Goal: Task Accomplishment & Management: Manage account settings

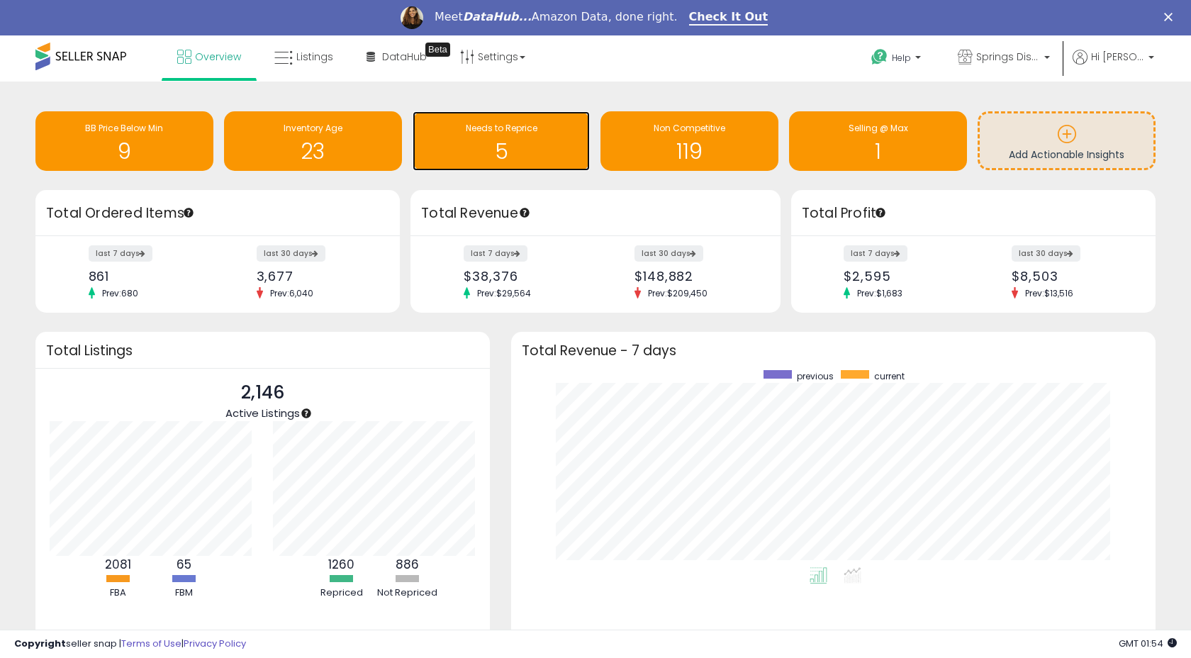
click at [489, 155] on h1 "5" at bounding box center [502, 151] width 164 height 23
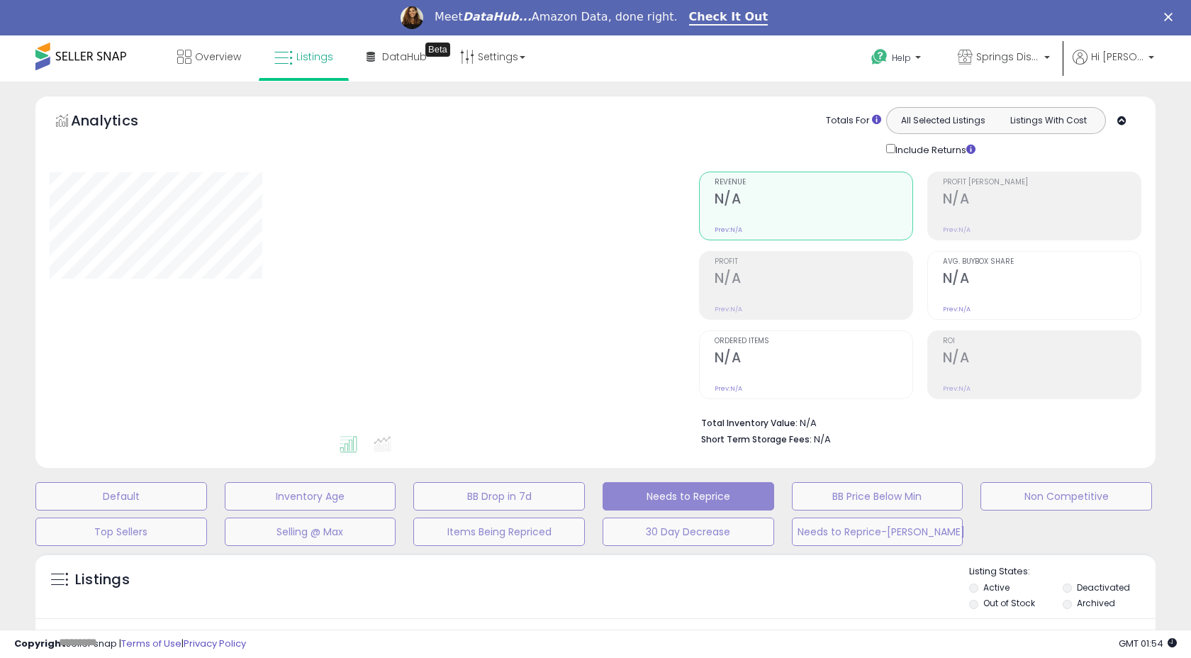
select select "**"
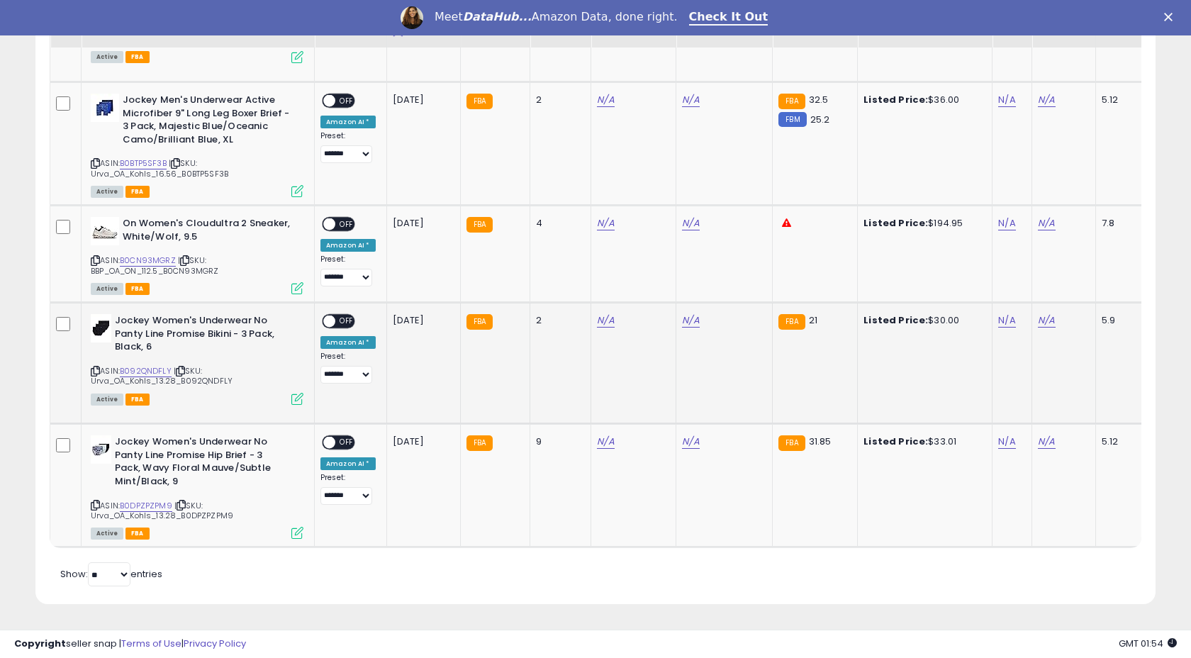
scroll to position [620, 0]
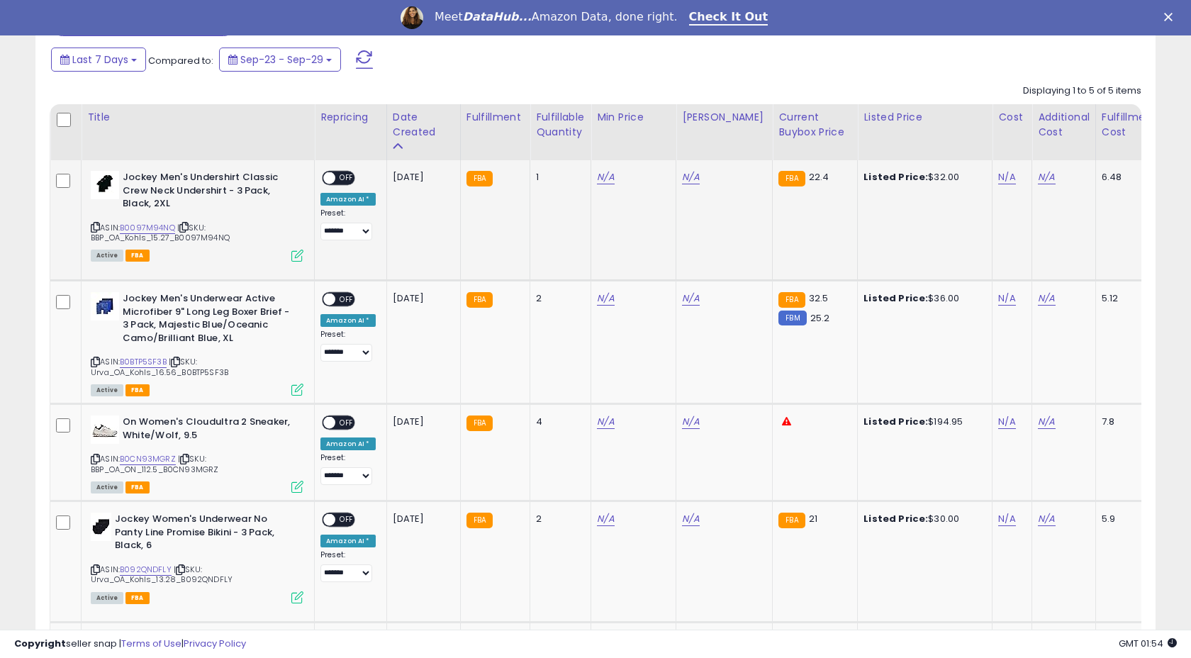
click at [155, 221] on div "ASIN: B0097M94NQ | SKU: BBP_OA_Kohls_15.27_B0097M94NQ Active FBA" at bounding box center [197, 215] width 213 height 89
click at [150, 230] on link "B0097M94NQ" at bounding box center [147, 228] width 55 height 12
click at [604, 174] on link "N/A" at bounding box center [605, 177] width 17 height 14
type input "*****"
click at [659, 149] on button "submit" at bounding box center [646, 141] width 24 height 21
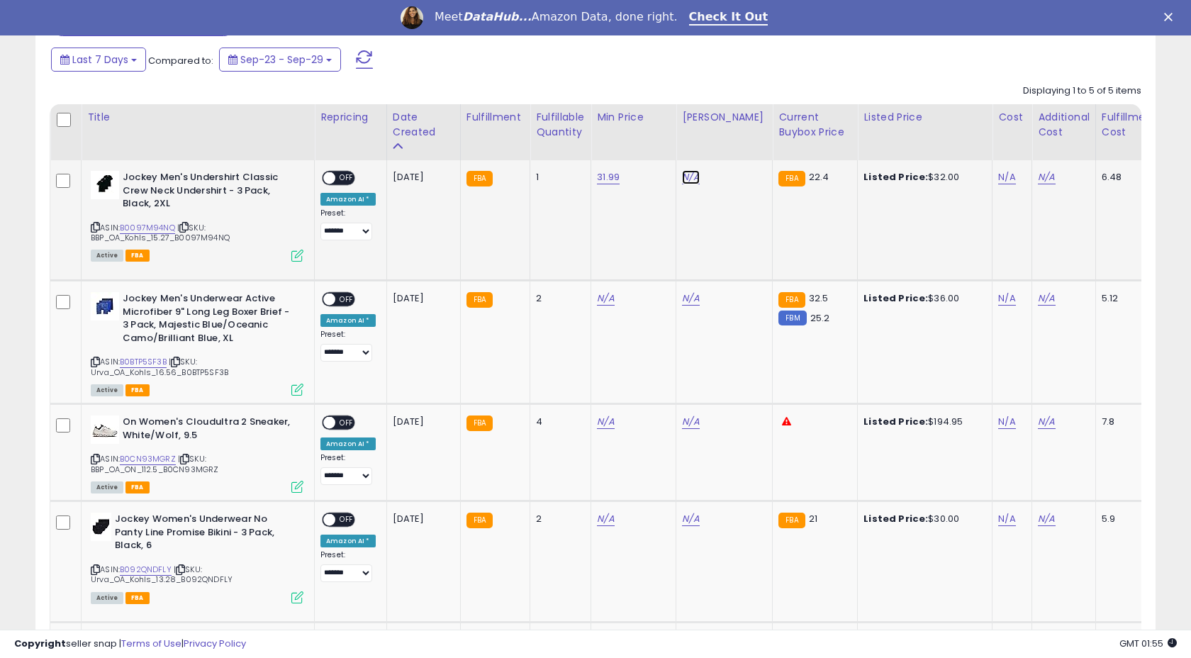
click at [685, 177] on link "N/A" at bounding box center [690, 177] width 17 height 14
type input "*****"
click at [735, 142] on button "submit" at bounding box center [732, 141] width 24 height 21
click at [342, 177] on span "OFF" at bounding box center [346, 178] width 23 height 12
click at [145, 360] on link "B0BTP5SF3B" at bounding box center [143, 362] width 47 height 12
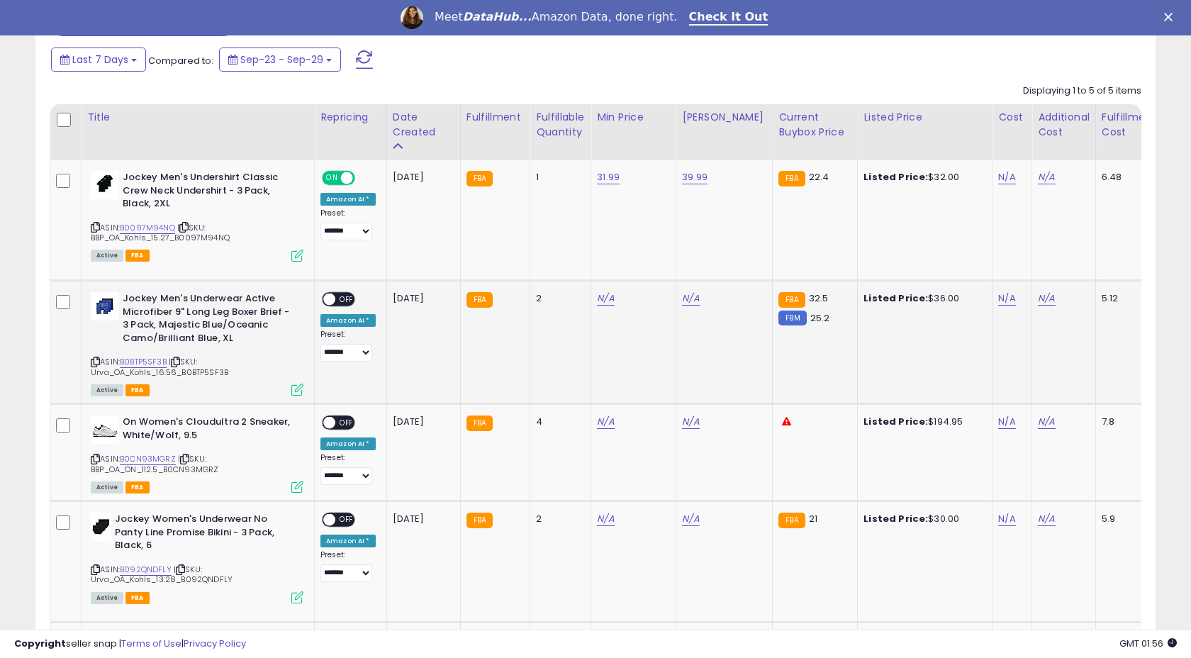
click at [615, 308] on td "N/A" at bounding box center [633, 342] width 85 height 123
click at [591, 294] on td "N/A" at bounding box center [633, 342] width 85 height 123
click at [598, 300] on link "N/A" at bounding box center [605, 298] width 17 height 14
type input "*****"
click at [651, 262] on icon "submit" at bounding box center [646, 262] width 9 height 9
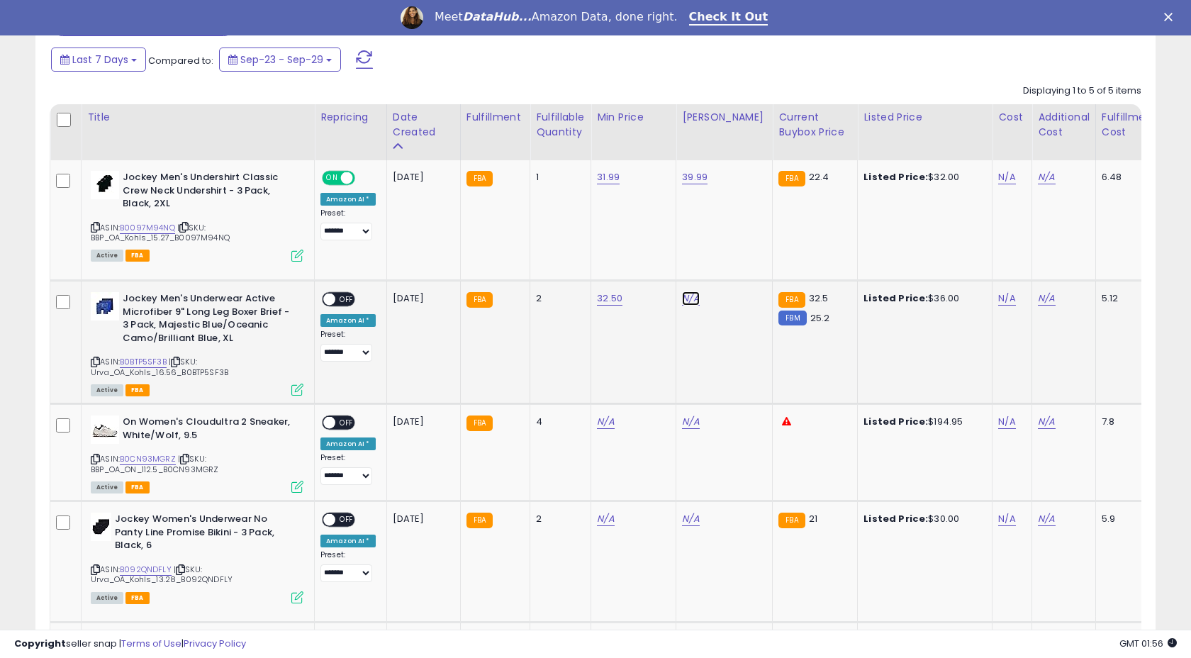
click at [685, 299] on link "N/A" at bounding box center [690, 298] width 17 height 14
type input "*"
type input "*****"
click at [733, 258] on button "submit" at bounding box center [732, 262] width 24 height 21
click at [340, 298] on span "OFF" at bounding box center [346, 299] width 23 height 12
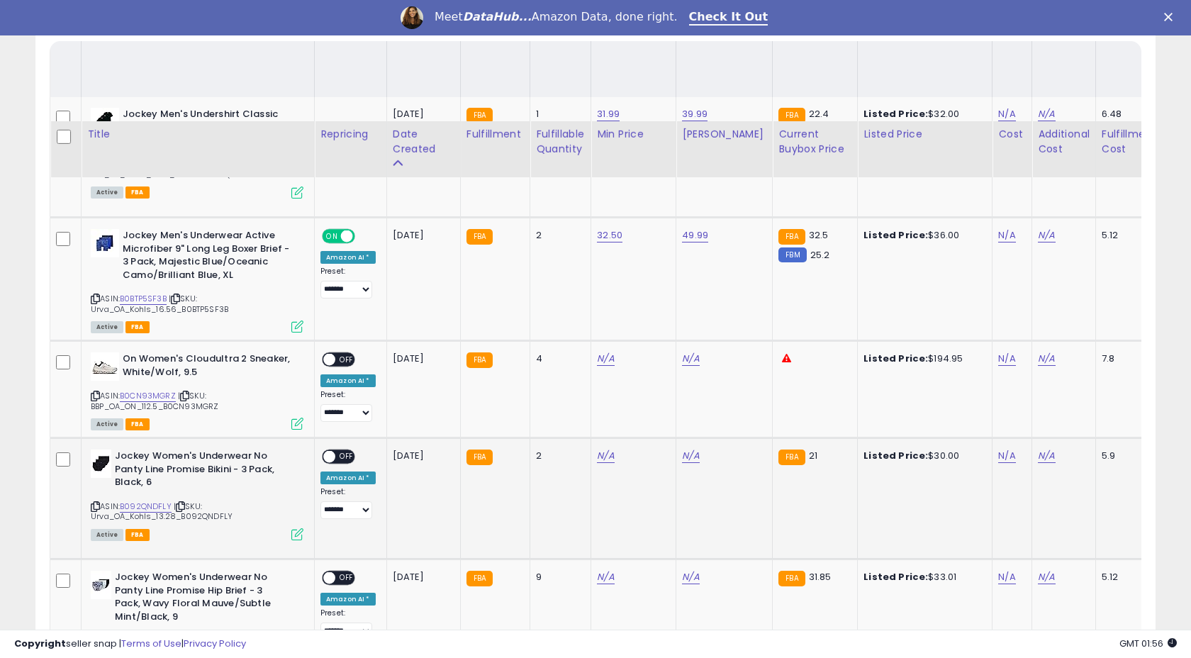
scroll to position [804, 0]
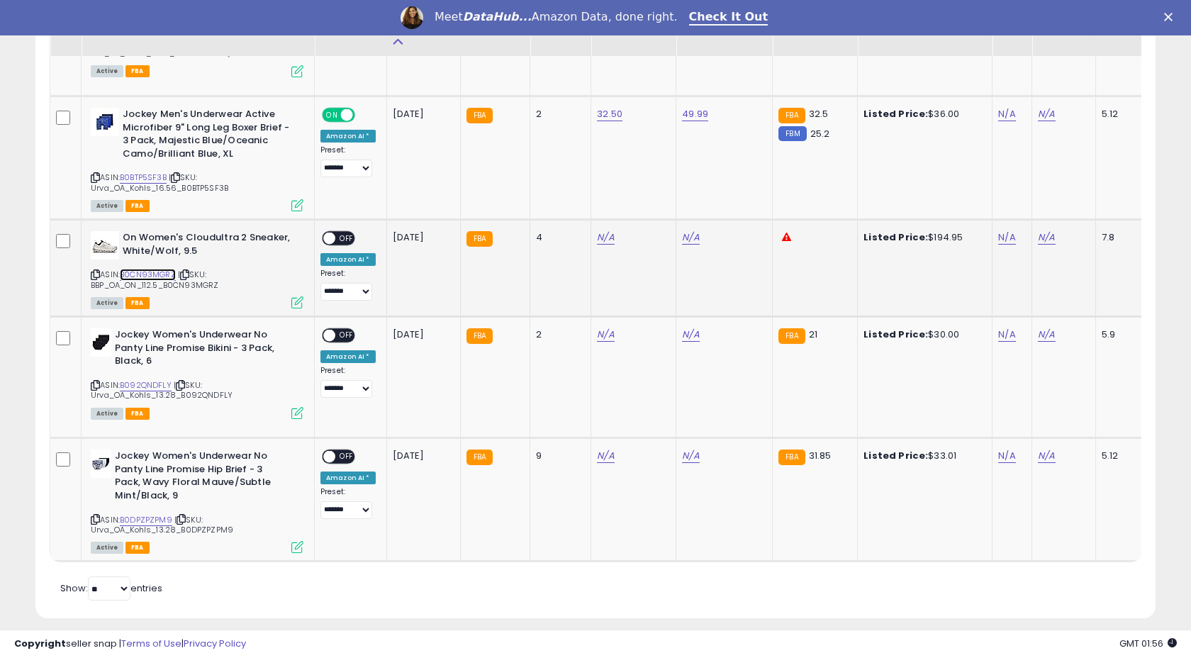
click at [147, 274] on link "B0CN93MGRZ" at bounding box center [148, 275] width 56 height 12
click at [600, 239] on link "N/A" at bounding box center [605, 237] width 17 height 14
type input "******"
click at [651, 205] on icon "submit" at bounding box center [646, 201] width 9 height 9
click at [688, 240] on link "N/A" at bounding box center [690, 237] width 17 height 14
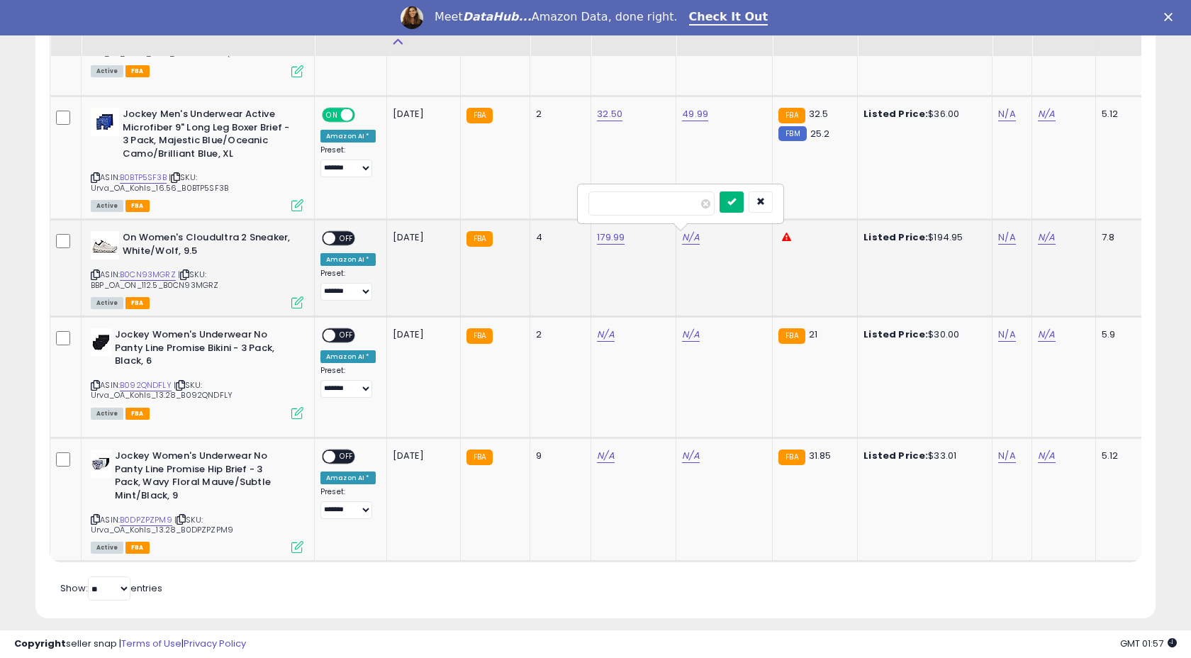
type input "******"
click at [744, 192] on button "submit" at bounding box center [732, 201] width 24 height 21
click at [342, 237] on span "OFF" at bounding box center [346, 239] width 23 height 12
click at [138, 383] on link "B092QNDFLY" at bounding box center [146, 385] width 52 height 12
click at [591, 330] on td "N/A" at bounding box center [633, 377] width 85 height 121
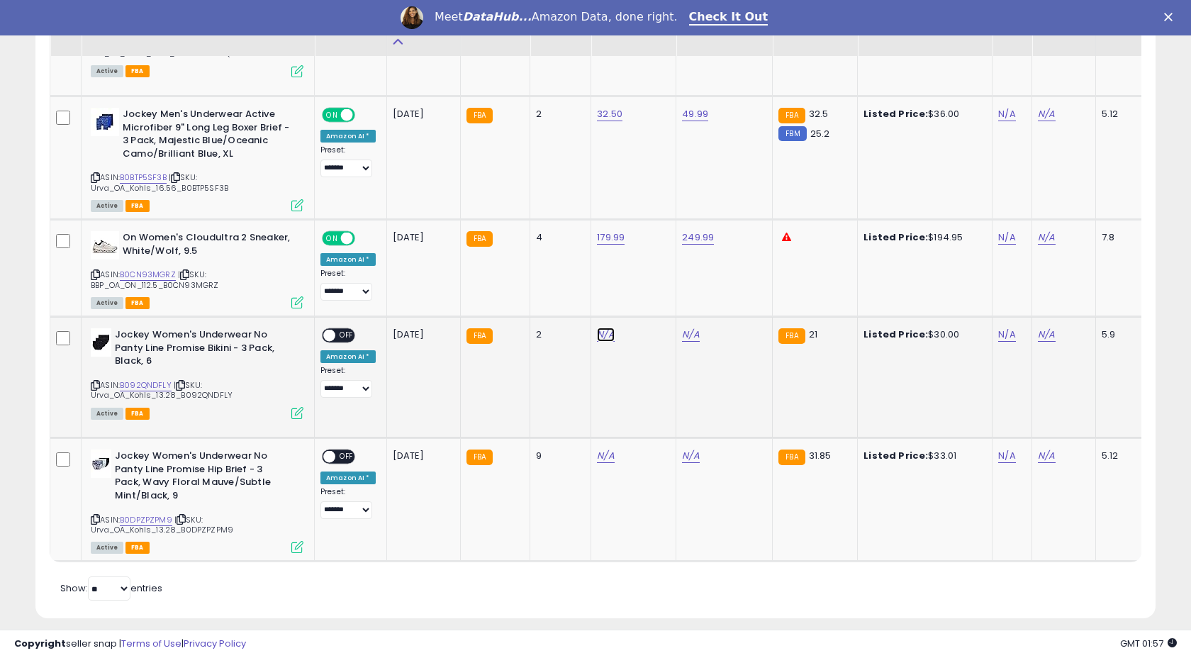
click at [597, 332] on link "N/A" at bounding box center [605, 335] width 17 height 14
type input "*****"
click at [651, 301] on icon "submit" at bounding box center [646, 298] width 9 height 9
click at [683, 332] on link "N/A" at bounding box center [690, 335] width 17 height 14
type input "*****"
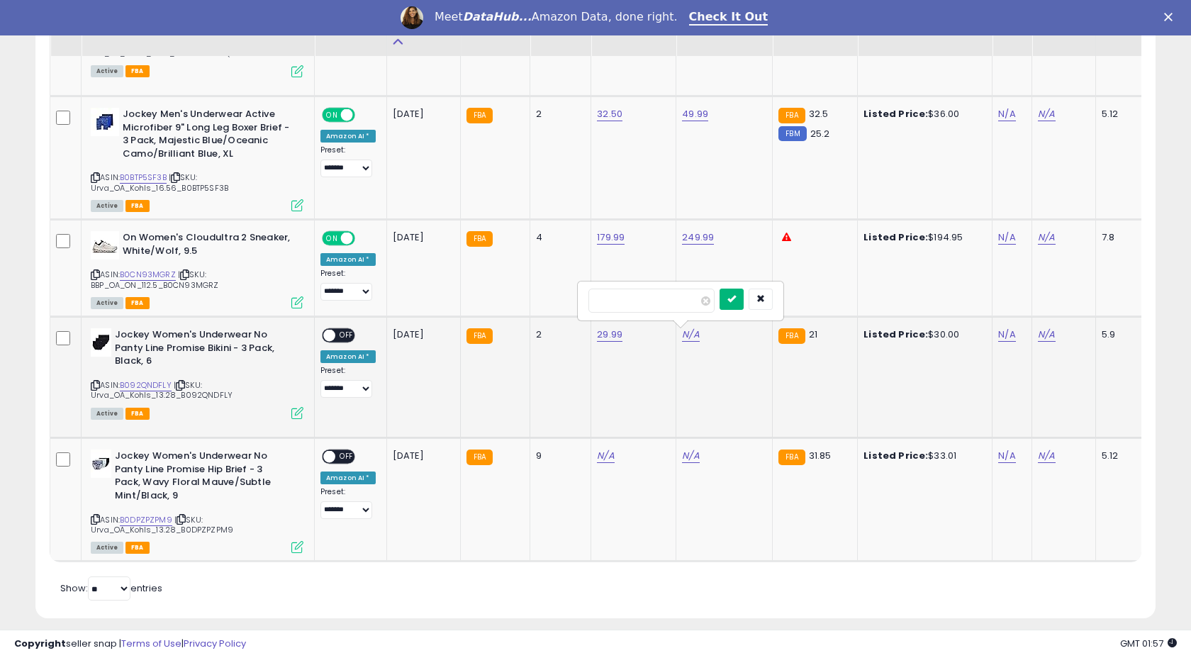
click at [736, 298] on icon "submit" at bounding box center [731, 298] width 9 height 9
click at [342, 335] on span "OFF" at bounding box center [346, 336] width 23 height 12
click at [154, 525] on span "| SKU: Urva_OA_Kohls_13.28_B0DPZPZPM9" at bounding box center [162, 524] width 142 height 21
click at [154, 517] on link "B0DPZPZPM9" at bounding box center [146, 520] width 52 height 12
click at [597, 456] on link "N/A" at bounding box center [605, 456] width 17 height 14
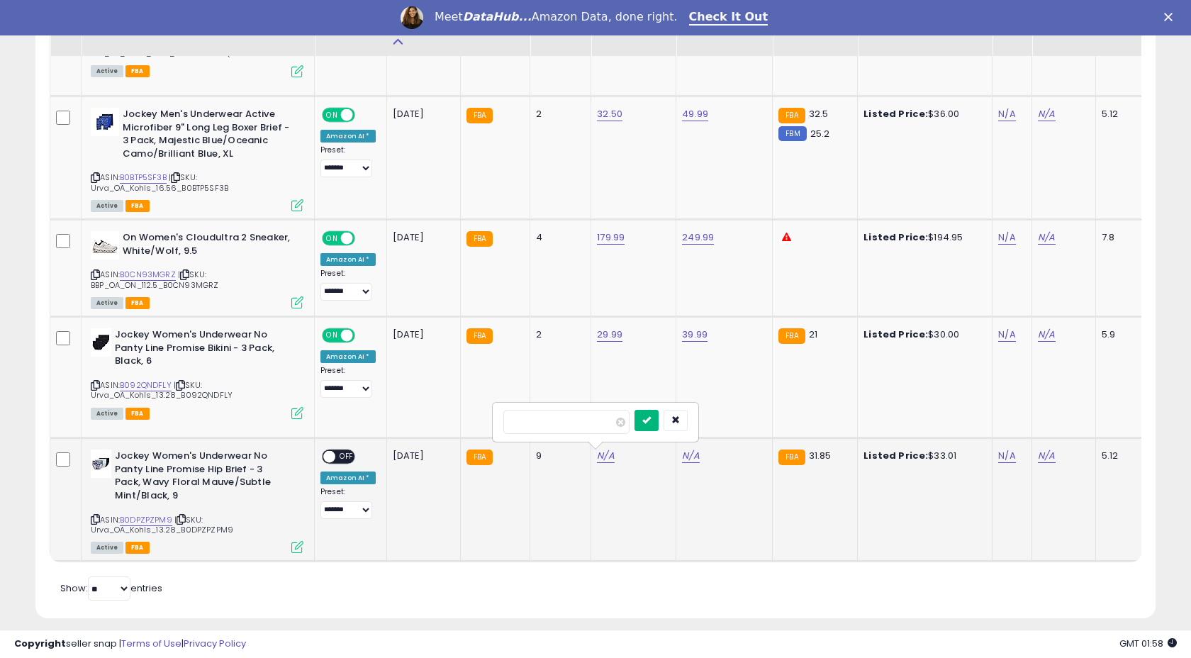
type input "*****"
click at [651, 423] on button "submit" at bounding box center [646, 420] width 24 height 21
click at [686, 459] on link "N/A" at bounding box center [690, 456] width 17 height 14
type input "*****"
click at [744, 420] on button "submit" at bounding box center [732, 420] width 24 height 21
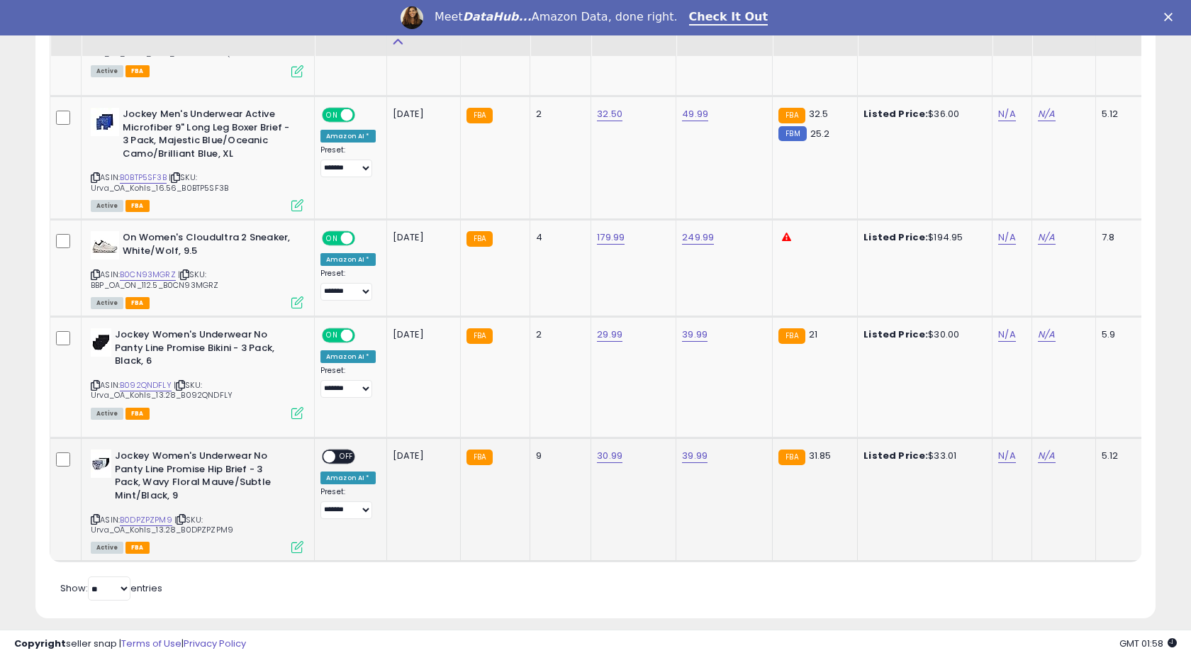
click at [347, 456] on span "OFF" at bounding box center [346, 457] width 23 height 12
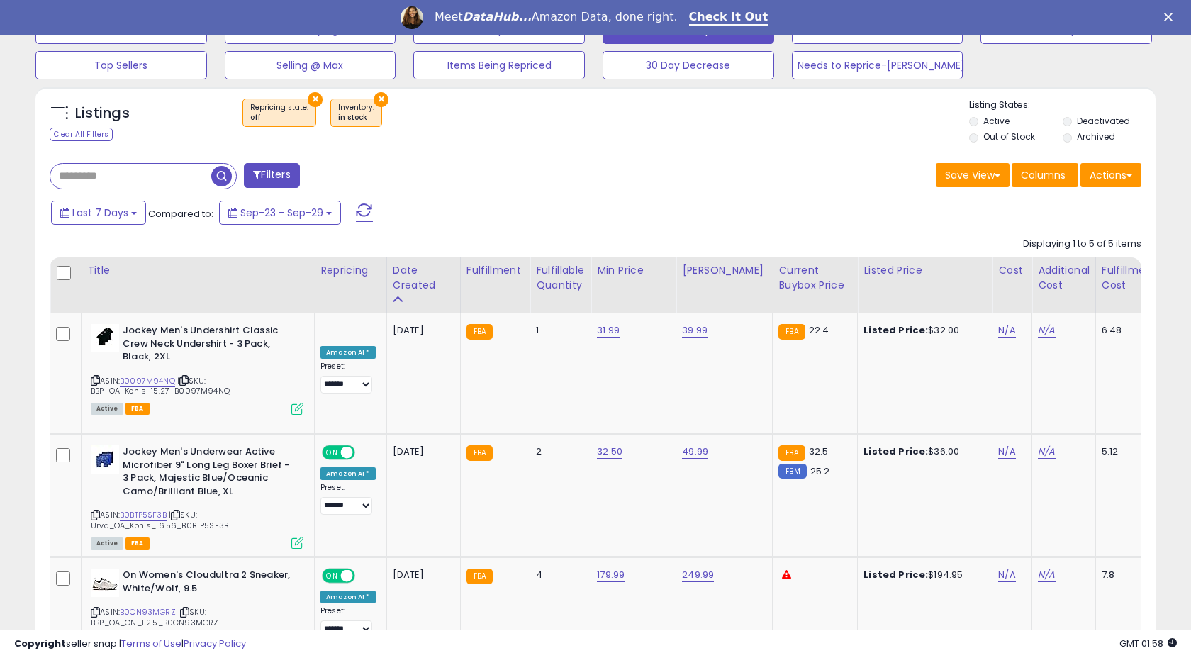
scroll to position [0, 0]
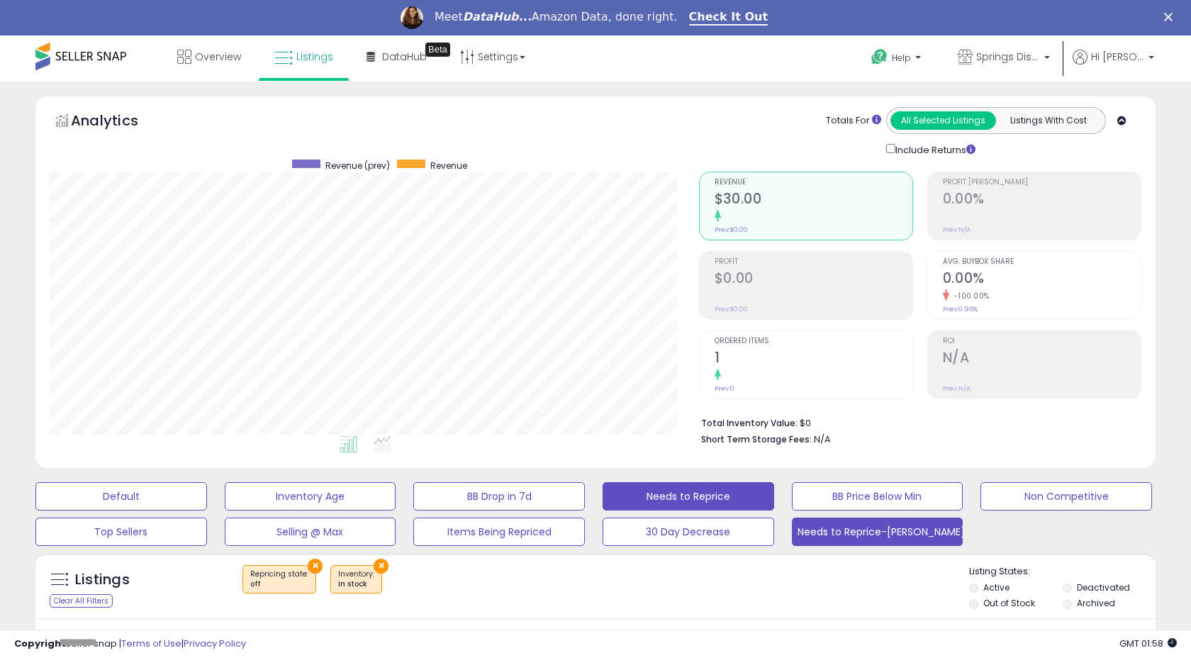
click at [878, 532] on button "Needs to Reprice-[PERSON_NAME]" at bounding box center [878, 532] width 172 height 28
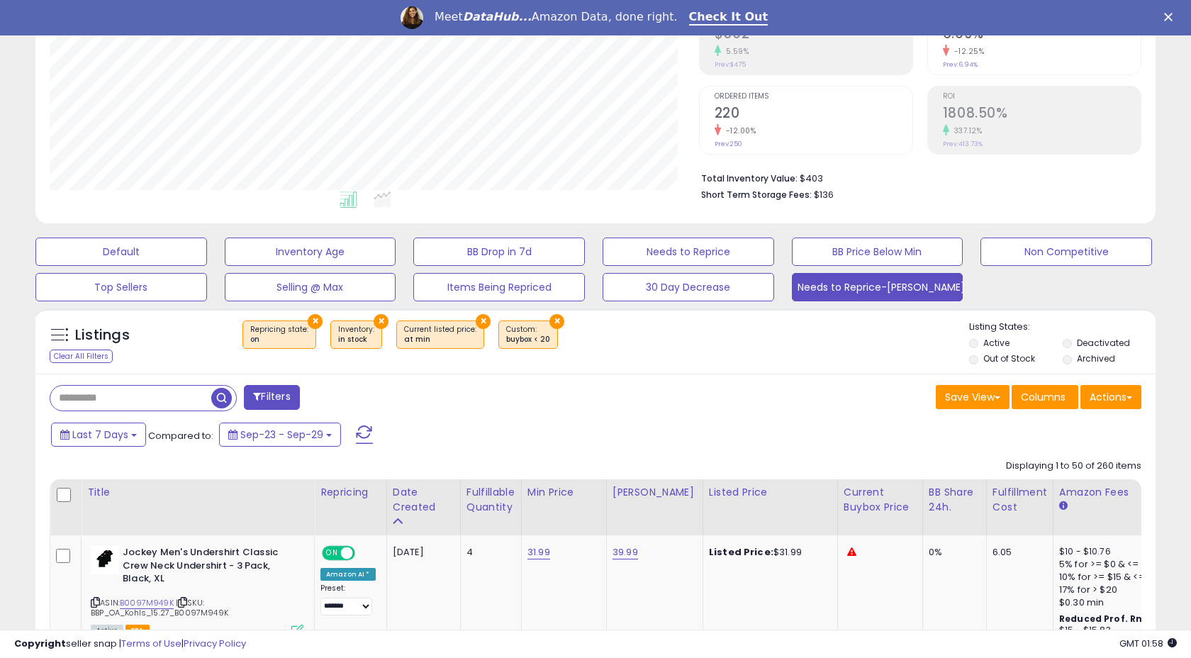
scroll to position [515, 0]
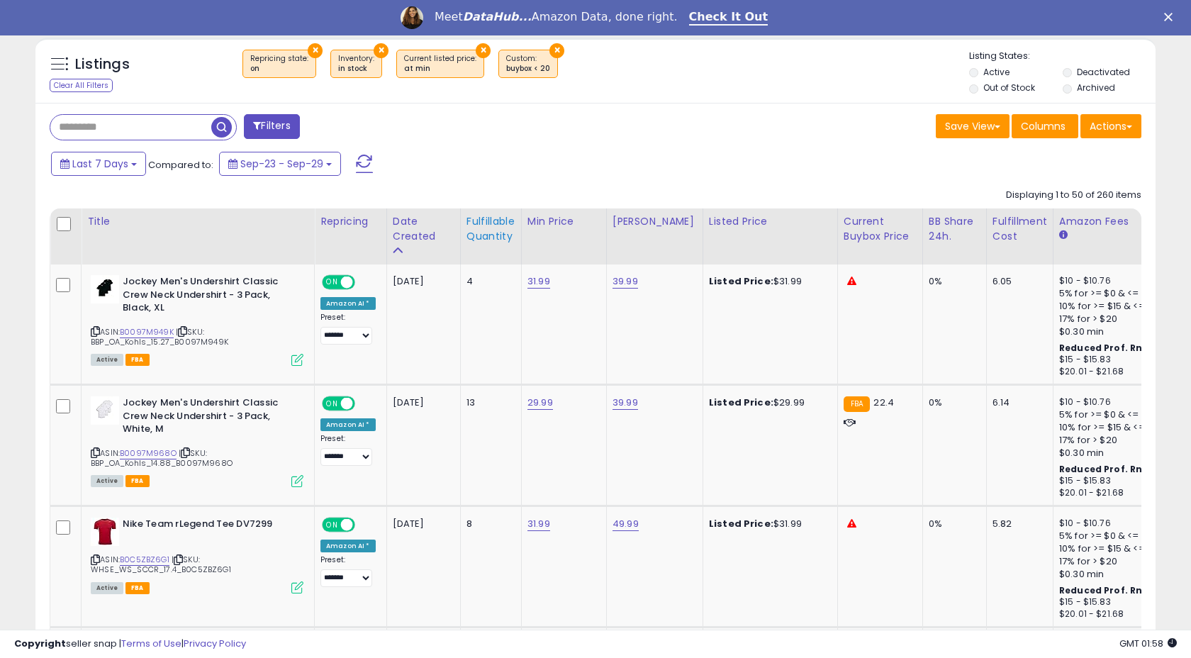
click at [478, 235] on div "Fulfillable Quantity" at bounding box center [490, 229] width 49 height 30
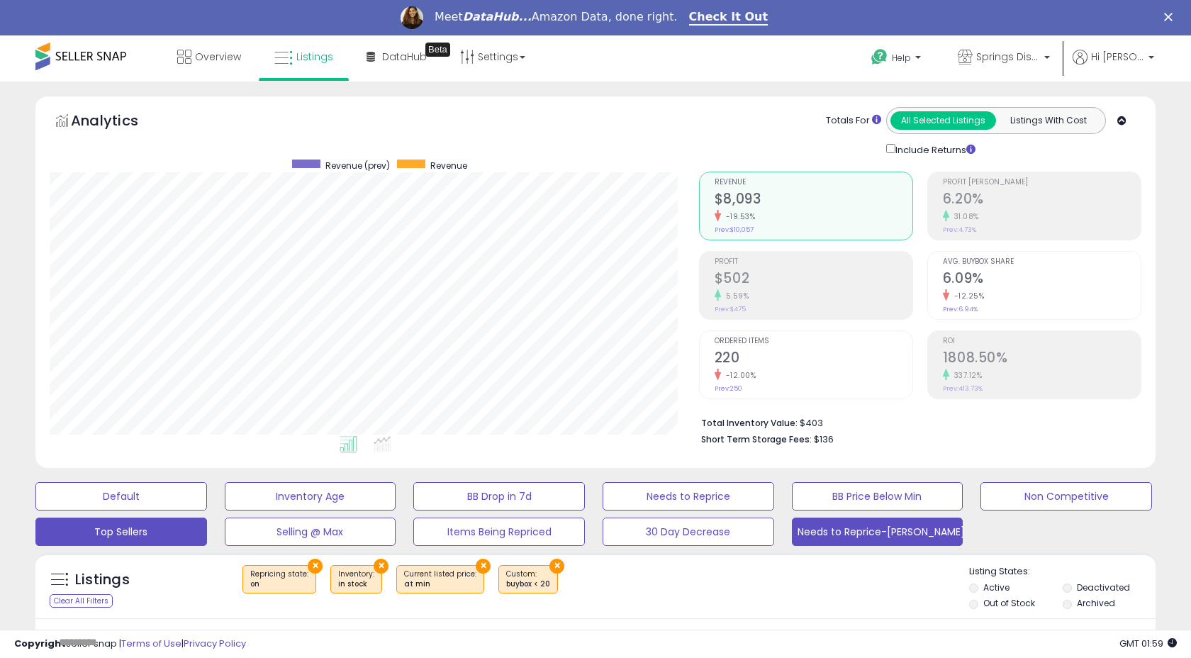
scroll to position [333, 0]
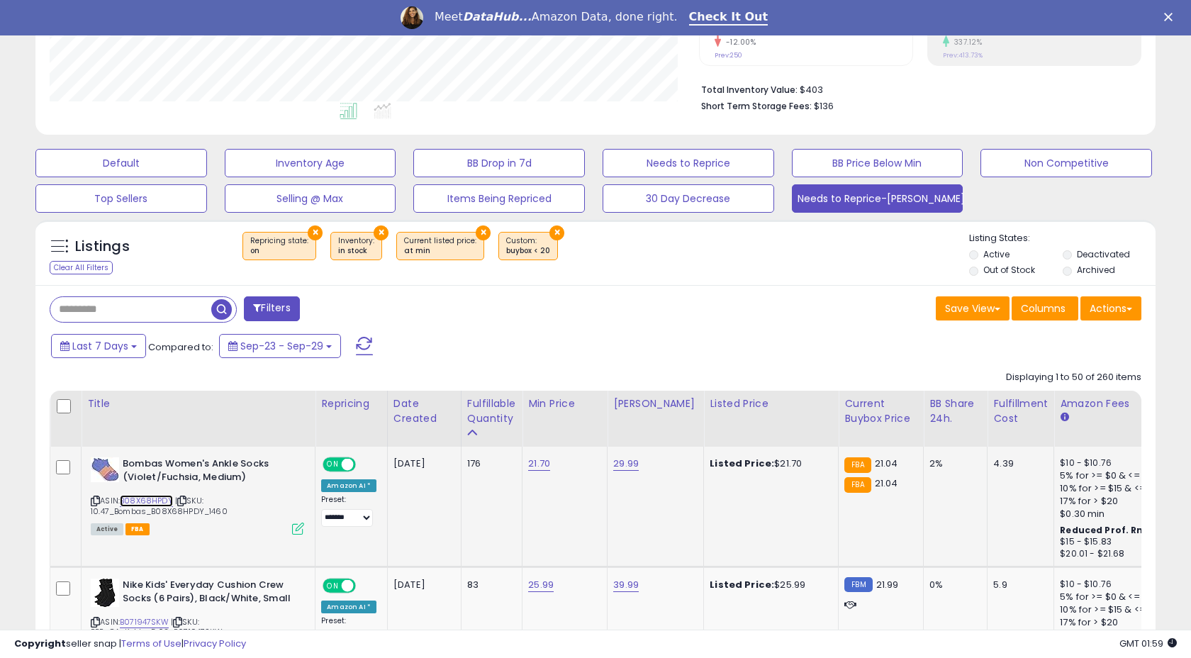
click at [151, 499] on link "B08X68HPDY" at bounding box center [146, 501] width 53 height 12
click at [524, 457] on td "21.70" at bounding box center [564, 507] width 85 height 120
click at [535, 464] on link "21.70" at bounding box center [539, 464] width 22 height 14
type input "*****"
click at [585, 430] on icon "submit" at bounding box center [580, 427] width 9 height 9
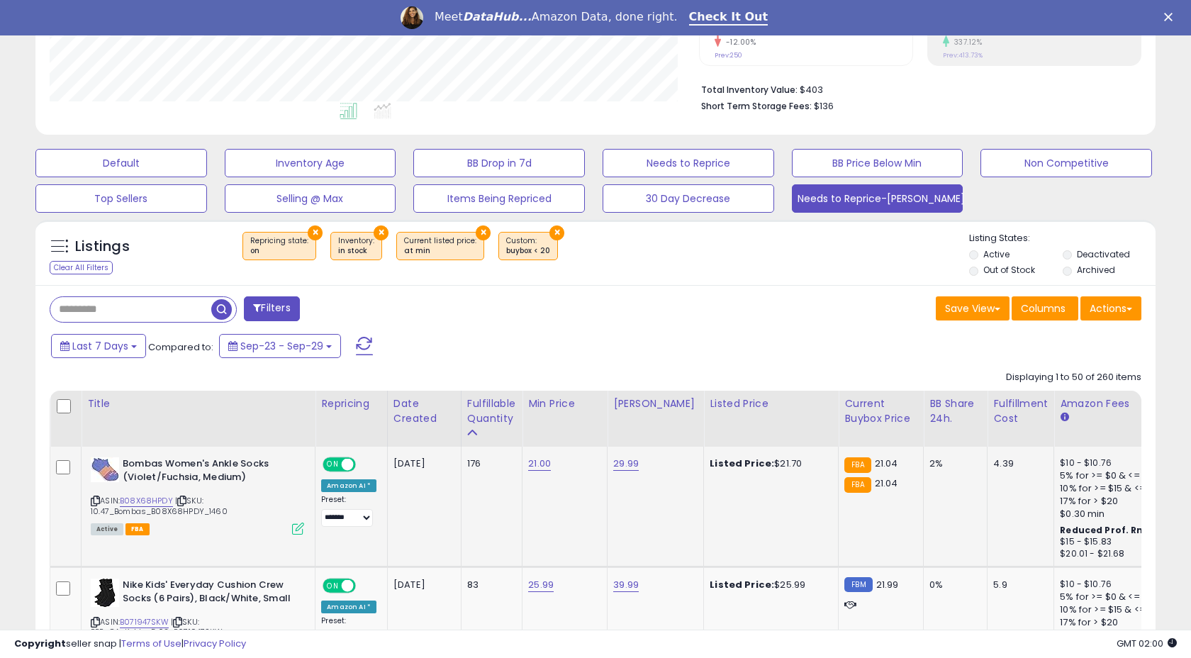
scroll to position [627, 0]
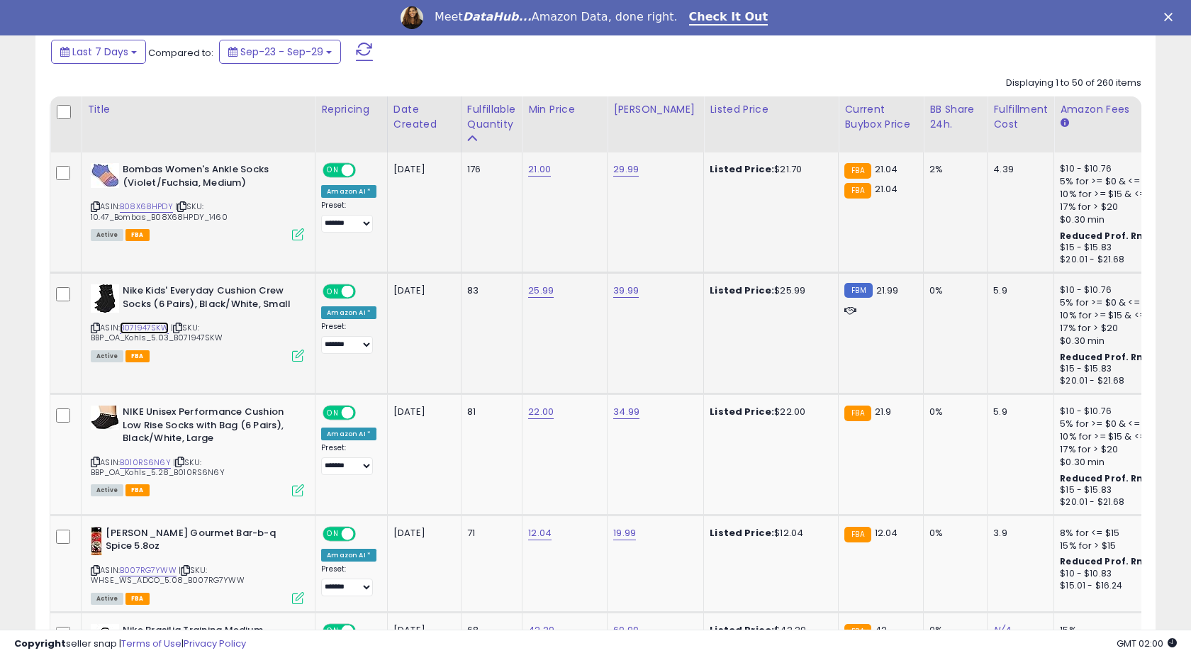
click at [154, 329] on link "B071947SKW" at bounding box center [144, 328] width 49 height 12
click at [542, 291] on link "25.99" at bounding box center [541, 291] width 26 height 14
type input "*****"
click at [588, 264] on button "submit" at bounding box center [582, 255] width 24 height 21
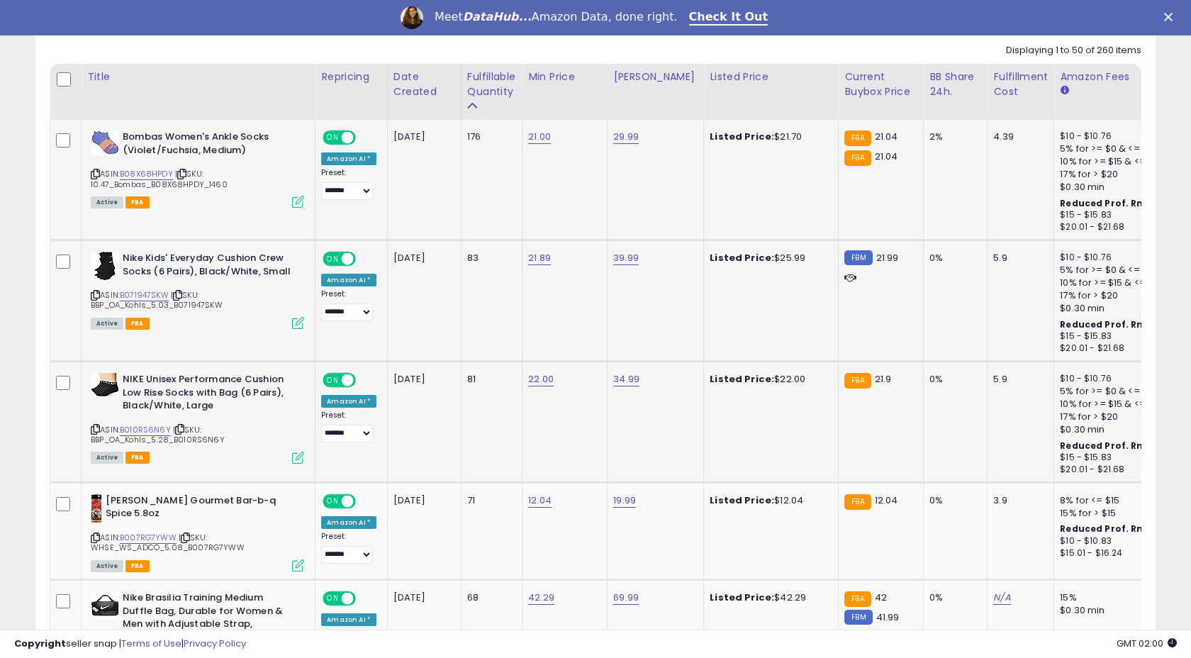
scroll to position [690, 0]
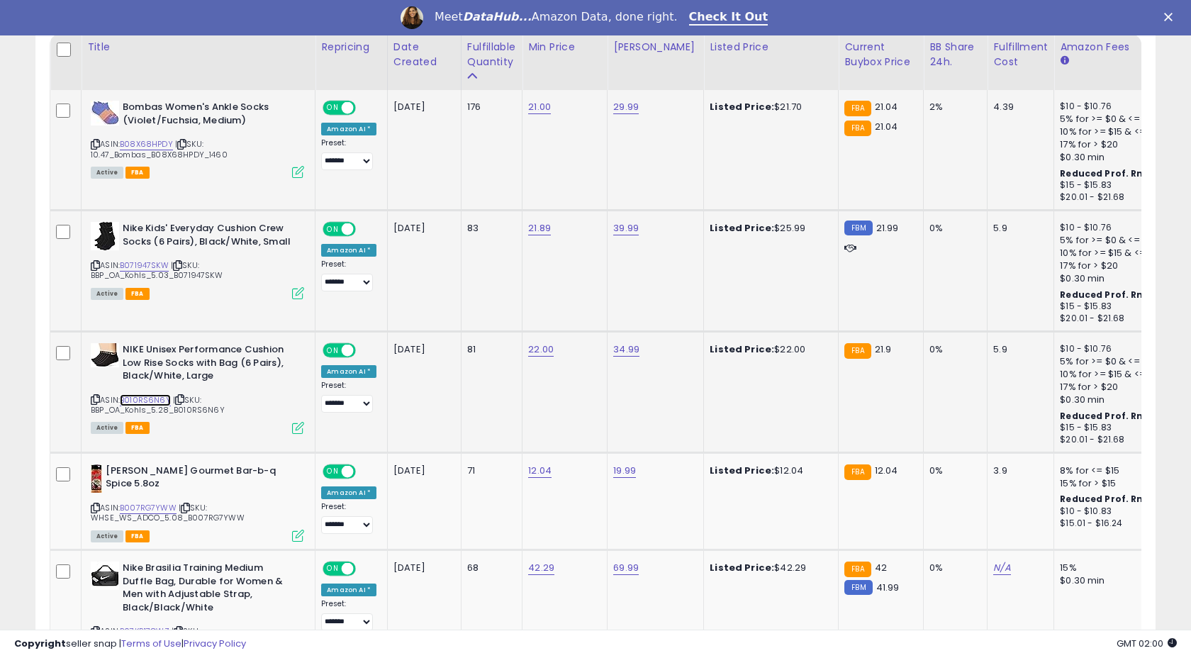
click at [145, 399] on link "B010RS6N6Y" at bounding box center [145, 400] width 51 height 12
click at [534, 345] on link "22.00" at bounding box center [541, 349] width 26 height 14
type input "*****"
click at [591, 320] on button "submit" at bounding box center [582, 313] width 24 height 21
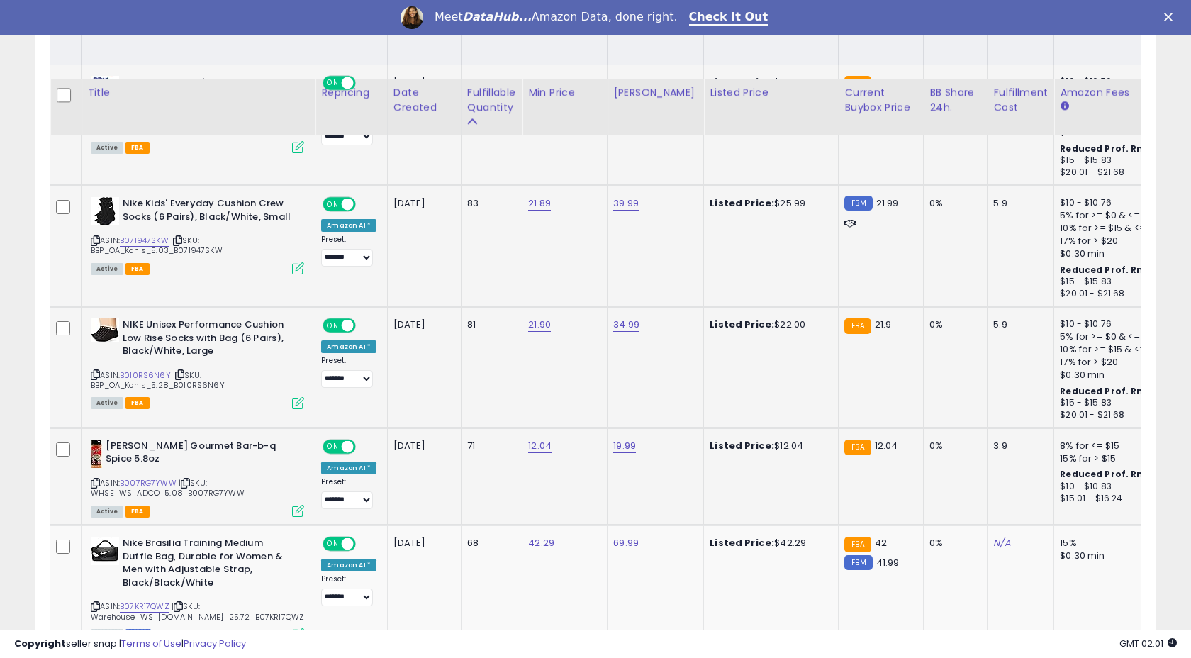
scroll to position [850, 0]
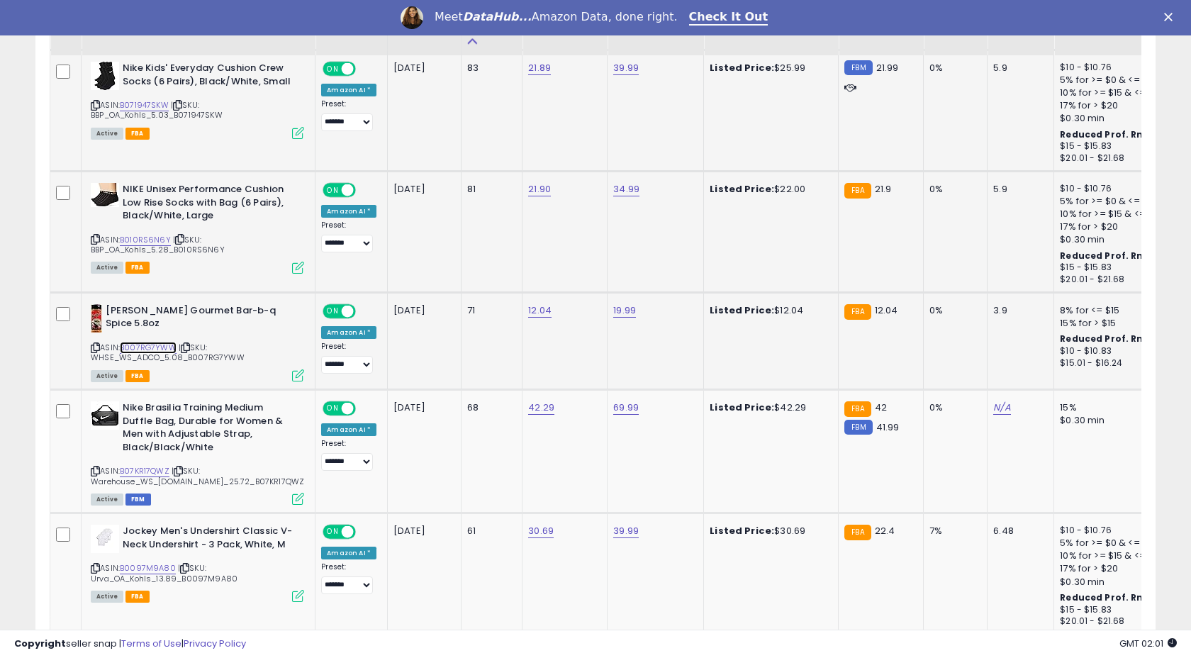
click at [149, 347] on link "B007RG7YWW" at bounding box center [148, 348] width 57 height 12
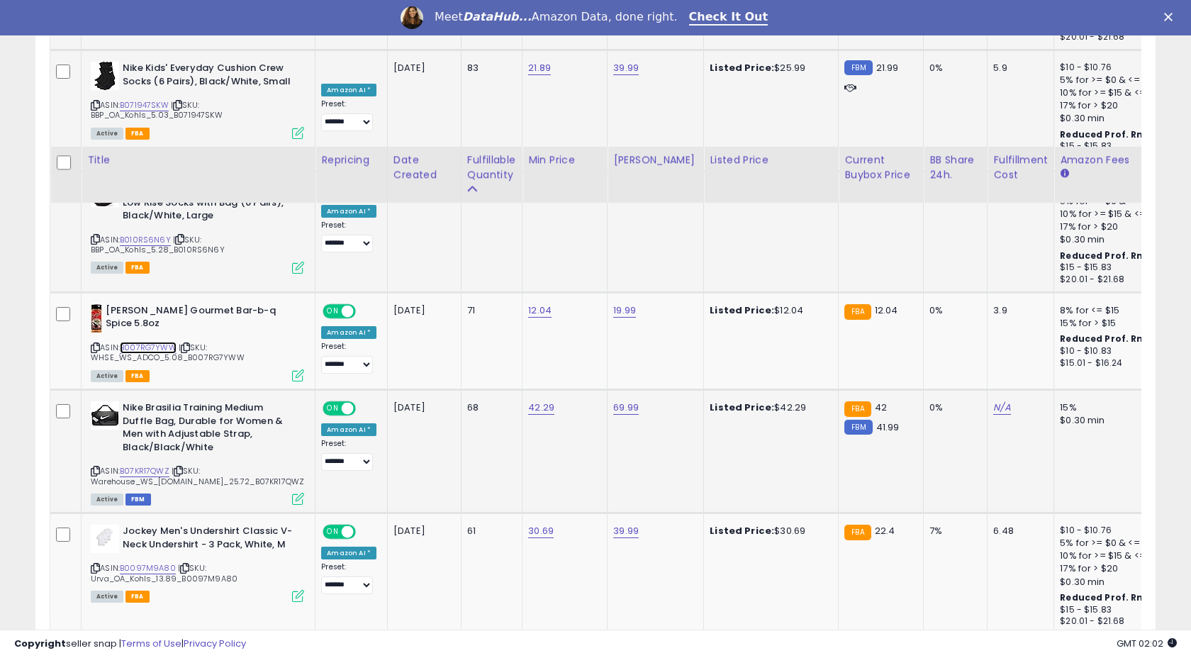
scroll to position [997, 0]
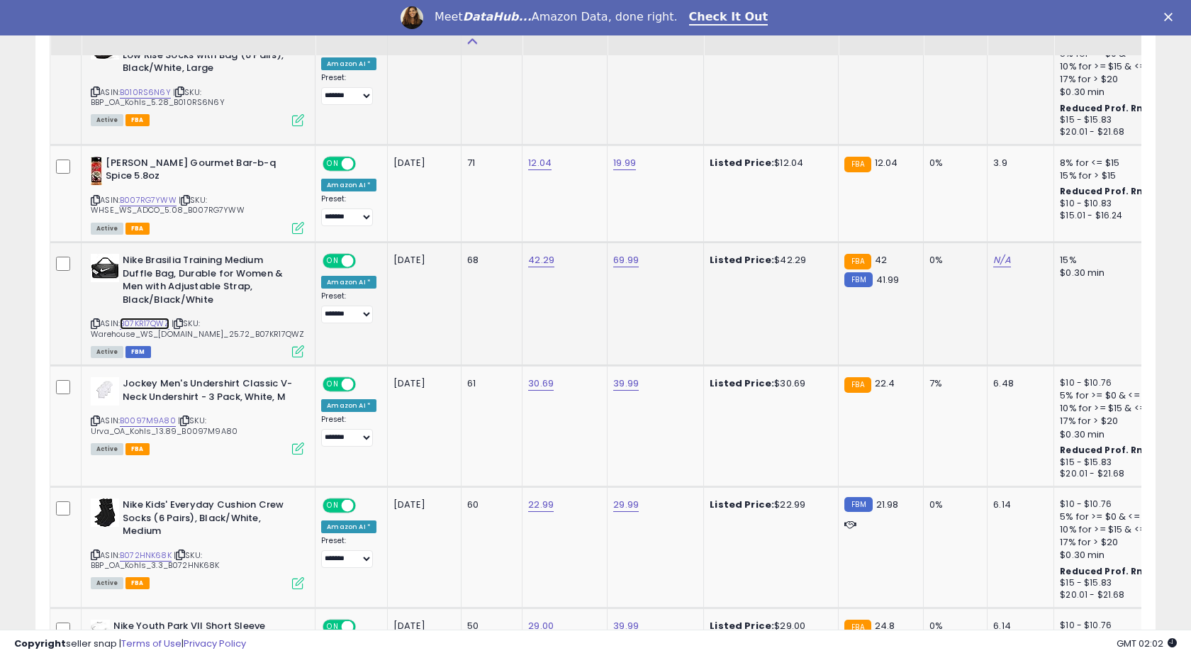
click at [150, 321] on link "B07KR17QWZ" at bounding box center [145, 324] width 50 height 12
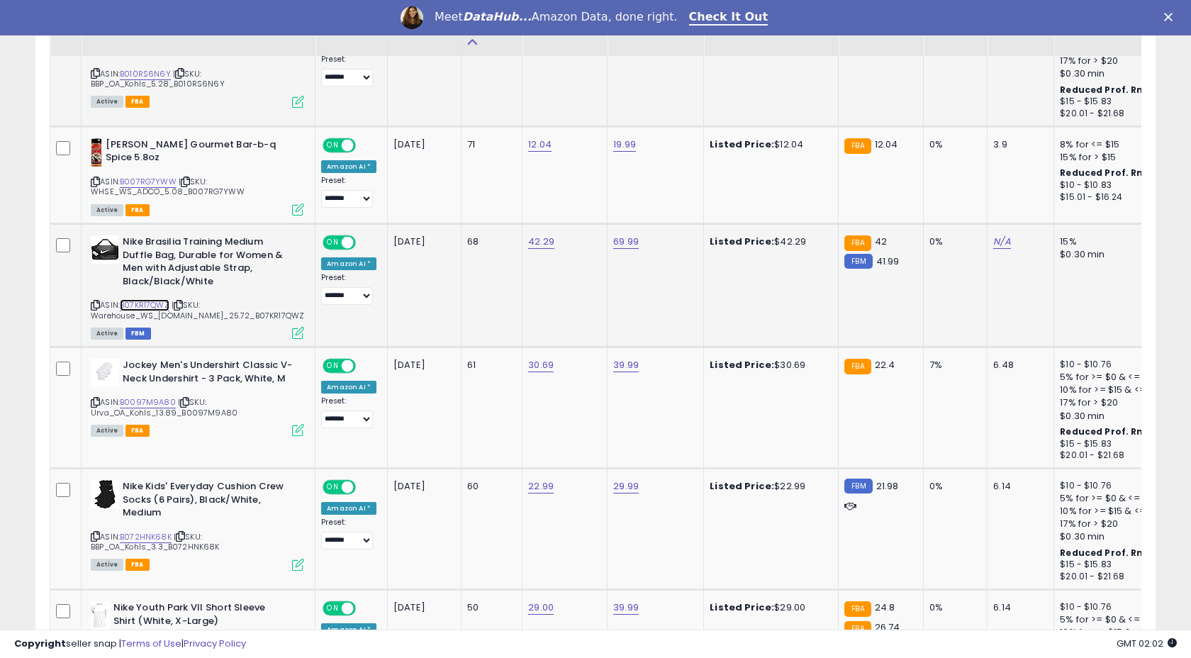
scroll to position [1017, 0]
click at [530, 236] on link "42.29" at bounding box center [541, 241] width 26 height 14
type input "*****"
click at [594, 207] on button "submit" at bounding box center [582, 205] width 24 height 21
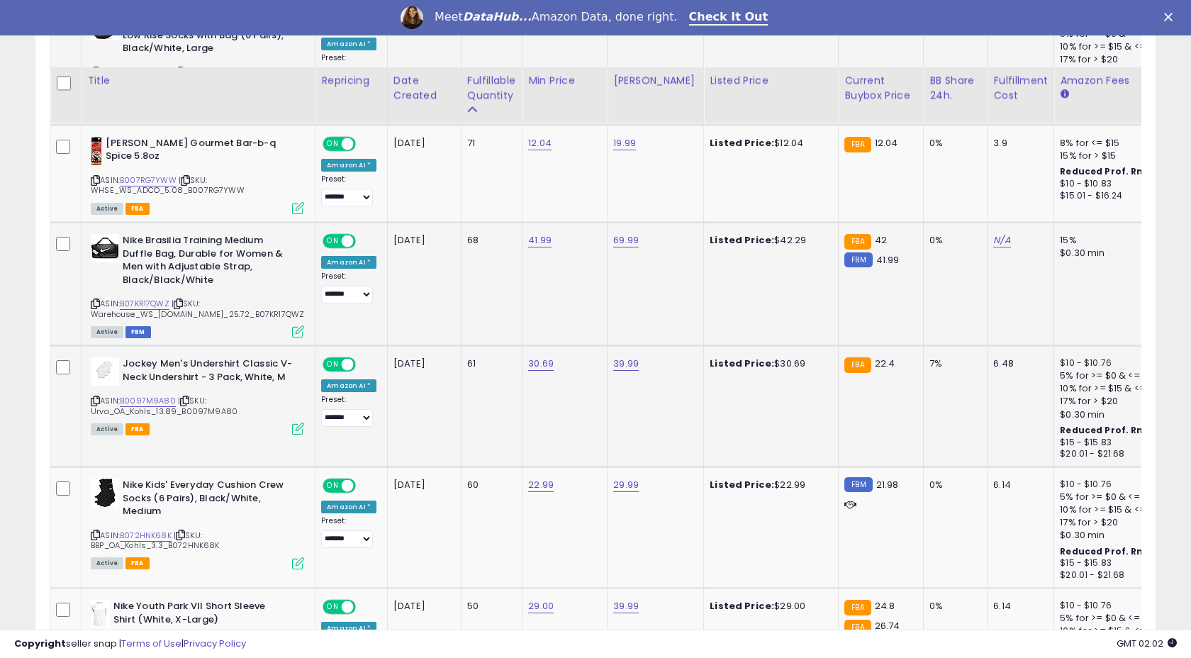
scroll to position [1104, 0]
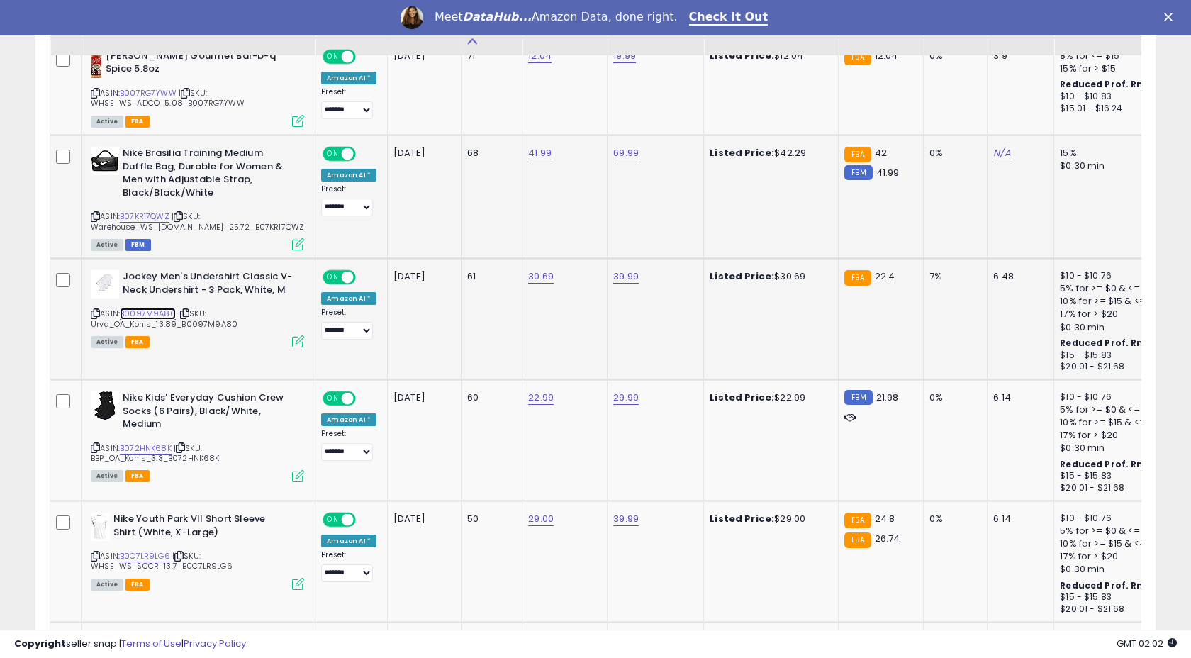
click at [156, 311] on link "B0097M9A80" at bounding box center [148, 314] width 56 height 12
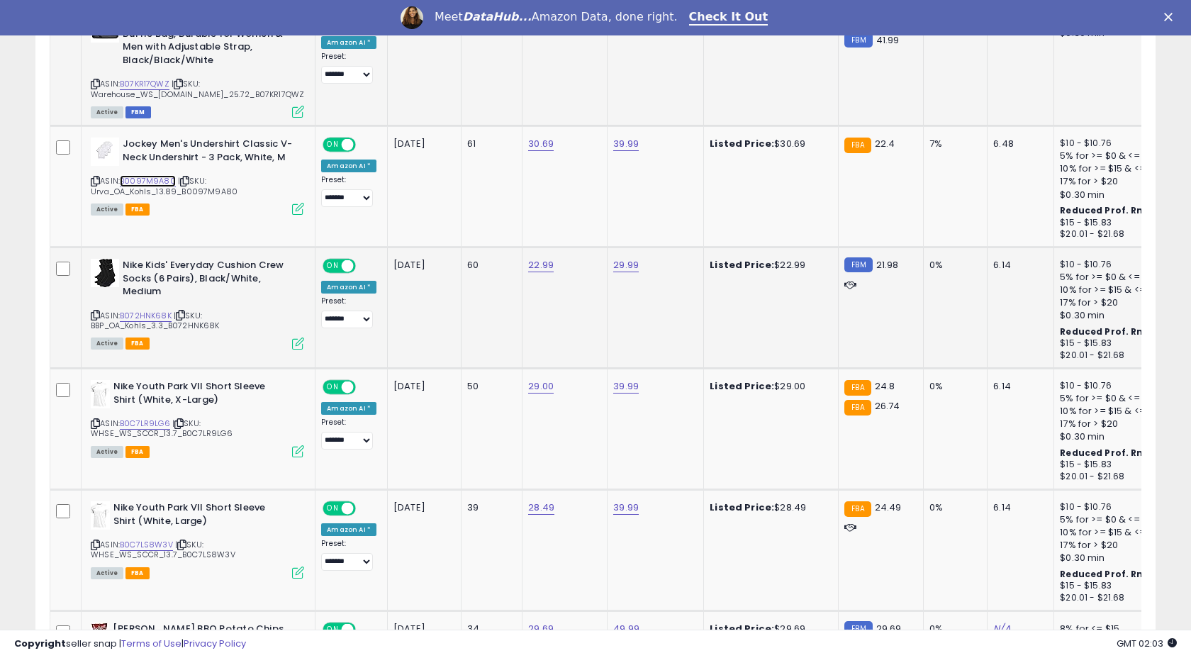
scroll to position [1115, 0]
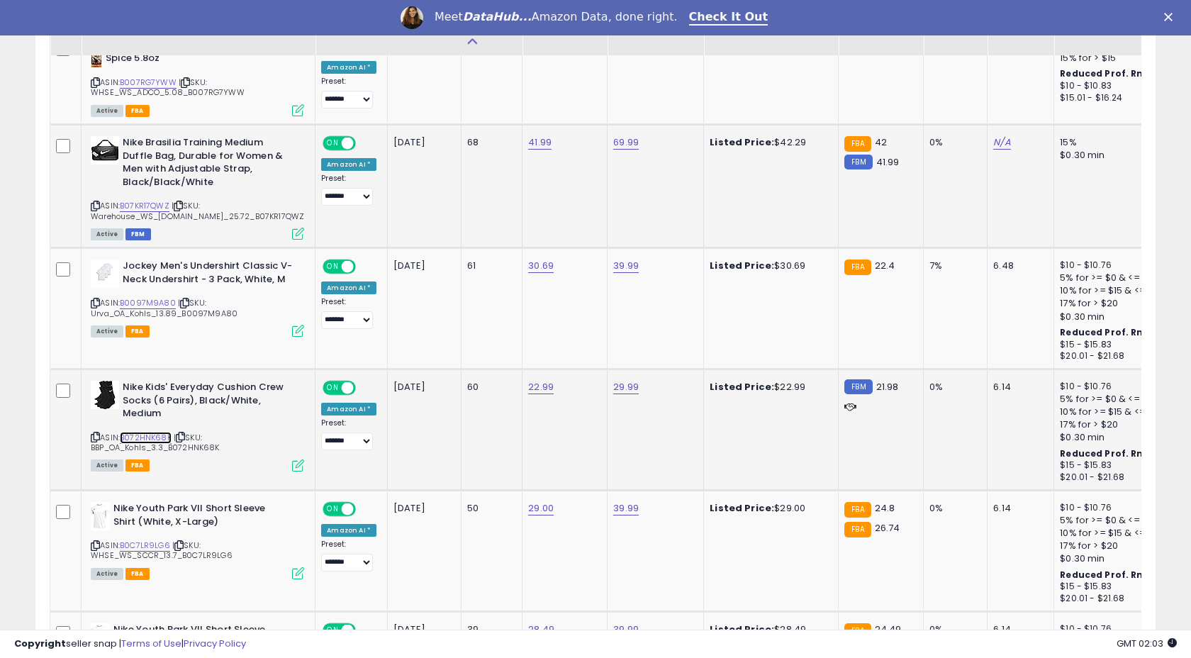
click at [143, 440] on link "B072HNK68K" at bounding box center [146, 438] width 52 height 12
click at [546, 391] on link "22.99" at bounding box center [541, 387] width 26 height 14
type input "*****"
click at [594, 353] on button "submit" at bounding box center [582, 351] width 24 height 21
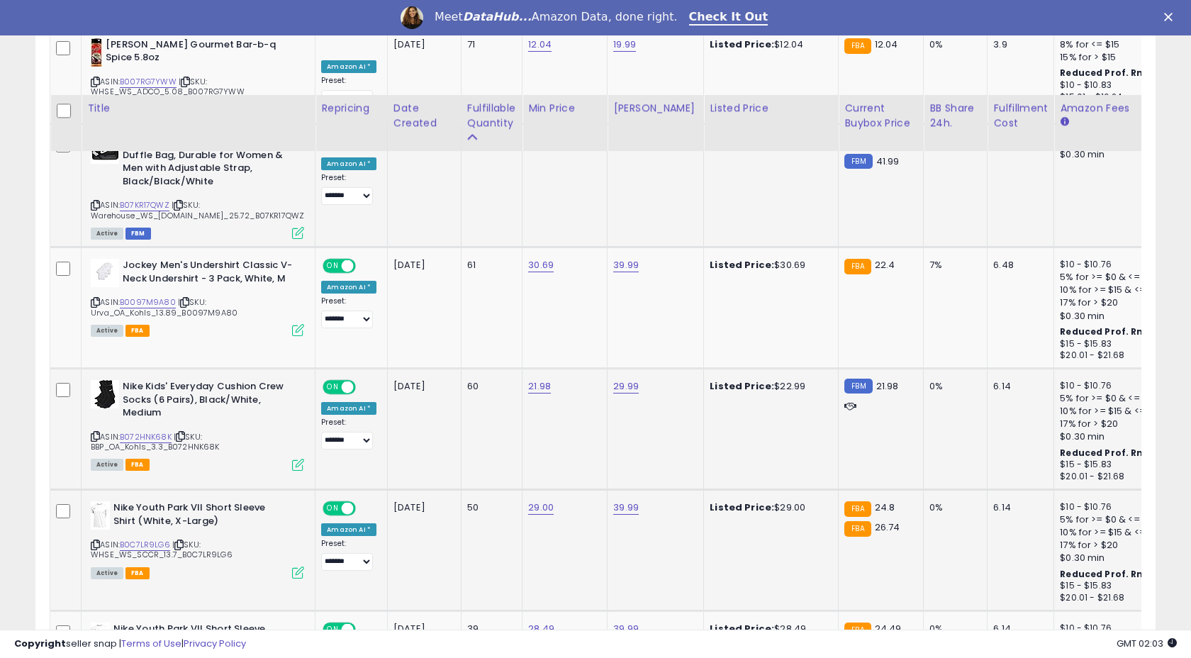
scroll to position [1248, 0]
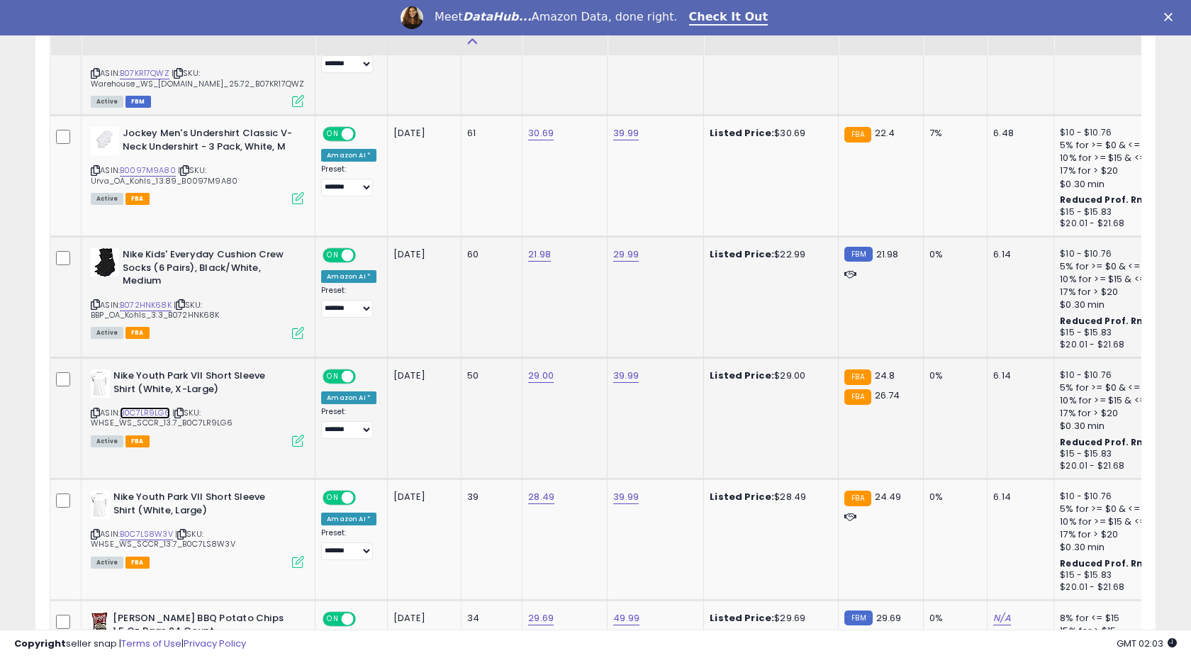
click at [135, 413] on link "B0C7LR9LG6" at bounding box center [145, 413] width 50 height 12
click at [547, 371] on link "29.00" at bounding box center [541, 376] width 26 height 14
type input "*****"
click at [586, 344] on button "submit" at bounding box center [582, 340] width 24 height 21
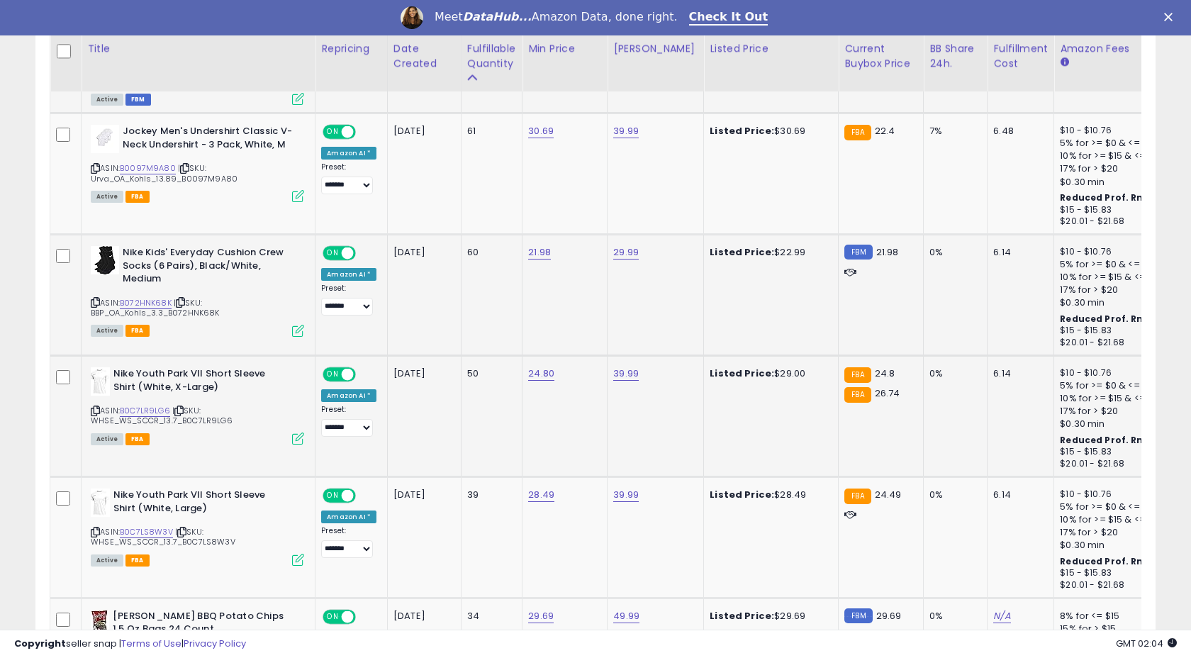
scroll to position [1316, 0]
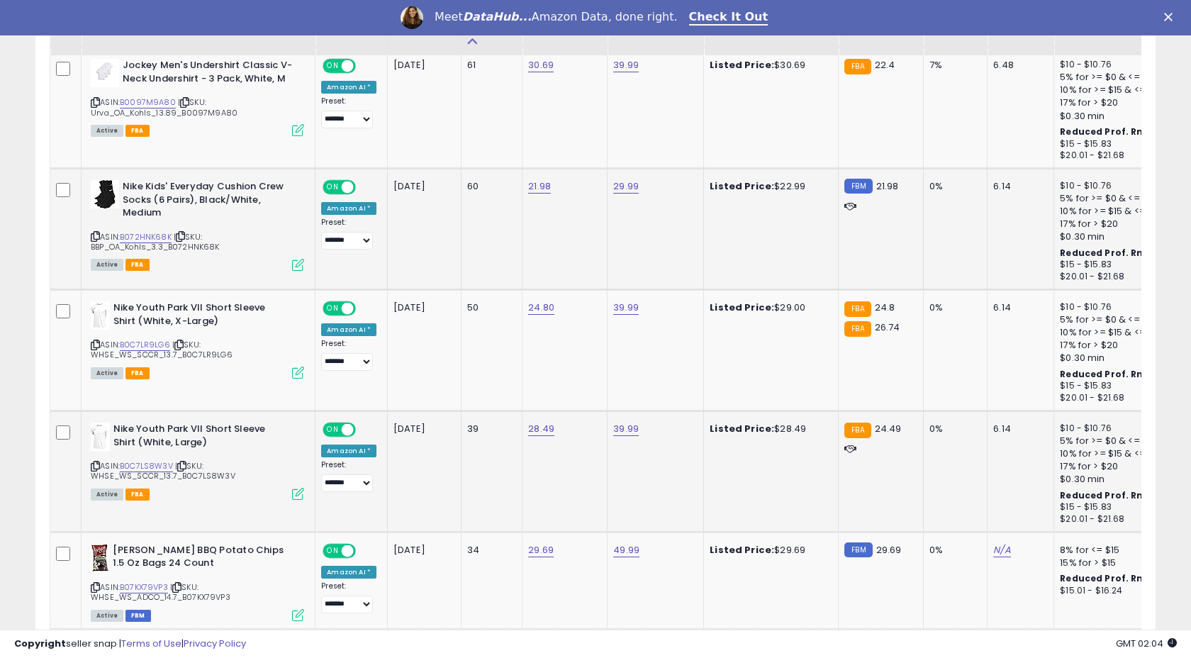
click at [157, 471] on span "| SKU: WHSE_WS_SCCR_13.7_B0C7LS8W3V" at bounding box center [163, 470] width 145 height 21
click at [154, 466] on link "B0C7LS8W3V" at bounding box center [146, 466] width 53 height 12
click at [529, 308] on link "24.80" at bounding box center [541, 308] width 26 height 14
click at [547, 497] on td "28.49" at bounding box center [564, 470] width 85 height 121
click at [534, 427] on link "28.49" at bounding box center [541, 429] width 26 height 14
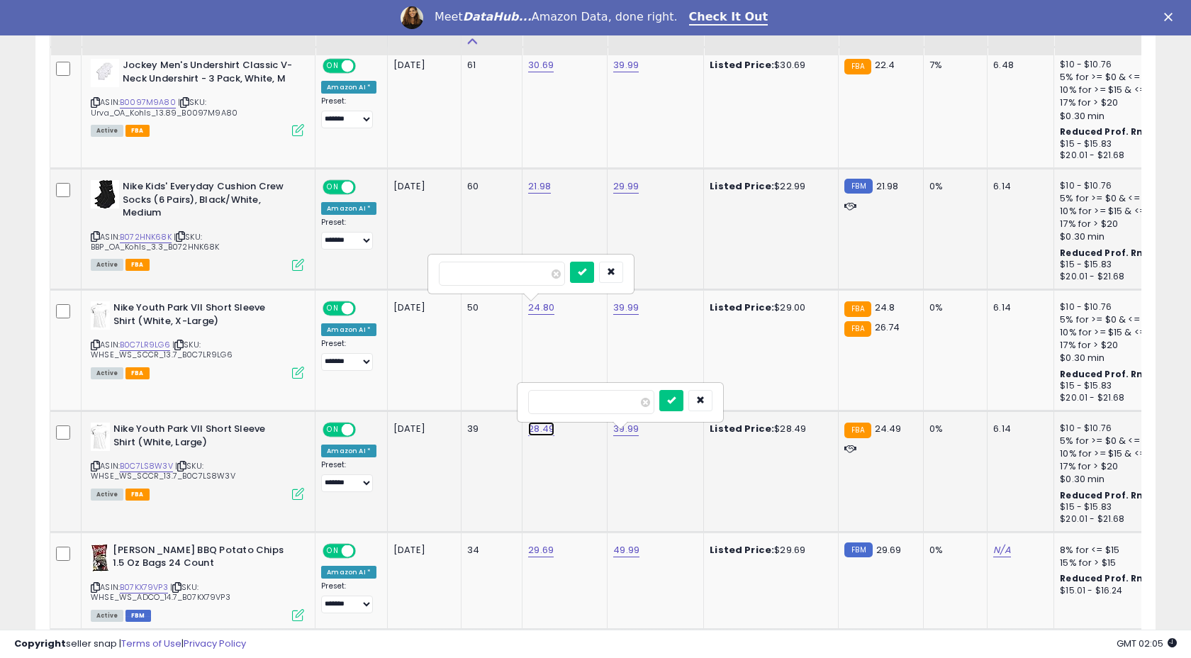
click at [534, 427] on link "28.49" at bounding box center [541, 429] width 26 height 14
click at [623, 272] on button "button" at bounding box center [611, 272] width 24 height 21
click at [532, 425] on link "28.49" at bounding box center [541, 429] width 26 height 14
click at [484, 388] on input "*****" at bounding box center [502, 395] width 126 height 24
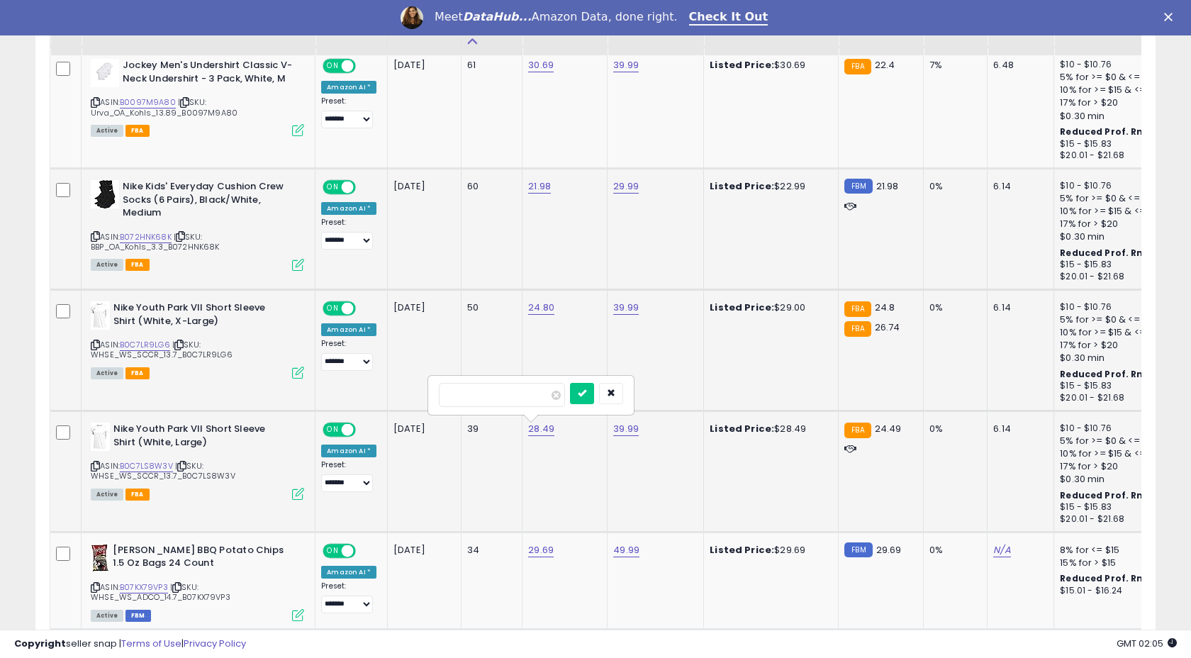
click at [484, 388] on input "*****" at bounding box center [502, 395] width 126 height 24
type input "*****"
click at [586, 393] on icon "submit" at bounding box center [582, 392] width 9 height 9
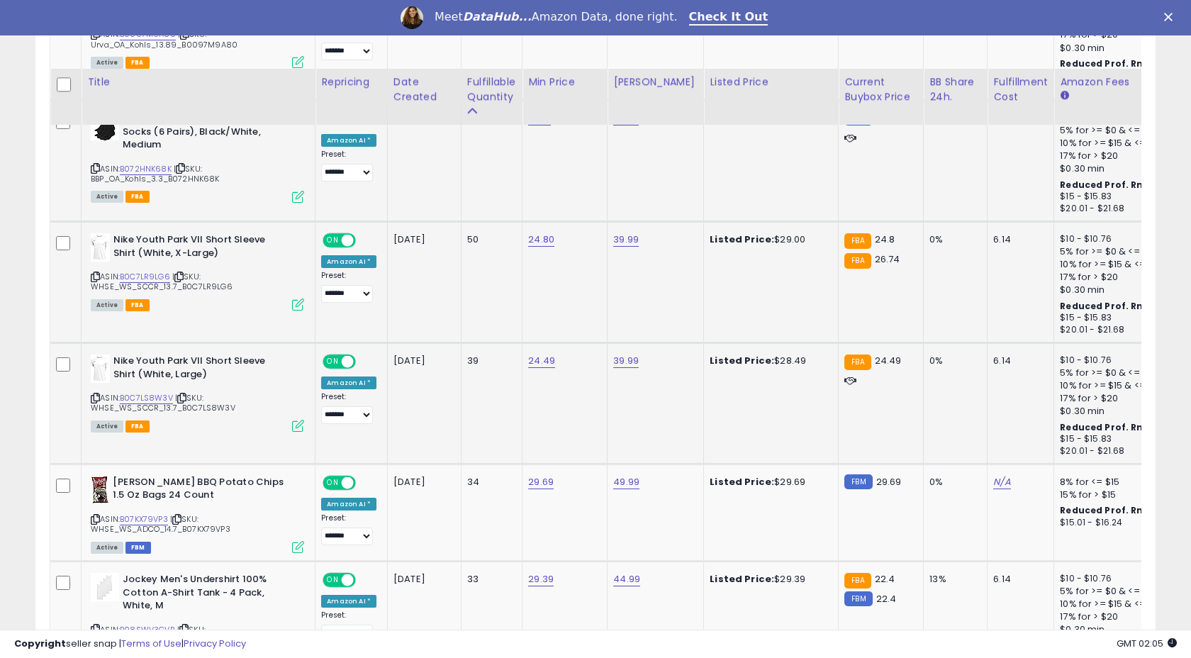
scroll to position [1462, 0]
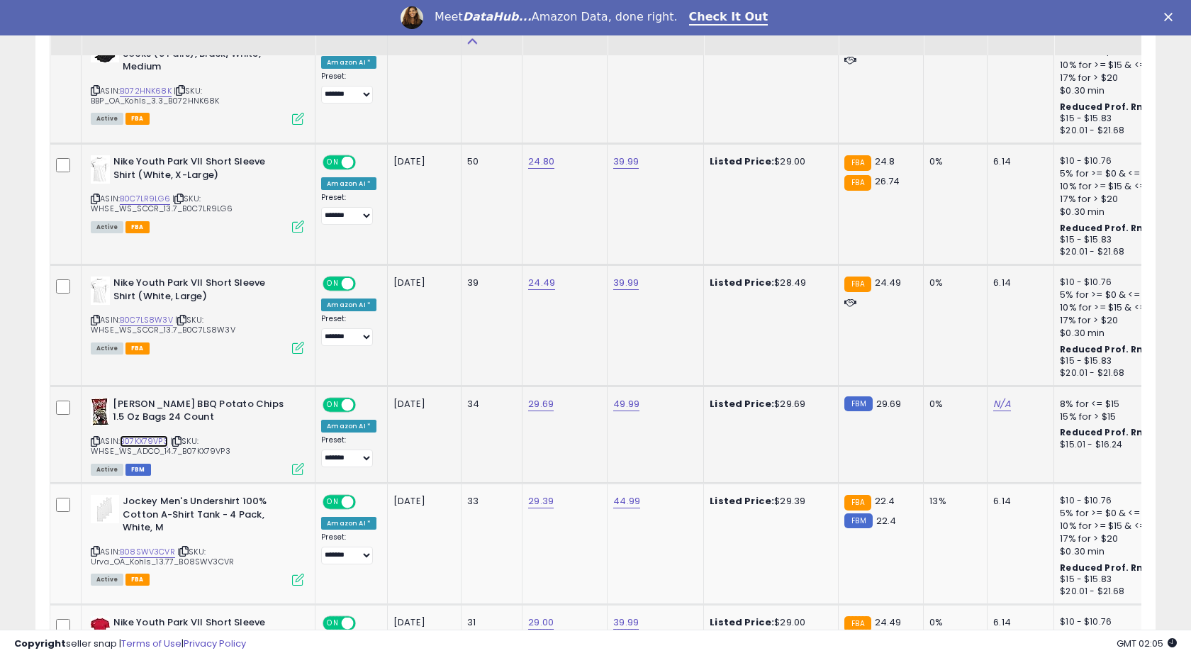
click at [145, 442] on link "B07KX79VP3" at bounding box center [144, 441] width 48 height 12
click at [542, 406] on link "29.69" at bounding box center [541, 404] width 26 height 14
type input "*****"
click at [586, 366] on icon "submit" at bounding box center [582, 368] width 9 height 9
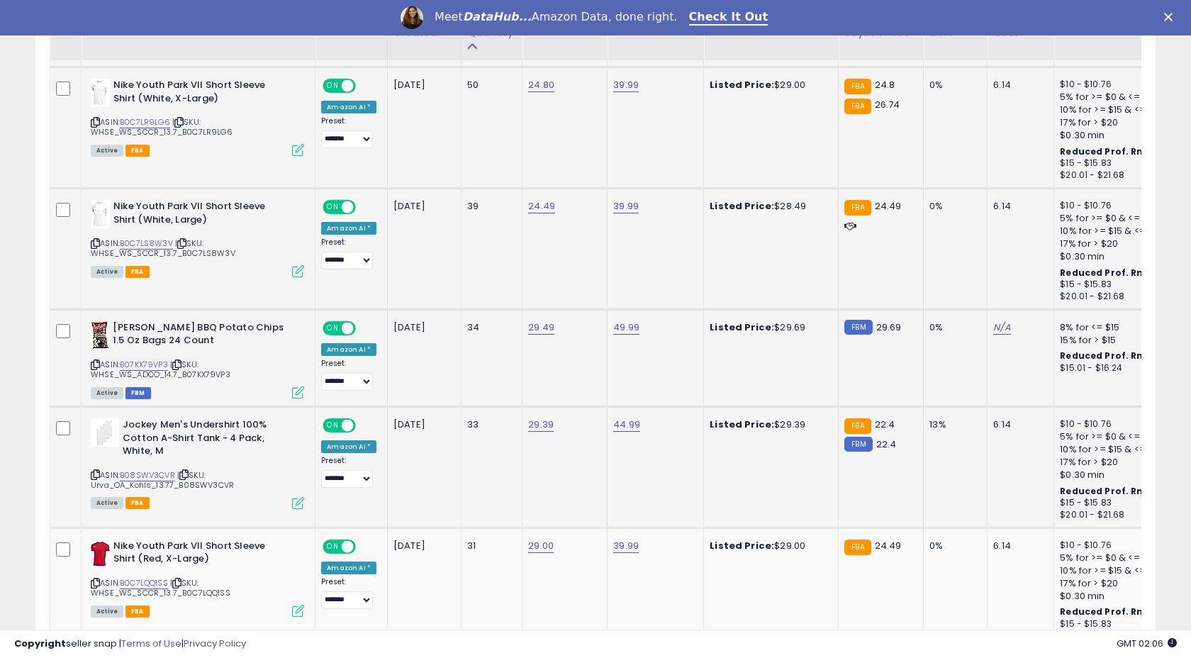
scroll to position [1567, 0]
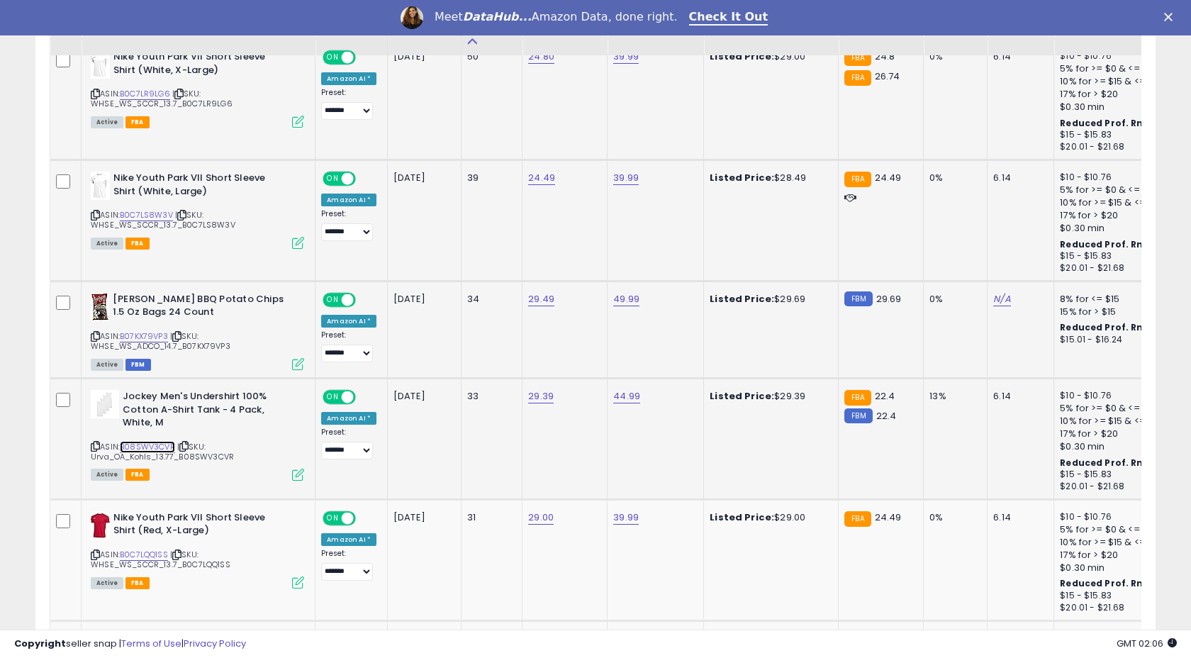
click at [148, 444] on link "B08SWV3CVR" at bounding box center [147, 447] width 55 height 12
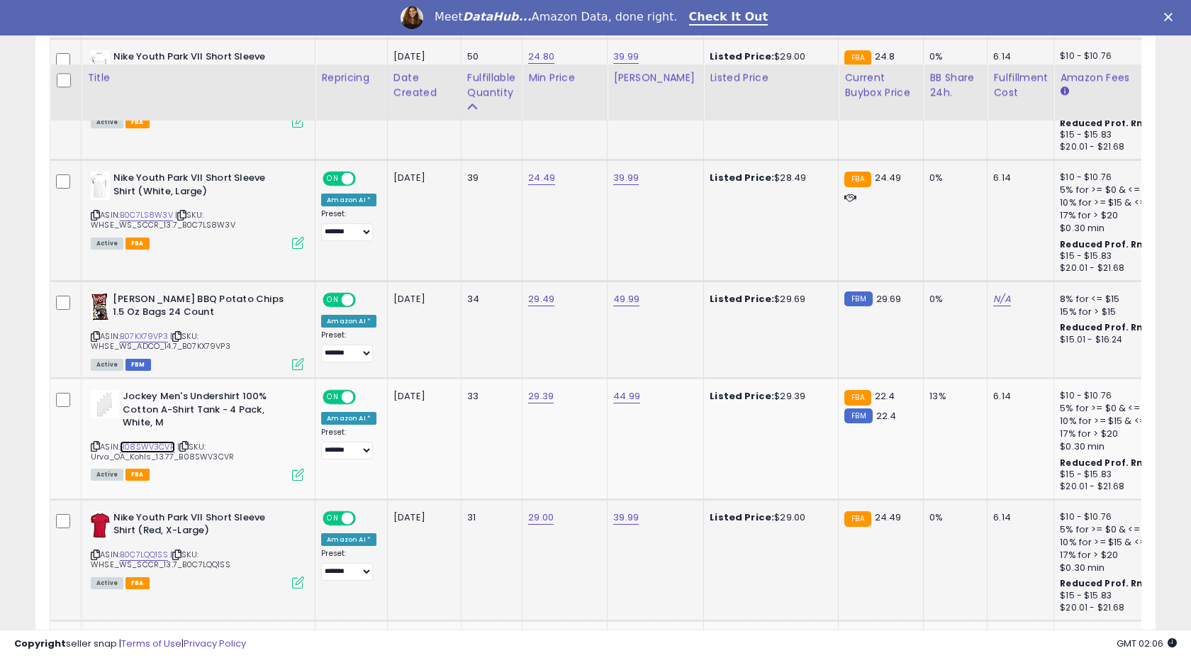
scroll to position [1761, 0]
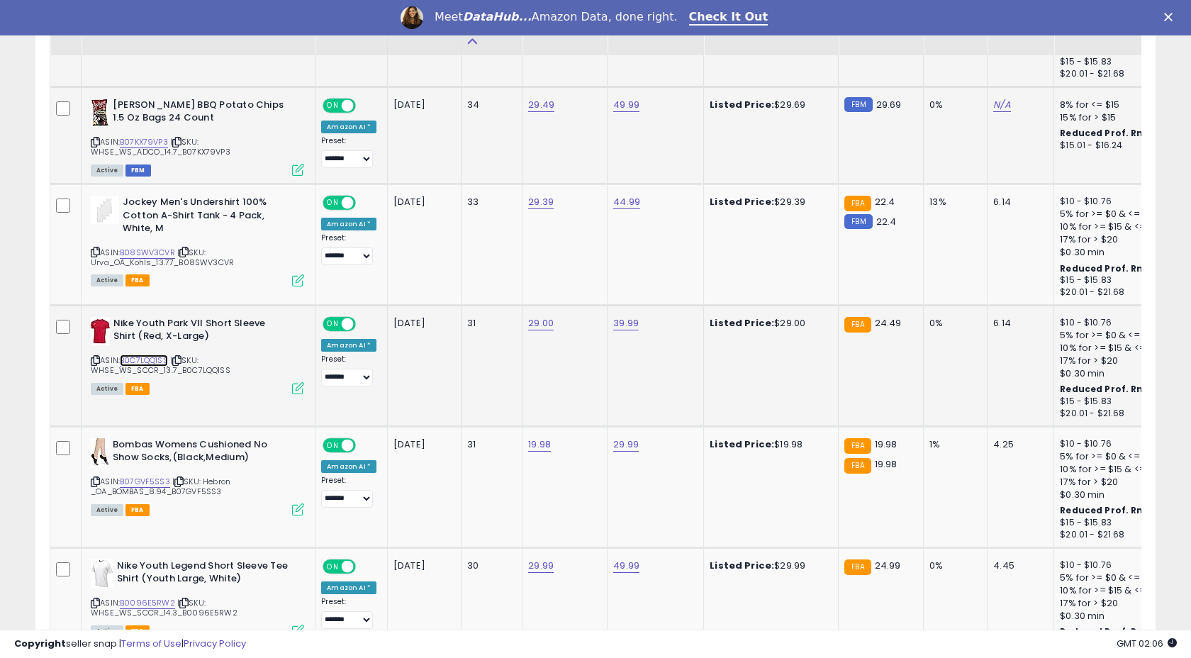
click at [143, 358] on link "B0C7LQQ1SS" at bounding box center [144, 360] width 48 height 12
click at [533, 330] on link "29.00" at bounding box center [541, 323] width 26 height 14
type input "*****"
click at [588, 294] on button "submit" at bounding box center [582, 287] width 24 height 21
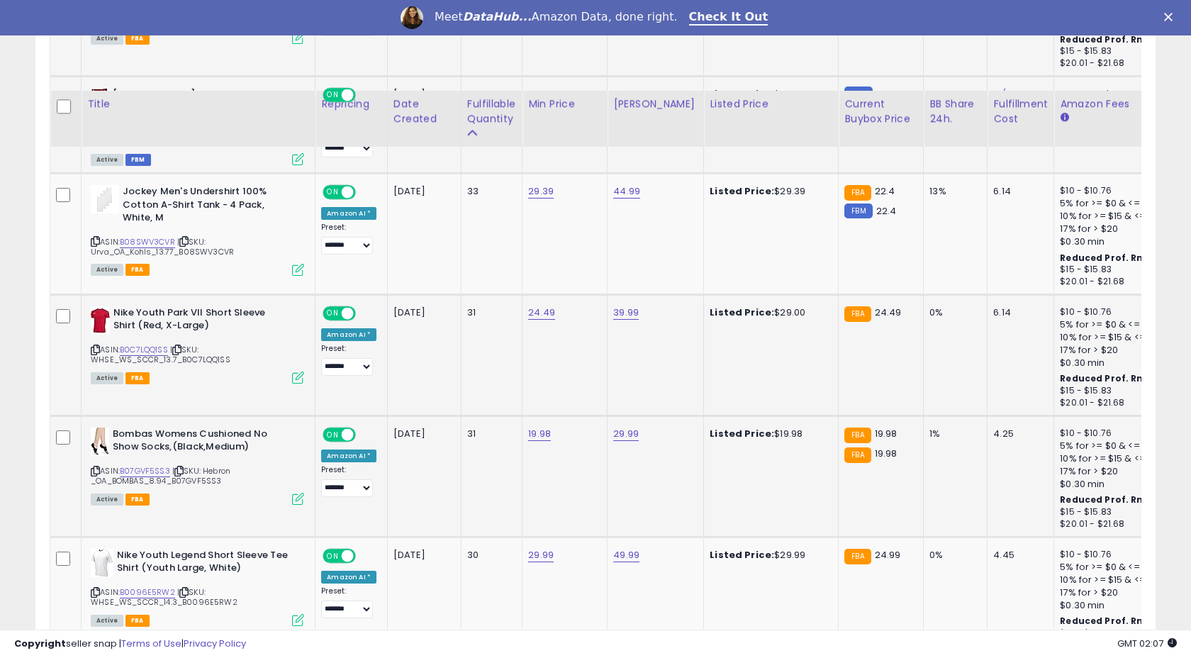
scroll to position [1891, 0]
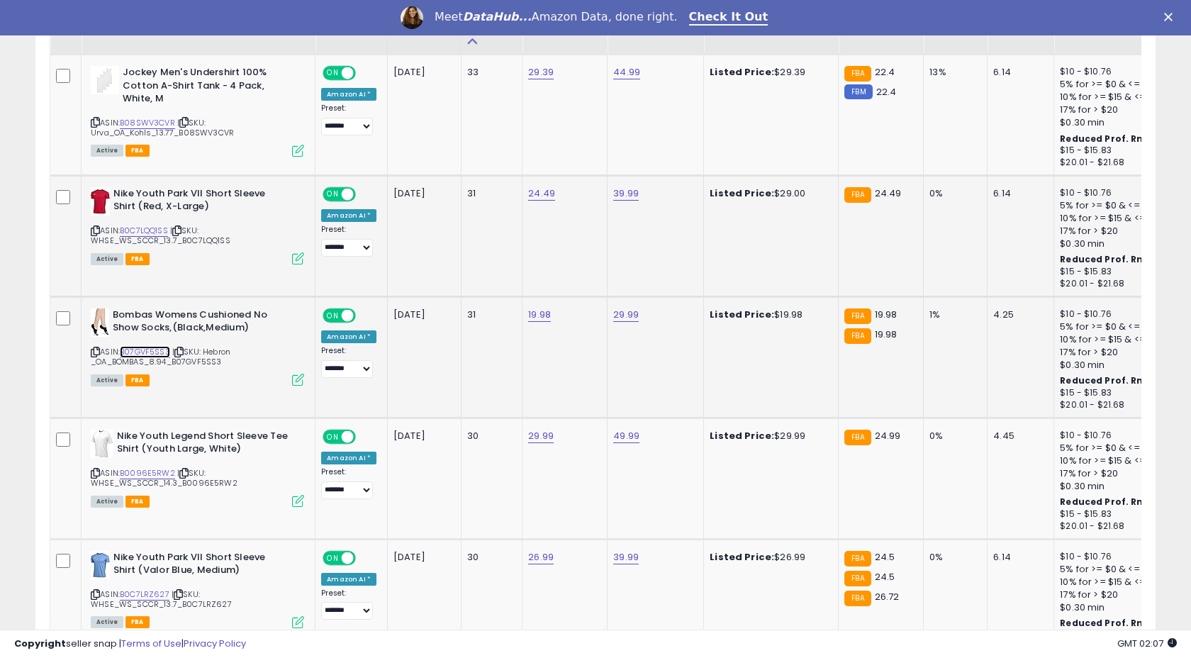
click at [144, 347] on link "B07GVF5SS3" at bounding box center [145, 352] width 50 height 12
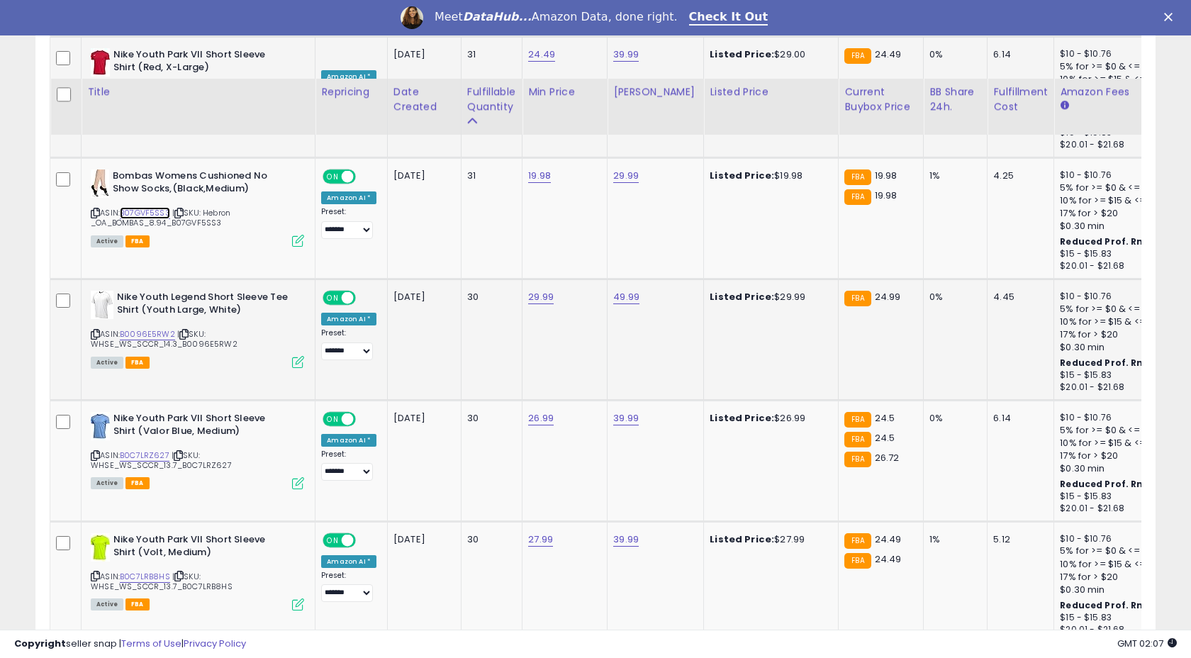
scroll to position [2109, 0]
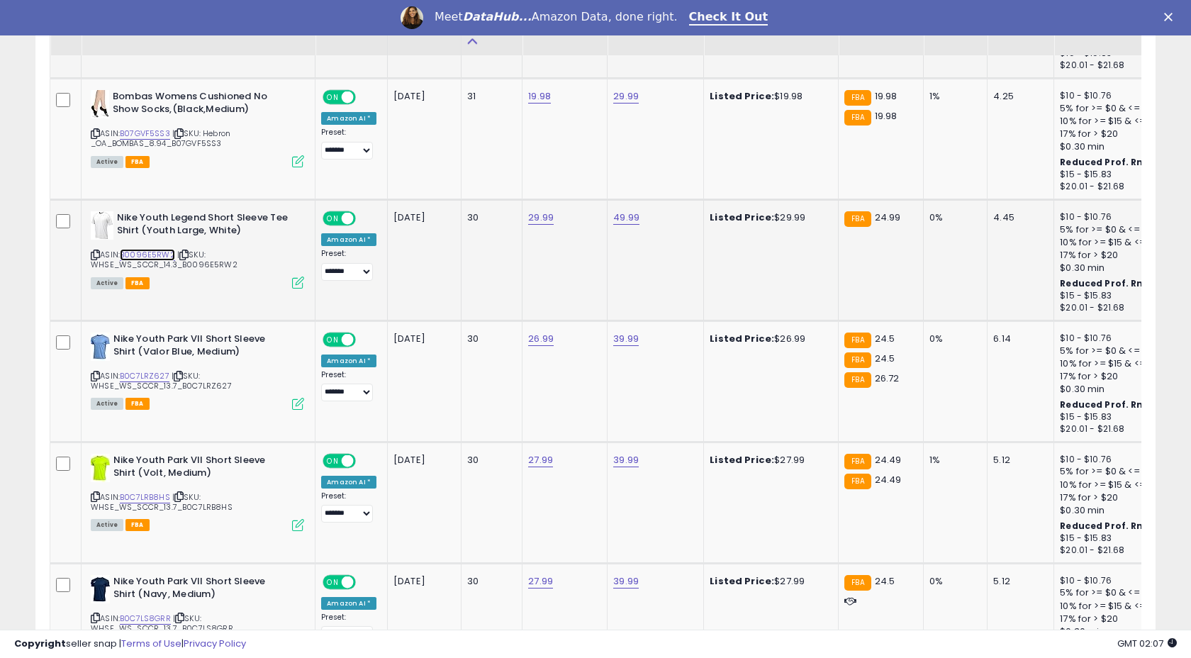
click at [163, 259] on link "B0096E5RW2" at bounding box center [147, 255] width 55 height 12
click at [534, 223] on link "29.99" at bounding box center [541, 218] width 26 height 14
click at [530, 175] on input "*****" at bounding box center [502, 184] width 126 height 24
type input "*****"
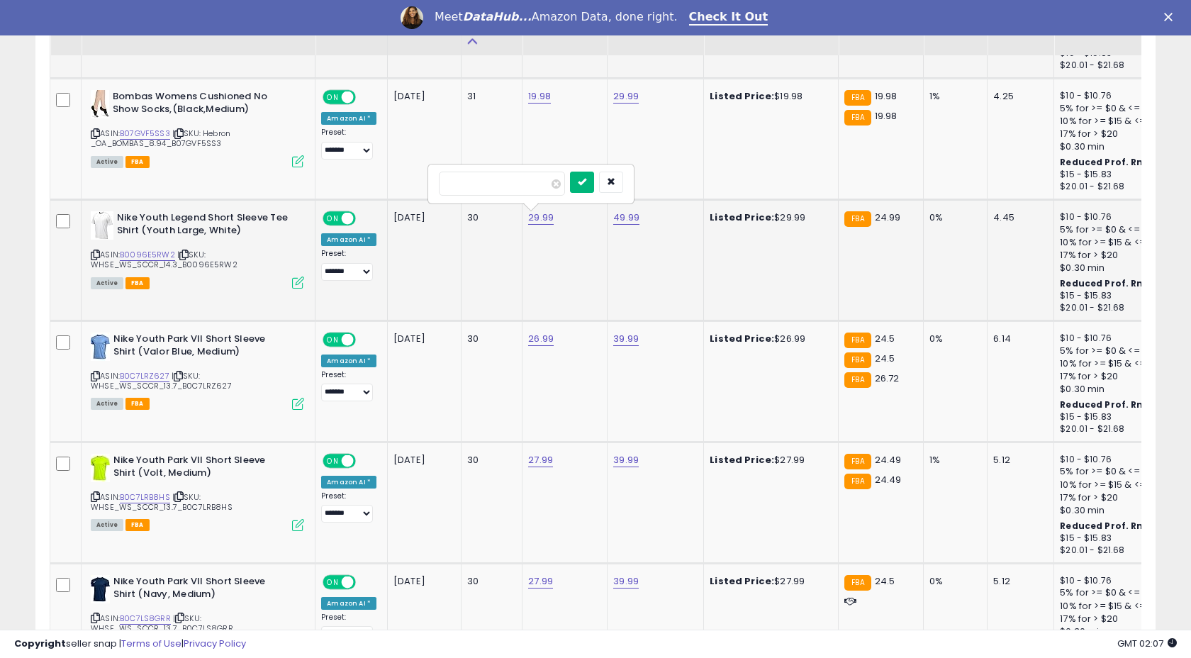
click at [594, 174] on button "submit" at bounding box center [582, 182] width 24 height 21
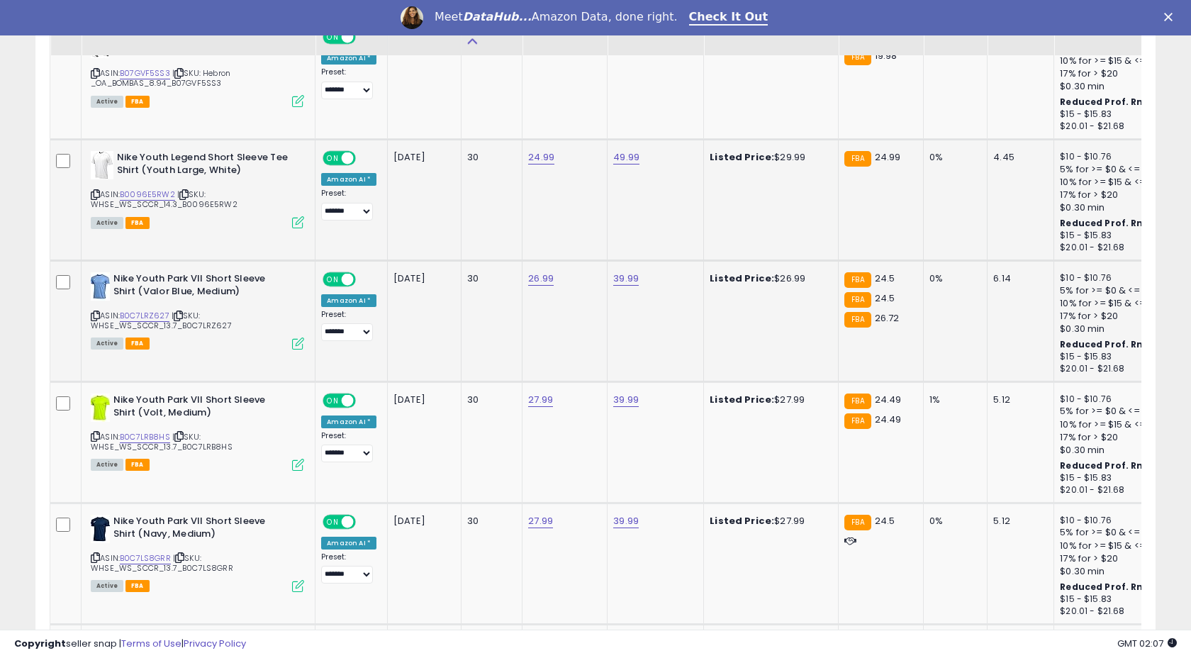
scroll to position [2183, 0]
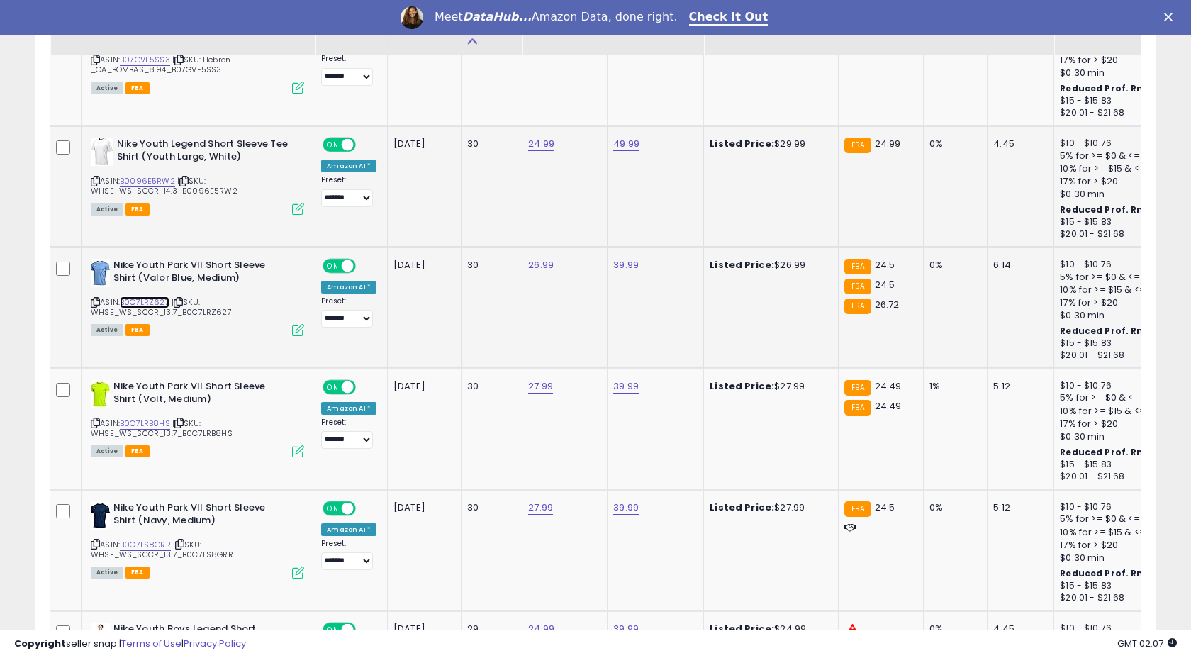
click at [150, 302] on link "B0C7LRZ627" at bounding box center [145, 302] width 50 height 12
click at [530, 261] on link "26.99" at bounding box center [541, 265] width 26 height 14
type input "*****"
click at [584, 237] on button "submit" at bounding box center [582, 229] width 24 height 21
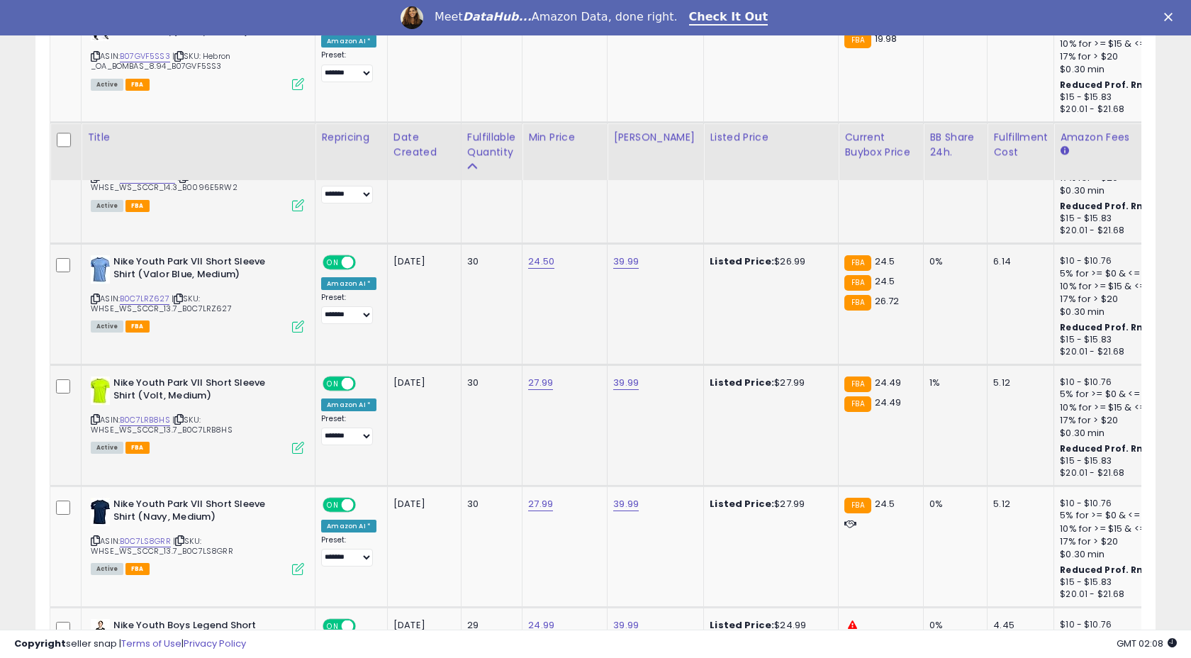
scroll to position [2368, 0]
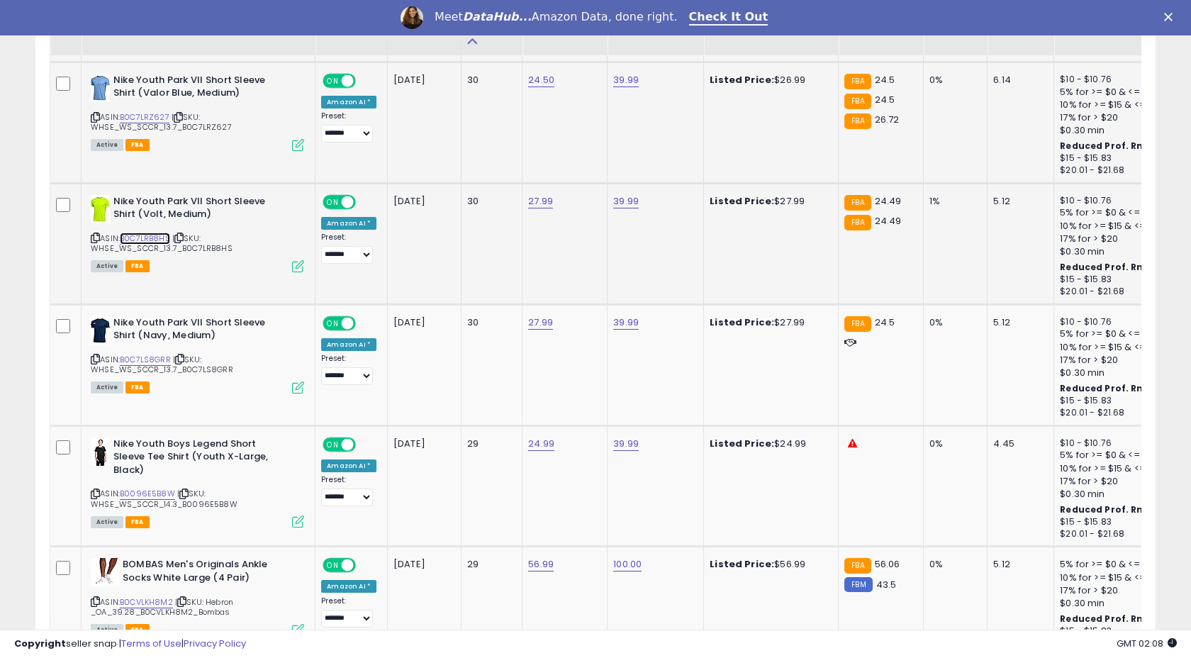
click at [144, 238] on link "B0C7LRB8HS" at bounding box center [145, 239] width 50 height 12
click at [539, 194] on td "27.99" at bounding box center [564, 243] width 85 height 121
click at [540, 198] on link "27.99" at bounding box center [540, 201] width 25 height 14
type input "*****"
click at [581, 164] on button "submit" at bounding box center [582, 165] width 24 height 21
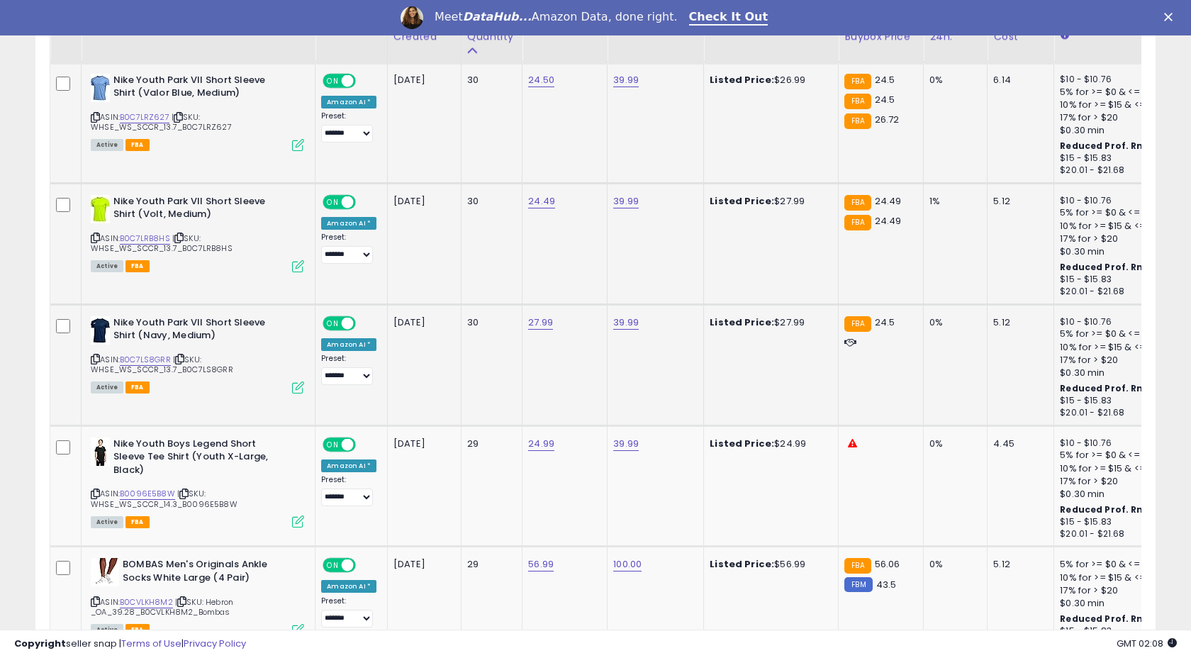
scroll to position [2464, 0]
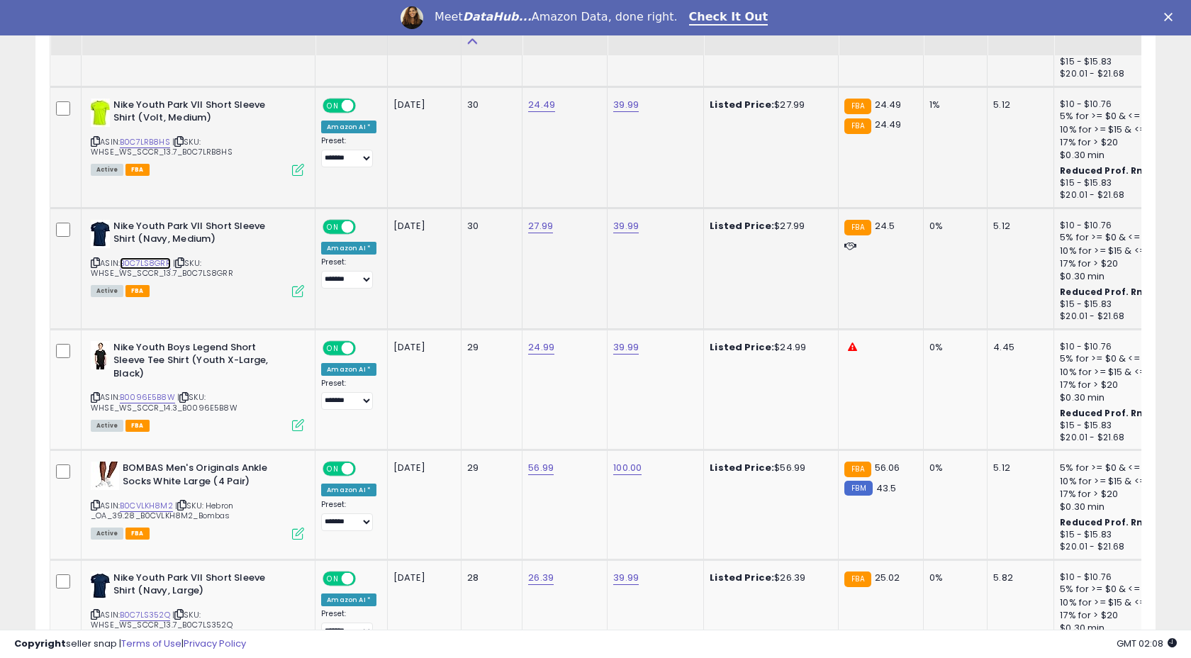
click at [133, 263] on link "B0C7LS8GRR" at bounding box center [145, 263] width 51 height 12
click at [535, 226] on link "27.99" at bounding box center [540, 226] width 25 height 14
type input "*****"
click at [586, 189] on icon "submit" at bounding box center [582, 190] width 9 height 9
click at [151, 398] on link "B0096E5B8W" at bounding box center [147, 397] width 55 height 12
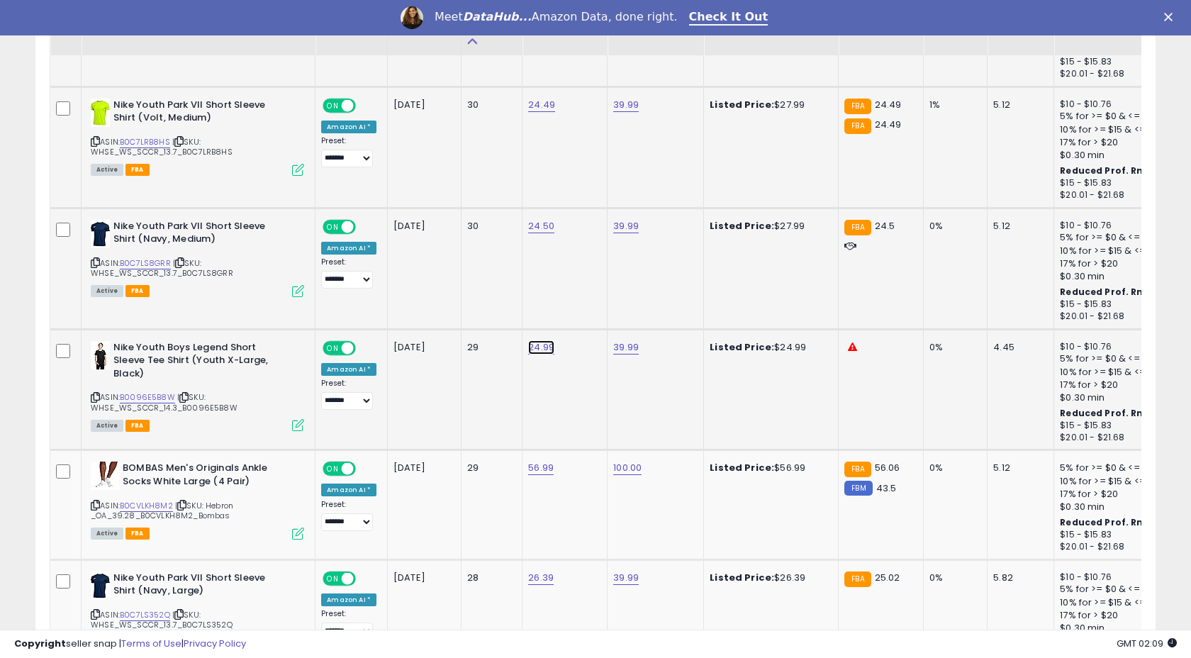
click at [546, 343] on link "24.99" at bounding box center [541, 347] width 26 height 14
type input "*****"
click at [594, 321] on button "submit" at bounding box center [582, 311] width 24 height 21
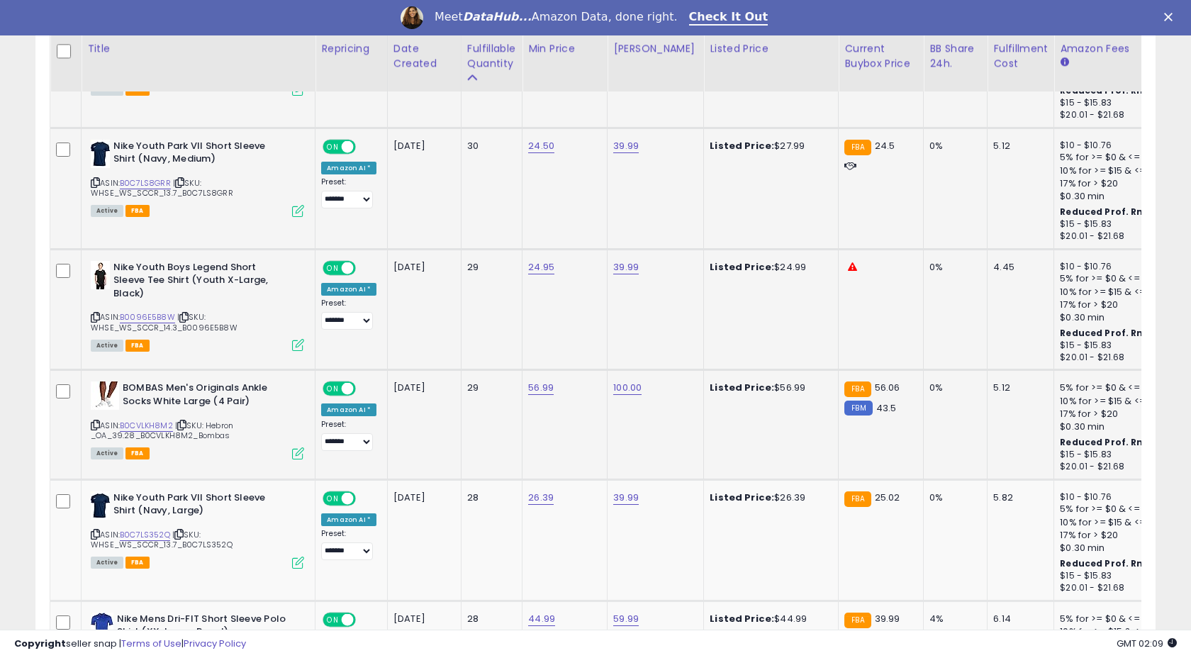
scroll to position [2595, 0]
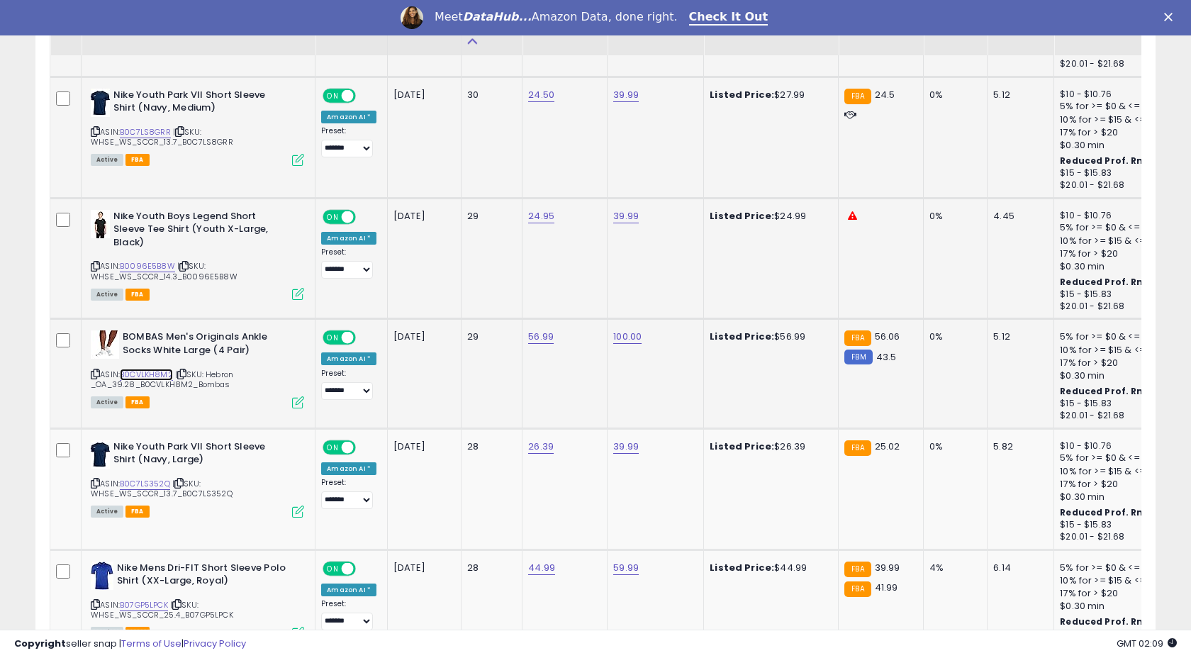
click at [156, 373] on link "B0CVLKH8M2" at bounding box center [146, 375] width 53 height 12
click at [543, 340] on link "56.99" at bounding box center [541, 337] width 26 height 14
click at [506, 301] on input "*****" at bounding box center [503, 303] width 126 height 24
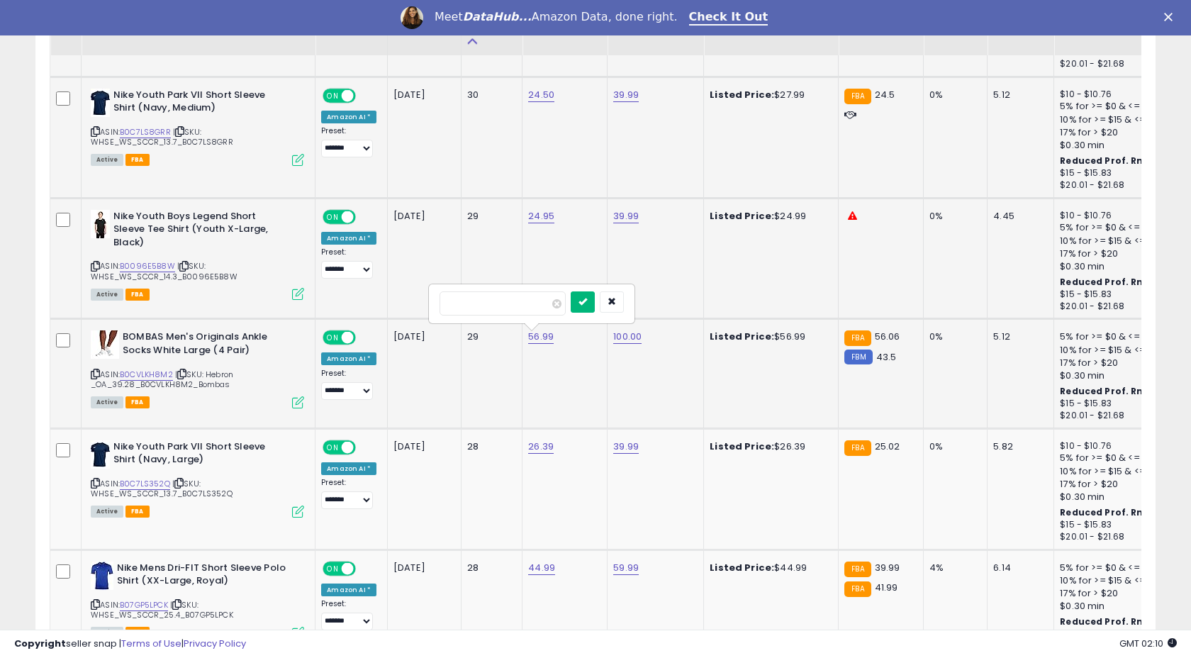
type input "*****"
click at [587, 299] on icon "submit" at bounding box center [582, 301] width 9 height 9
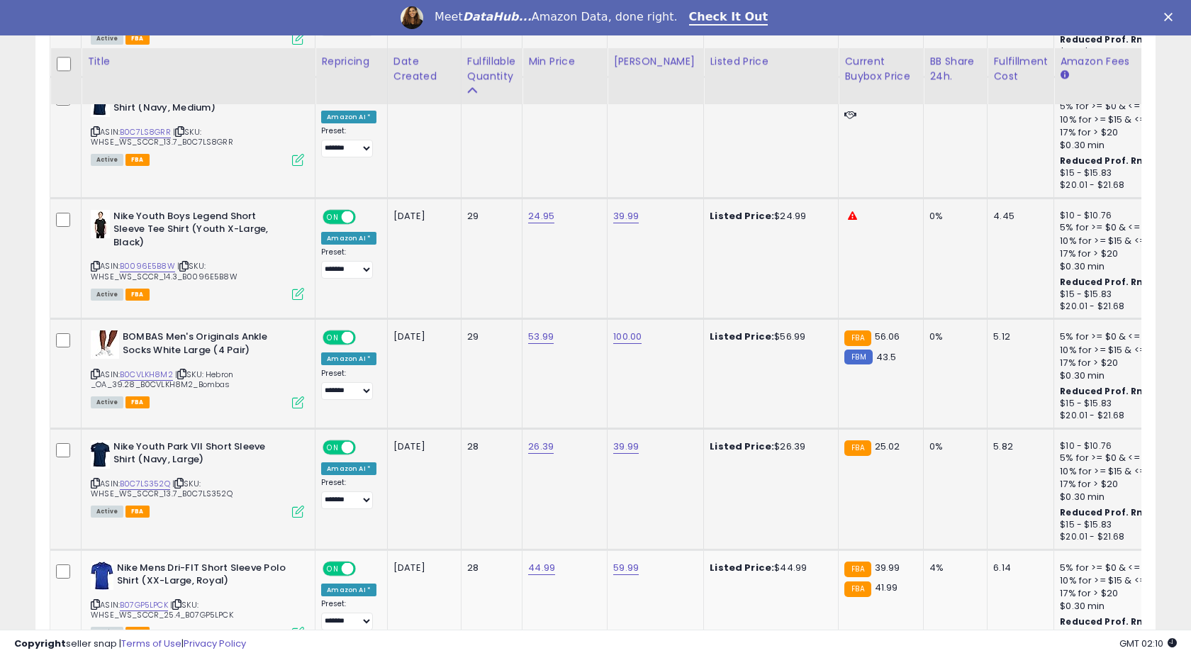
scroll to position [2702, 0]
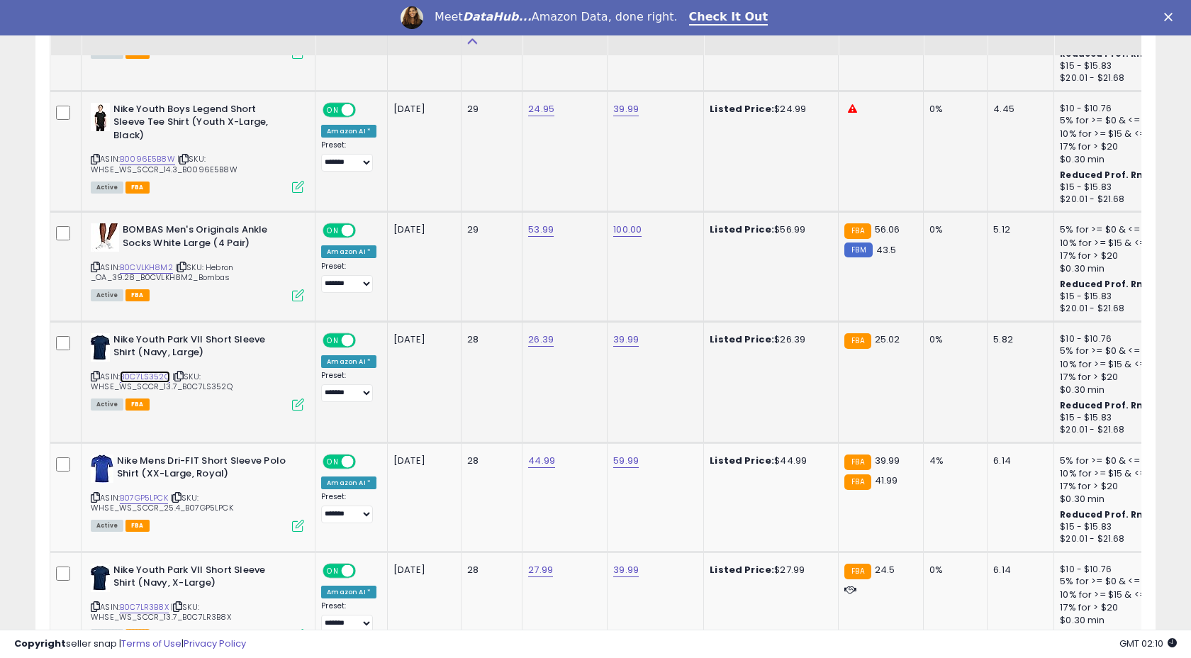
click at [136, 373] on link "B0C7LS352Q" at bounding box center [145, 377] width 50 height 12
click at [538, 348] on td "26.39" at bounding box center [564, 381] width 85 height 121
click at [538, 341] on link "26.39" at bounding box center [541, 339] width 26 height 14
type input "*****"
click at [594, 307] on button "submit" at bounding box center [582, 303] width 24 height 21
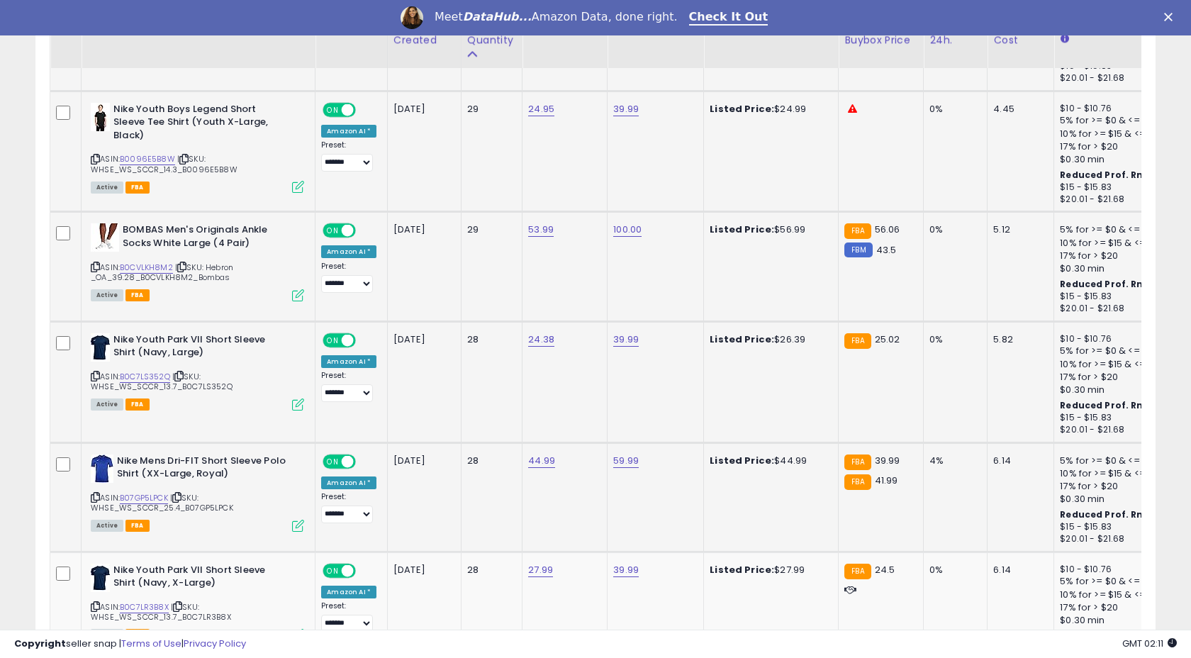
scroll to position [2848, 0]
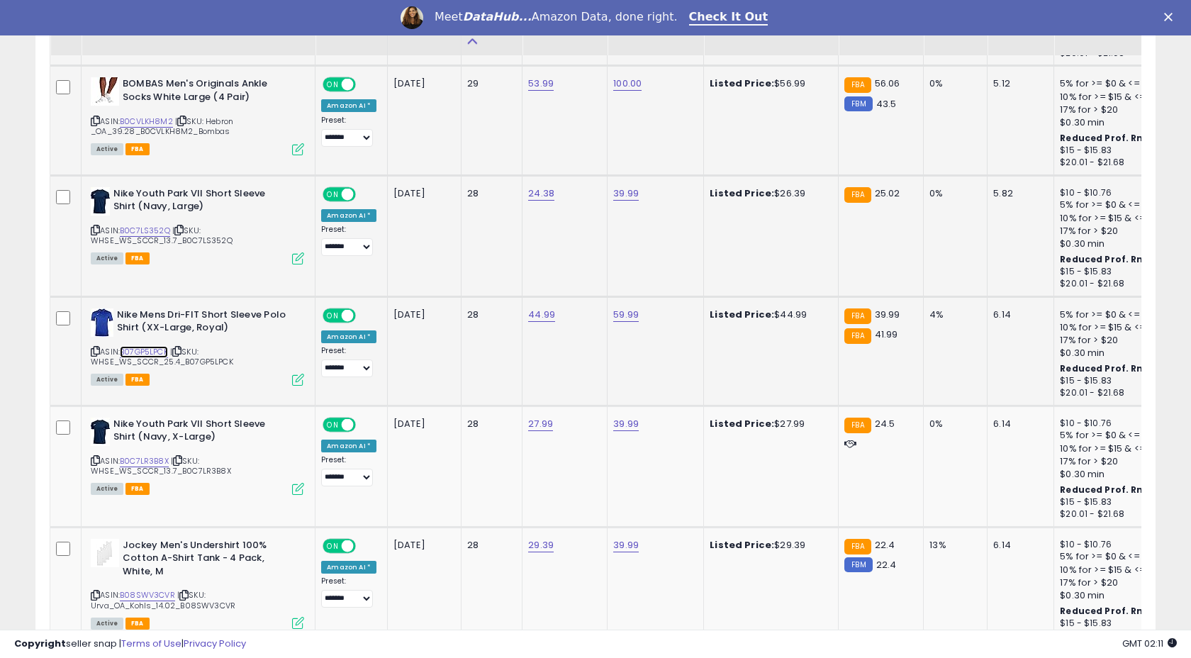
click at [153, 352] on link "B07GP5LPCK" at bounding box center [144, 352] width 48 height 12
click at [540, 308] on td "44.99" at bounding box center [564, 350] width 85 height 109
click at [532, 316] on link "44.99" at bounding box center [541, 315] width 27 height 14
click at [531, 280] on input "*****" at bounding box center [503, 281] width 126 height 24
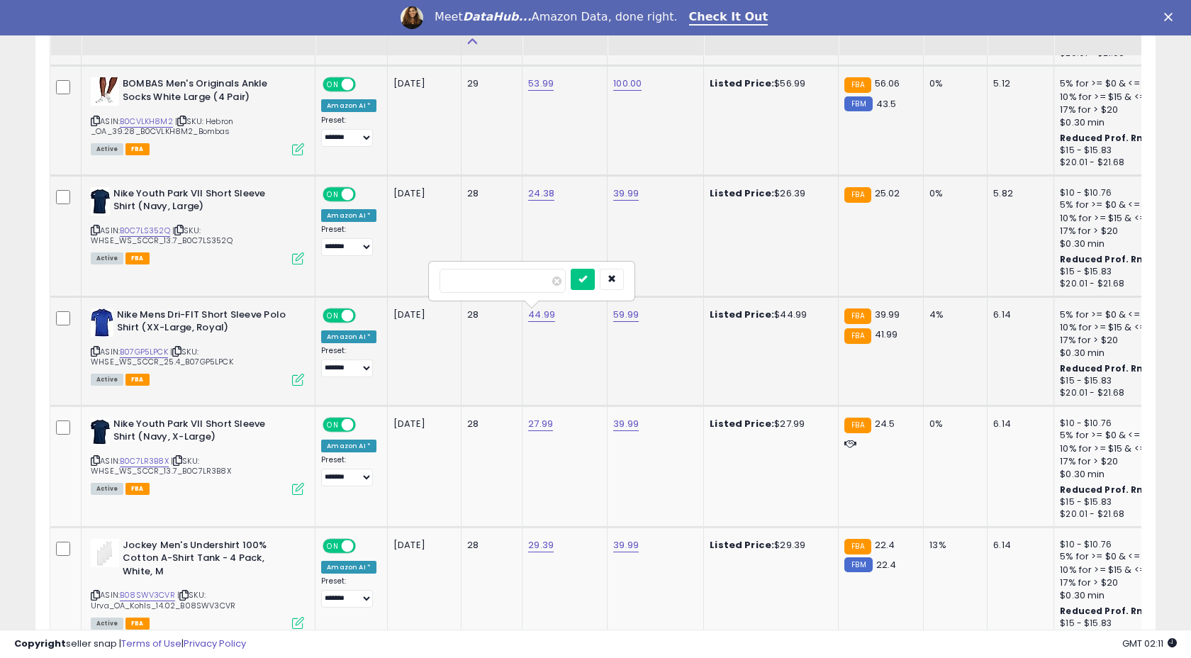
click at [531, 280] on input "*****" at bounding box center [503, 281] width 126 height 24
type input "*****"
click at [587, 274] on icon "submit" at bounding box center [582, 278] width 9 height 9
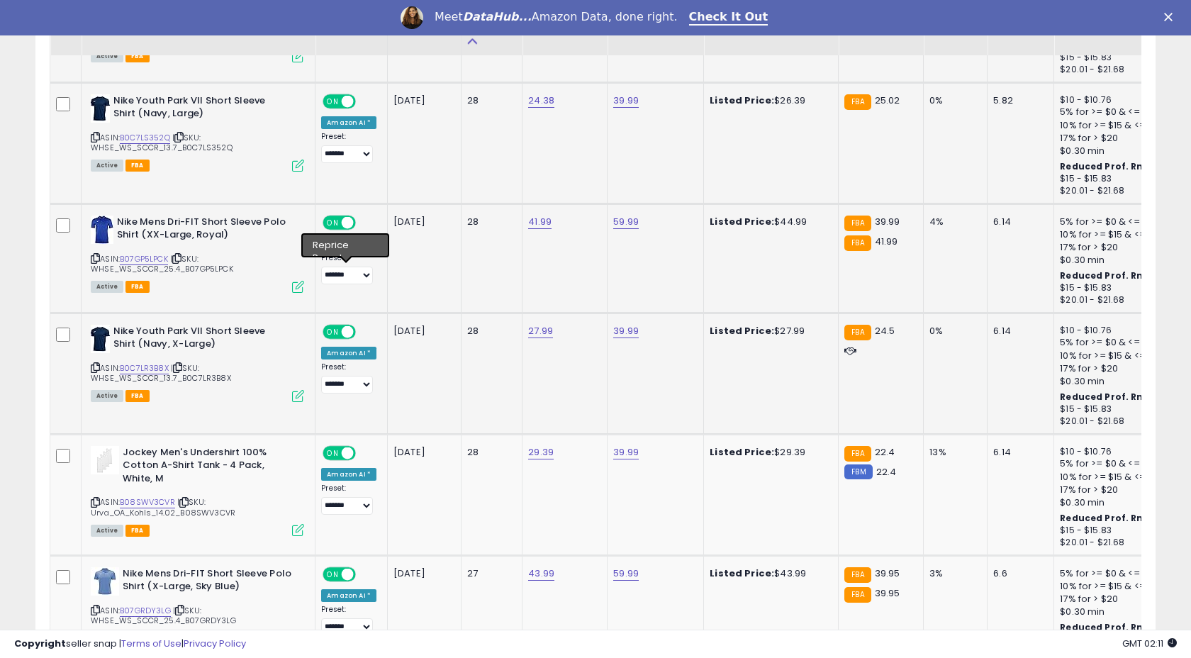
scroll to position [2955, 0]
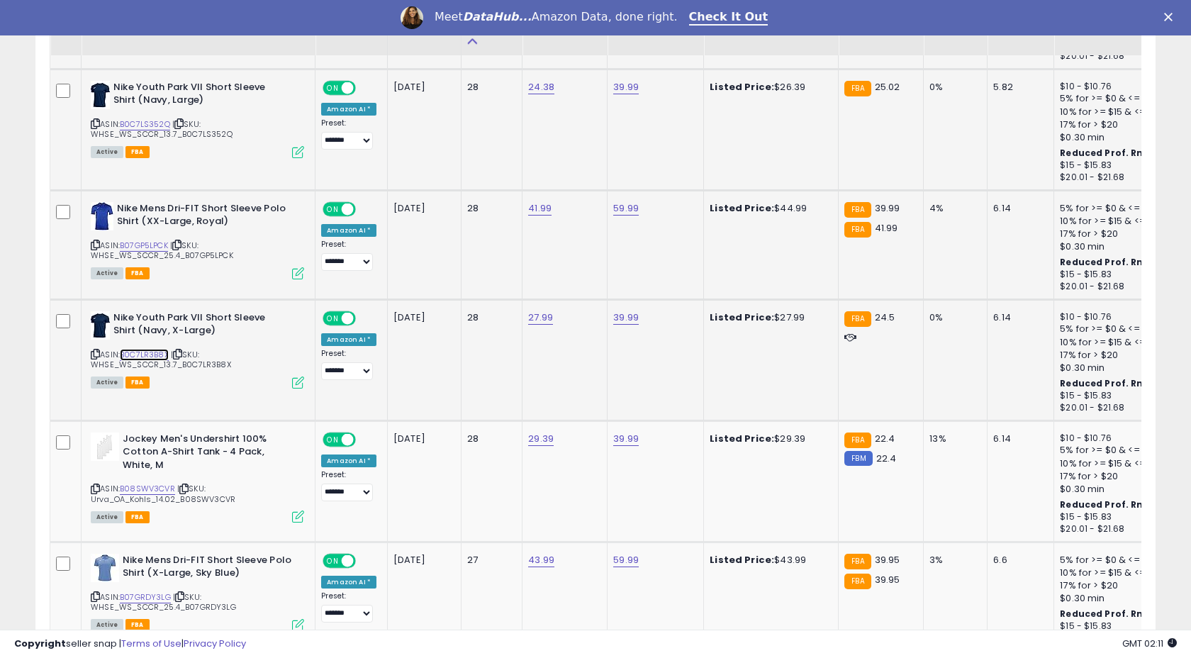
click at [158, 352] on link "B0C7LR3B8X" at bounding box center [144, 355] width 49 height 12
click at [540, 311] on link "27.99" at bounding box center [540, 318] width 25 height 14
type input "*****"
click at [594, 286] on button "submit" at bounding box center [582, 282] width 24 height 21
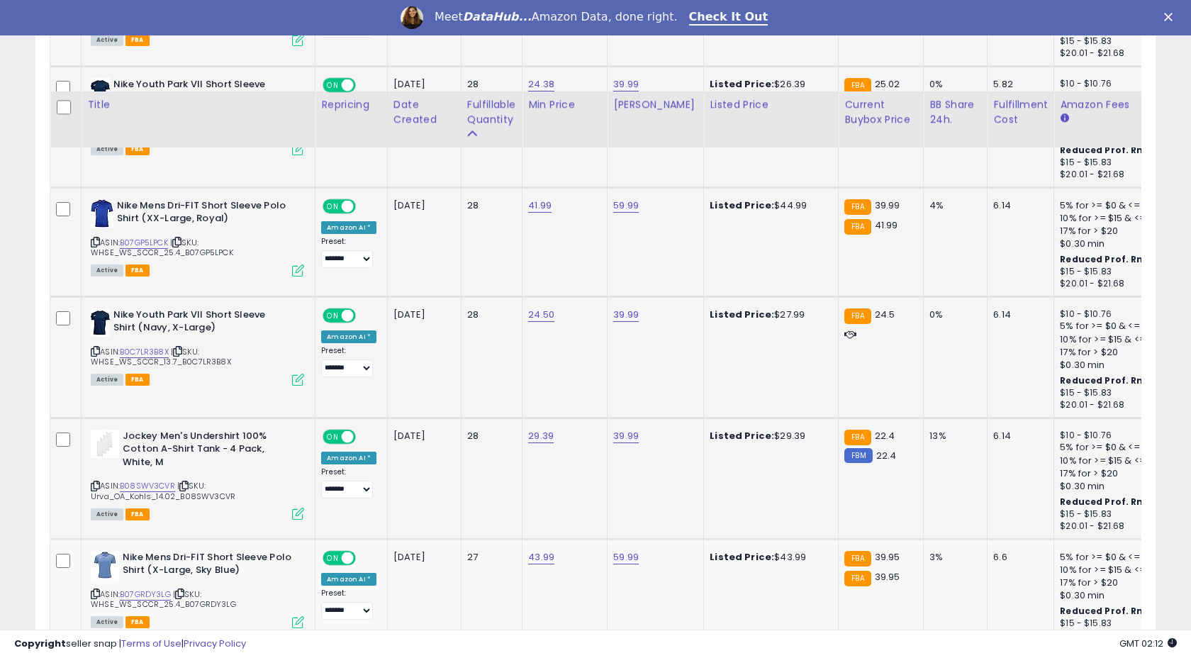
scroll to position [3126, 0]
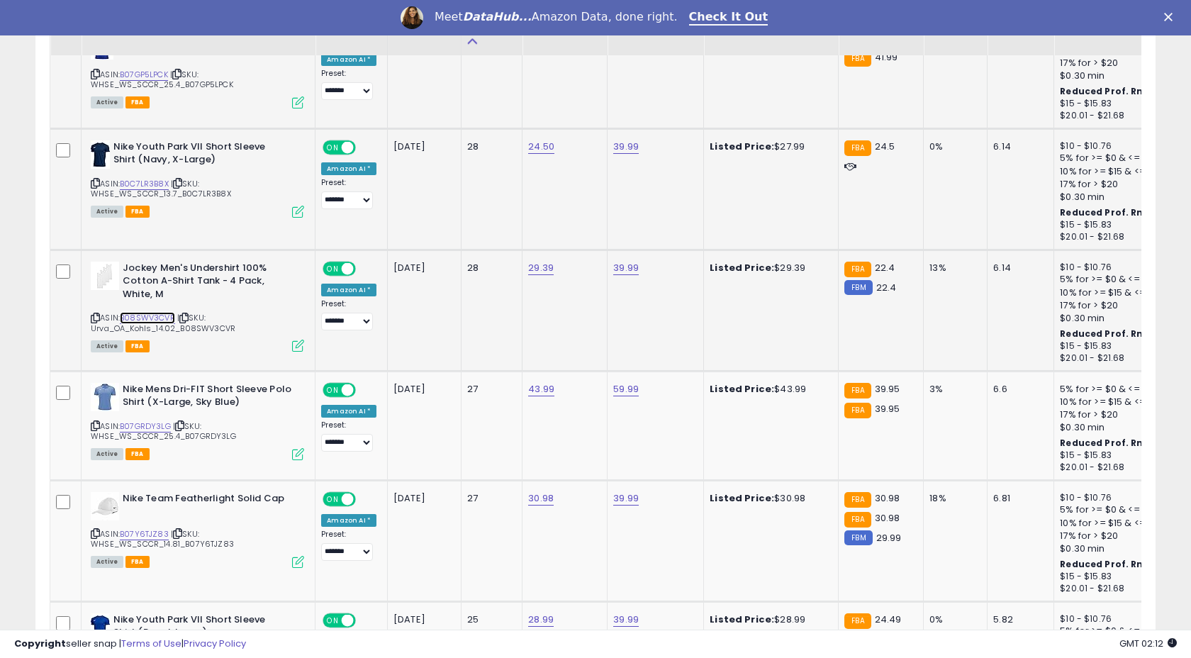
click at [160, 318] on link "B08SWV3CVR" at bounding box center [147, 318] width 55 height 12
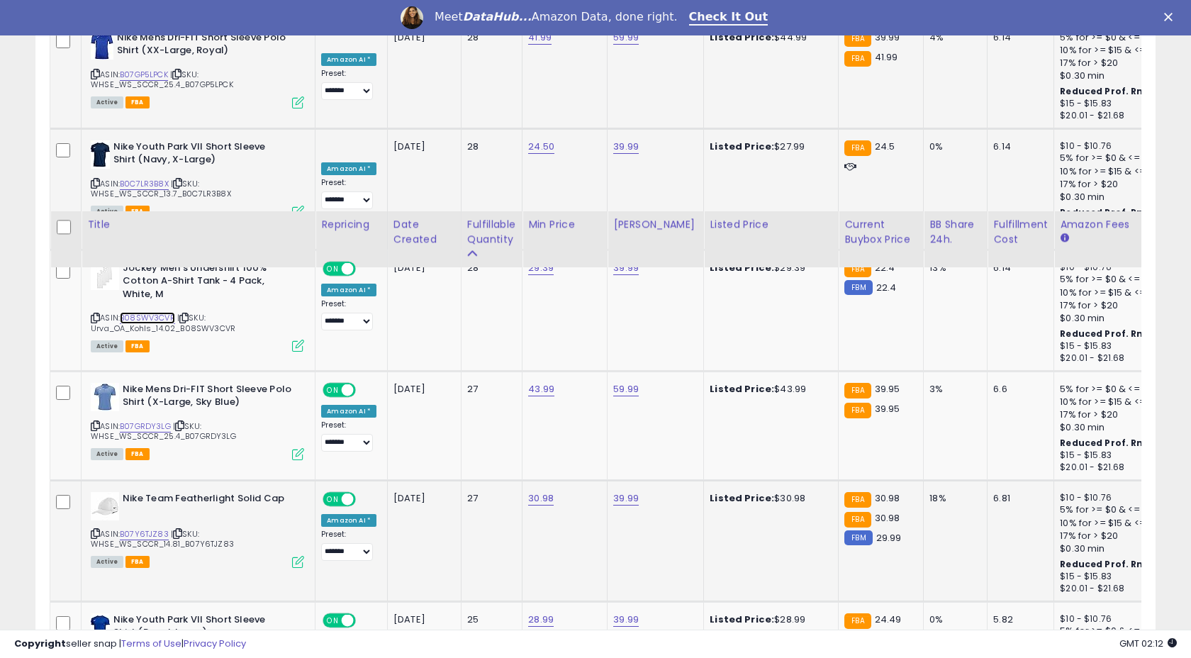
scroll to position [3338, 0]
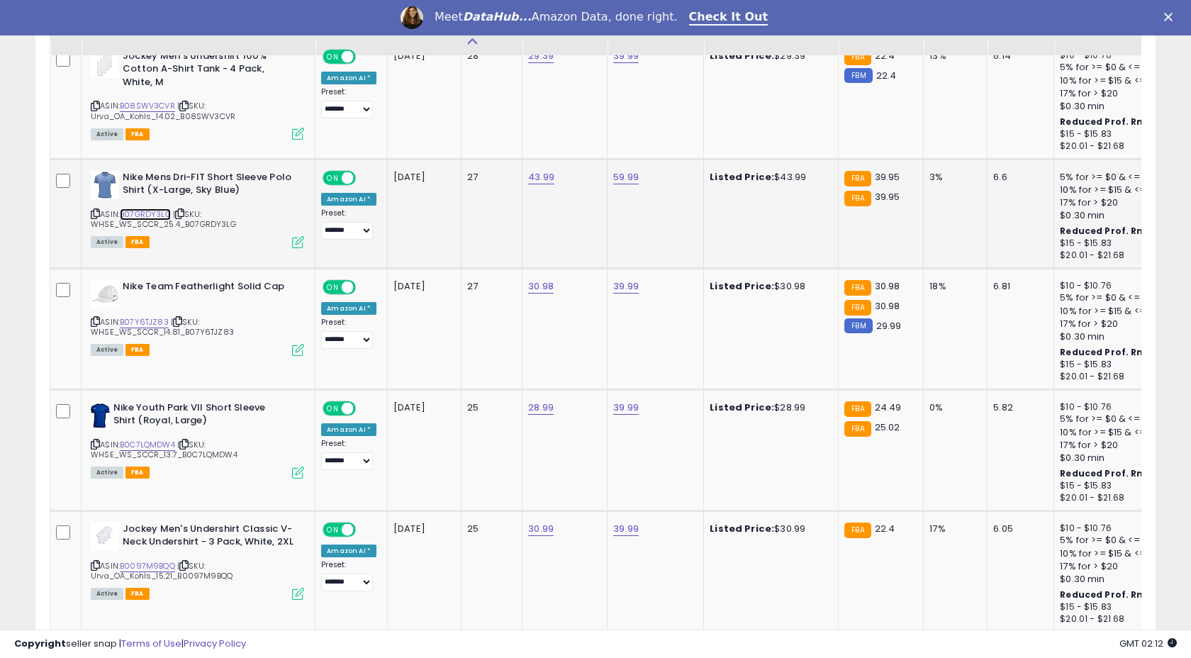
click at [152, 216] on link "B07GRDY3LG" at bounding box center [145, 214] width 51 height 12
click at [151, 319] on link "B07Y6TJZ83" at bounding box center [144, 322] width 49 height 12
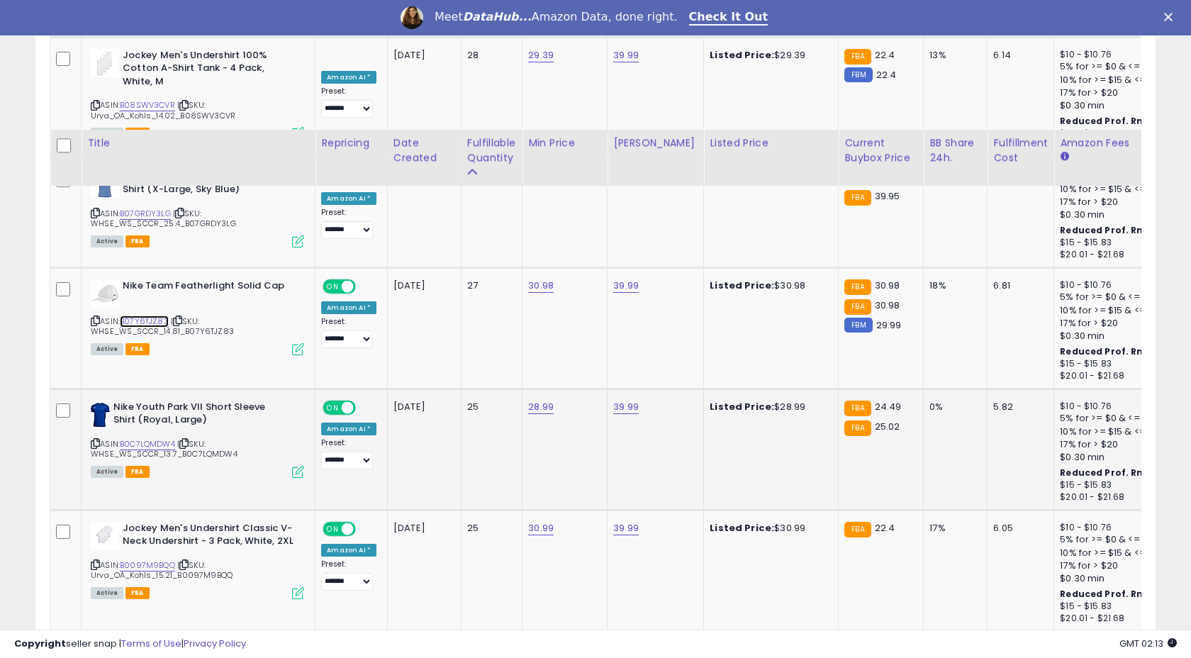
scroll to position [3488, 0]
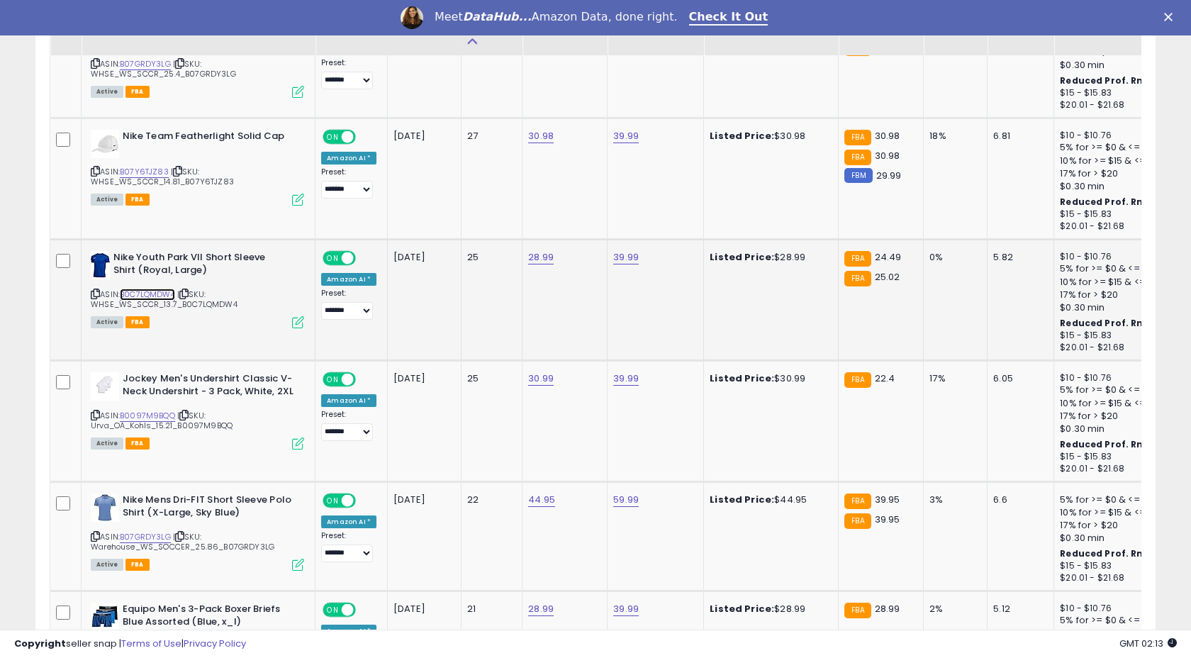
click at [153, 296] on link "B0C7LQMDW4" at bounding box center [147, 295] width 55 height 12
click at [532, 257] on link "28.99" at bounding box center [541, 257] width 26 height 14
click at [483, 218] on input "*****" at bounding box center [502, 223] width 126 height 24
type input "*****"
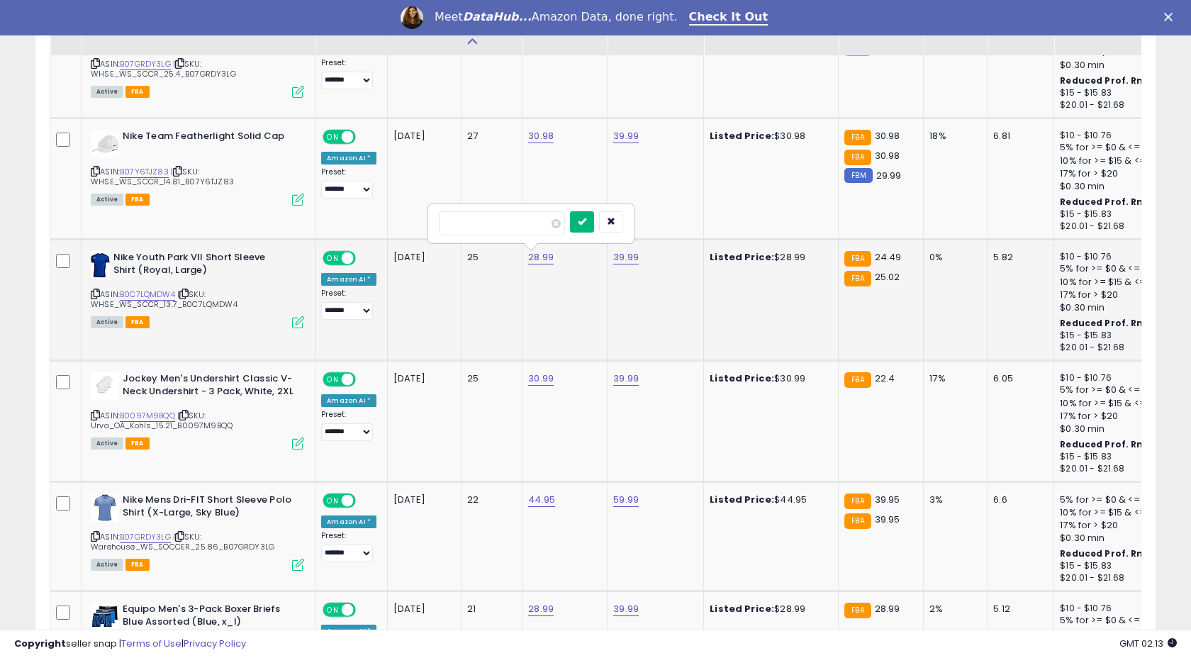
click at [588, 225] on button "submit" at bounding box center [582, 221] width 24 height 21
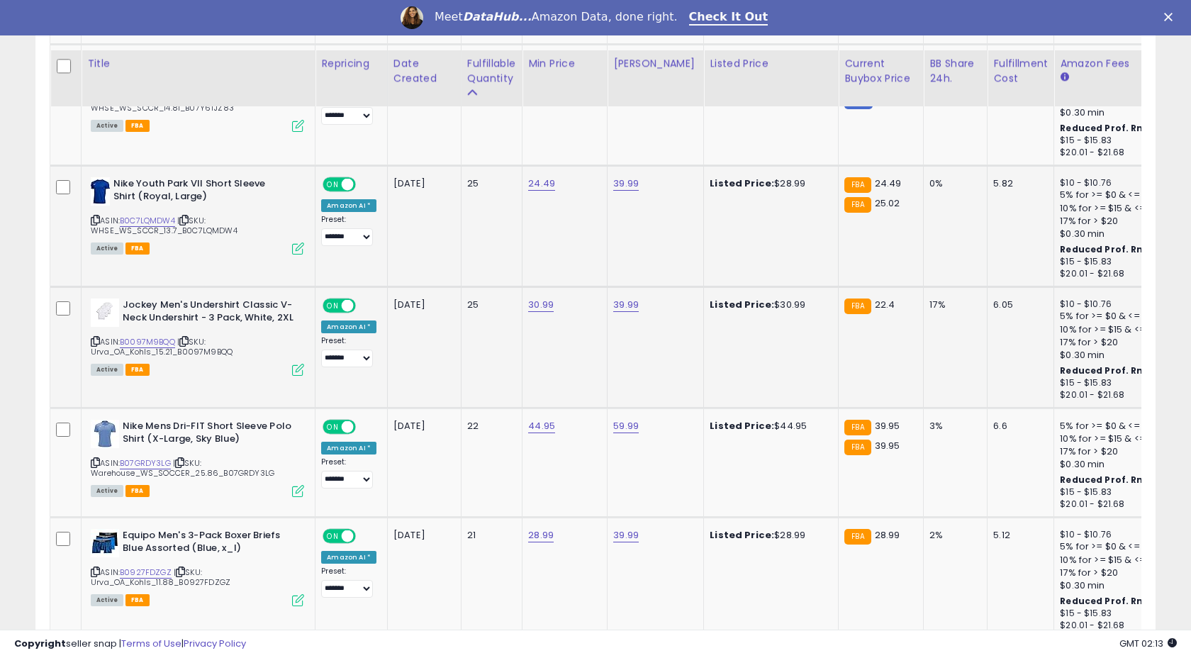
scroll to position [3625, 0]
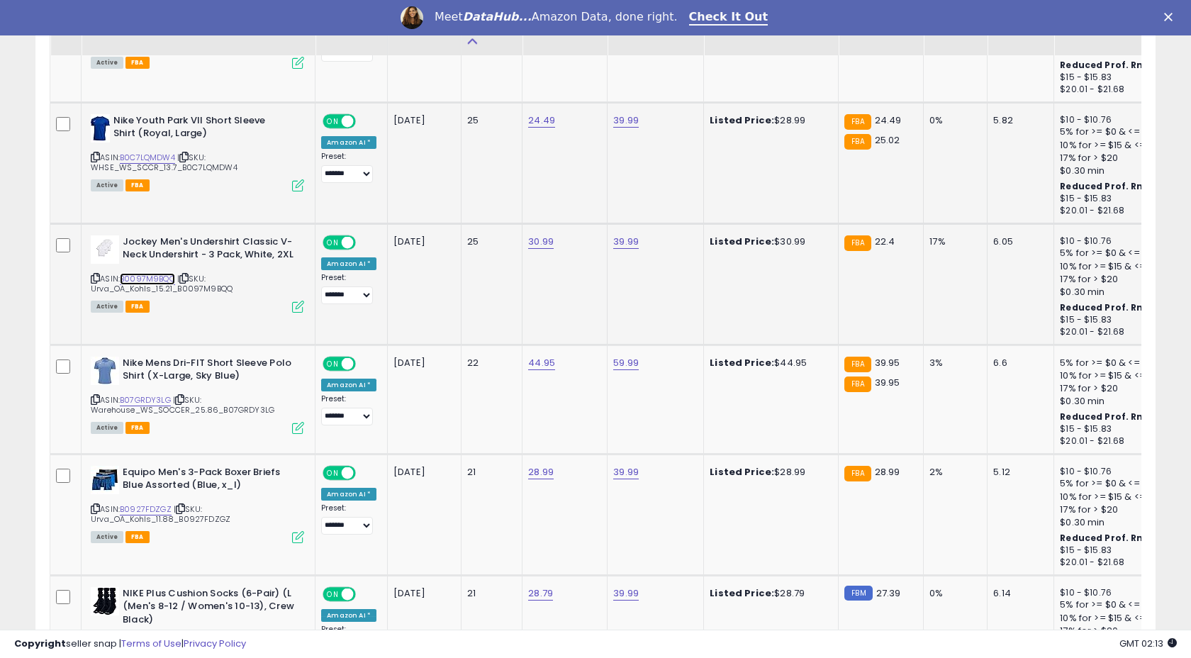
click at [158, 279] on link "B0097M9BQQ" at bounding box center [147, 279] width 55 height 12
click at [150, 279] on link "B0097M9BQQ" at bounding box center [147, 279] width 55 height 12
click at [150, 398] on link "B07GRDY3LG" at bounding box center [145, 400] width 51 height 12
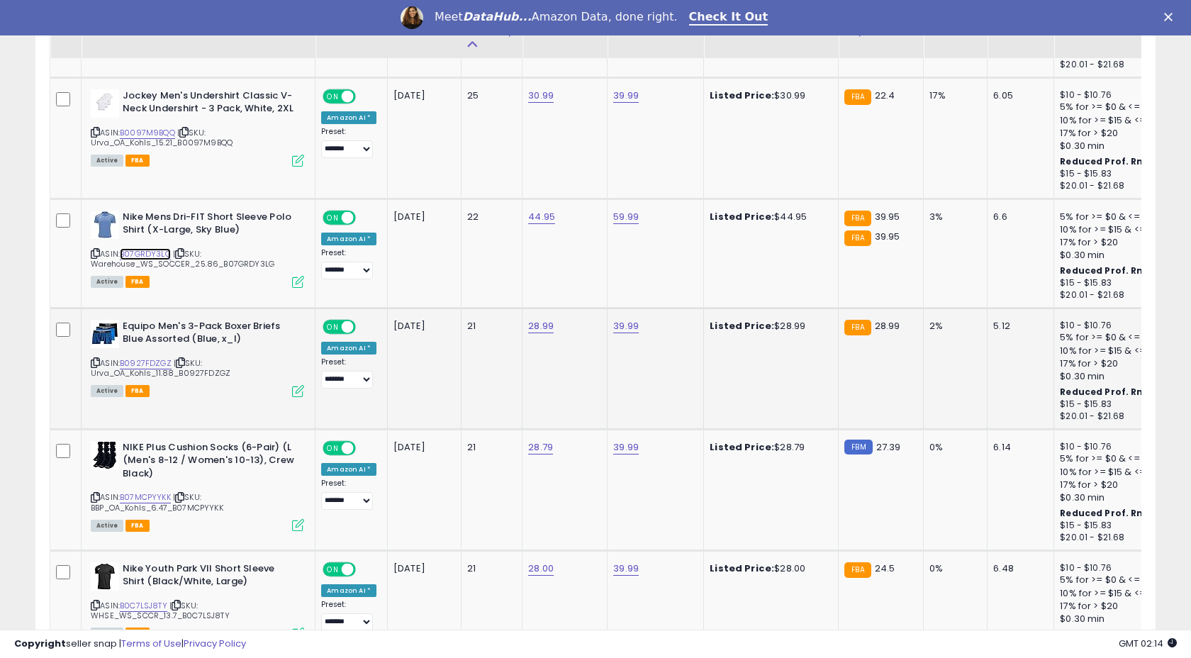
scroll to position [3869, 0]
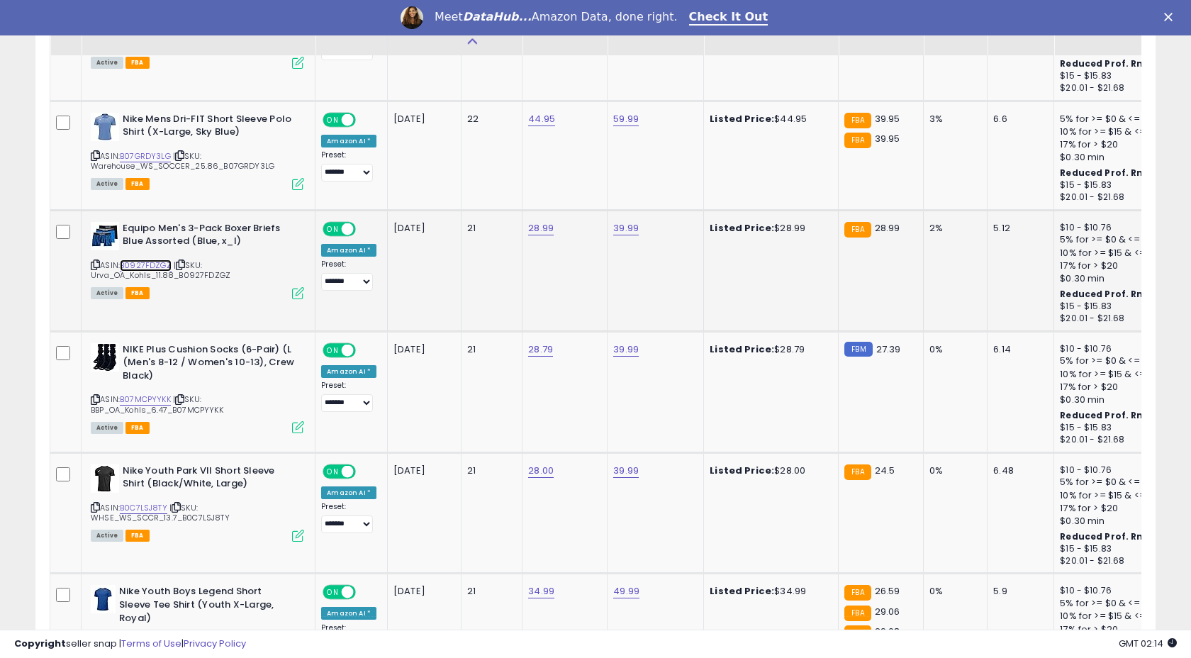
click at [139, 264] on link "B0927FDZGZ" at bounding box center [146, 265] width 52 height 12
click at [532, 221] on td "28.99" at bounding box center [564, 270] width 85 height 121
click at [532, 223] on link "28.99" at bounding box center [541, 228] width 26 height 14
type input "*****"
click at [588, 197] on button "submit" at bounding box center [582, 192] width 24 height 21
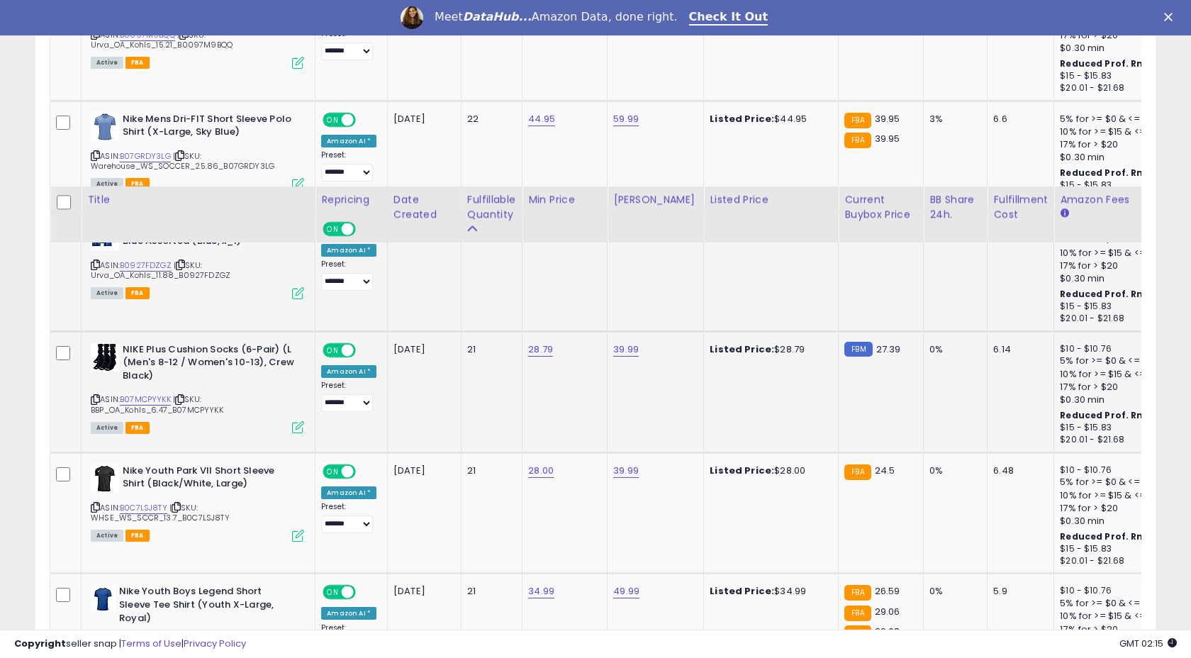
scroll to position [4056, 0]
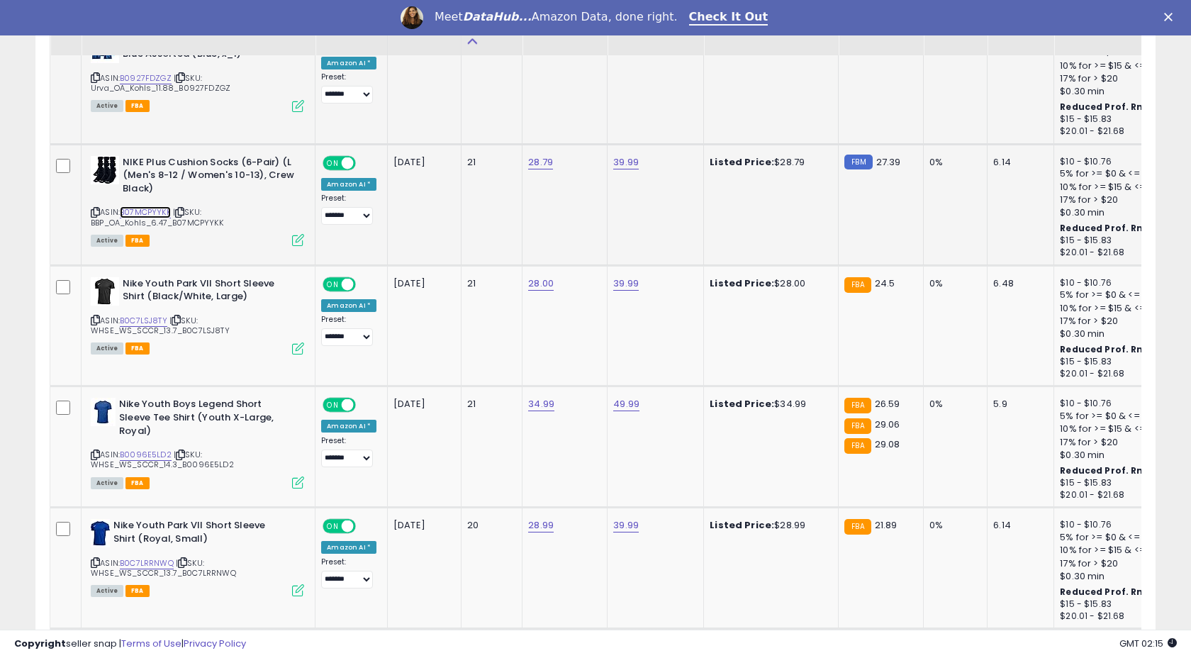
click at [160, 213] on link "B07MCPYYKK" at bounding box center [145, 212] width 51 height 12
click at [530, 167] on link "28.79" at bounding box center [540, 162] width 25 height 14
type input "*****"
click at [594, 131] on button "submit" at bounding box center [582, 126] width 24 height 21
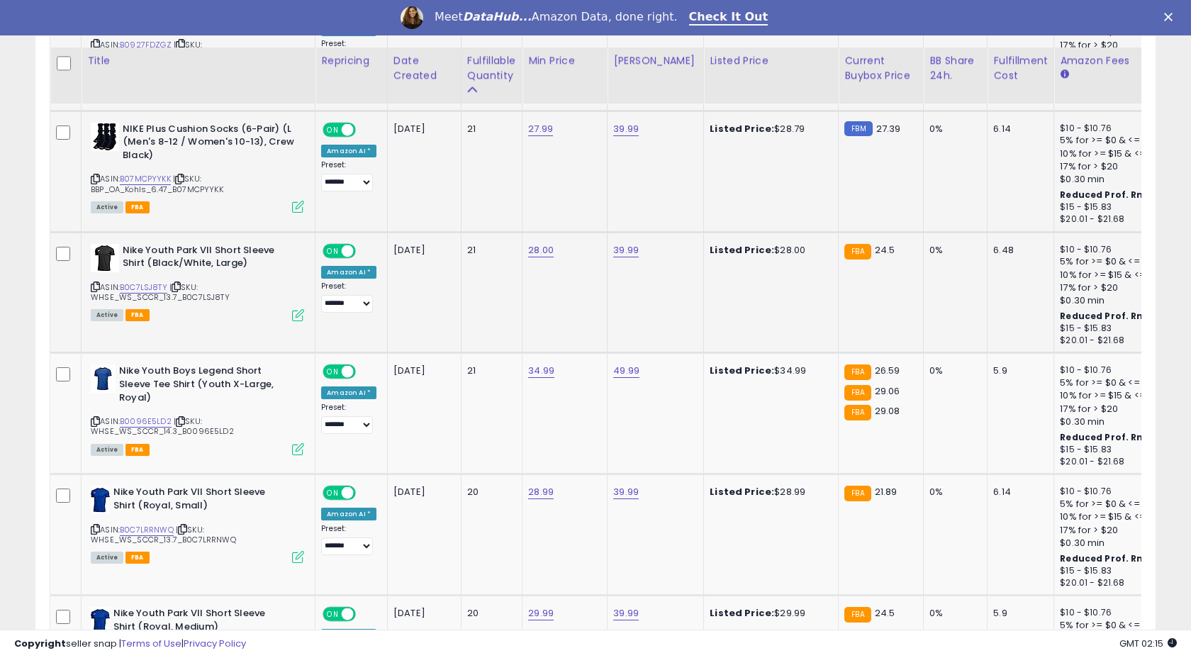
scroll to position [4137, 0]
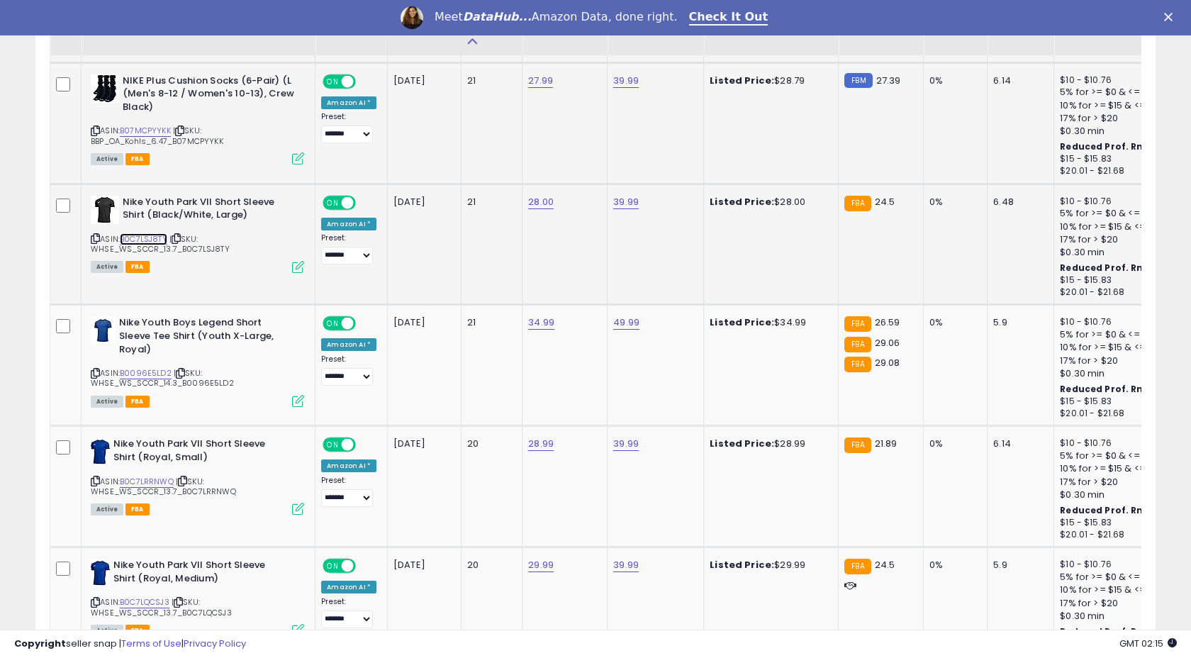
click at [138, 237] on link "B0C7LSJ8TY" at bounding box center [143, 239] width 47 height 12
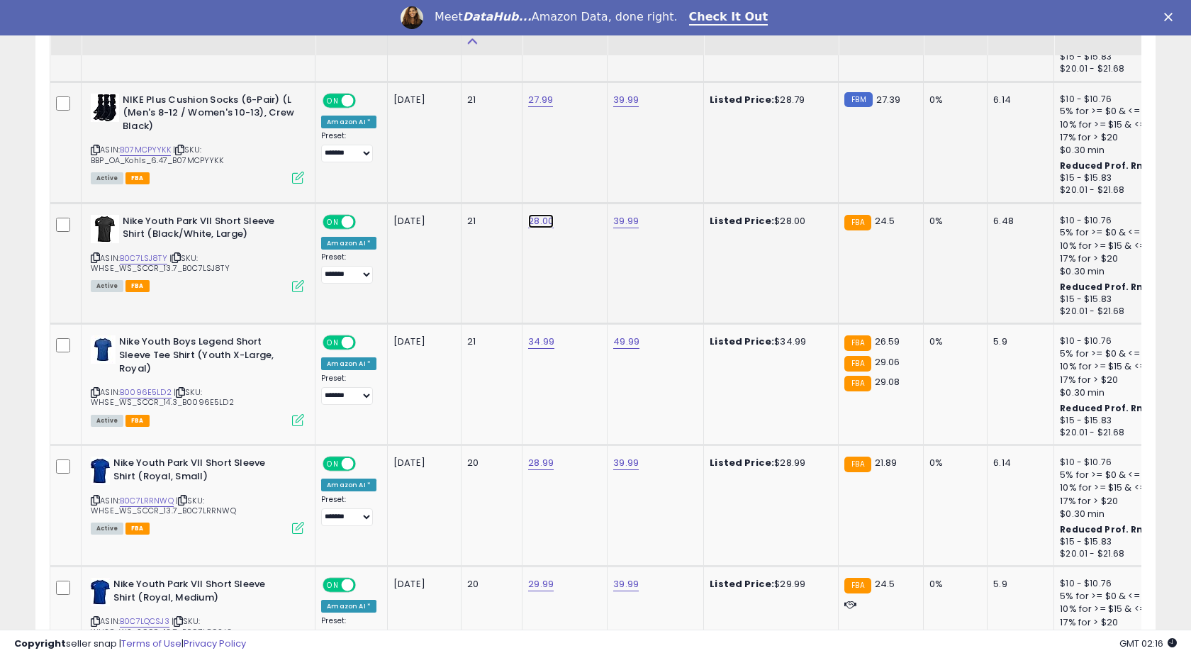
click at [535, 223] on link "28.00" at bounding box center [541, 221] width 26 height 14
type input "*****"
click at [586, 188] on button "submit" at bounding box center [582, 185] width 24 height 21
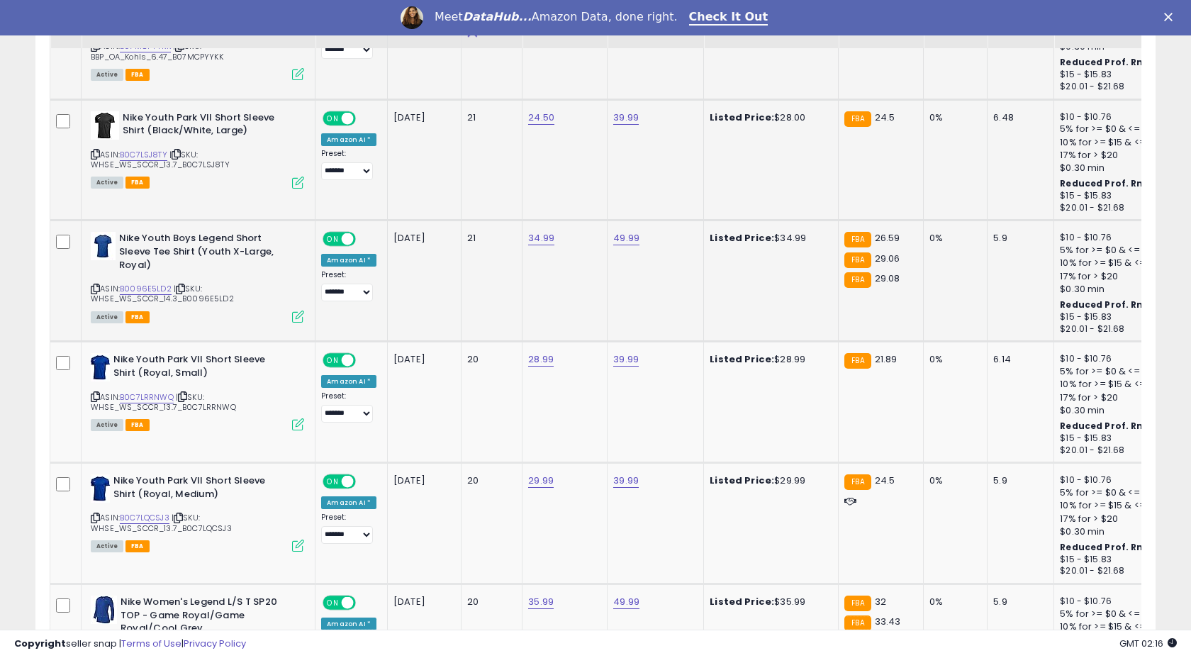
scroll to position [4166, 0]
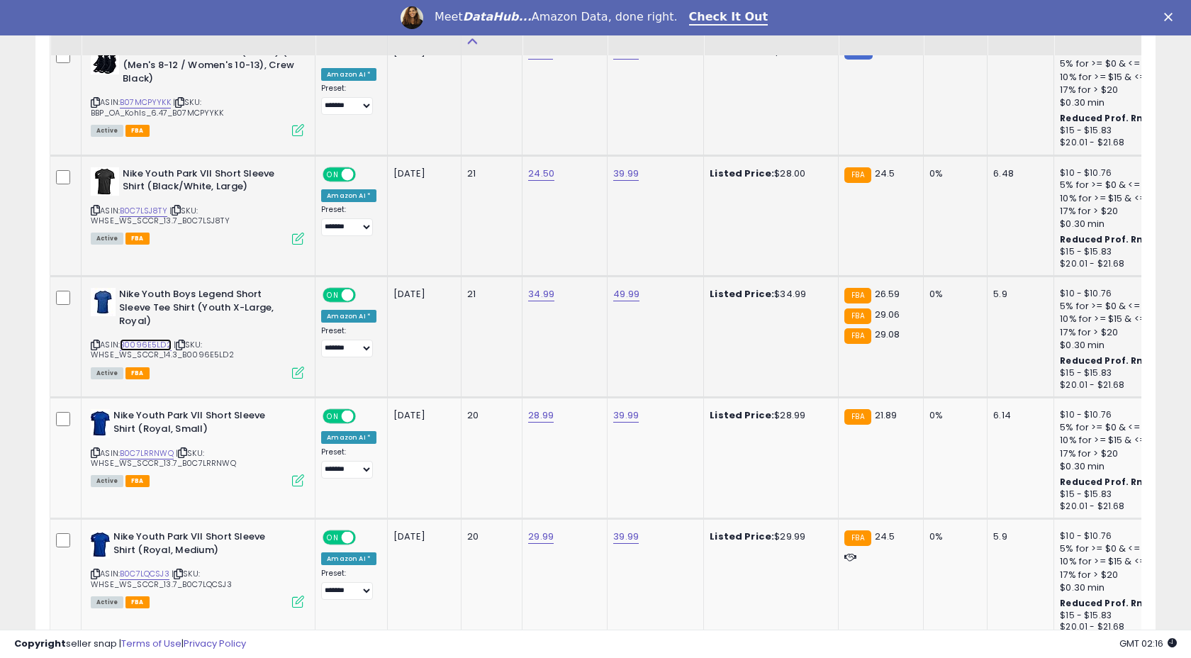
click at [152, 342] on link "B0096E5LD2" at bounding box center [146, 345] width 52 height 12
click at [535, 299] on link "34.99" at bounding box center [541, 294] width 26 height 14
type input "*"
type input "*****"
click at [586, 262] on icon "submit" at bounding box center [582, 259] width 9 height 9
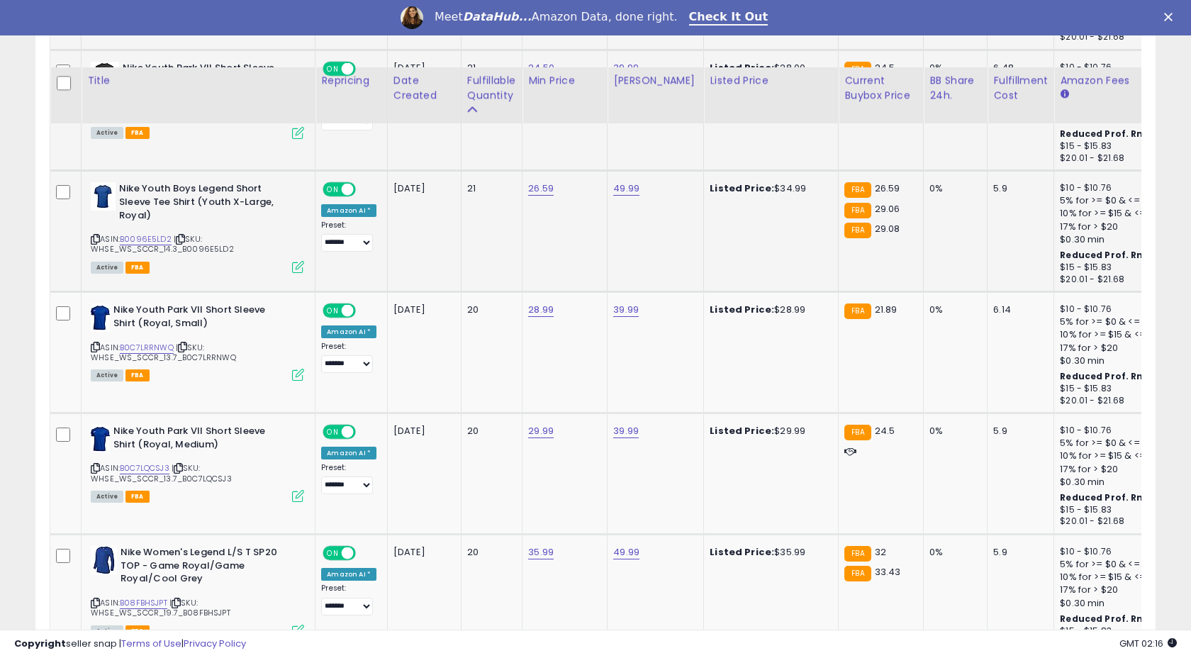
scroll to position [4424, 0]
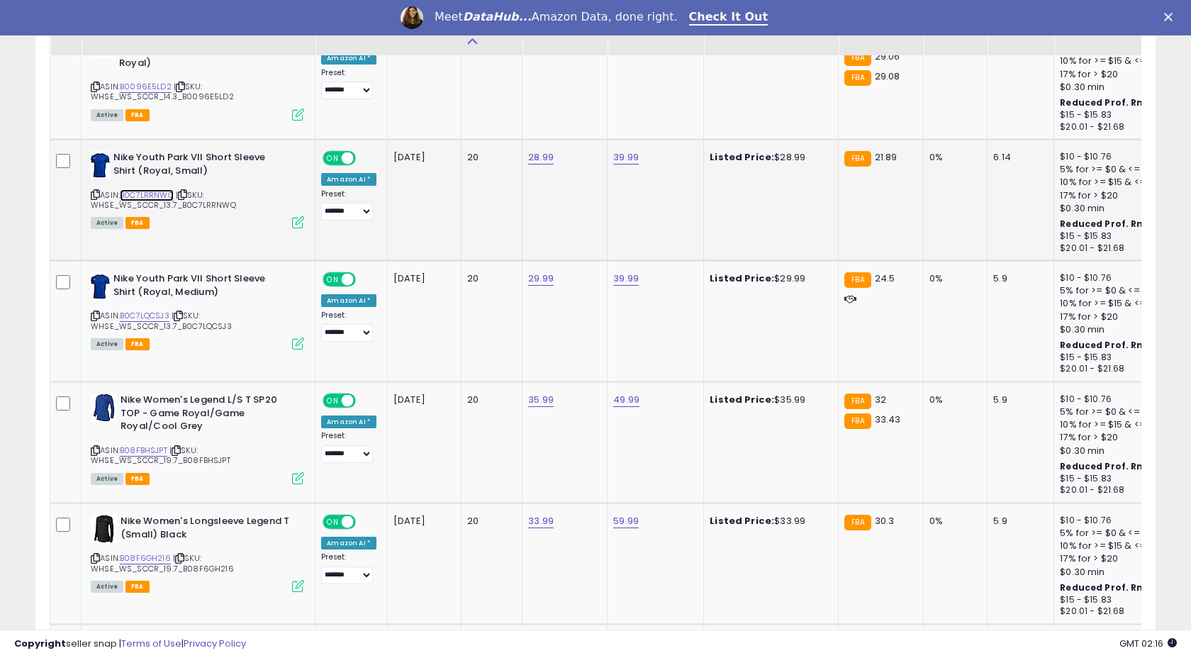
click at [145, 197] on link "B0C7LRRNWQ" at bounding box center [147, 195] width 54 height 12
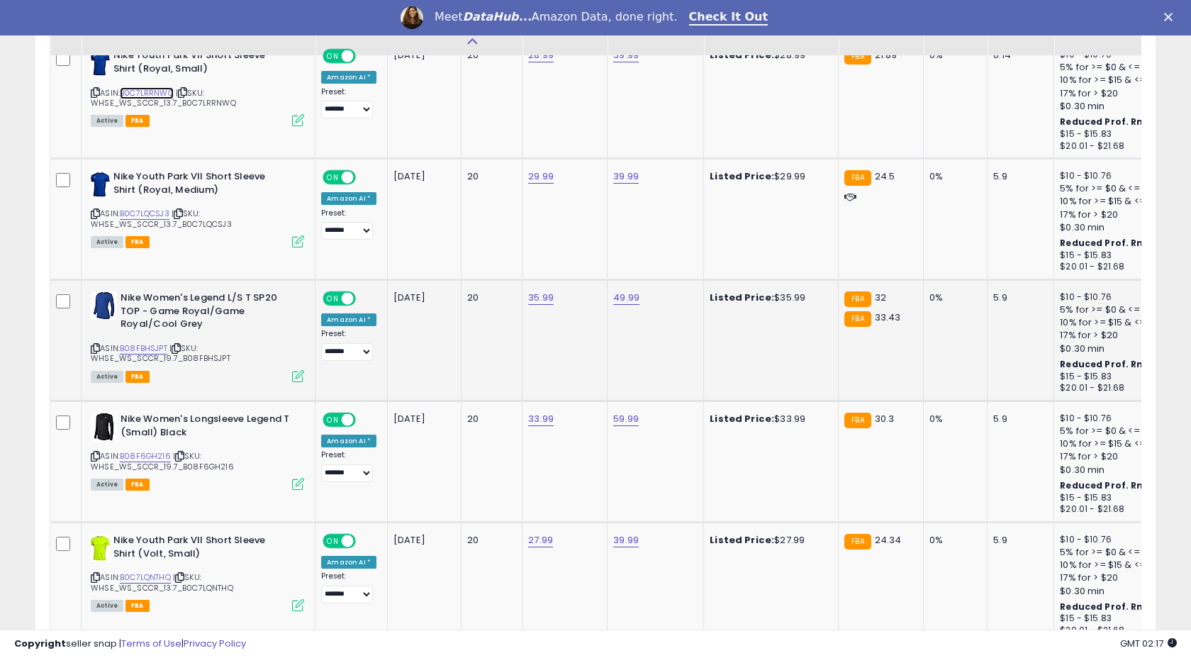
scroll to position [4569, 0]
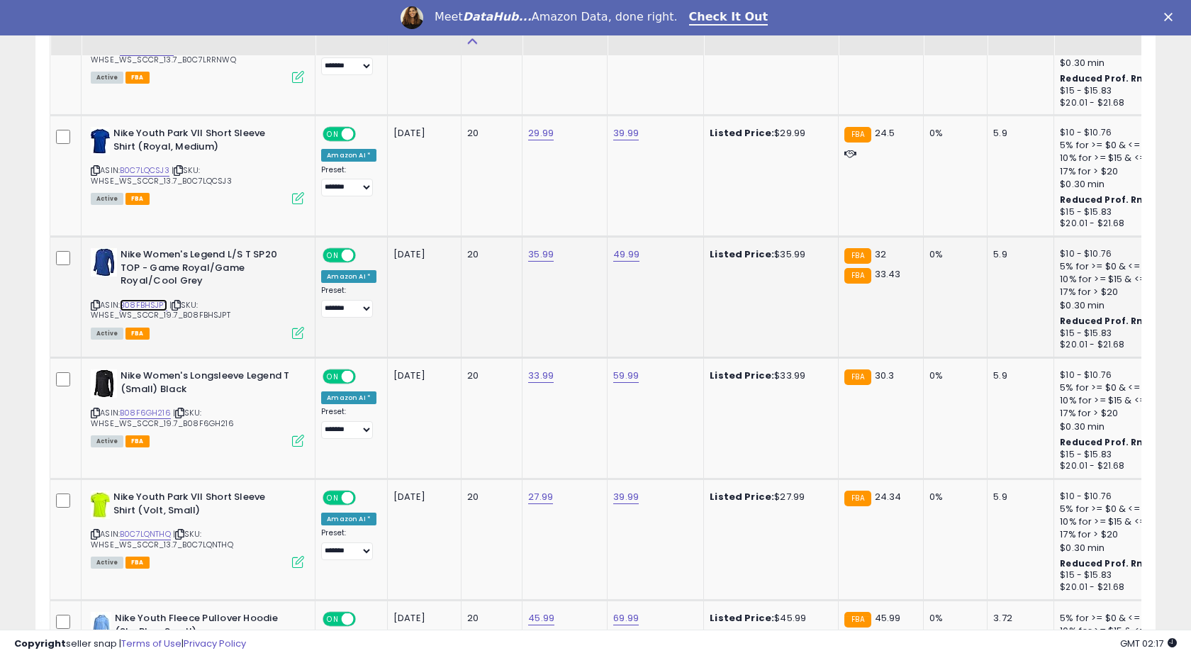
click at [152, 303] on link "B08FBHSJPT" at bounding box center [143, 305] width 47 height 12
click at [532, 254] on link "35.99" at bounding box center [541, 254] width 26 height 14
type input "*****"
click at [586, 221] on icon "submit" at bounding box center [582, 219] width 9 height 9
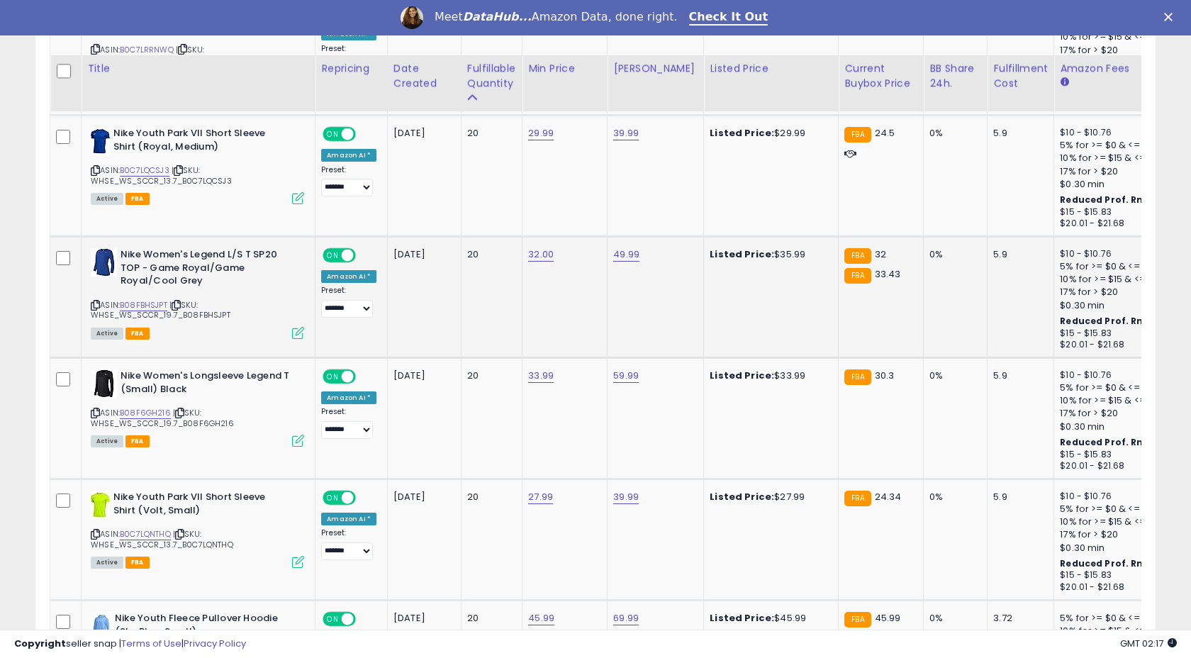
scroll to position [4698, 0]
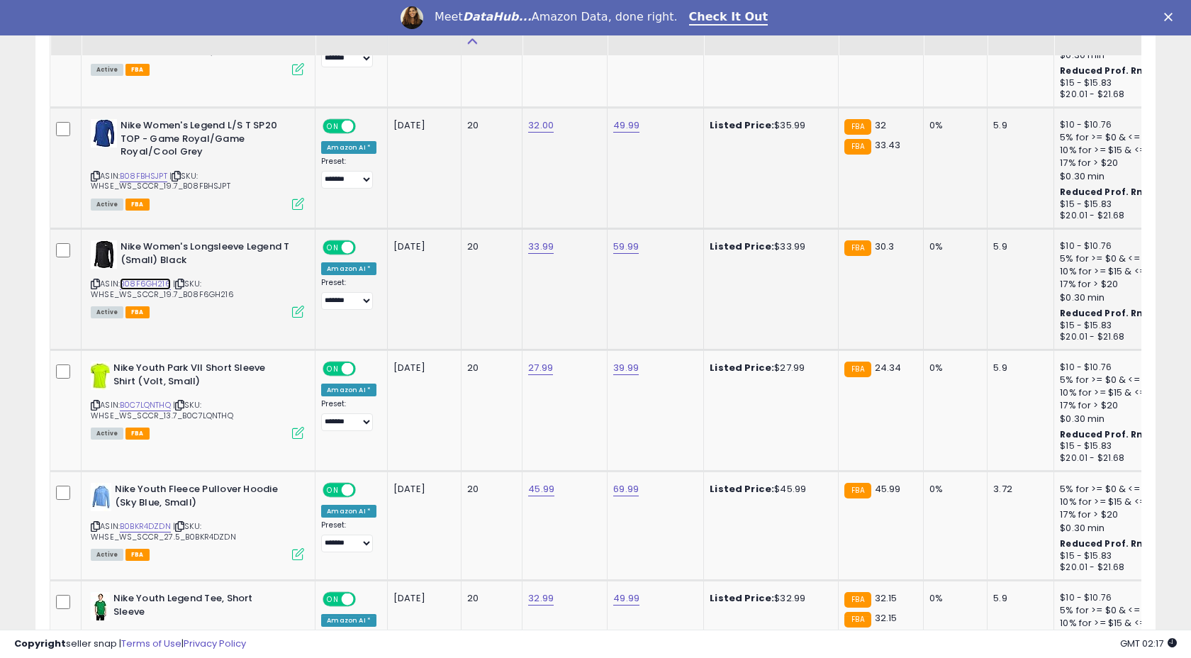
click at [150, 281] on link "B08F6GH216" at bounding box center [145, 284] width 51 height 12
click at [539, 247] on link "33.99" at bounding box center [541, 247] width 26 height 14
click at [500, 209] on input "*****" at bounding box center [502, 213] width 126 height 24
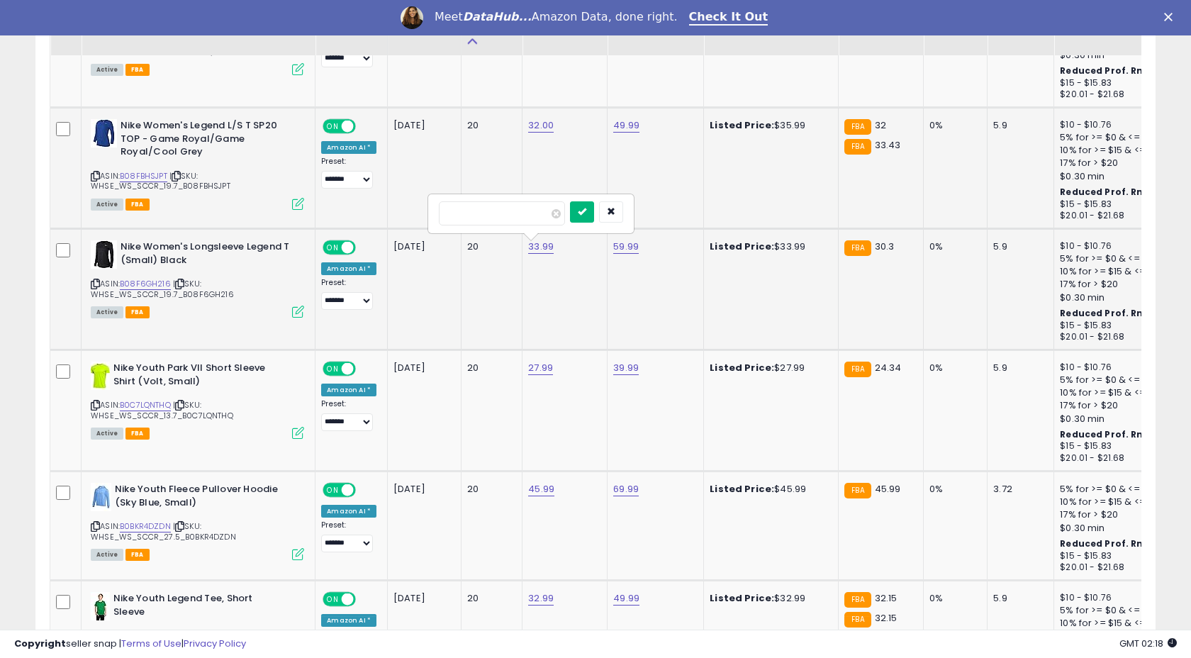
type input "*****"
click at [586, 215] on icon "submit" at bounding box center [582, 211] width 9 height 9
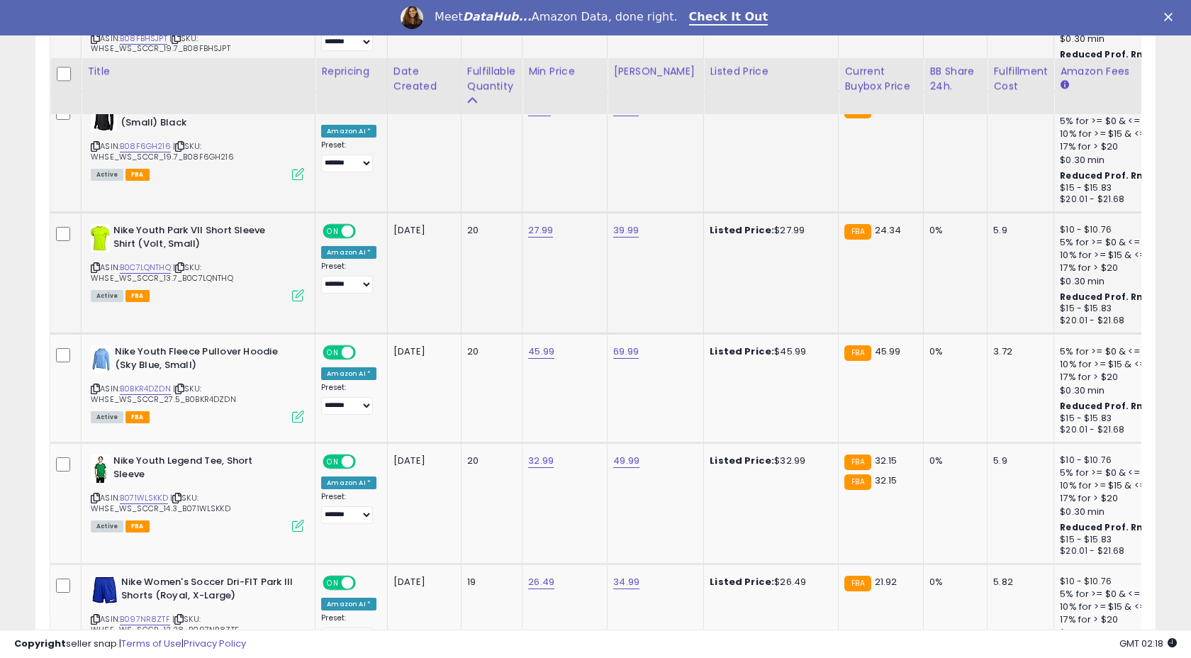
scroll to position [4894, 0]
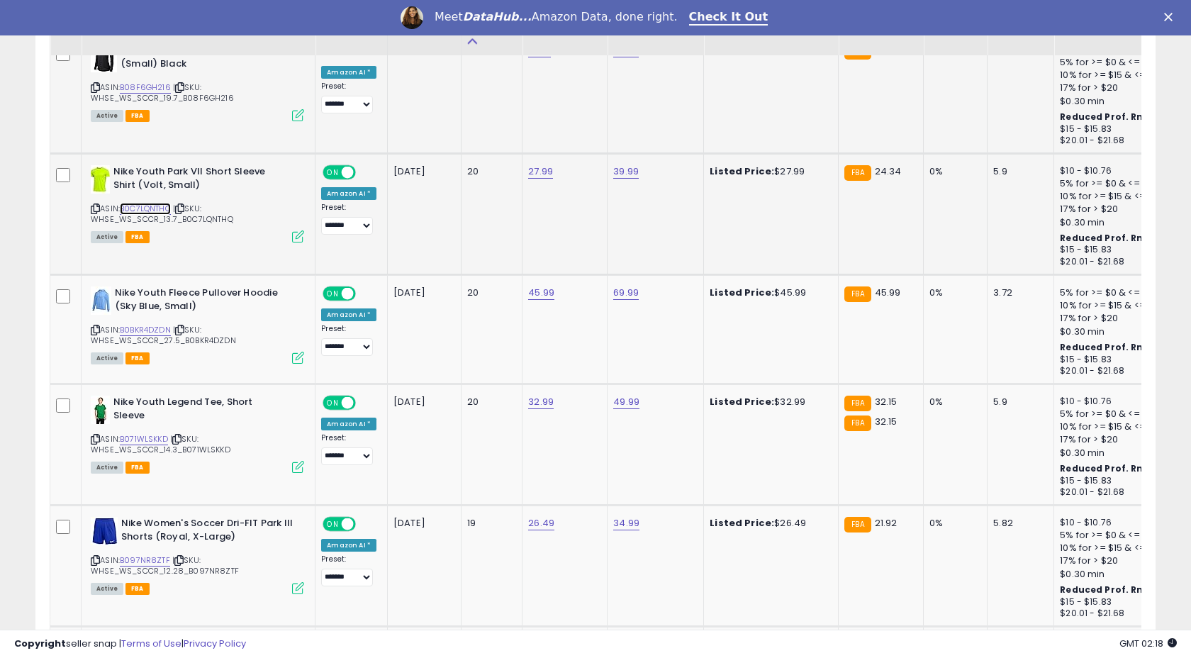
click at [147, 211] on link "B0C7LQNTHQ" at bounding box center [145, 209] width 51 height 12
click at [532, 169] on link "27.99" at bounding box center [540, 171] width 25 height 14
type input "*****"
click at [594, 140] on button "submit" at bounding box center [582, 136] width 24 height 21
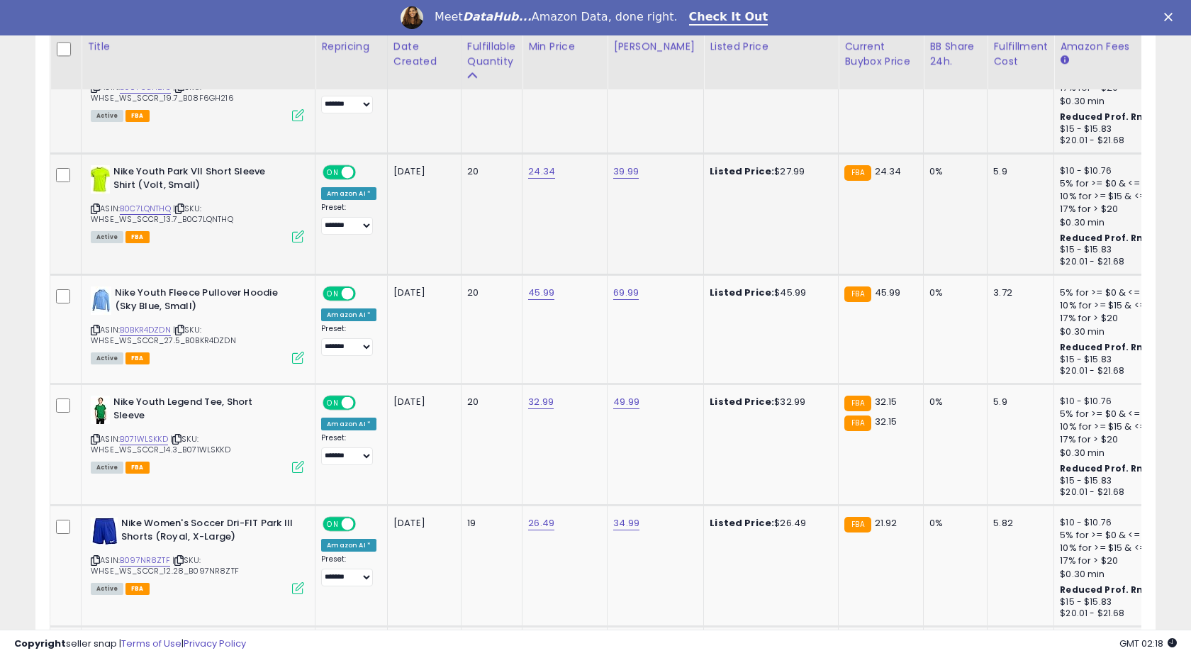
scroll to position [5008, 0]
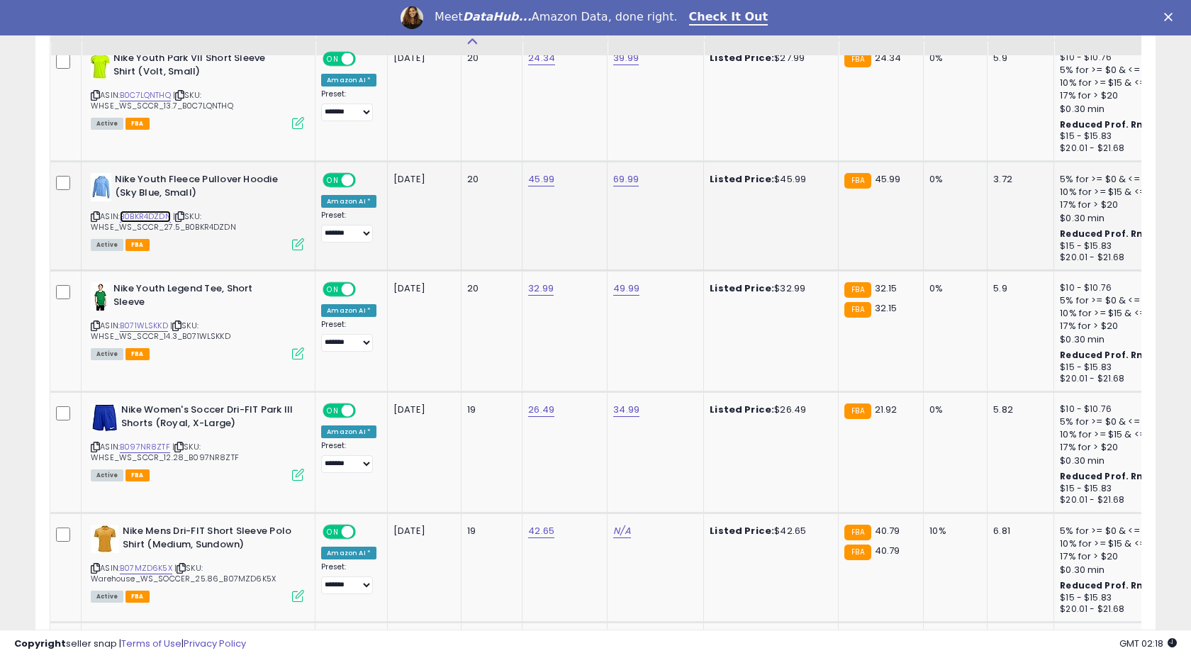
click at [149, 213] on link "B0BKR4DZDN" at bounding box center [145, 217] width 51 height 12
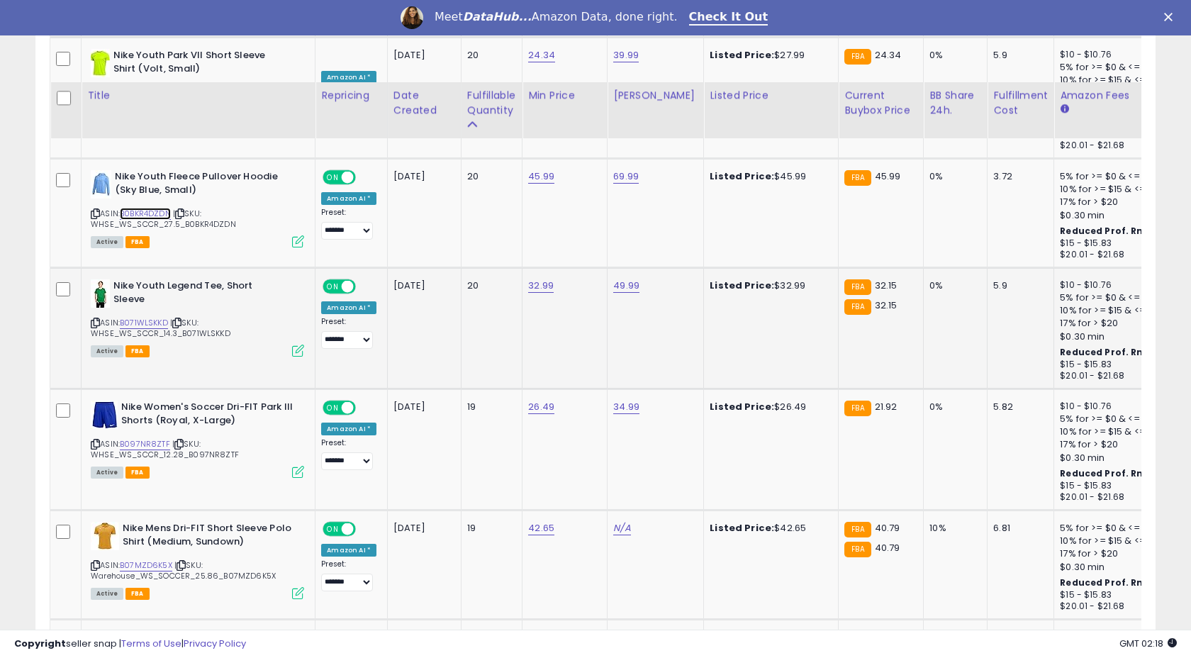
scroll to position [5155, 0]
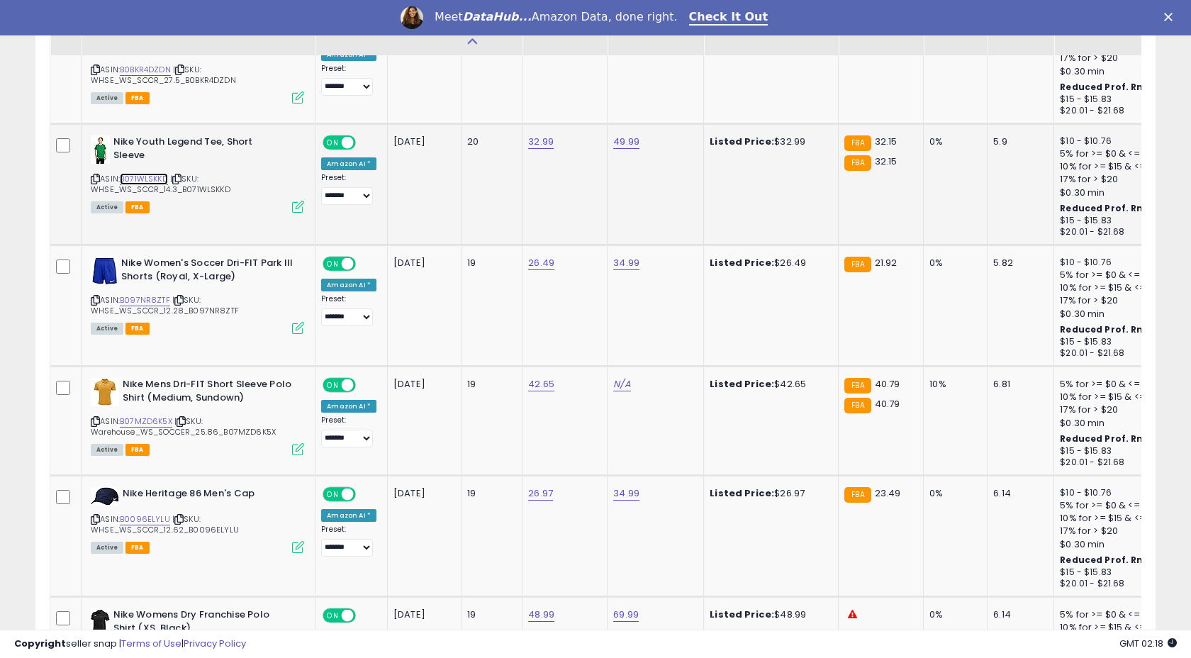
click at [145, 175] on link "B071WLSKKD" at bounding box center [144, 179] width 48 height 12
click at [540, 150] on td "32.99" at bounding box center [564, 184] width 85 height 121
click at [538, 141] on link "32.99" at bounding box center [541, 142] width 26 height 14
type input "*****"
click at [586, 111] on icon "submit" at bounding box center [582, 106] width 9 height 9
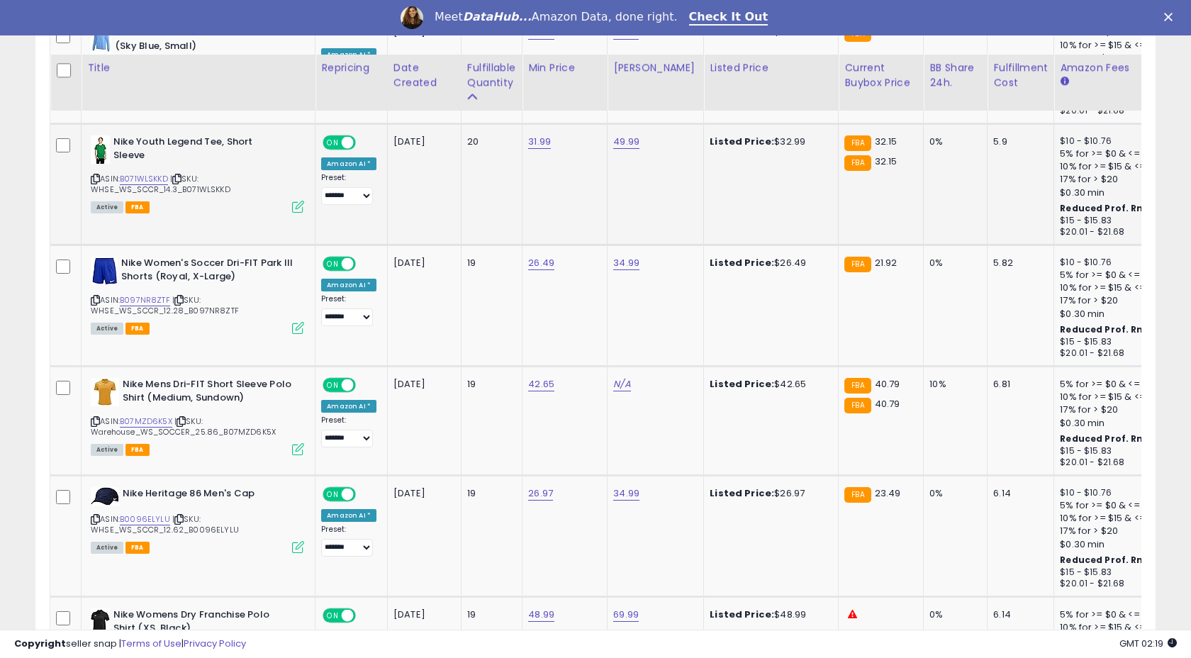
scroll to position [5210, 0]
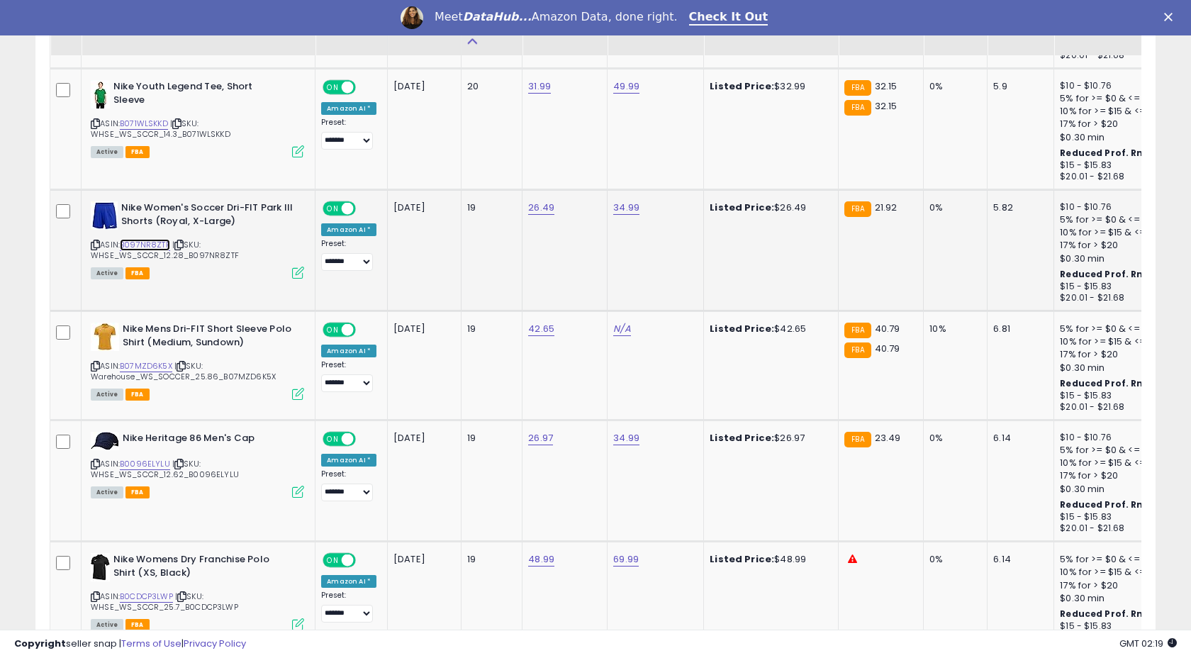
click at [146, 249] on link "B097NR8ZTF" at bounding box center [145, 245] width 50 height 12
click at [532, 212] on link "26.49" at bounding box center [541, 208] width 26 height 14
type input "*****"
click at [586, 170] on icon "submit" at bounding box center [582, 172] width 9 height 9
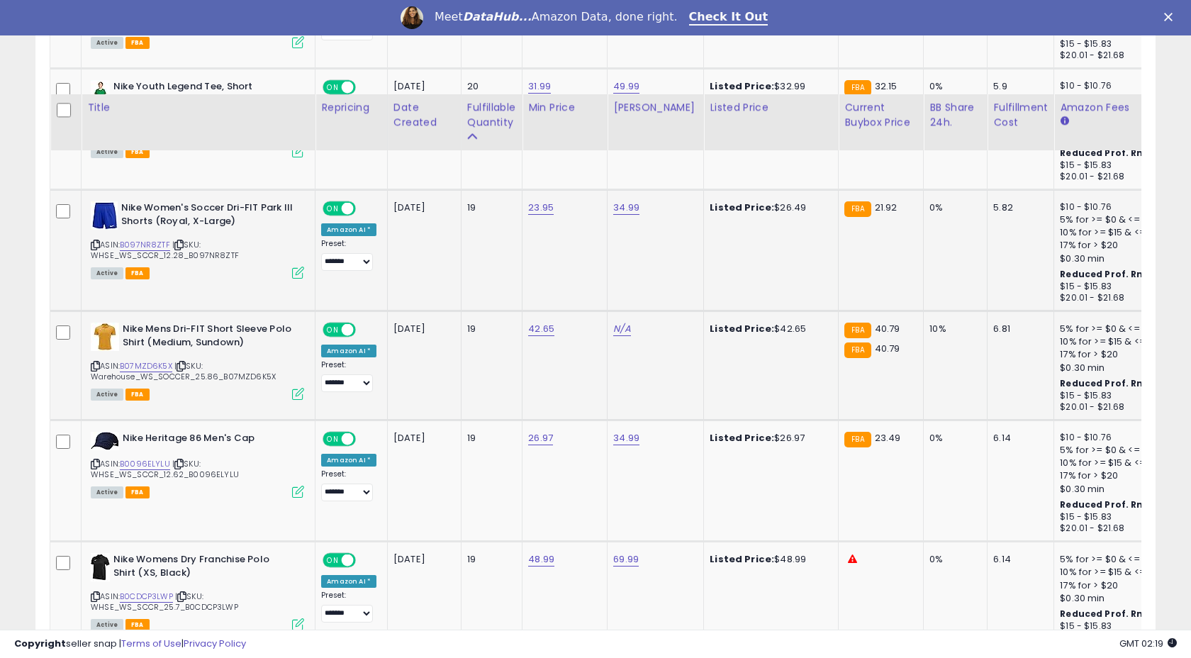
scroll to position [5354, 0]
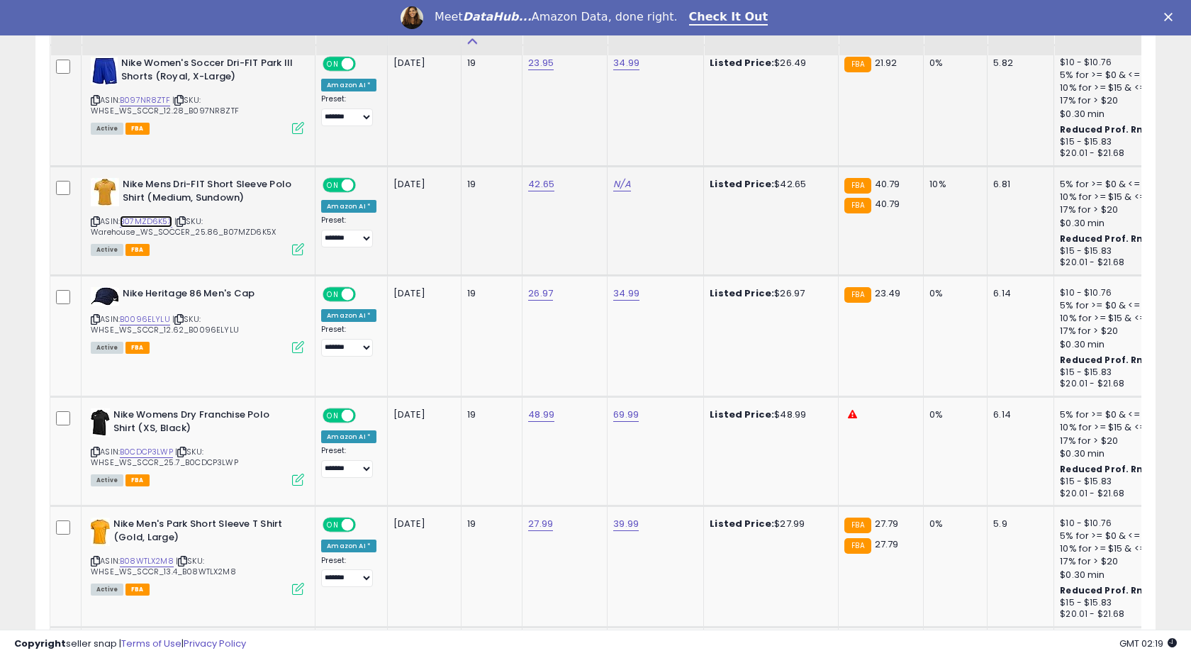
click at [157, 223] on link "B07MZD6K5X" at bounding box center [146, 222] width 52 height 12
click at [530, 190] on link "42.65" at bounding box center [541, 184] width 26 height 14
type input "*****"
click at [594, 144] on button "submit" at bounding box center [582, 149] width 24 height 21
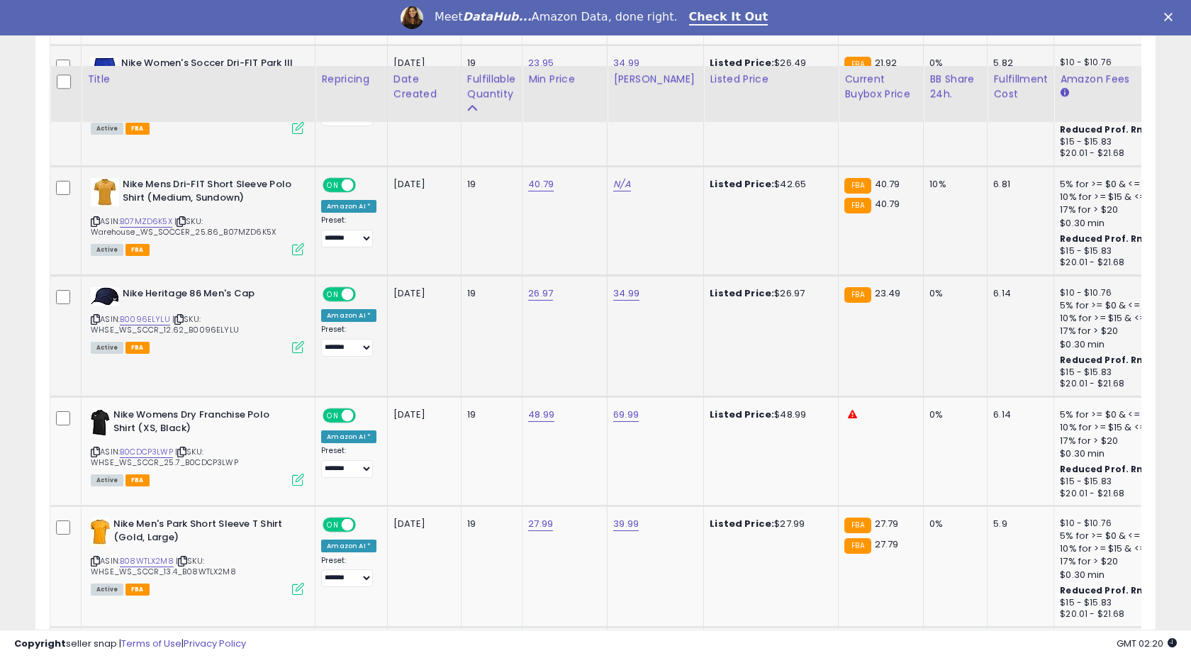
scroll to position [5452, 0]
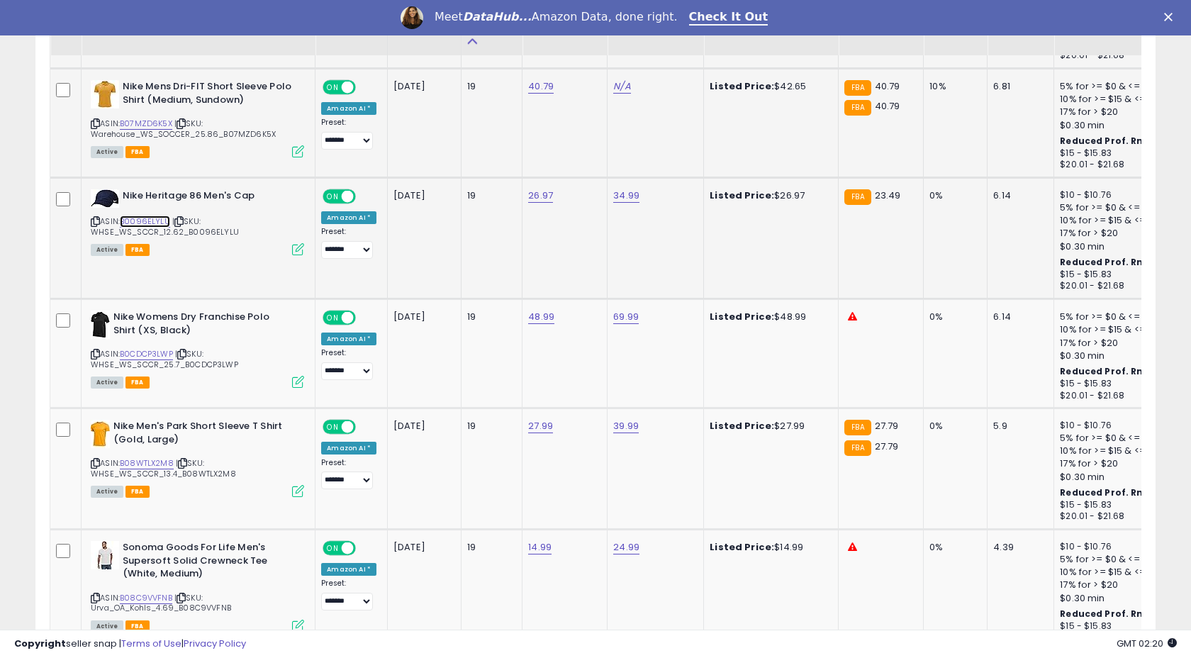
click at [140, 220] on link "B0096ELYLU" at bounding box center [145, 222] width 50 height 12
click at [539, 198] on link "26.97" at bounding box center [540, 196] width 25 height 14
type input "*****"
click at [586, 157] on icon "submit" at bounding box center [582, 160] width 9 height 9
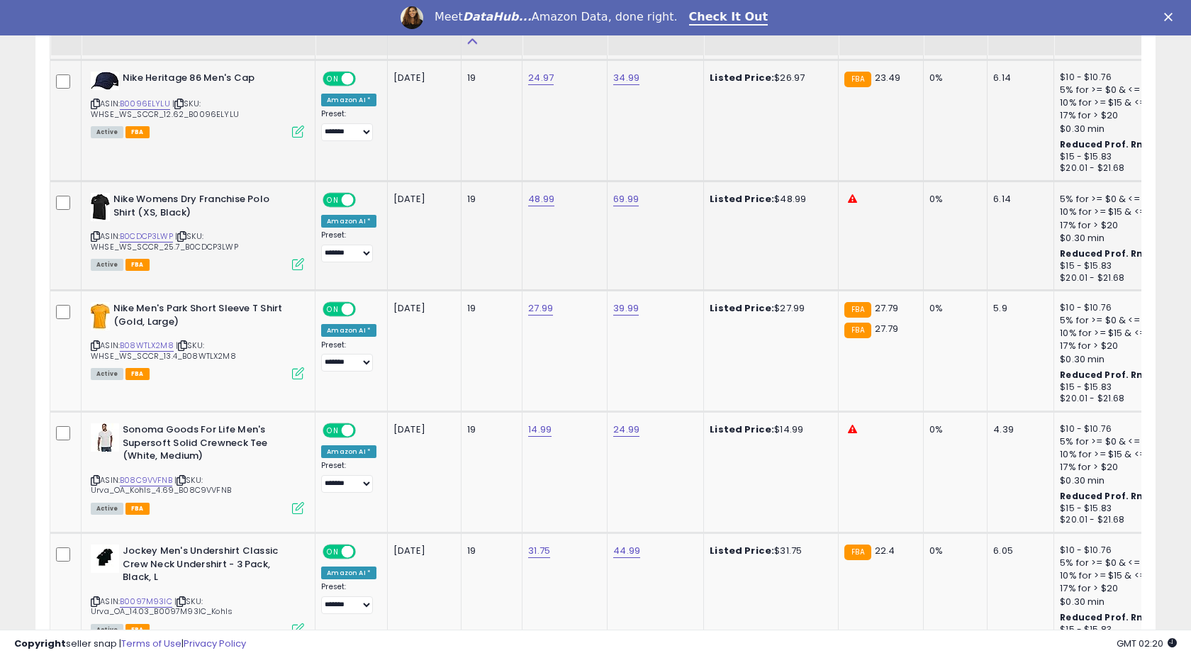
scroll to position [5545, 0]
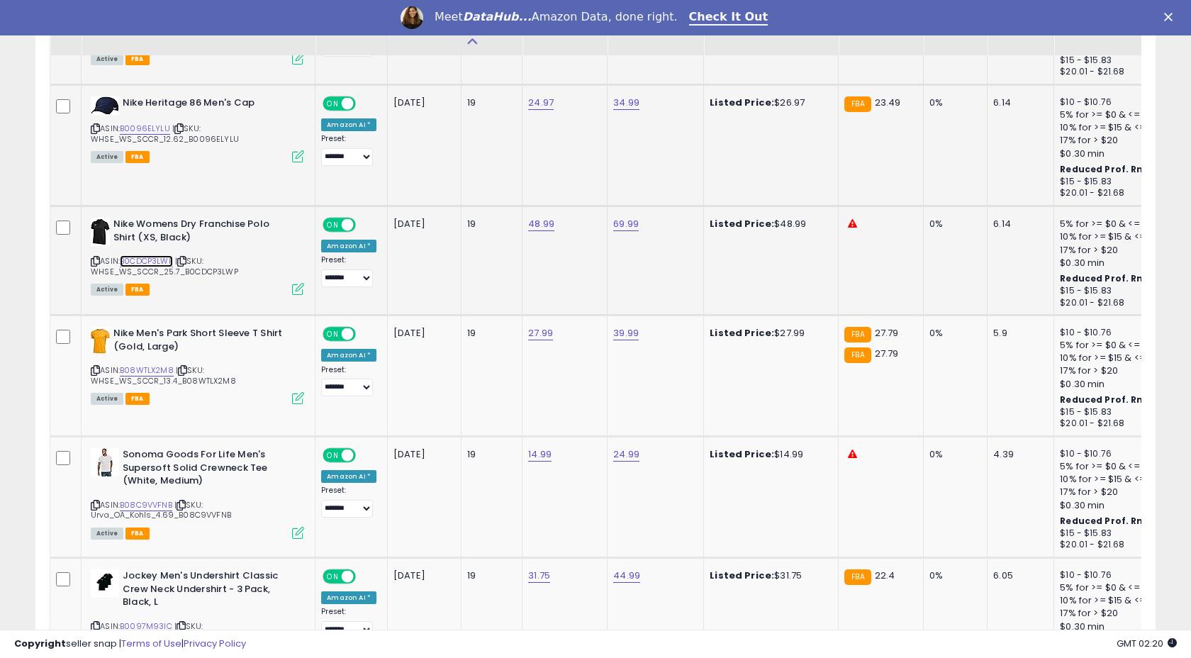
click at [146, 259] on link "B0CDCP3LWP" at bounding box center [146, 261] width 53 height 12
click at [150, 369] on link "B08WTLX2M8" at bounding box center [147, 370] width 54 height 12
click at [541, 331] on link "27.99" at bounding box center [540, 333] width 25 height 14
type input "*****"
click at [594, 304] on button "submit" at bounding box center [582, 299] width 24 height 21
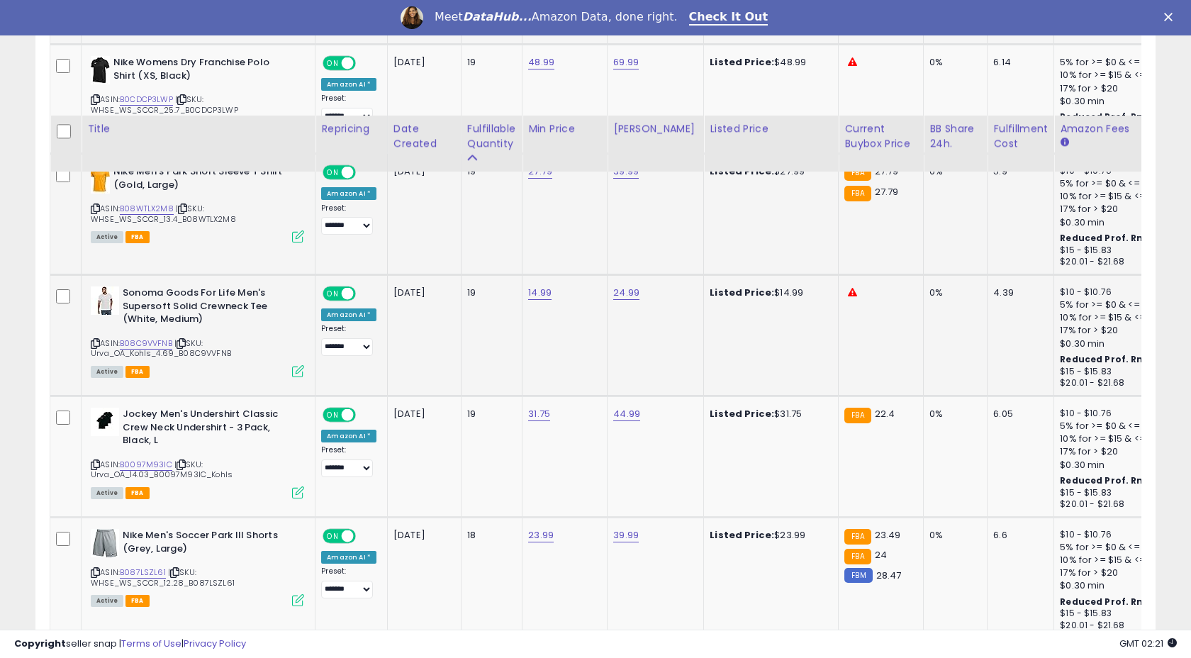
scroll to position [5878, 0]
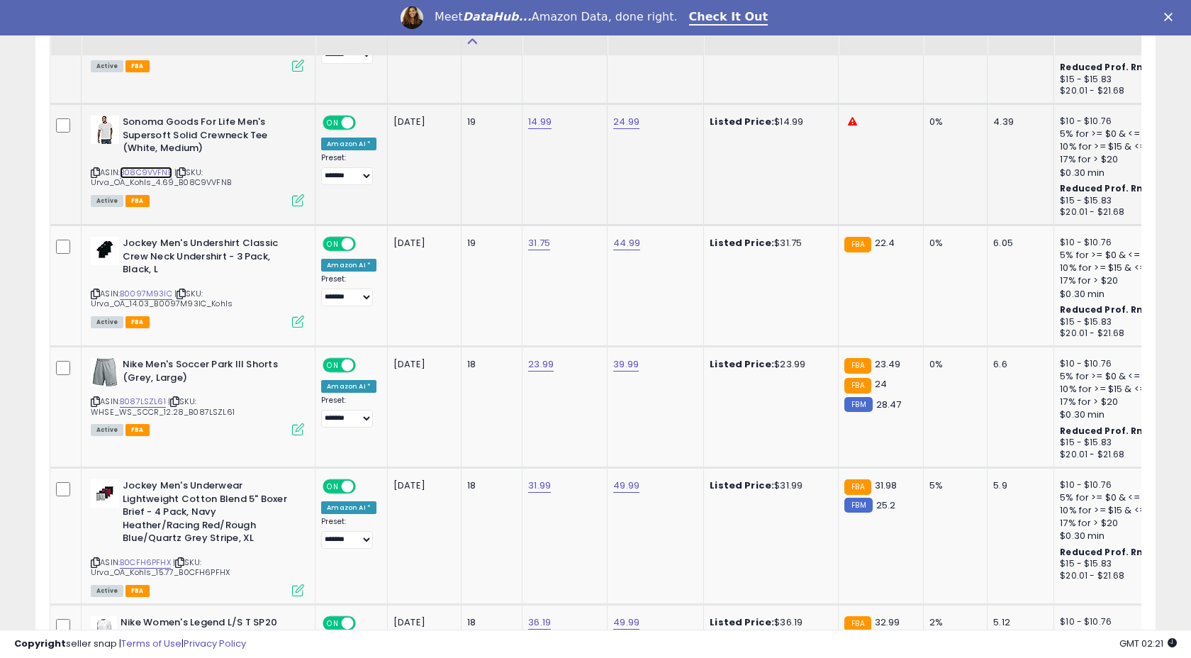
click at [150, 172] on link "B08C9VVFNB" at bounding box center [146, 173] width 52 height 12
click at [145, 399] on link "B087LSZL61" at bounding box center [143, 402] width 46 height 12
click at [532, 367] on link "23.99" at bounding box center [541, 364] width 26 height 14
type input "*****"
click at [592, 324] on button "submit" at bounding box center [582, 330] width 24 height 21
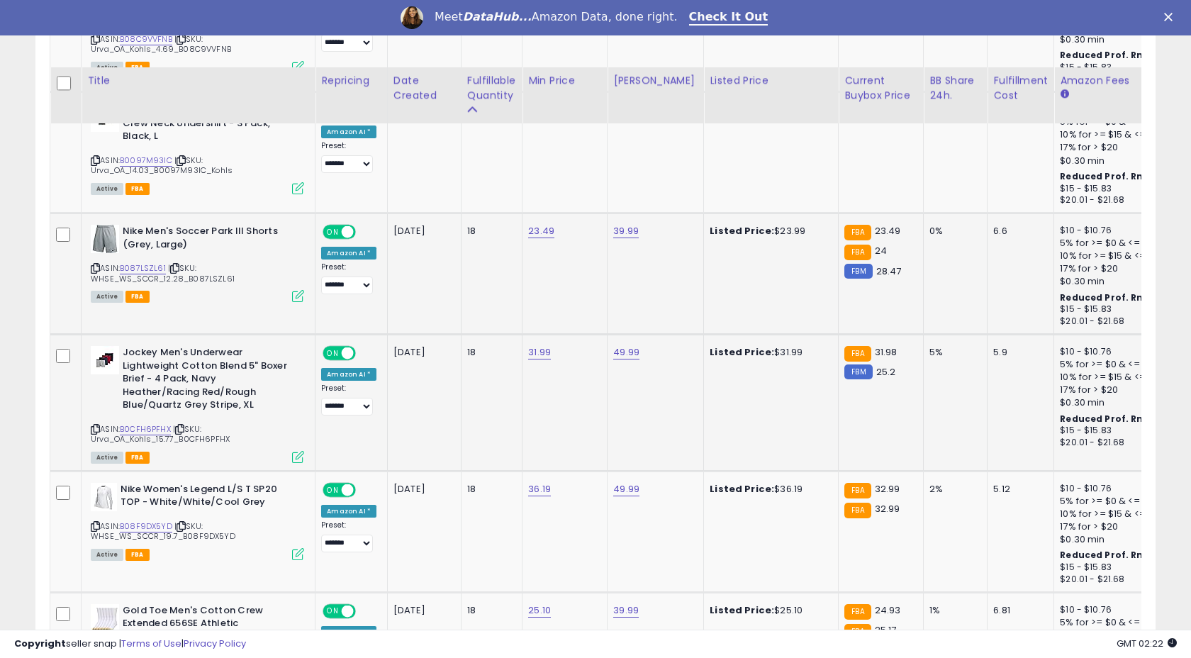
scroll to position [6115, 0]
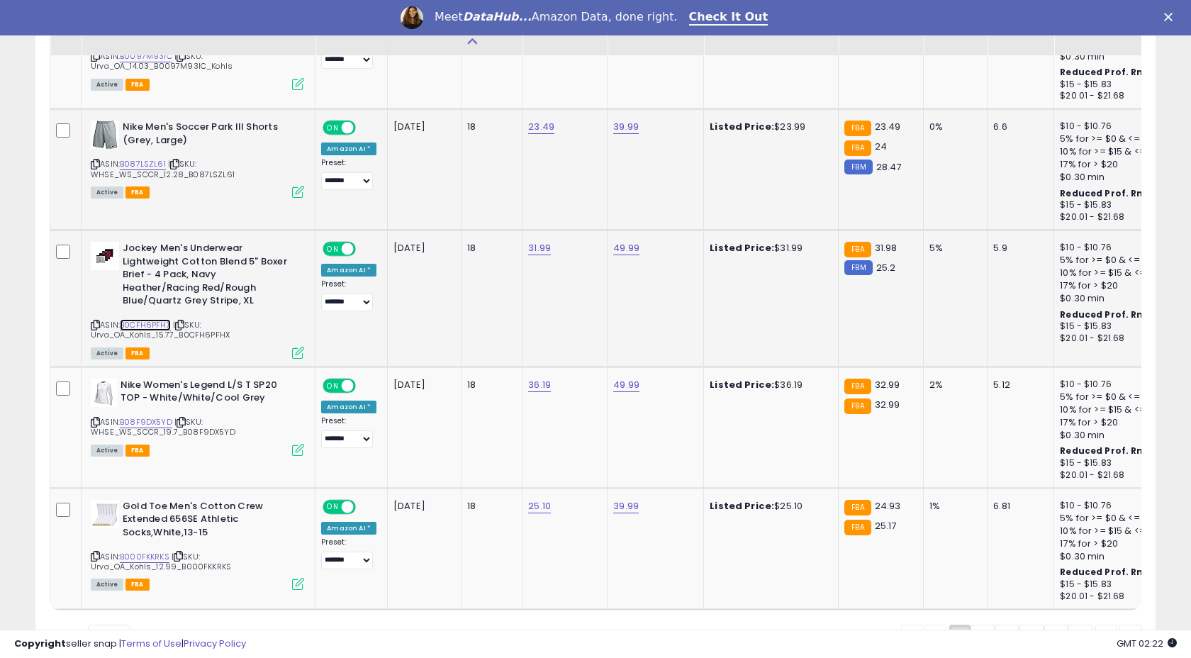
click at [155, 327] on link "B0CFH6PFHX" at bounding box center [145, 325] width 51 height 12
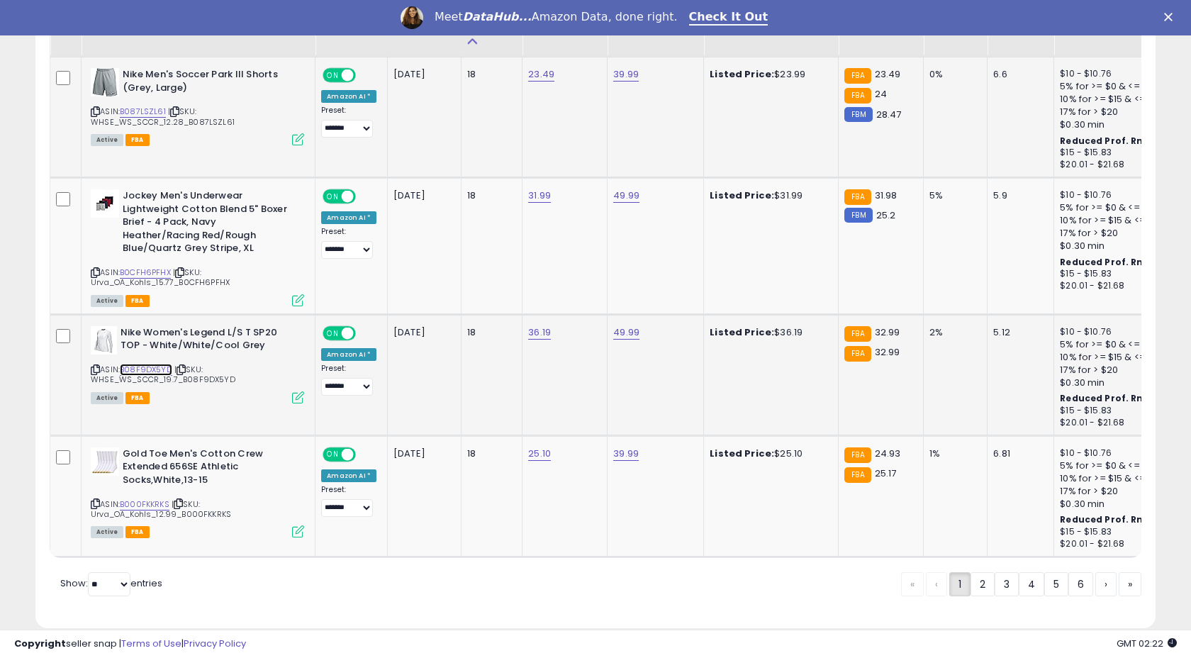
click at [158, 367] on link "B08F9DX5YD" at bounding box center [146, 370] width 52 height 12
click at [532, 338] on link "36.19" at bounding box center [539, 332] width 23 height 14
type input "*****"
click at [591, 303] on button "submit" at bounding box center [581, 297] width 24 height 21
click at [144, 502] on link "B000FKKRKS" at bounding box center [145, 504] width 50 height 12
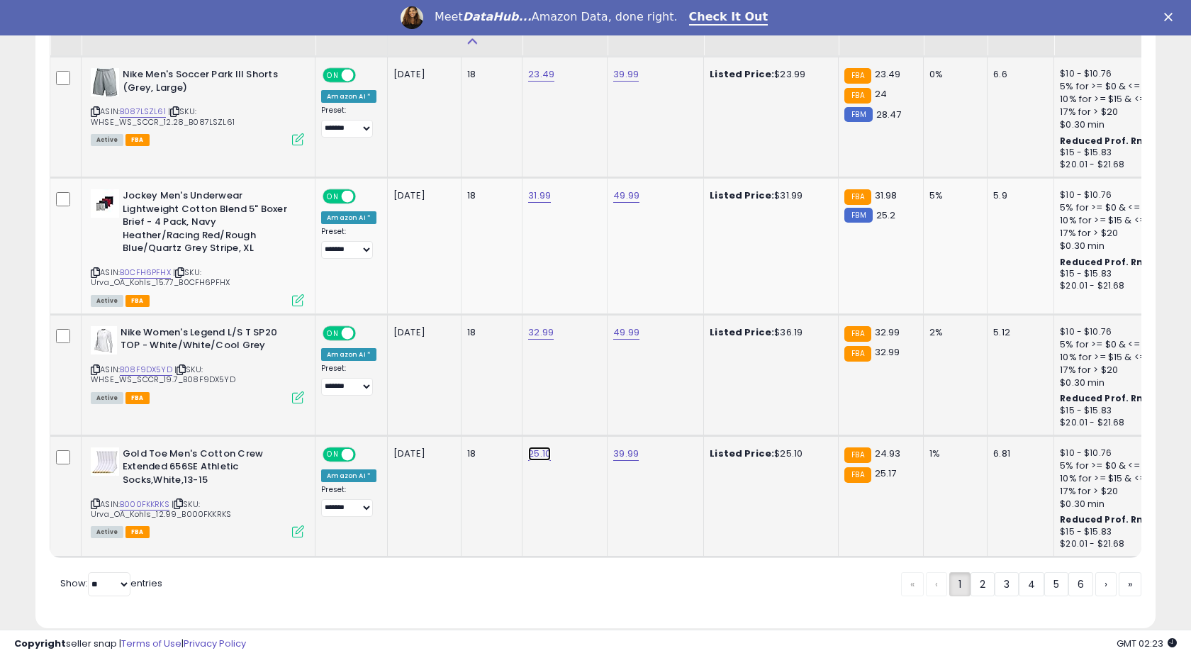
click at [531, 453] on link "25.10" at bounding box center [539, 454] width 23 height 14
type input "*****"
click at [593, 415] on button "submit" at bounding box center [581, 418] width 24 height 21
click at [986, 594] on link "2" at bounding box center [983, 584] width 24 height 24
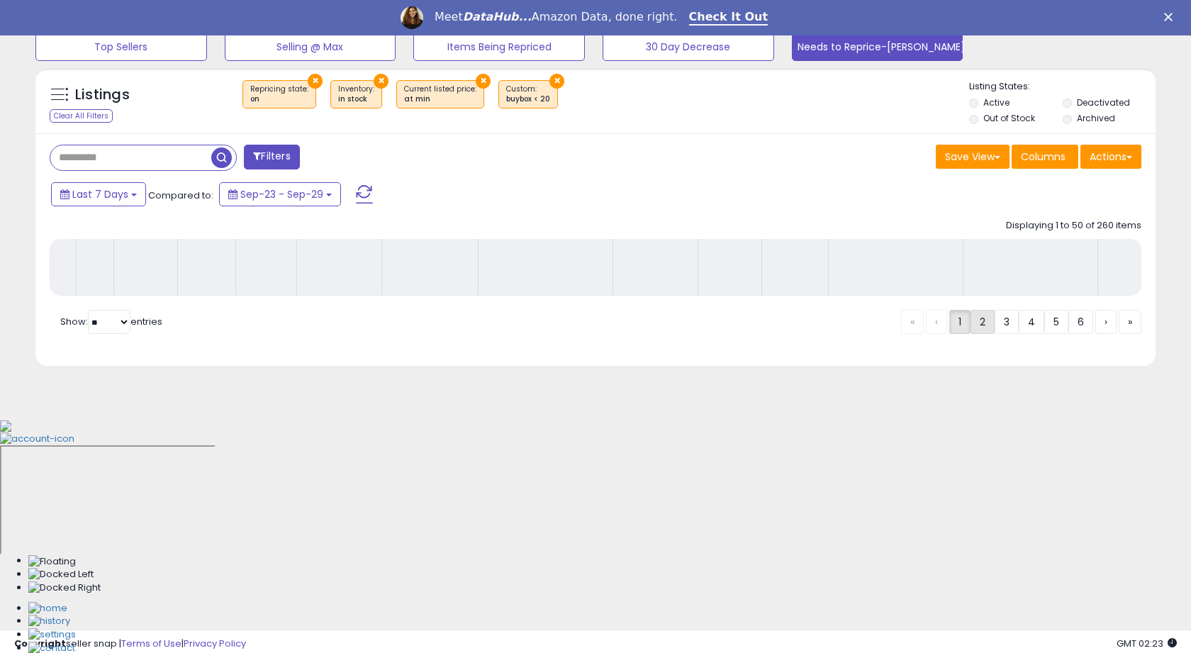
scroll to position [246, 0]
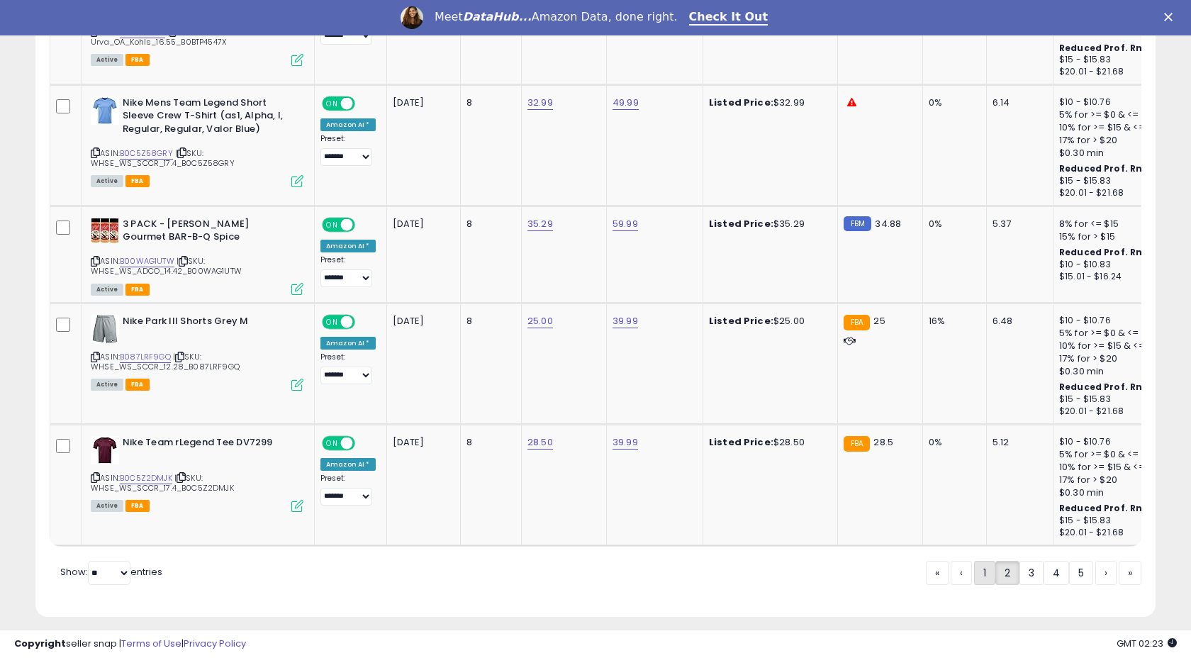
click at [990, 561] on link "1" at bounding box center [984, 573] width 21 height 24
click at [978, 561] on link "1" at bounding box center [984, 573] width 21 height 24
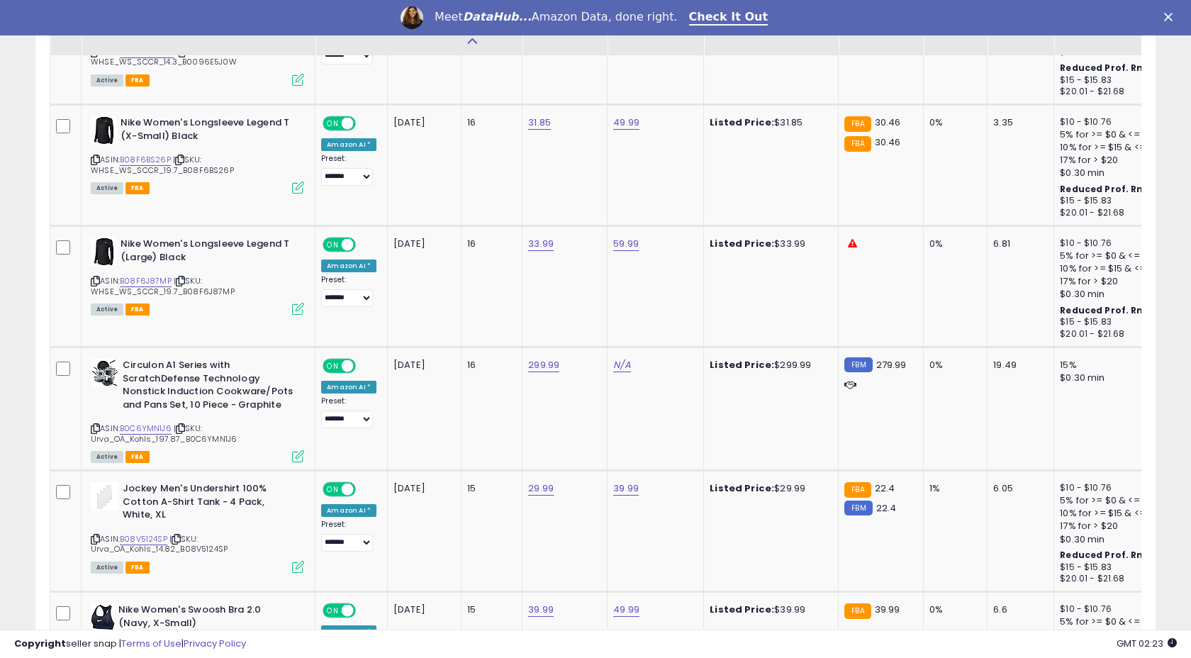
scroll to position [5230, 0]
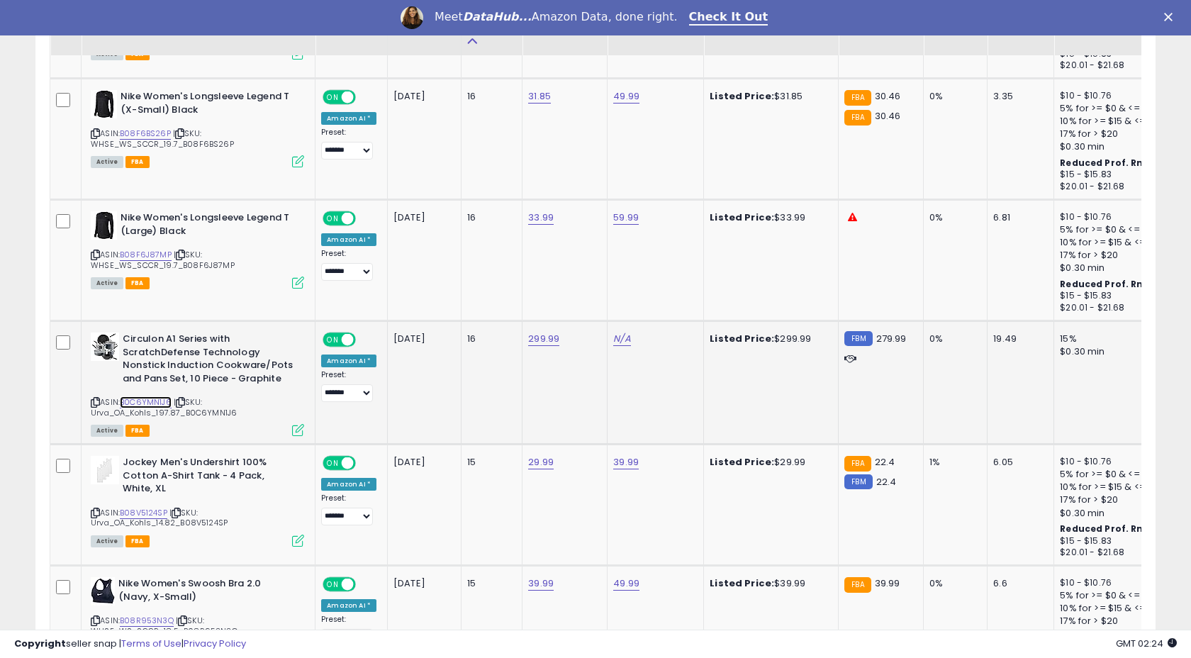
click at [150, 401] on link "B0C6YMN1J6" at bounding box center [146, 402] width 52 height 12
click at [539, 338] on link "299.99" at bounding box center [543, 339] width 31 height 14
type input "******"
click at [589, 302] on icon "submit" at bounding box center [585, 301] width 9 height 9
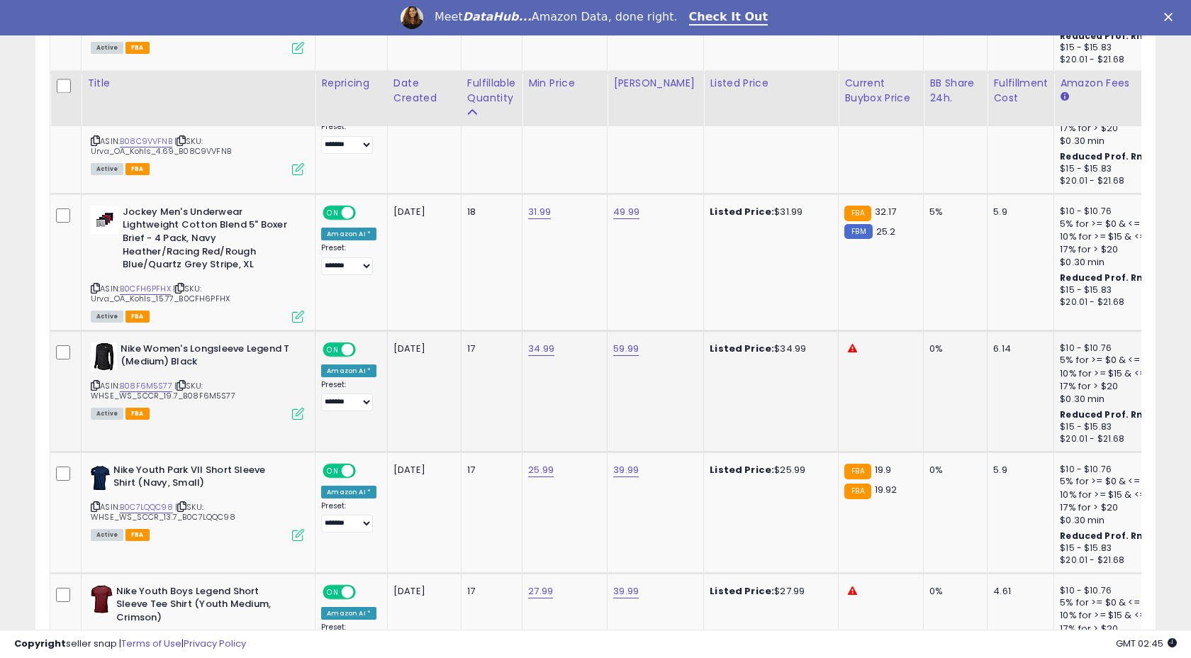
scroll to position [3374, 0]
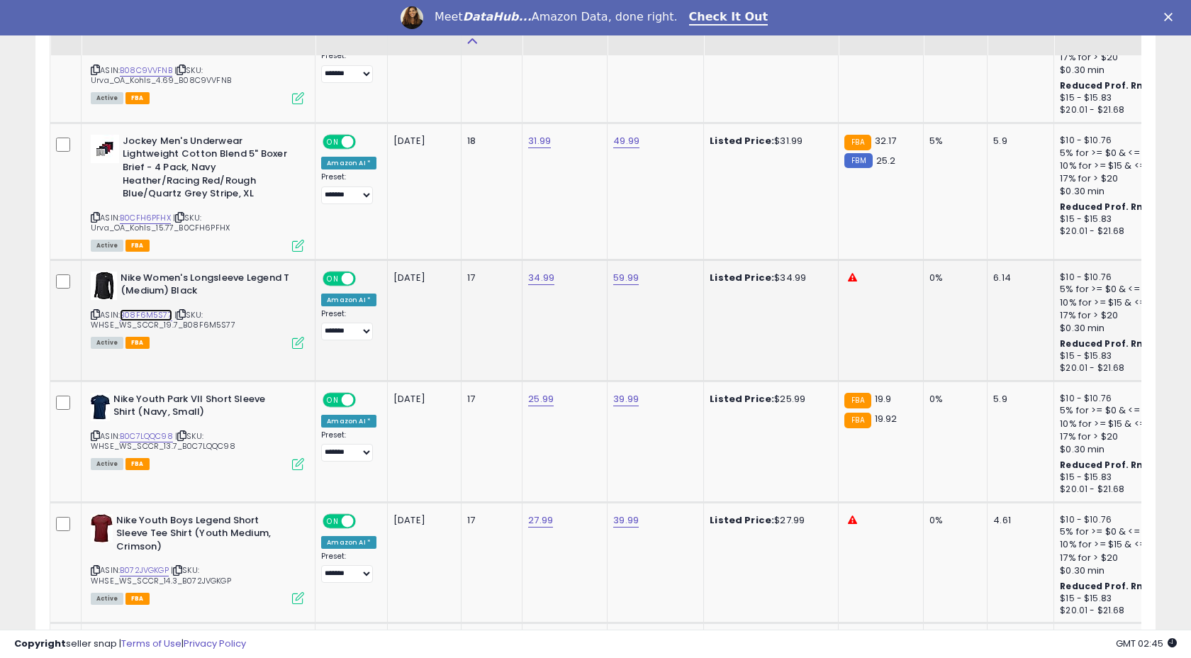
click at [155, 315] on link "B08F6M5S77" at bounding box center [146, 315] width 52 height 12
click at [531, 279] on link "34.99" at bounding box center [541, 278] width 26 height 14
type input "*****"
click at [586, 240] on icon "submit" at bounding box center [582, 241] width 9 height 9
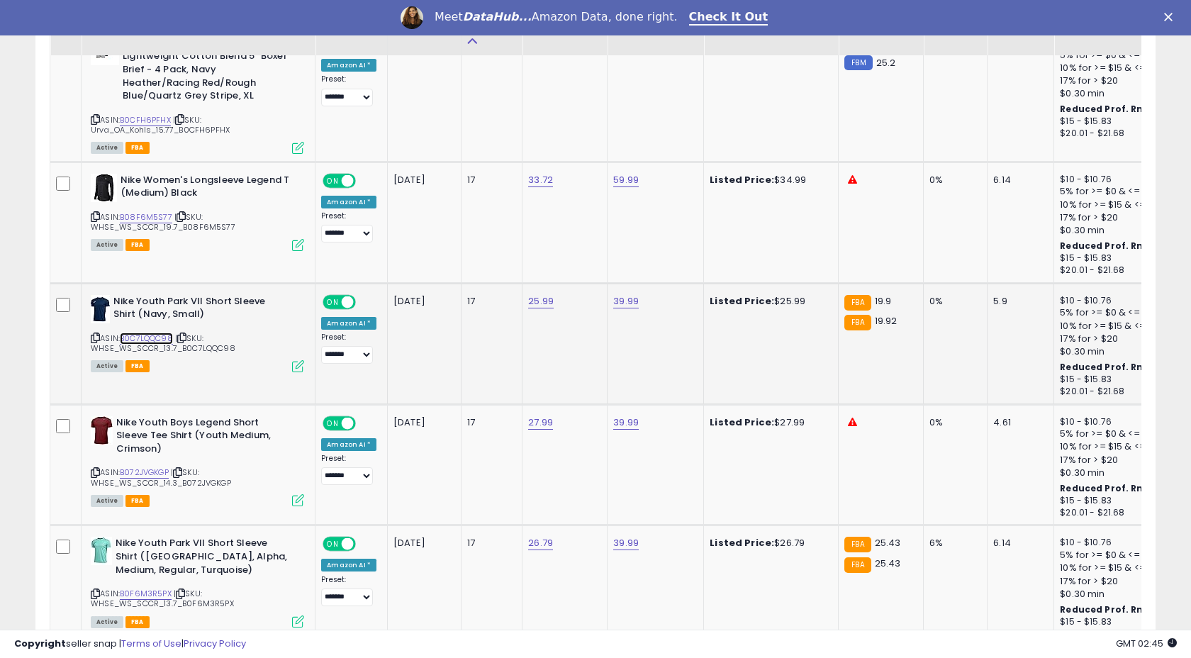
click at [160, 337] on link "B0C7LQQC98" at bounding box center [146, 338] width 53 height 12
click at [539, 297] on link "25.99" at bounding box center [541, 301] width 26 height 14
type input "*****"
click at [586, 262] on icon "submit" at bounding box center [582, 265] width 9 height 9
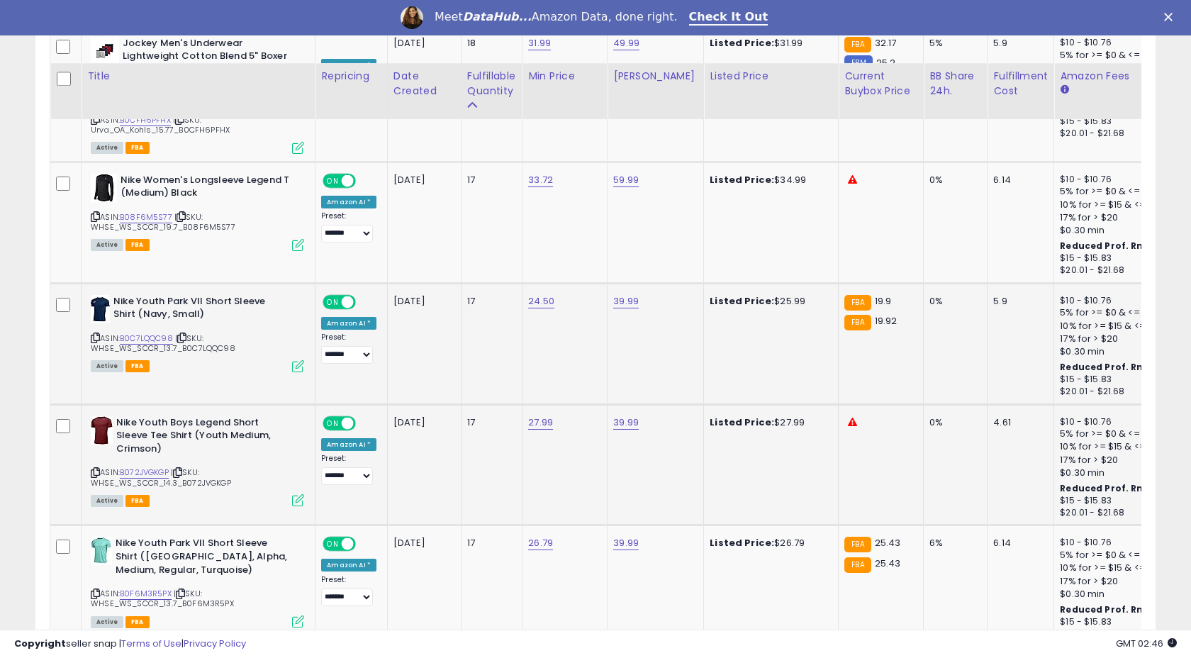
scroll to position [3584, 0]
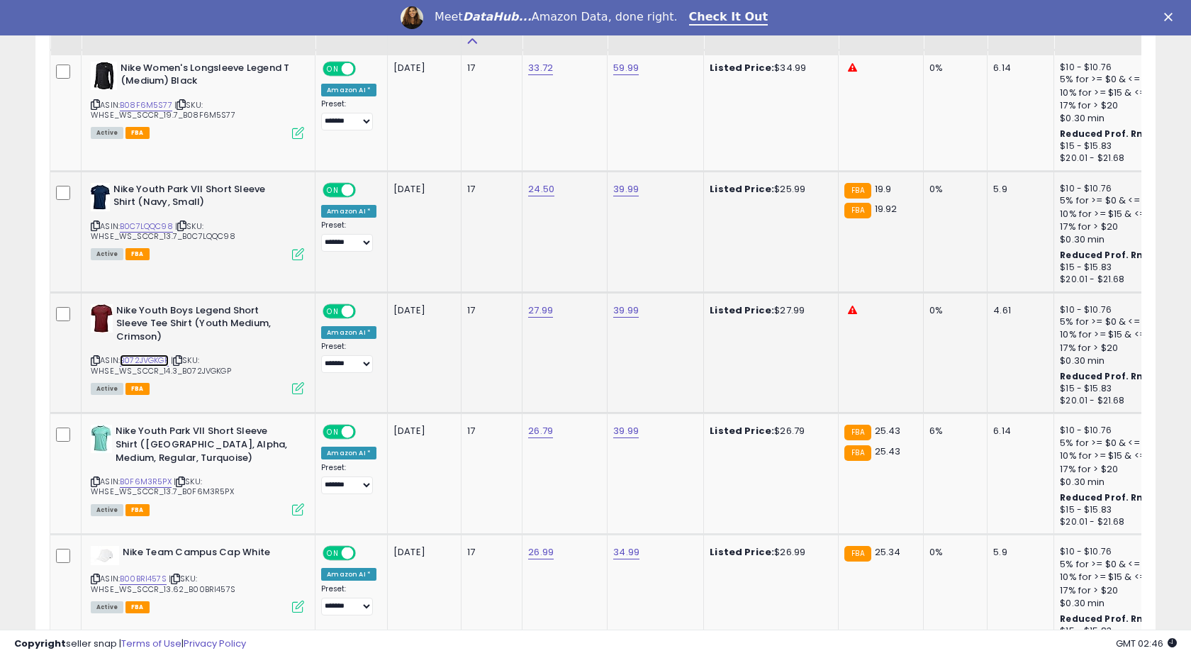
click at [140, 362] on link "B072JVGKGP" at bounding box center [144, 360] width 49 height 12
click at [531, 315] on link "27.99" at bounding box center [540, 310] width 25 height 14
type input "*****"
click at [586, 274] on icon "submit" at bounding box center [582, 274] width 9 height 9
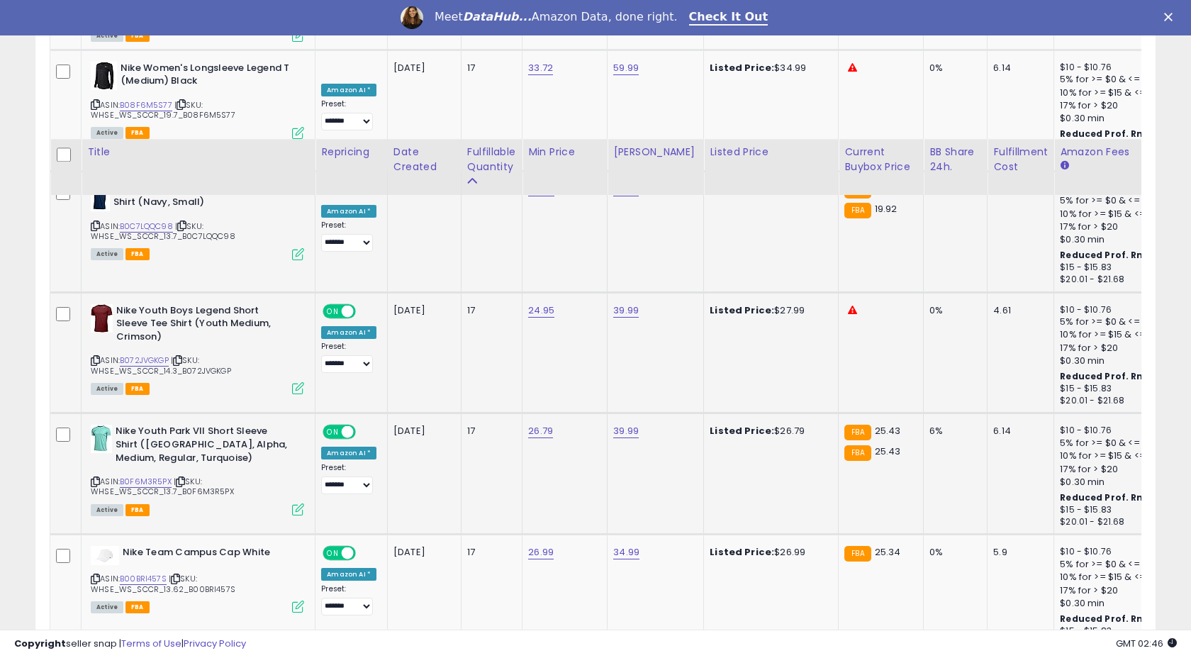
scroll to position [3723, 0]
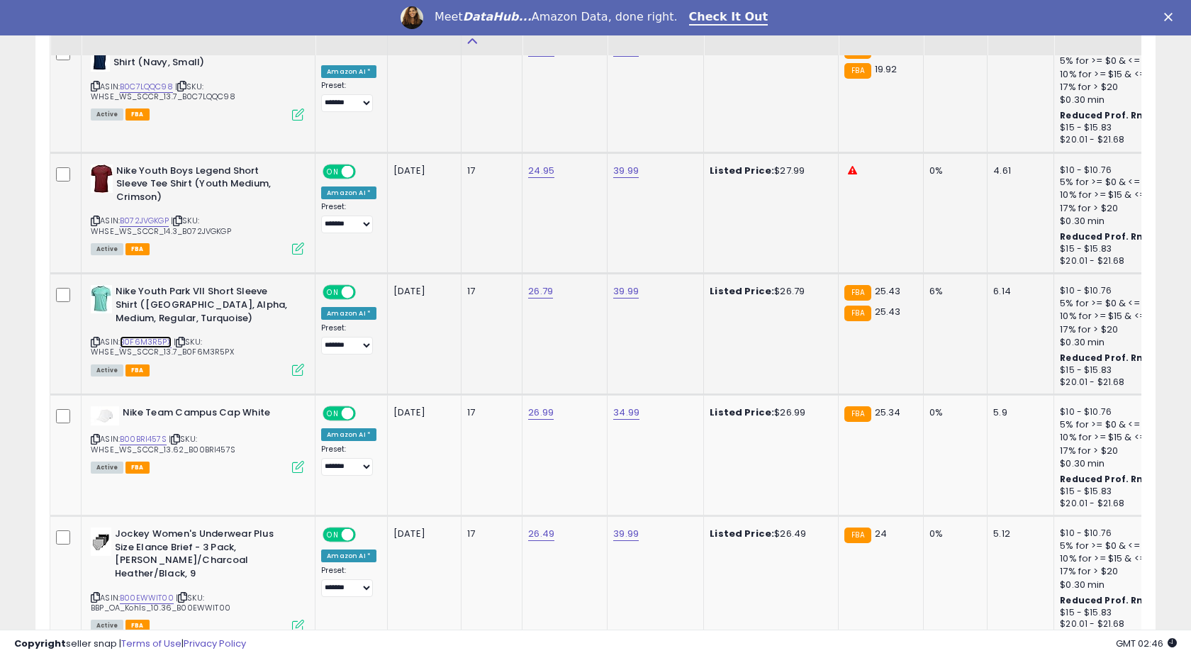
click at [155, 344] on link "B0F6M3R5PX" at bounding box center [146, 342] width 52 height 12
click at [544, 292] on link "26.79" at bounding box center [540, 291] width 25 height 14
type input "*****"
click at [586, 259] on icon "submit" at bounding box center [582, 256] width 9 height 9
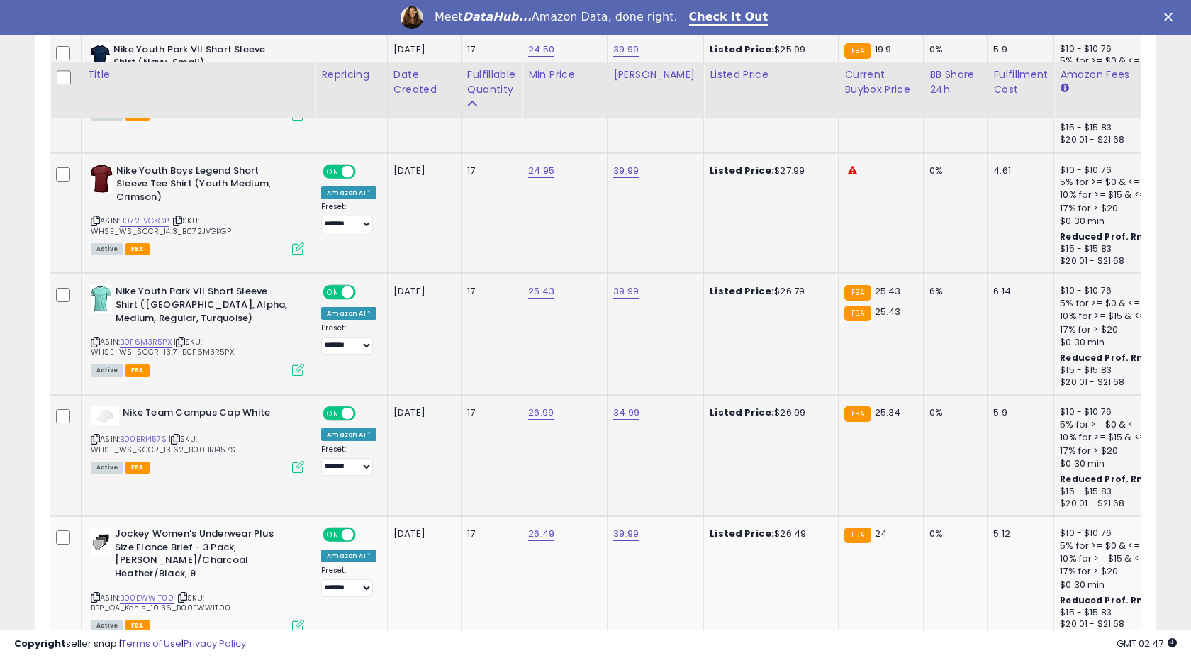
scroll to position [3844, 0]
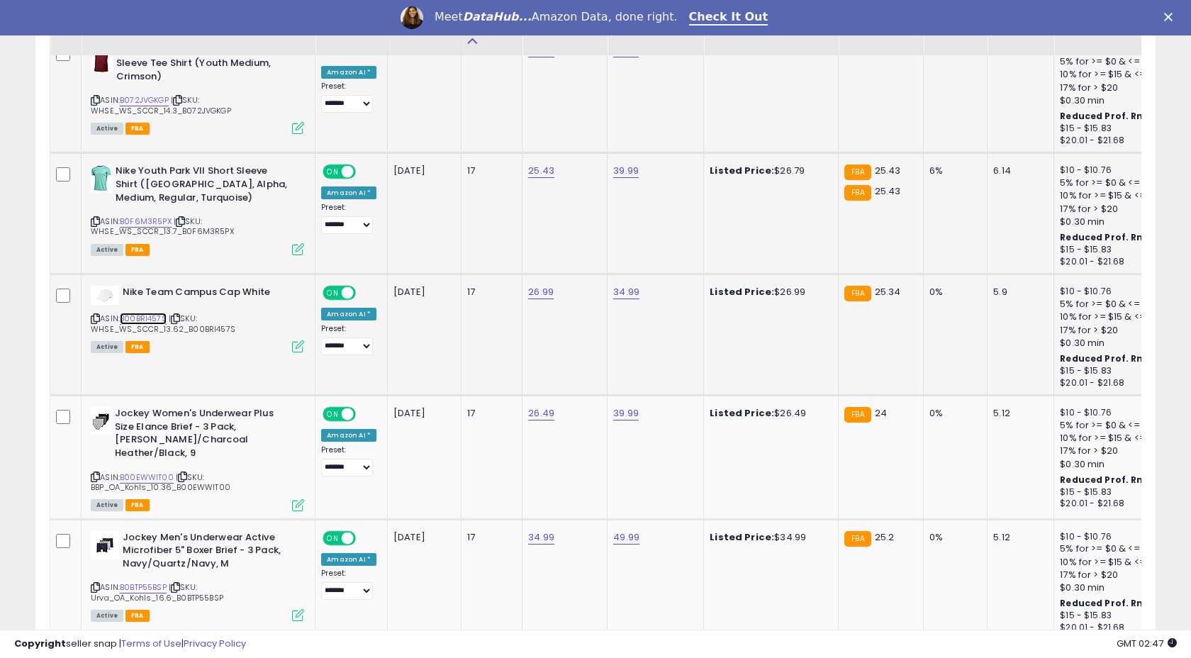
click at [146, 319] on link "B00BRI457S" at bounding box center [143, 319] width 47 height 12
click at [535, 291] on link "26.99" at bounding box center [541, 292] width 26 height 14
type input "*"
type input "*****"
click at [586, 262] on button "submit" at bounding box center [582, 257] width 24 height 21
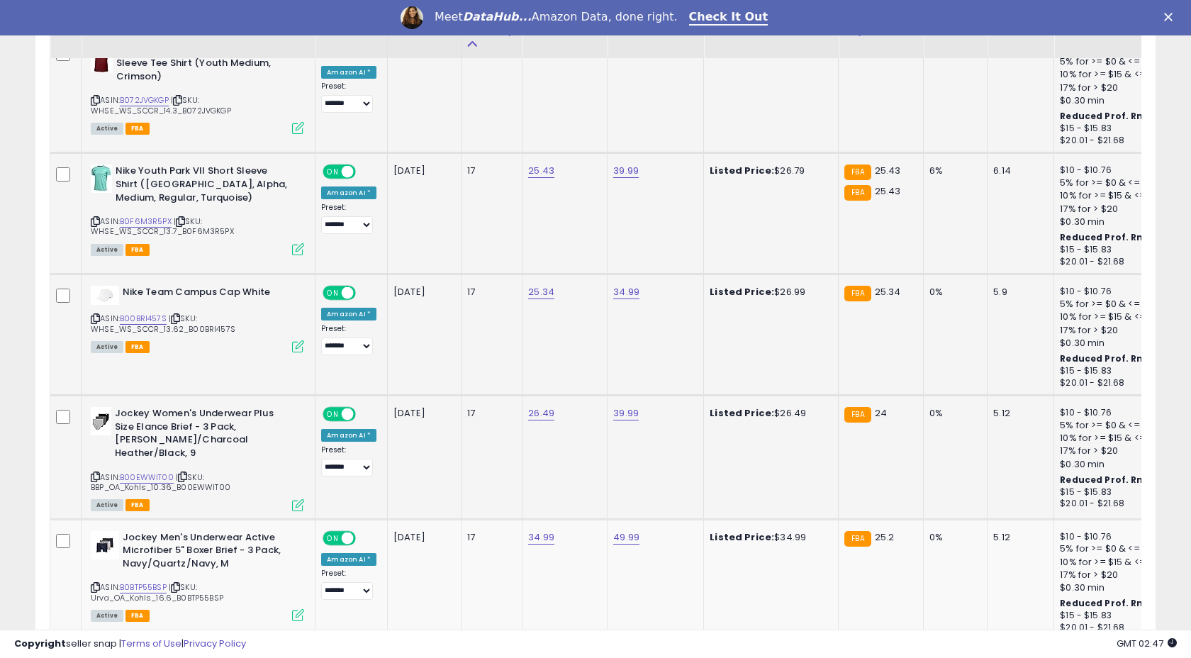
scroll to position [3963, 0]
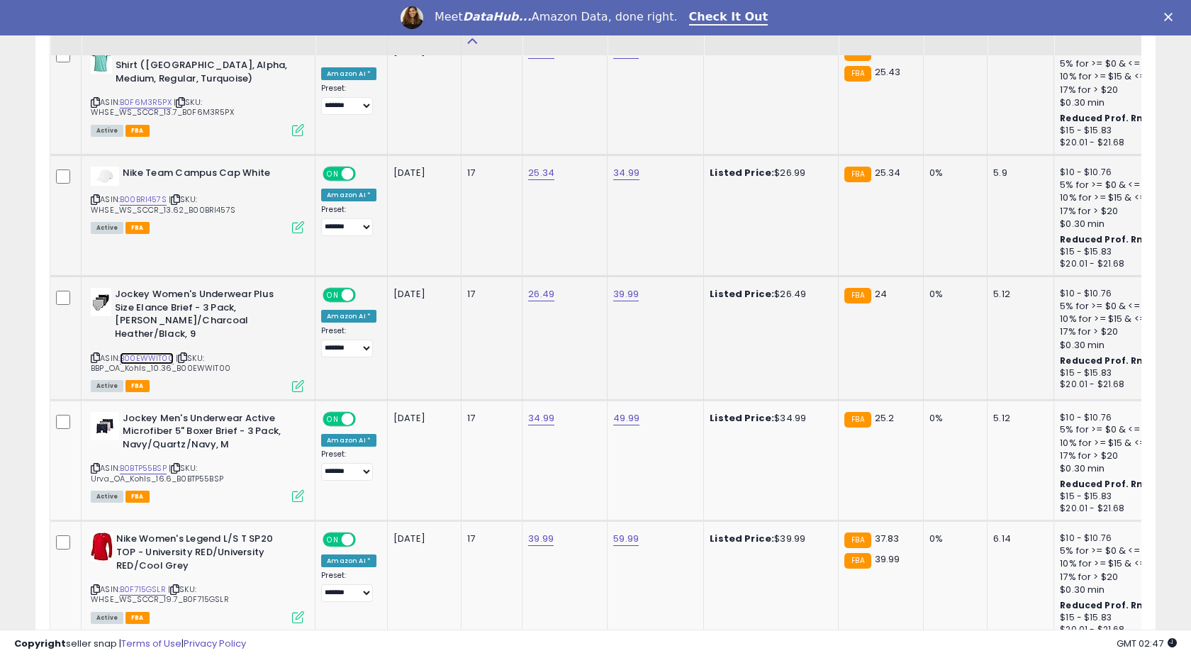
click at [151, 352] on link "B00EWWIT00" at bounding box center [147, 358] width 54 height 12
click at [535, 296] on link "26.49" at bounding box center [541, 294] width 26 height 14
type input "*****"
click at [594, 262] on button "submit" at bounding box center [582, 259] width 24 height 21
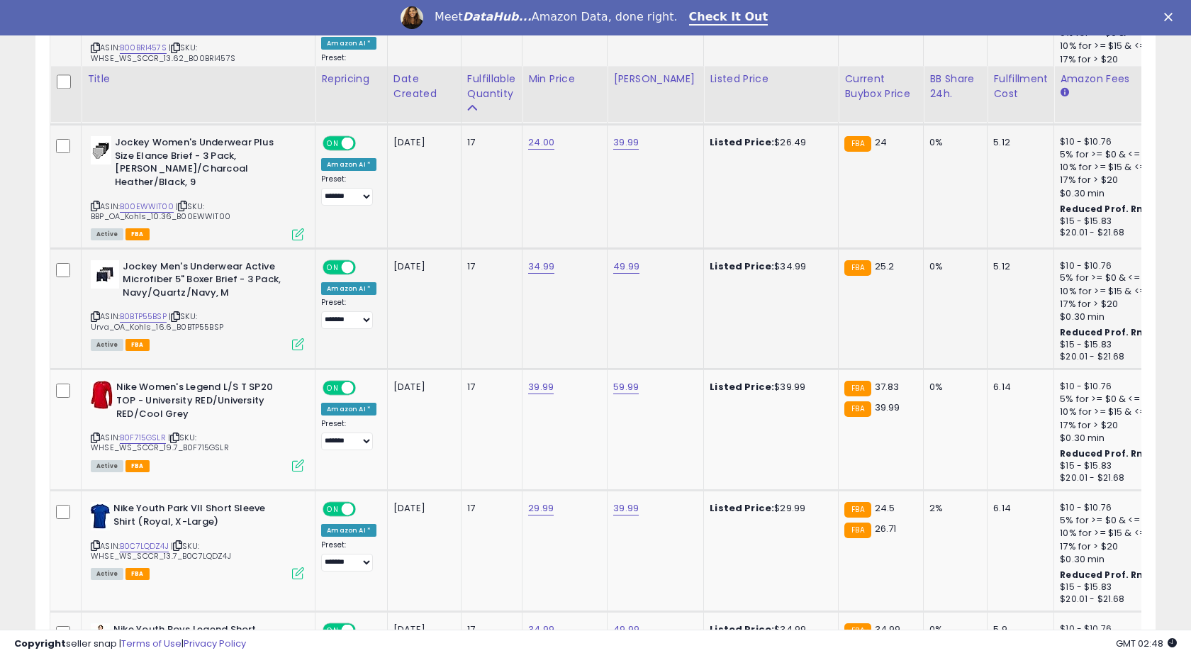
scroll to position [4216, 0]
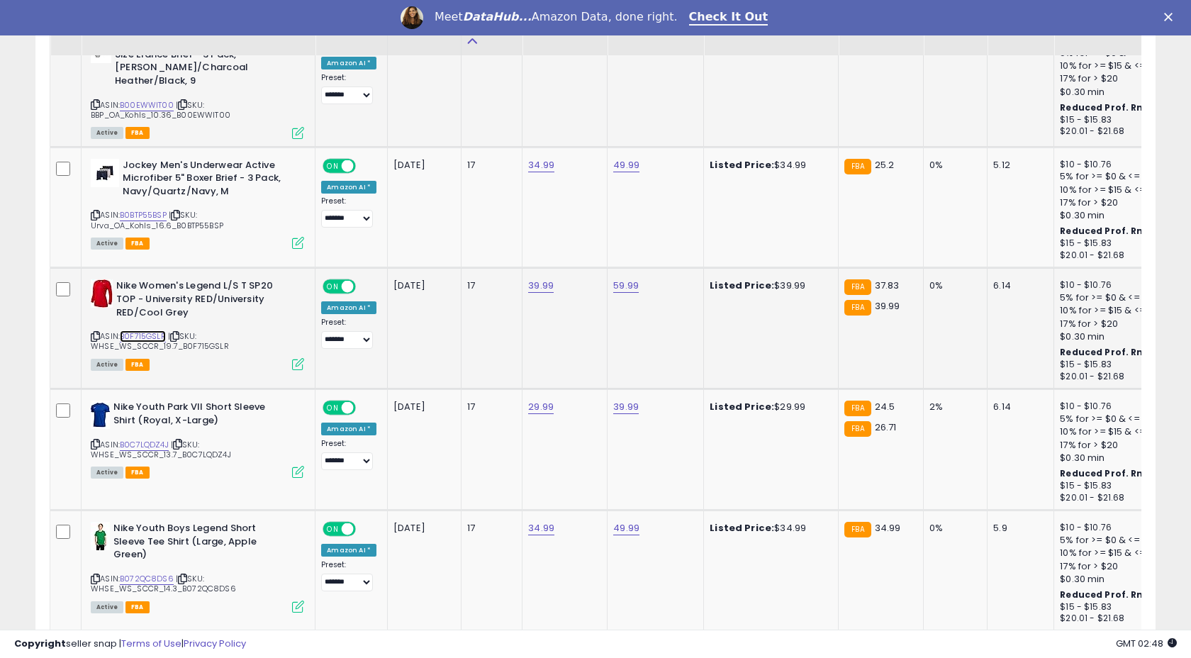
click at [146, 335] on link "B0F715GSLR" at bounding box center [143, 336] width 46 height 12
click at [547, 286] on link "39.99" at bounding box center [541, 286] width 26 height 14
type input "*****"
click at [586, 247] on icon "submit" at bounding box center [582, 248] width 9 height 9
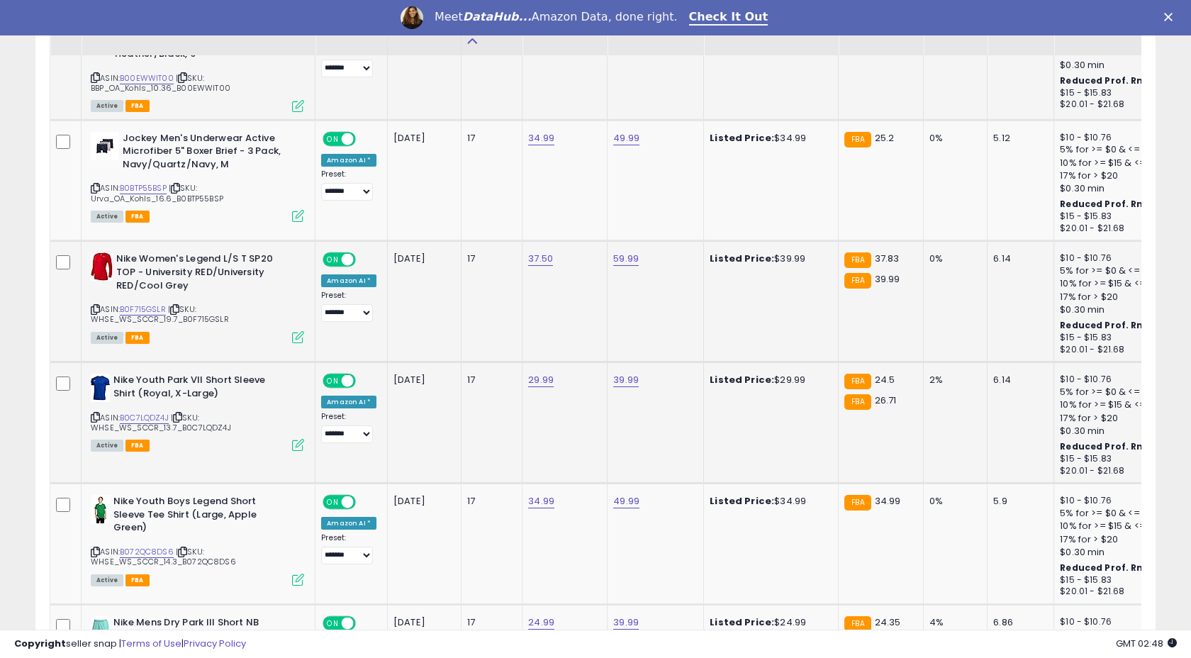
scroll to position [4367, 0]
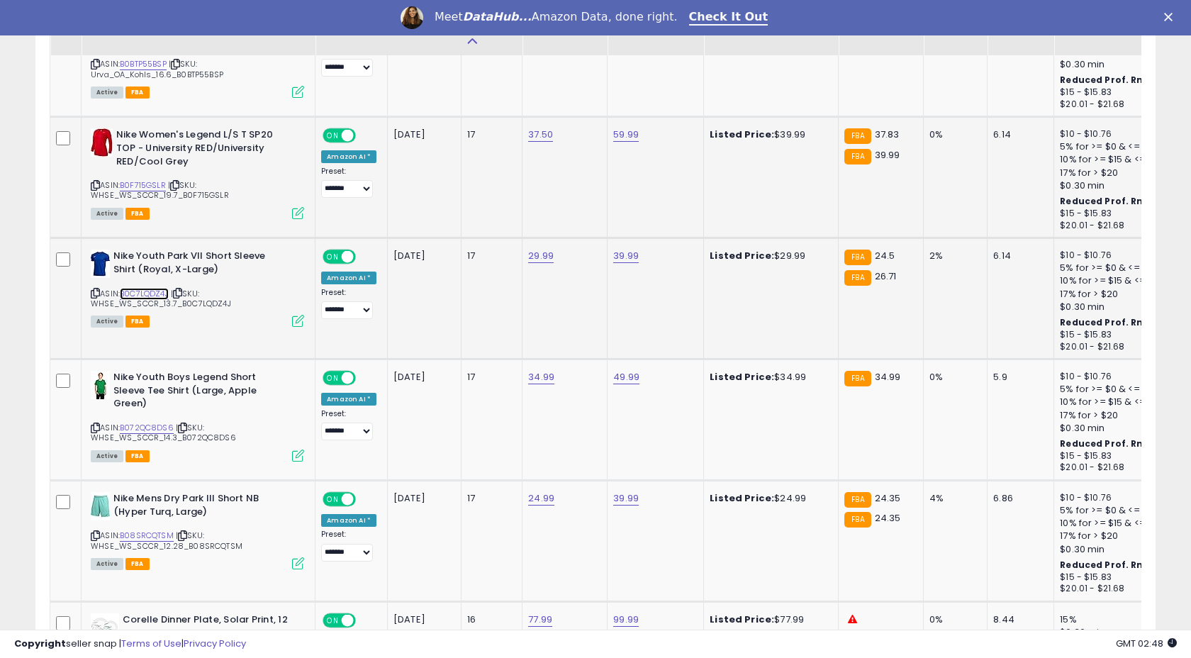
click at [162, 293] on link "B0C7LQDZ4J" at bounding box center [144, 294] width 49 height 12
click at [534, 262] on link "29.99" at bounding box center [541, 256] width 26 height 14
type input "*****"
click at [586, 221] on icon "submit" at bounding box center [582, 218] width 9 height 9
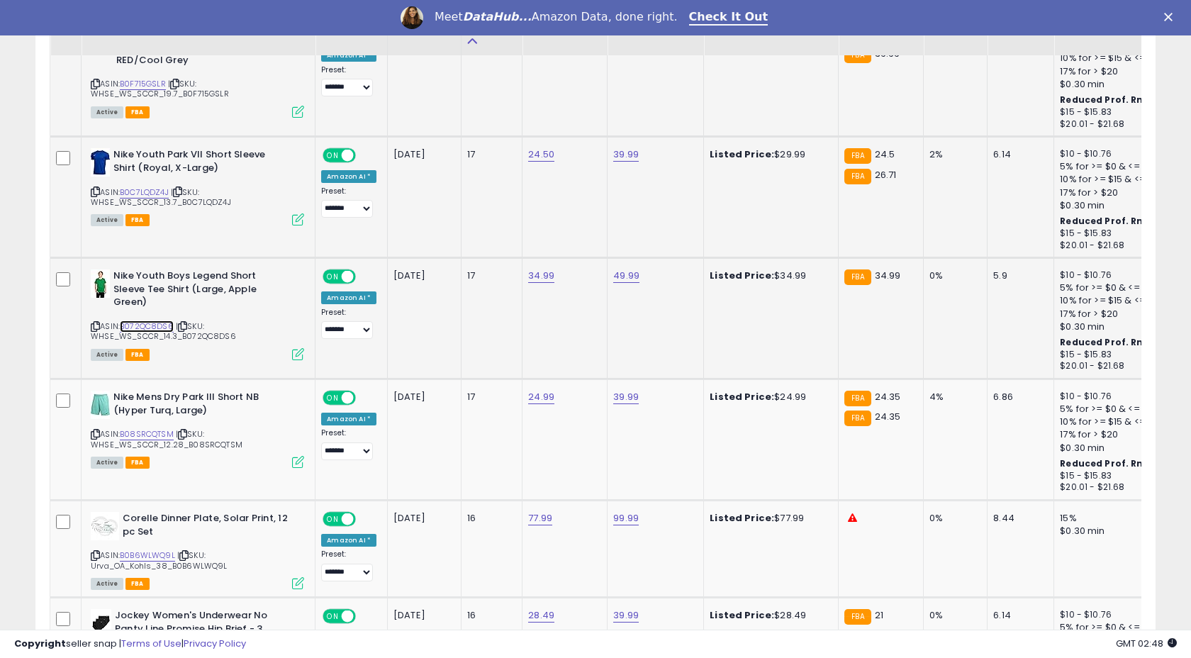
click at [153, 321] on link "B072QC8DS6" at bounding box center [147, 326] width 54 height 12
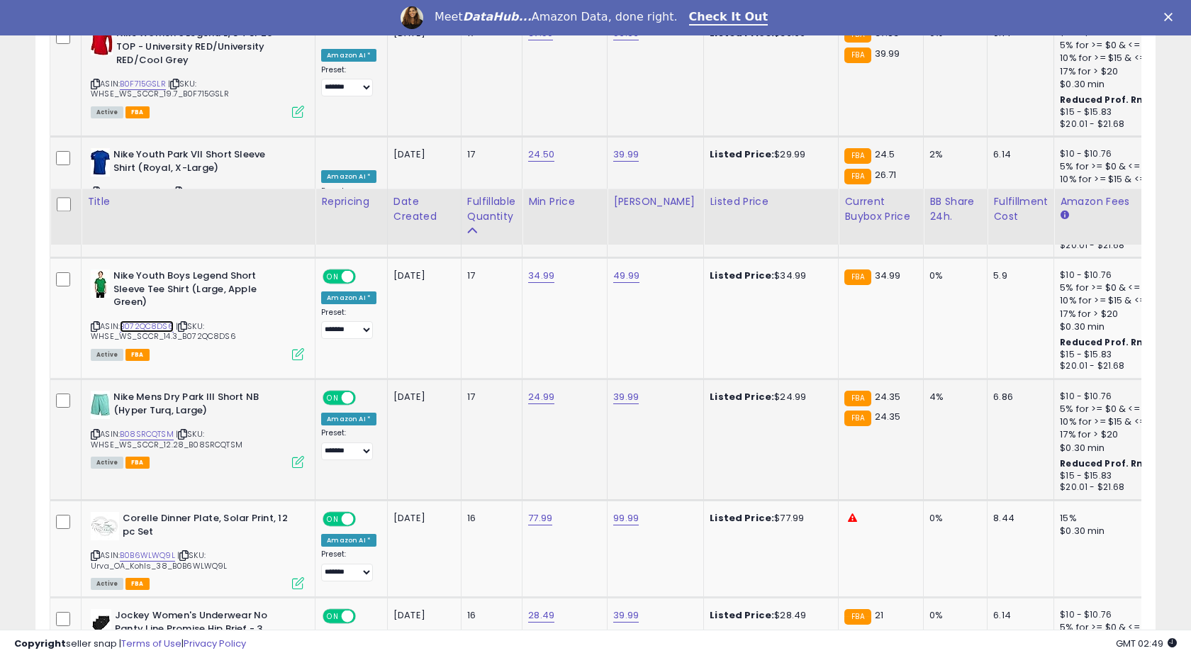
scroll to position [4658, 0]
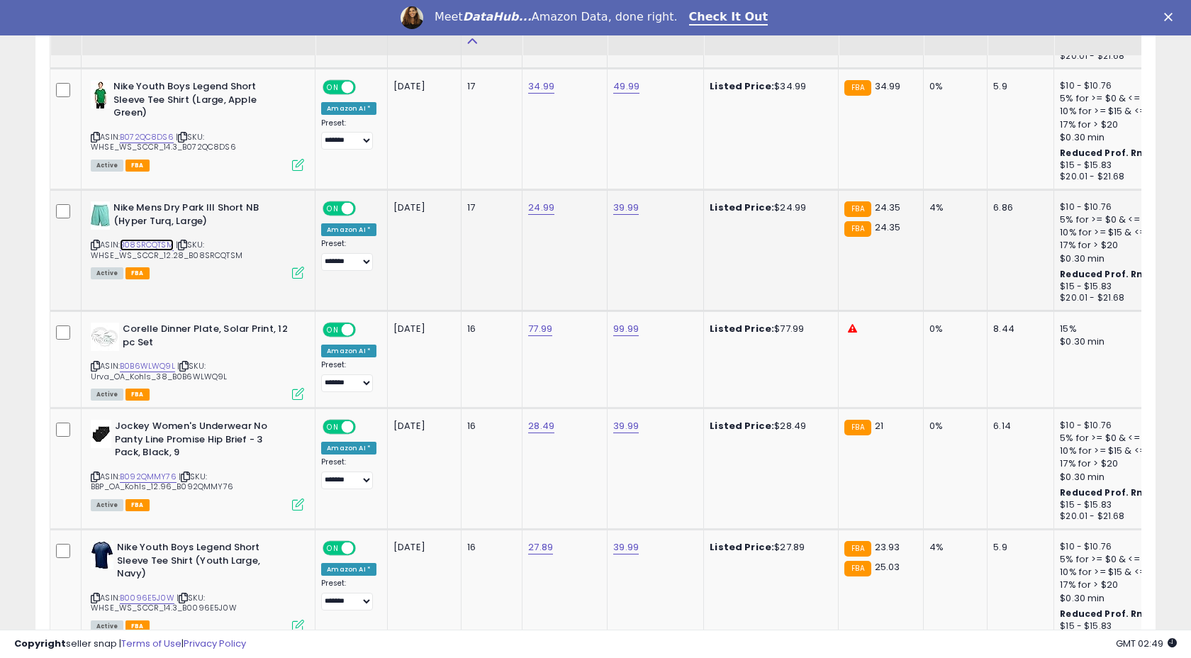
click at [150, 240] on link "B08SRCQTSM" at bounding box center [147, 245] width 54 height 12
click at [544, 207] on link "24.99" at bounding box center [541, 208] width 26 height 14
type input "*****"
click at [586, 166] on icon "submit" at bounding box center [582, 170] width 9 height 9
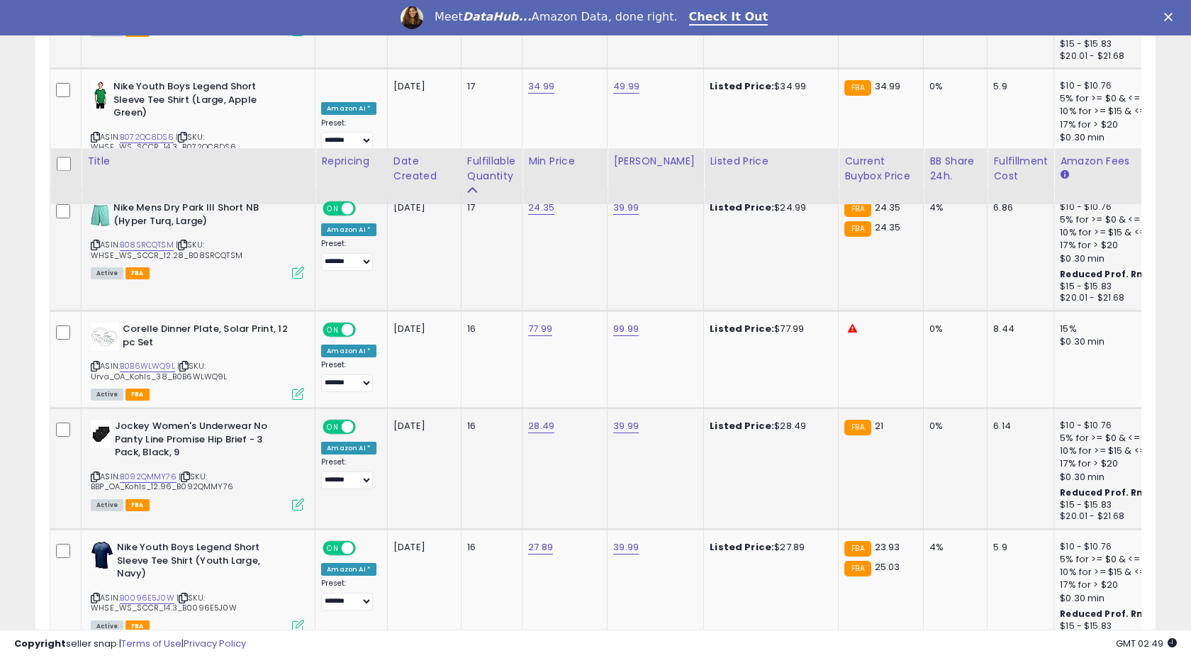
scroll to position [4845, 0]
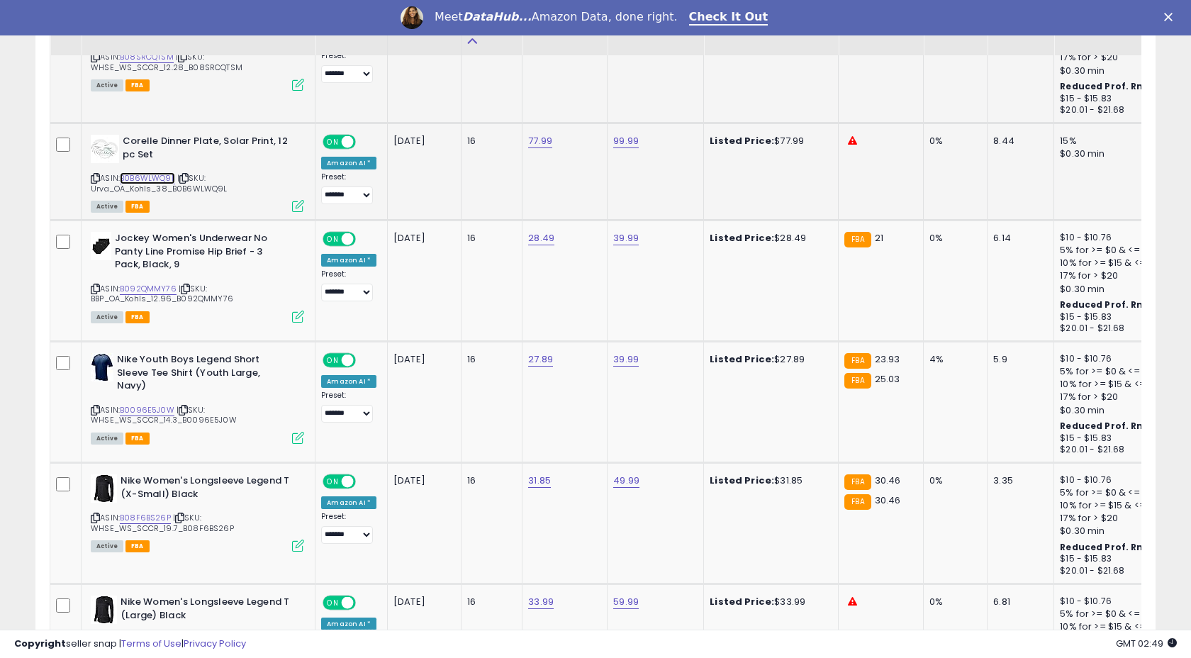
click at [152, 174] on link "B0B6WLWQ9L" at bounding box center [147, 178] width 55 height 12
click at [539, 139] on link "77.99" at bounding box center [540, 141] width 24 height 14
click at [491, 106] on input "*****" at bounding box center [502, 106] width 126 height 24
click at [491, 104] on input "*****" at bounding box center [502, 106] width 126 height 24
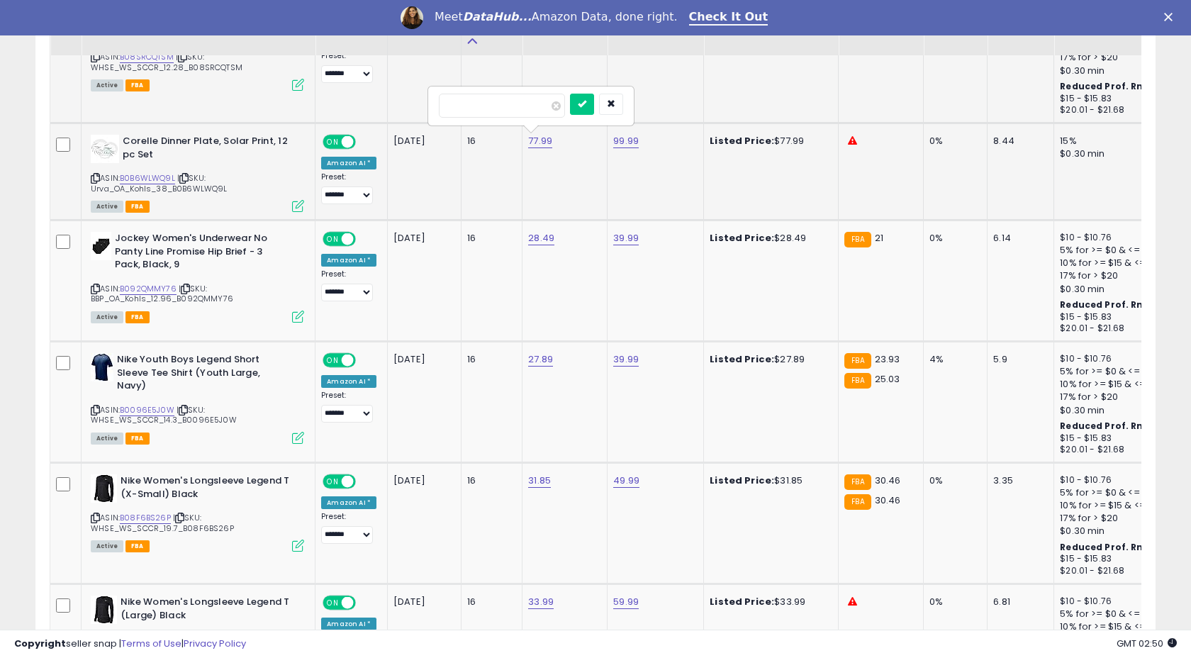
type input "*"
type input "*****"
click at [586, 96] on button "submit" at bounding box center [582, 104] width 24 height 21
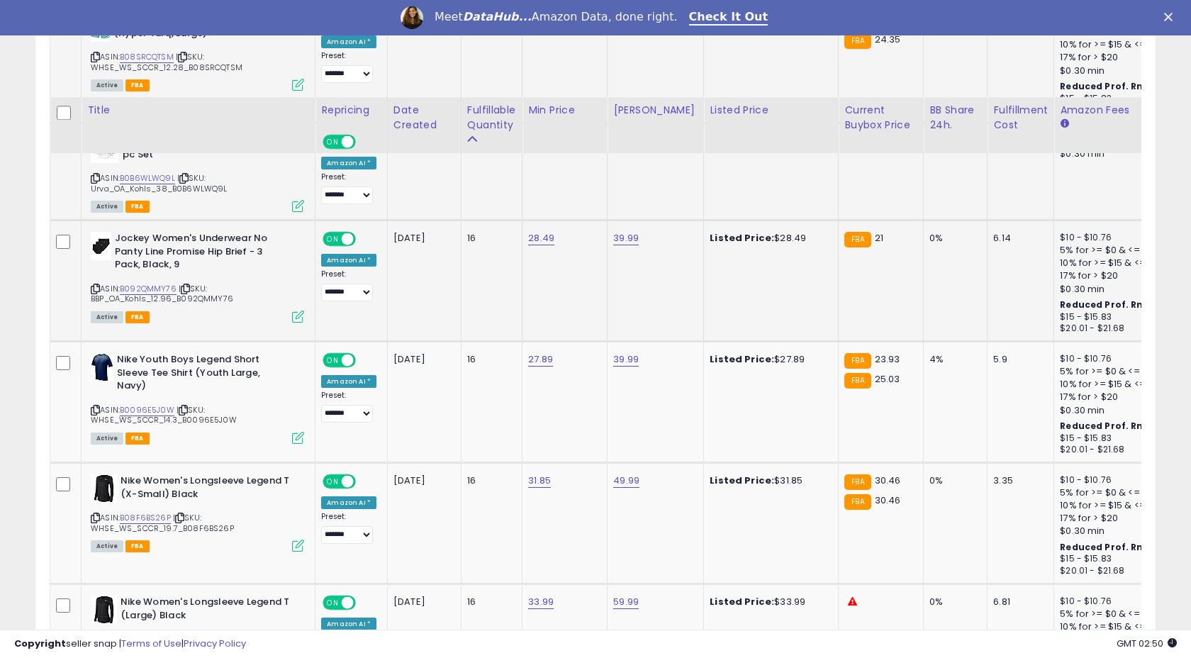
scroll to position [4955, 0]
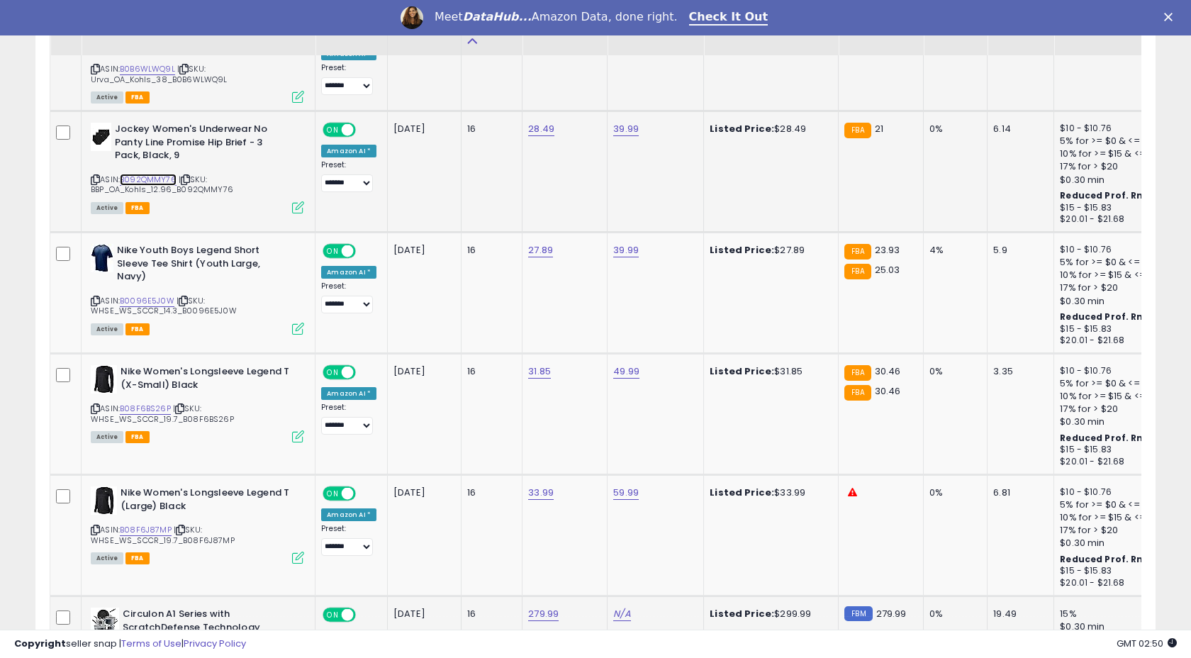
click at [154, 177] on link "B092QMMY76" at bounding box center [148, 180] width 57 height 12
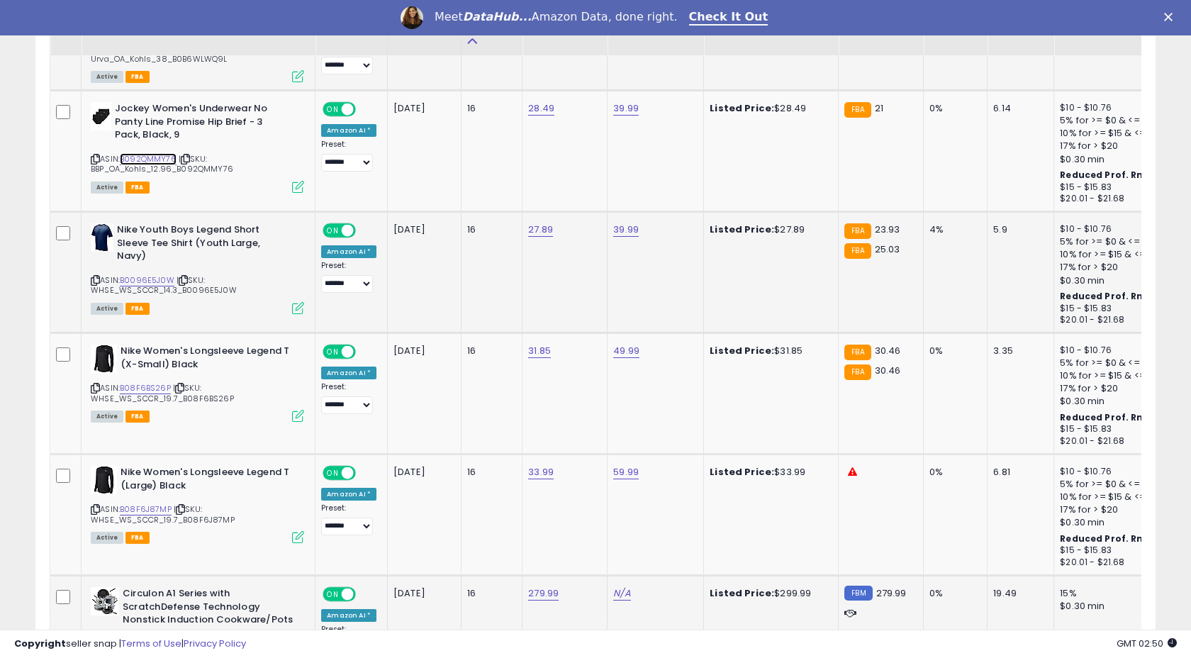
scroll to position [5075, 0]
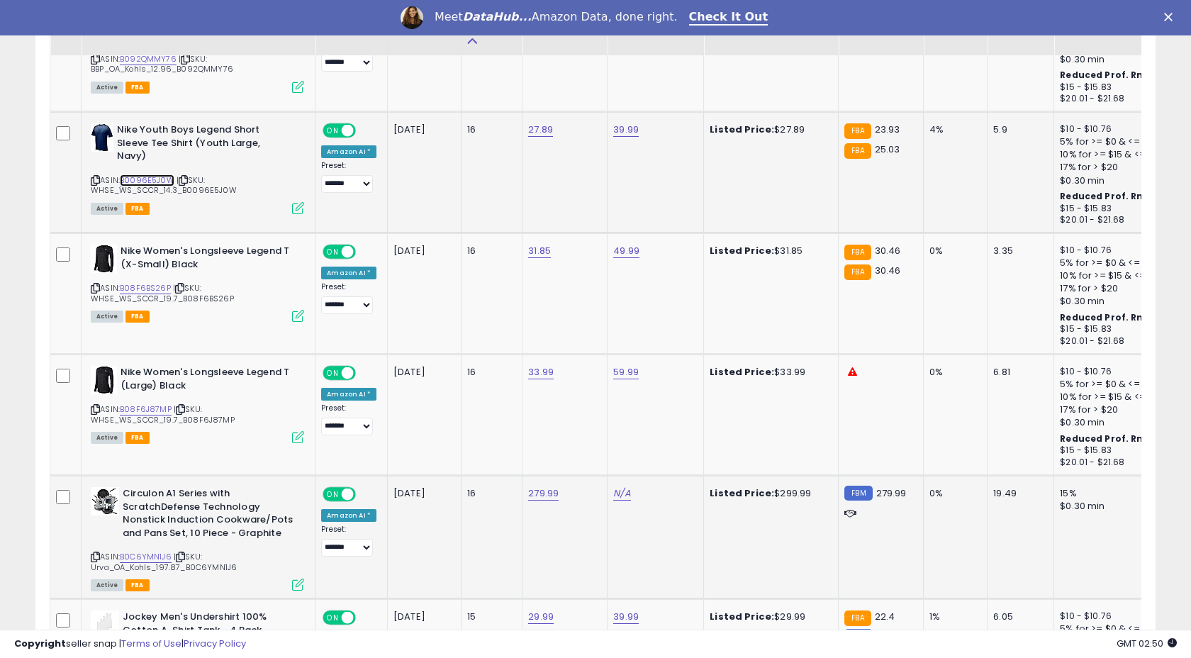
click at [152, 176] on link "B0096E5J0W" at bounding box center [147, 180] width 55 height 12
click at [539, 131] on link "27.89" at bounding box center [540, 130] width 25 height 14
type input "*"
type input "*****"
click at [594, 87] on button "submit" at bounding box center [582, 92] width 24 height 21
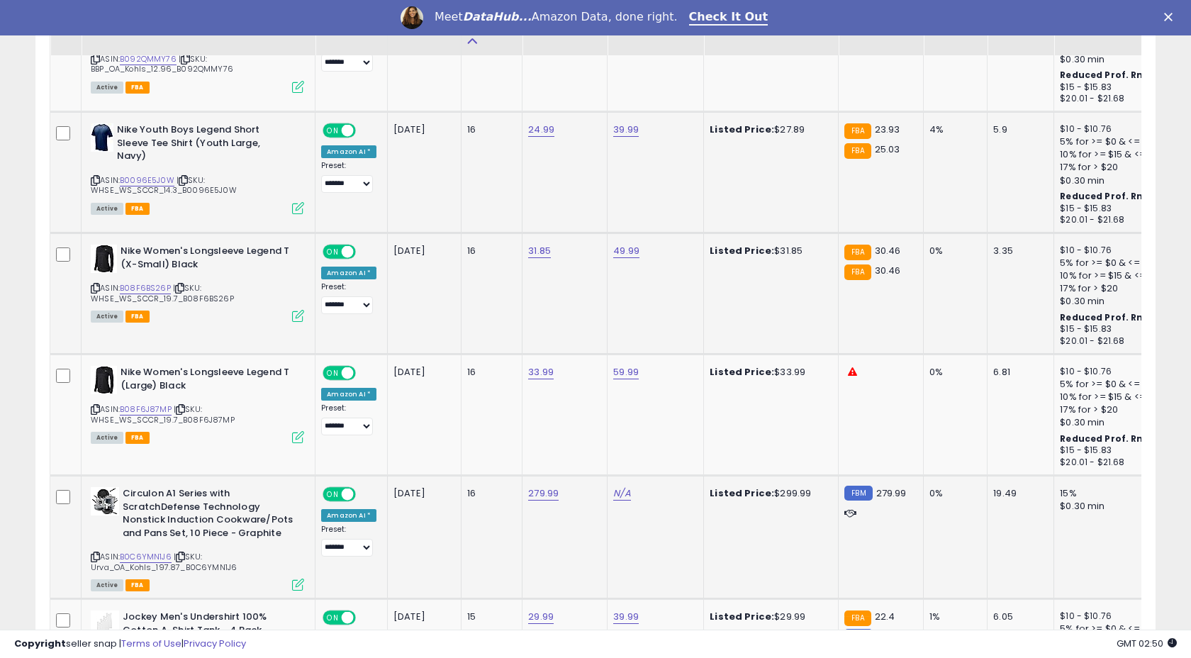
click at [151, 279] on div "ASIN: B08F6BS26P | SKU: WHSE_WS_SCCR_19.7_B08F6BS26P Active FBA" at bounding box center [197, 283] width 213 height 76
click at [152, 286] on link "B08F6BS26P" at bounding box center [145, 288] width 51 height 12
click at [530, 252] on link "31.85" at bounding box center [539, 251] width 23 height 14
type input "*****"
click at [585, 211] on icon "submit" at bounding box center [580, 213] width 9 height 9
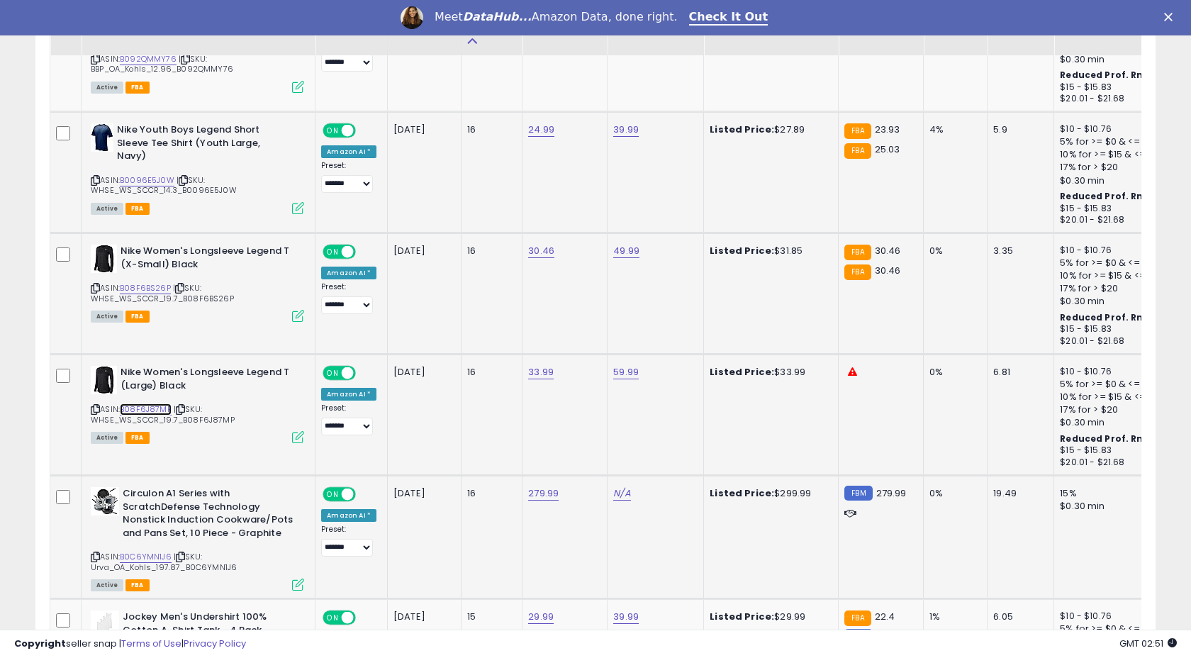
click at [142, 405] on link "B08F6J87MP" at bounding box center [146, 409] width 52 height 12
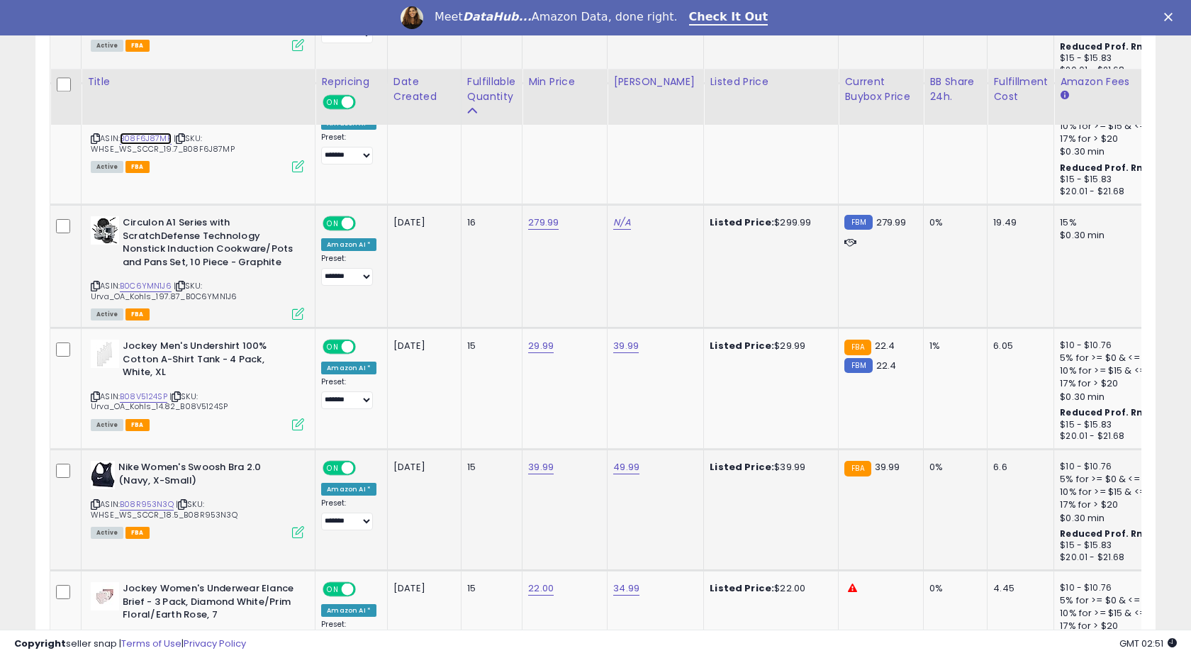
scroll to position [5461, 0]
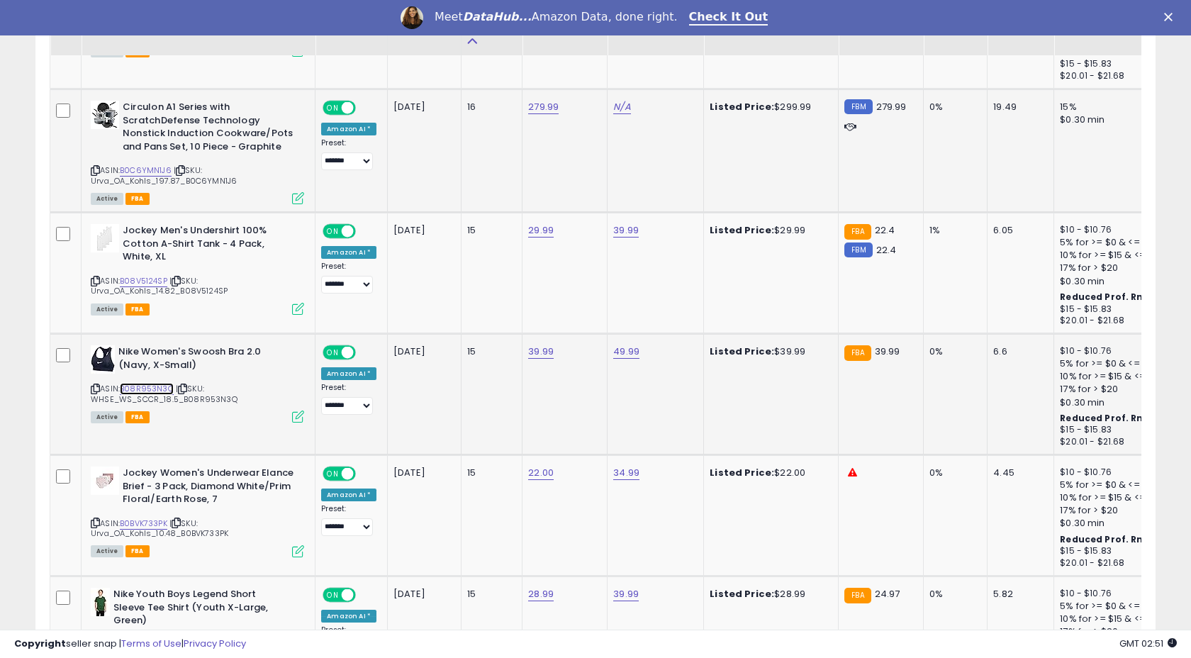
click at [145, 383] on link "B08R953N3Q" at bounding box center [147, 389] width 54 height 12
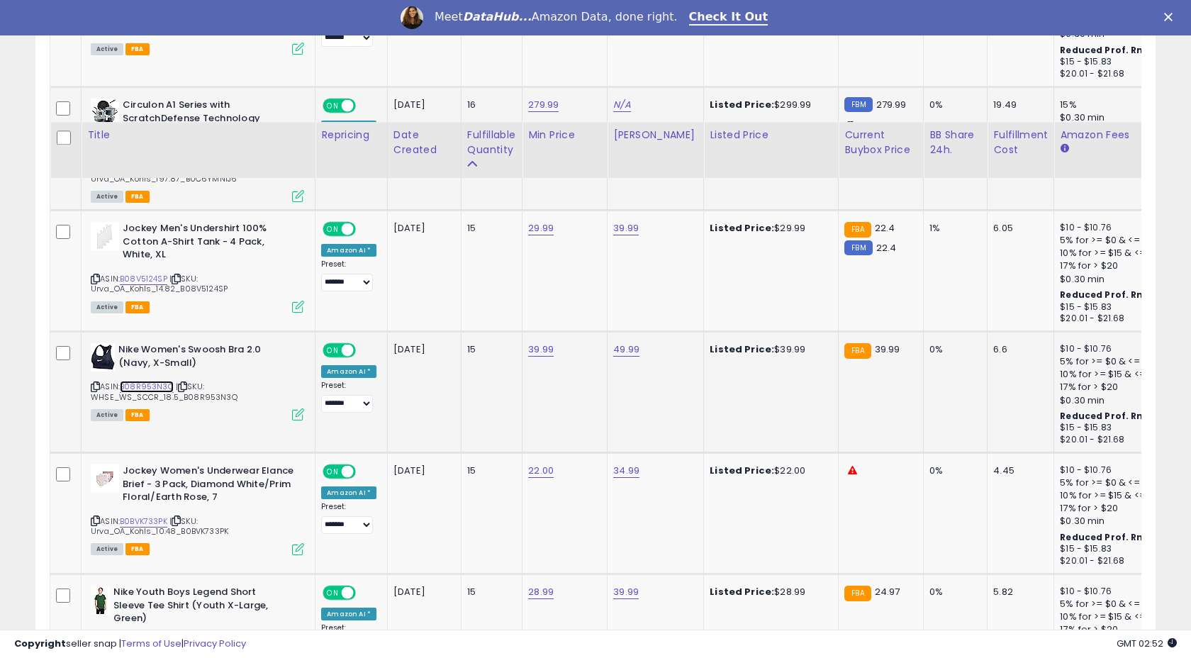
scroll to position [5651, 0]
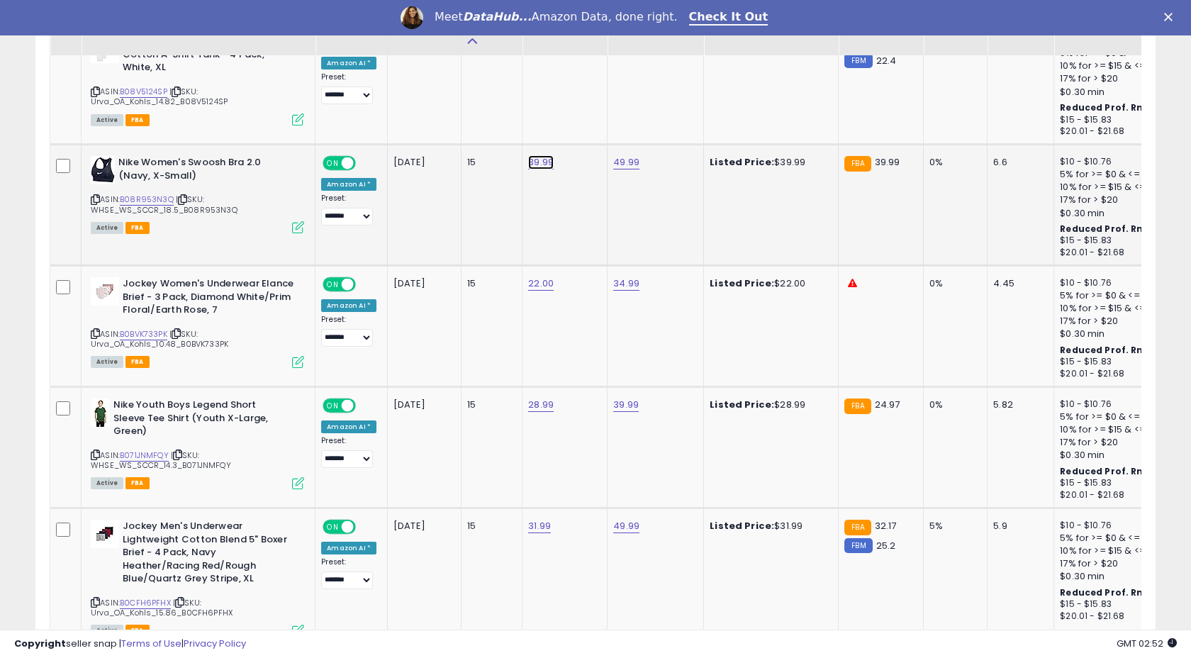
click at [545, 159] on link "39.99" at bounding box center [541, 162] width 26 height 14
type input "*****"
click at [586, 129] on icon "submit" at bounding box center [582, 125] width 9 height 9
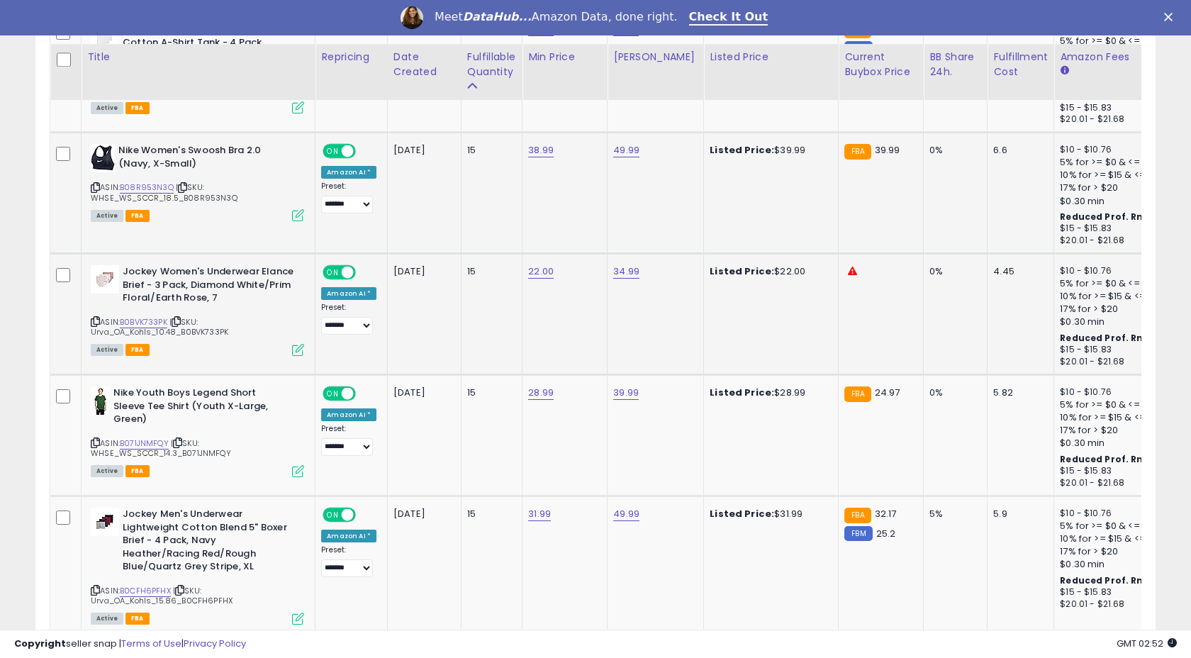
scroll to position [5725, 0]
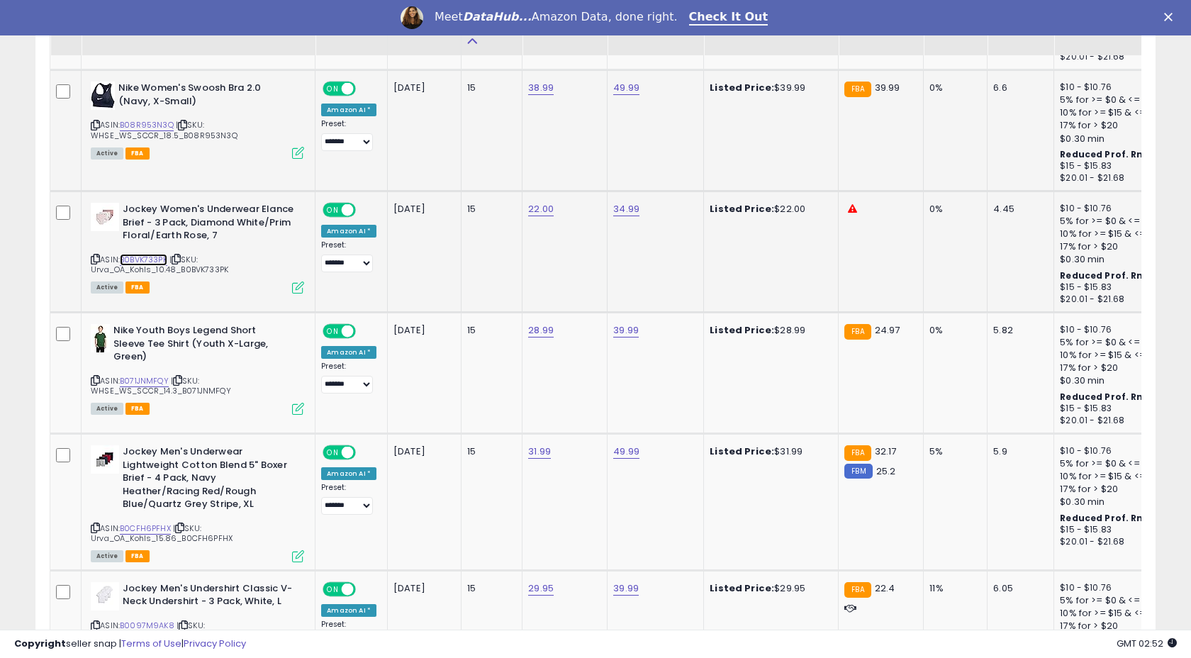
click at [154, 255] on link "B0BVK733PK" at bounding box center [143, 260] width 47 height 12
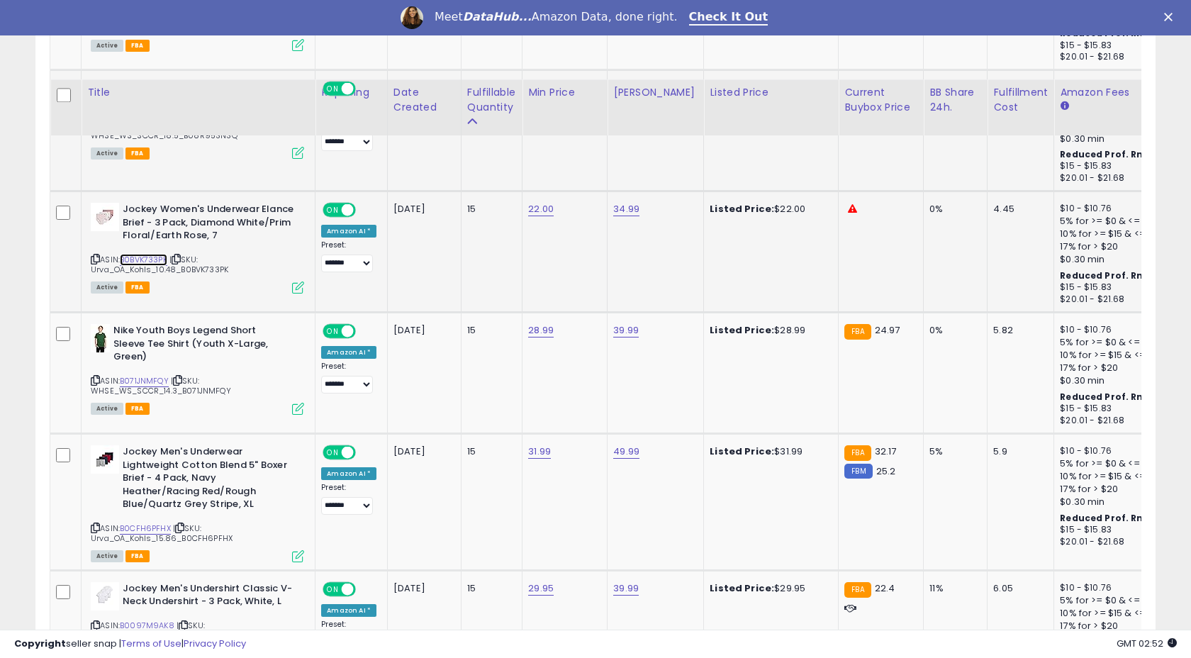
scroll to position [5827, 0]
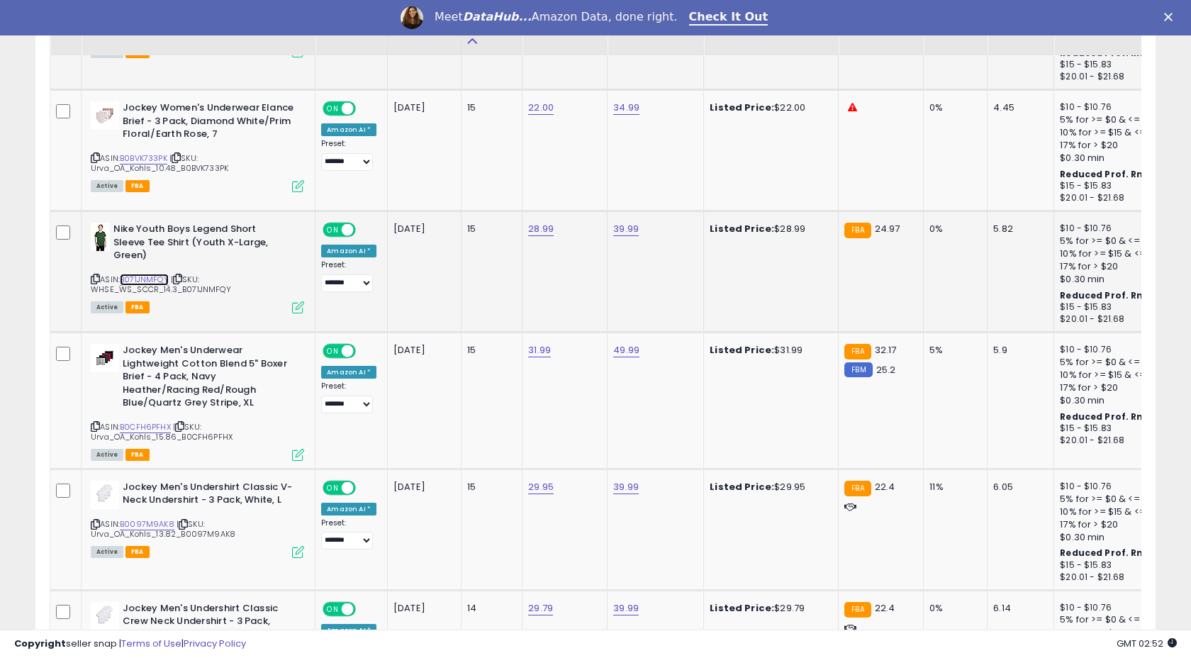
click at [150, 277] on link "B071JNMFQY" at bounding box center [144, 280] width 49 height 12
click at [541, 228] on link "28.99" at bounding box center [541, 229] width 26 height 14
type input "*"
type input "*****"
click at [588, 194] on button "submit" at bounding box center [582, 191] width 24 height 21
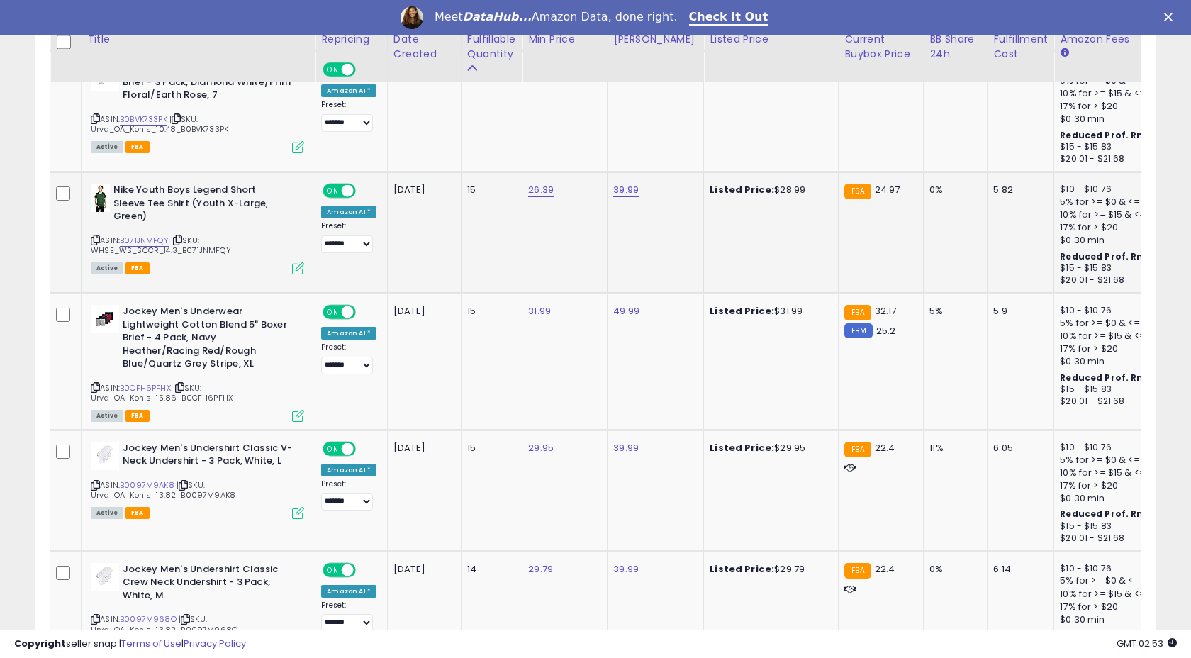
scroll to position [5893, 0]
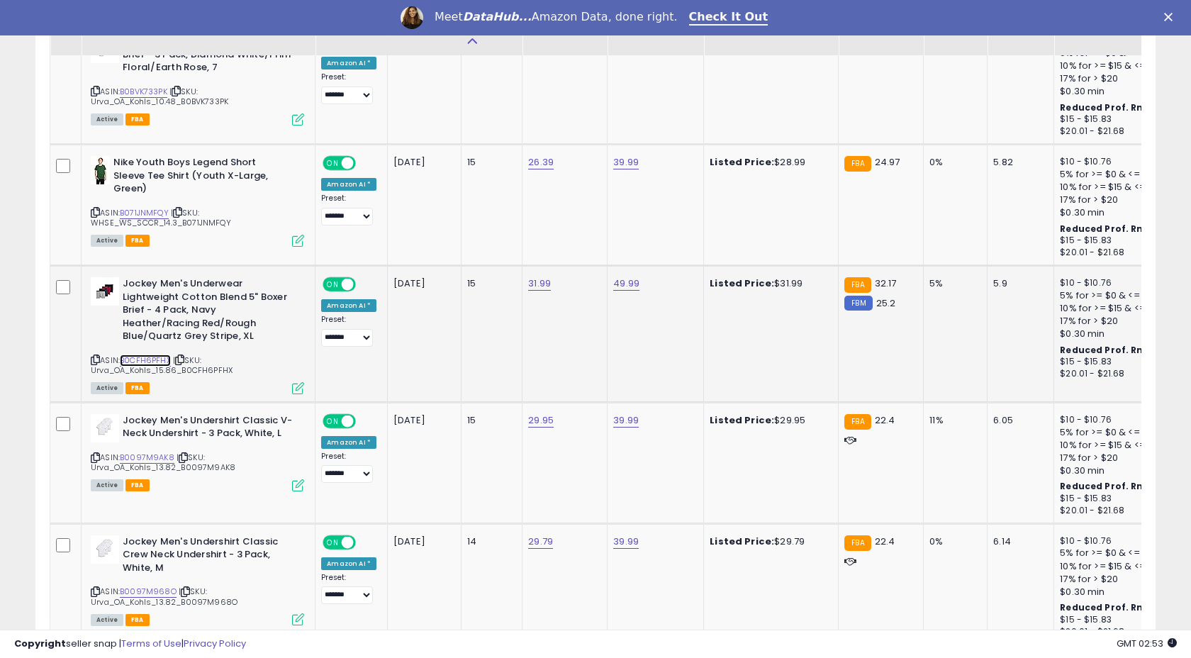
click at [153, 361] on link "B0CFH6PFHX" at bounding box center [145, 360] width 51 height 12
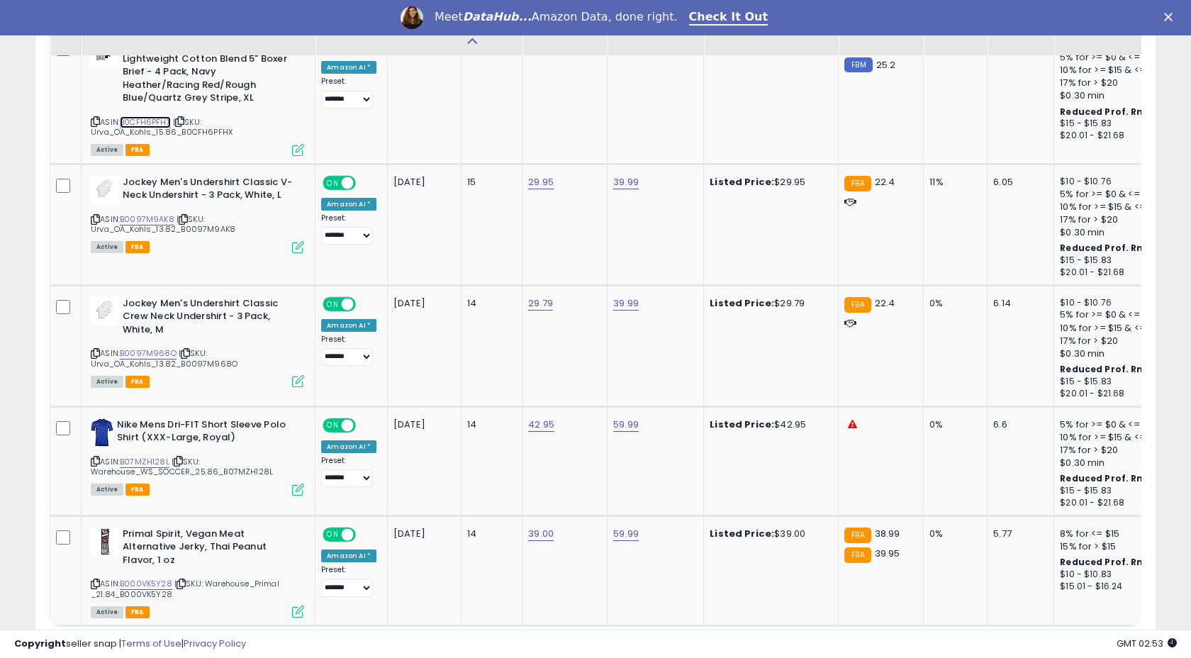
scroll to position [6223, 0]
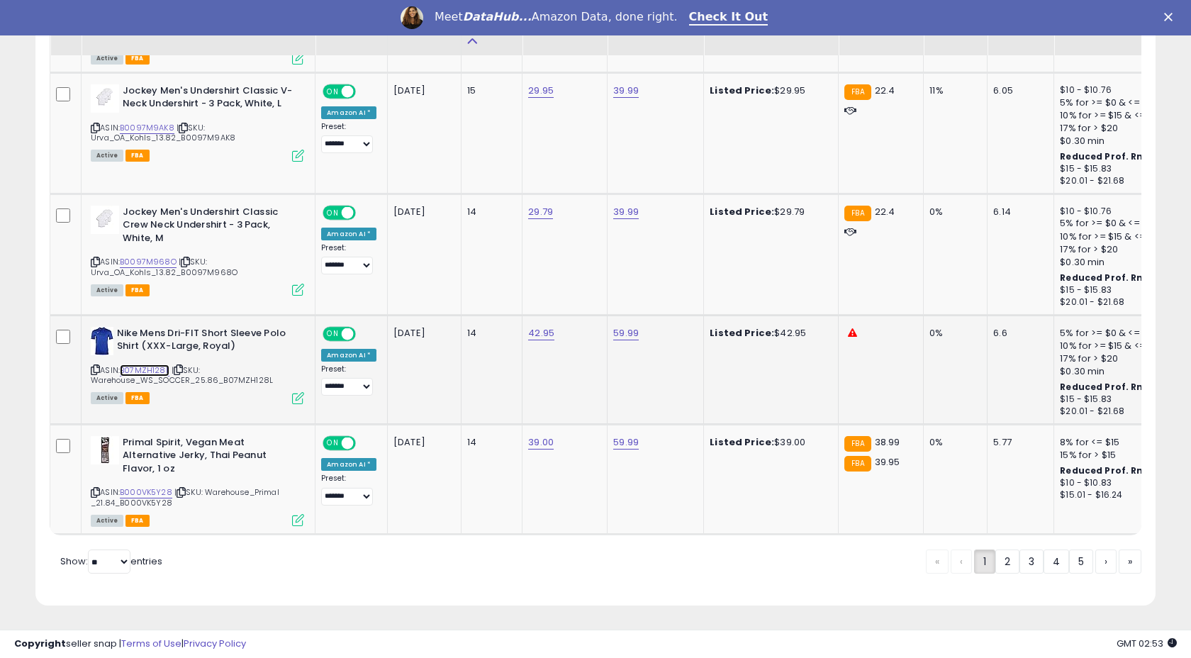
click at [141, 371] on link "B07MZH128L" at bounding box center [145, 370] width 50 height 12
click at [152, 494] on link "B000VK5Y28" at bounding box center [146, 492] width 52 height 12
click at [534, 444] on link "39.00" at bounding box center [541, 442] width 26 height 14
type input "*****"
click at [588, 405] on button "submit" at bounding box center [582, 405] width 24 height 21
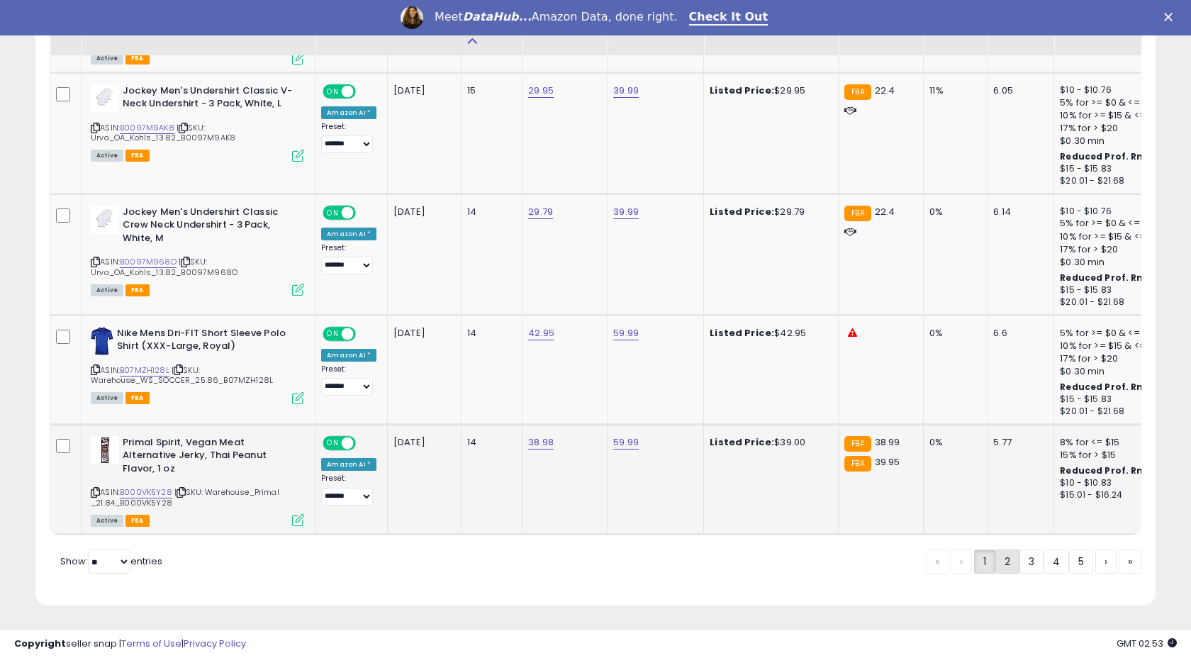
click at [1009, 566] on link "2" at bounding box center [1007, 561] width 24 height 24
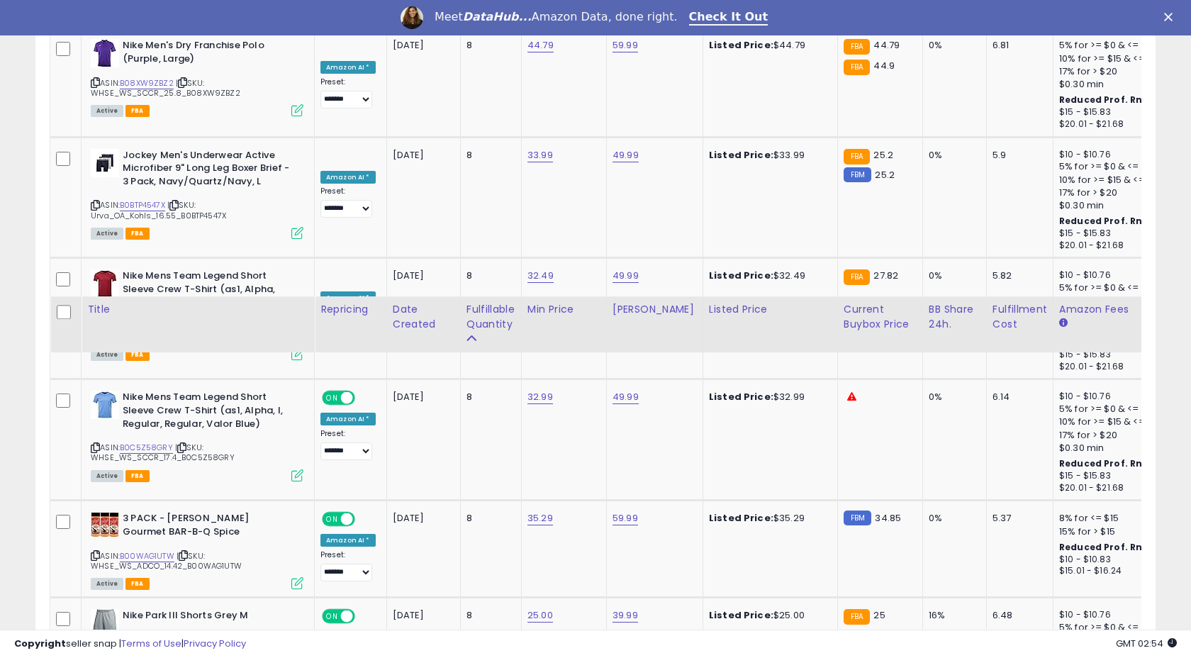
scroll to position [6090, 0]
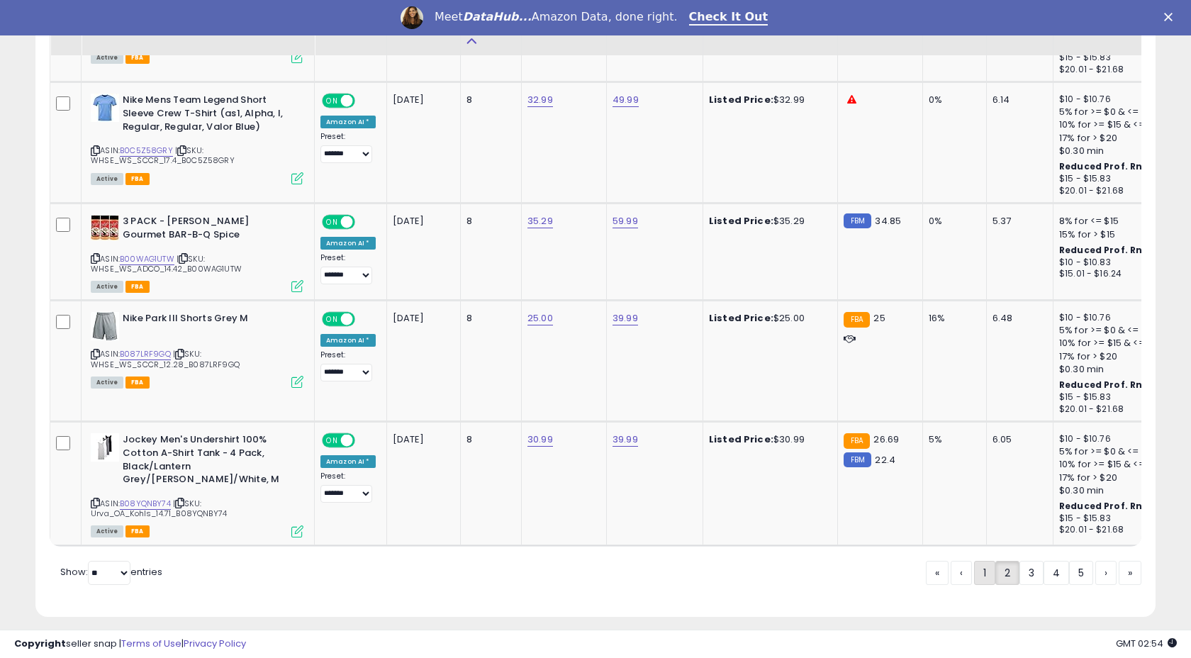
click at [981, 561] on link "1" at bounding box center [984, 573] width 21 height 24
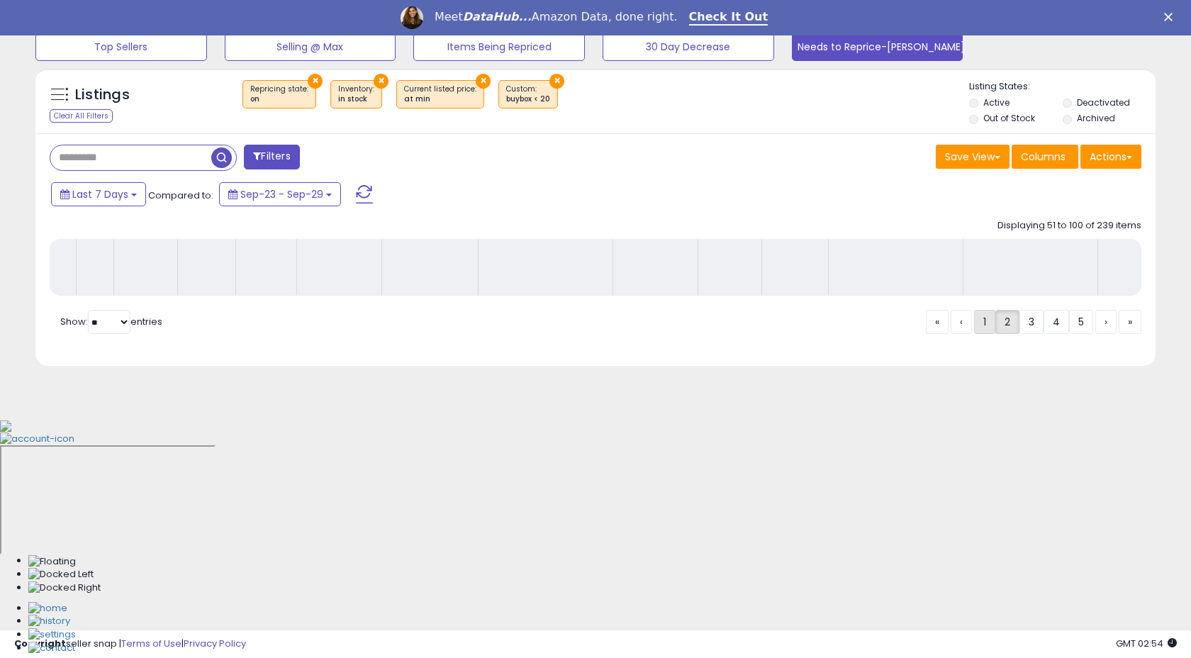
scroll to position [246, 0]
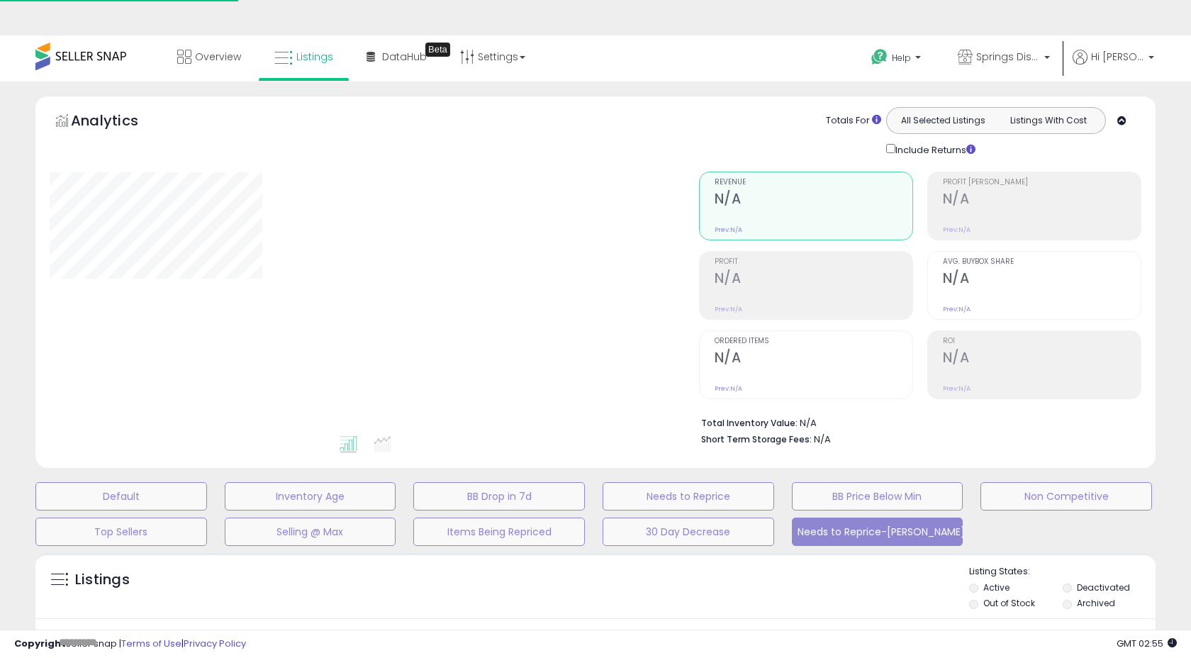
select select "**"
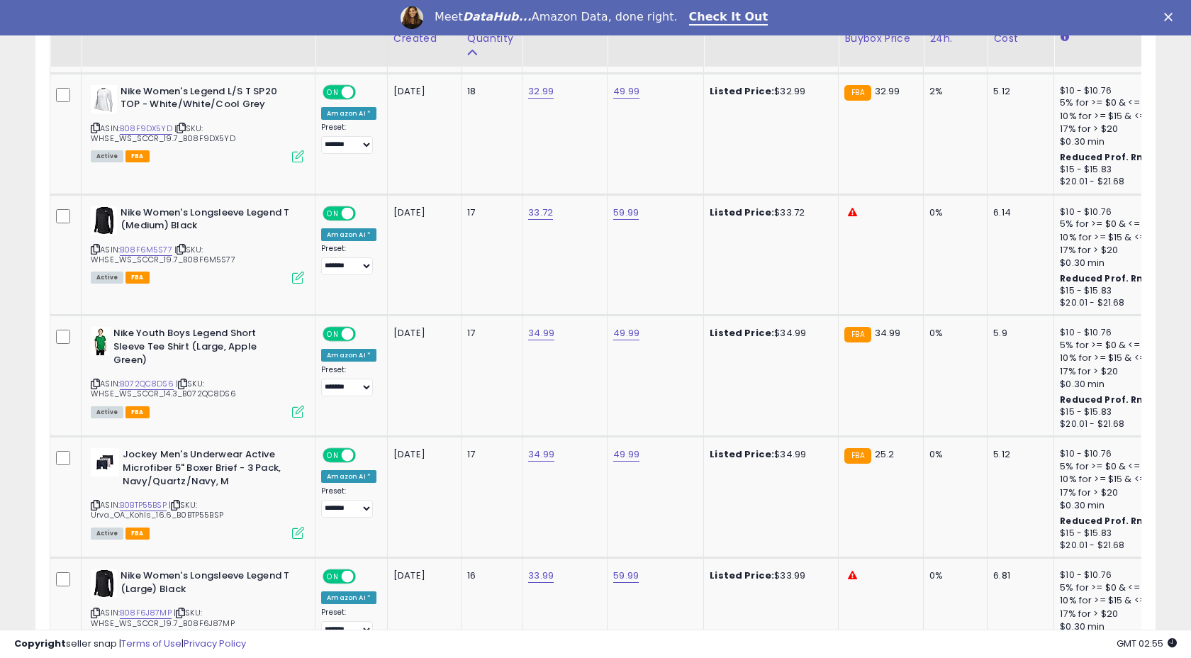
scroll to position [5527, 0]
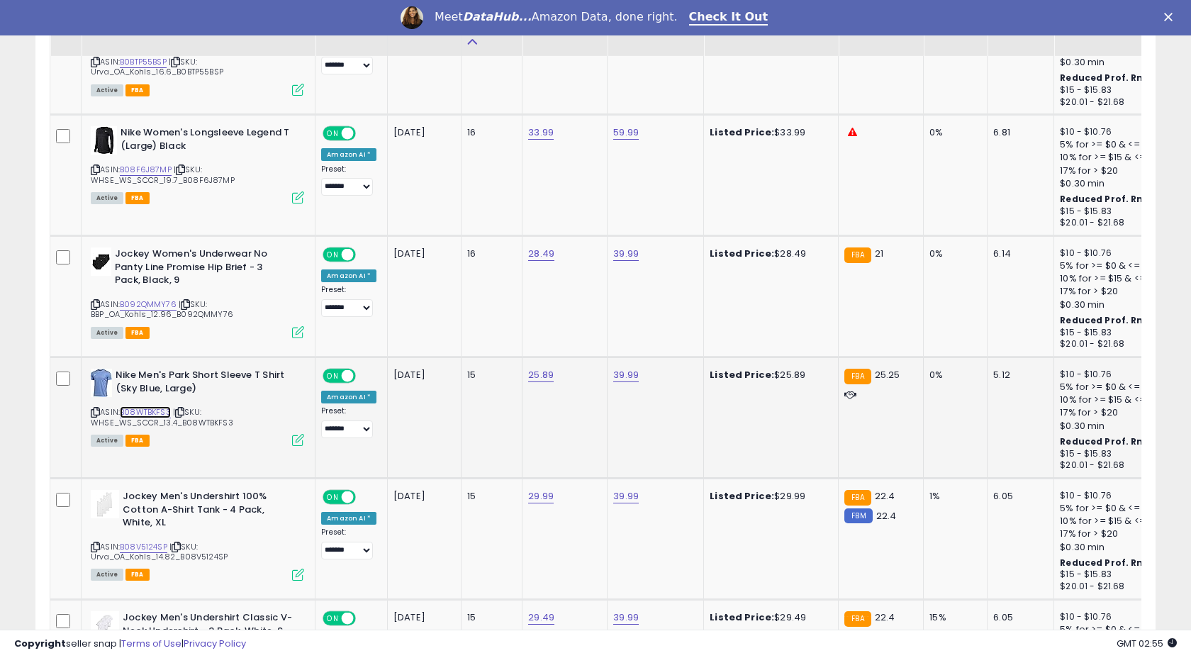
click at [150, 407] on link "B08WTBKFS3" at bounding box center [145, 412] width 51 height 12
click at [546, 377] on link "25.89" at bounding box center [541, 375] width 26 height 14
type input "*****"
click at [593, 328] on div "*****" at bounding box center [531, 343] width 204 height 38
click at [586, 342] on icon "submit" at bounding box center [582, 340] width 9 height 9
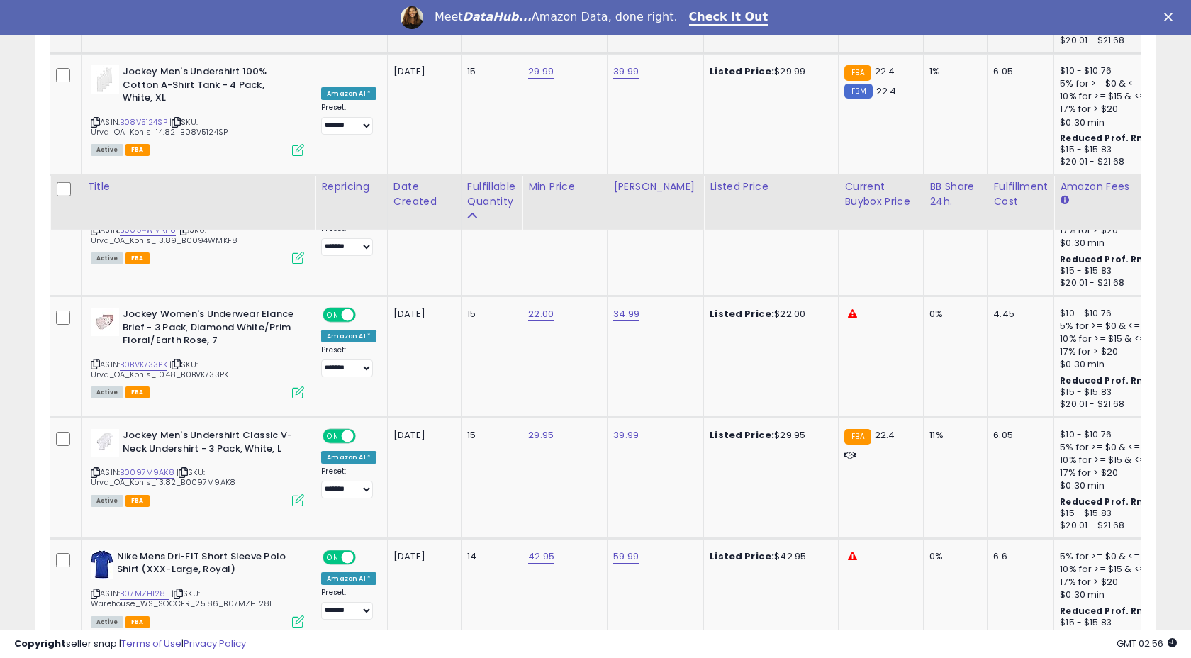
scroll to position [6147, 0]
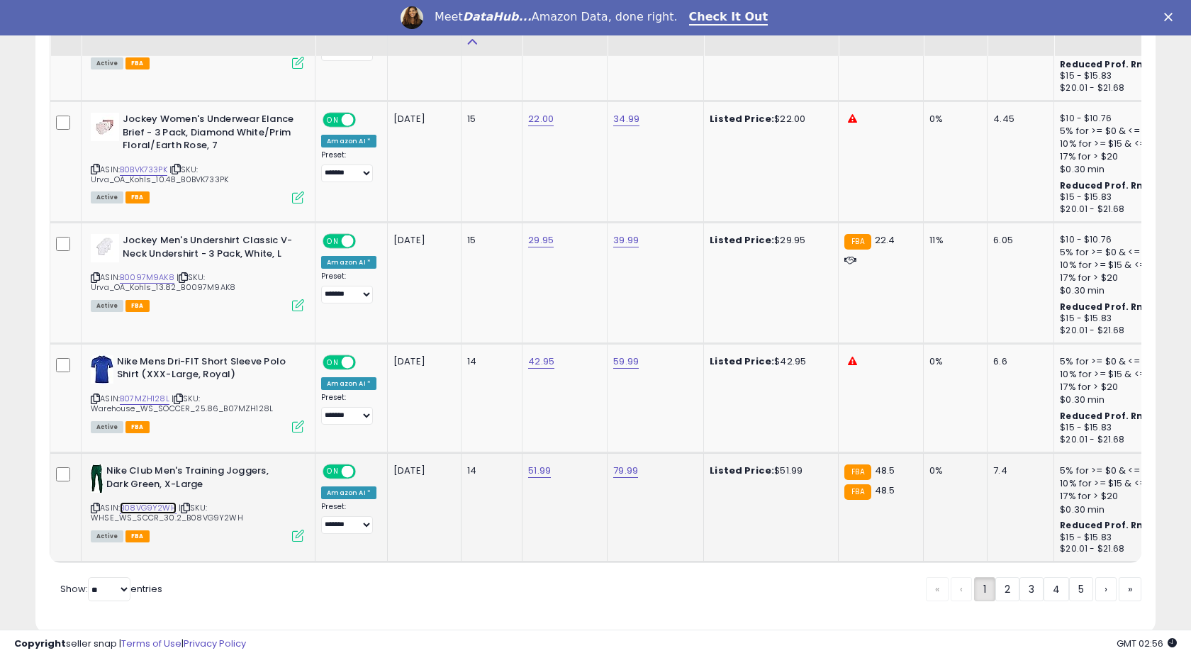
click at [145, 506] on link "B08VG9Y2WH" at bounding box center [148, 508] width 57 height 12
click at [535, 477] on link "51.99" at bounding box center [539, 471] width 23 height 14
type input "*"
type input "*****"
click at [586, 435] on icon "submit" at bounding box center [581, 436] width 9 height 9
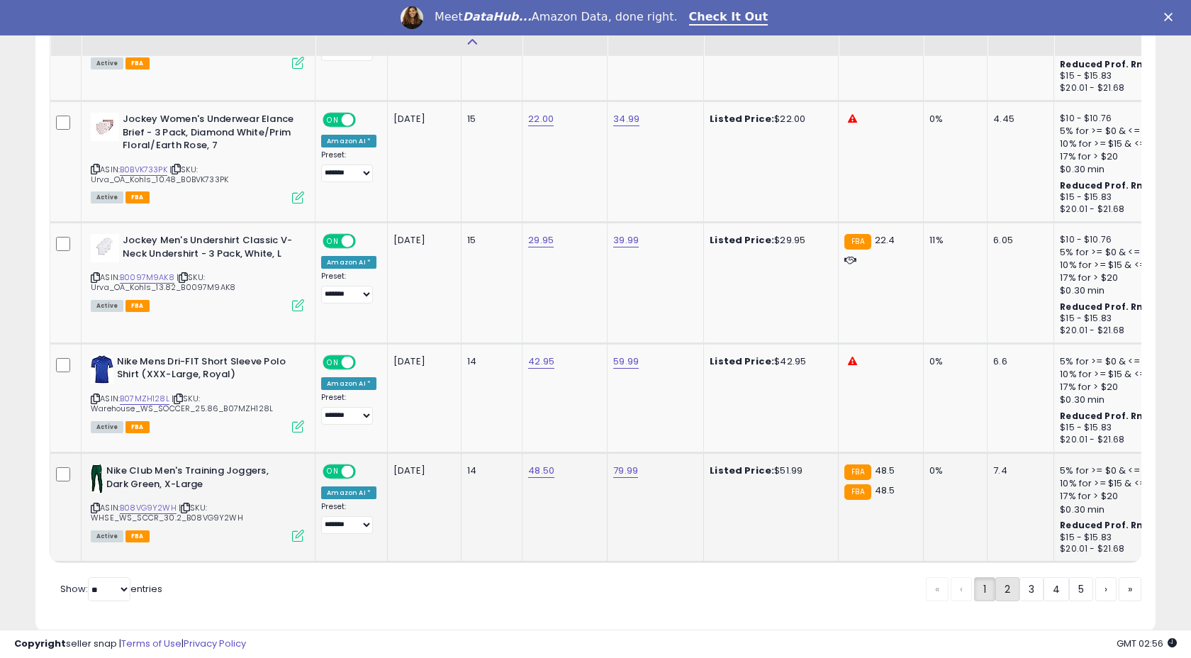
click at [1010, 591] on link "2" at bounding box center [1007, 589] width 24 height 24
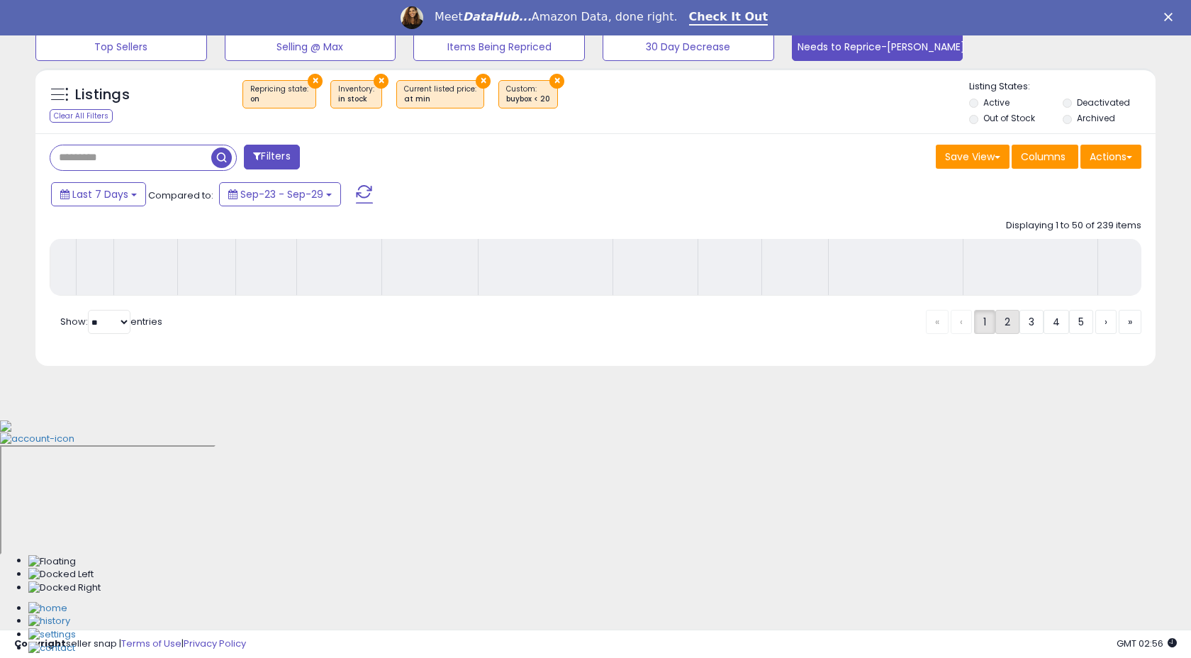
scroll to position [246, 0]
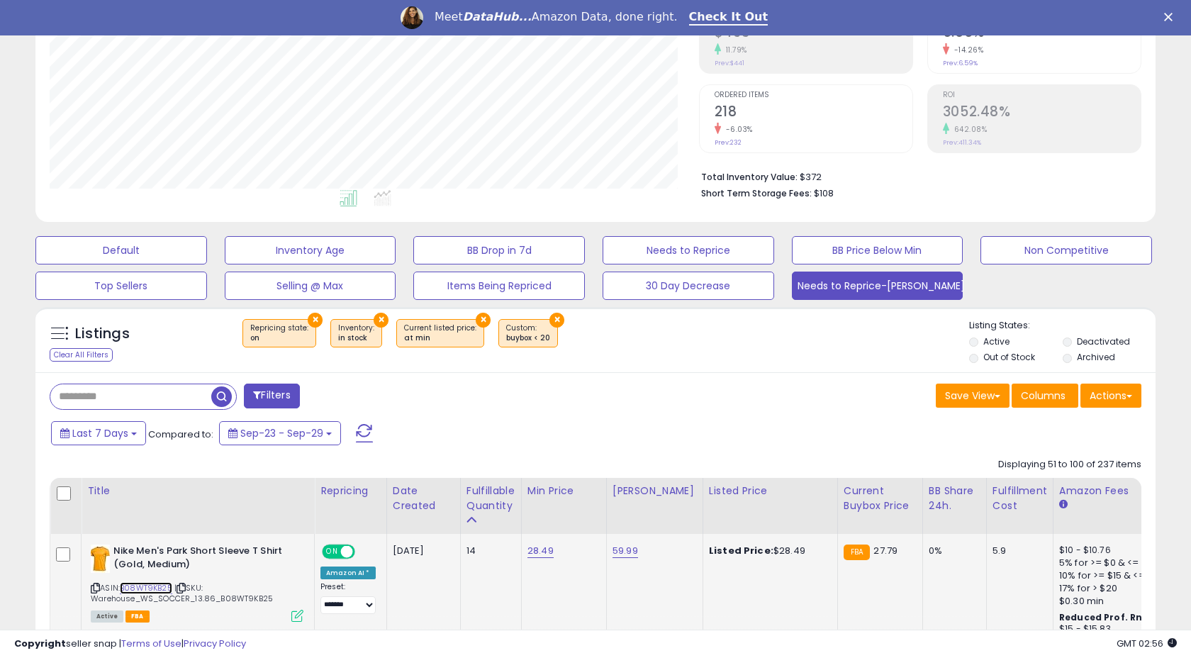
click at [142, 582] on link "B08WT9KB25" at bounding box center [146, 588] width 52 height 12
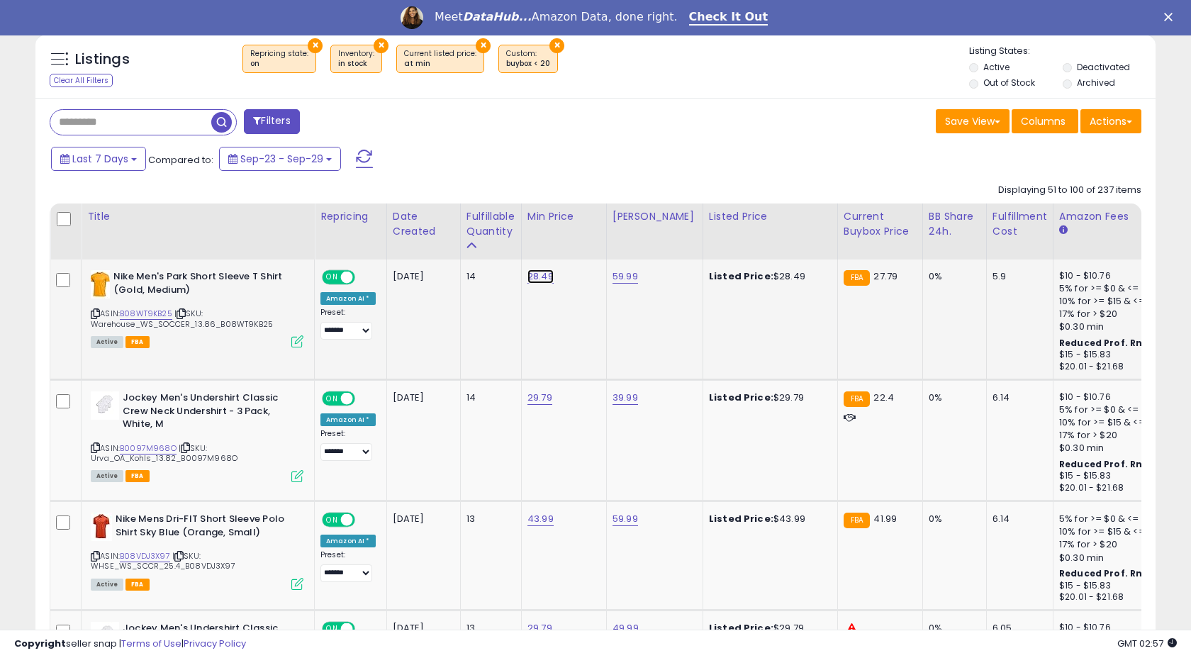
click at [543, 275] on link "28.49" at bounding box center [540, 276] width 26 height 14
type input "*****"
click at [594, 233] on button "submit" at bounding box center [582, 240] width 24 height 21
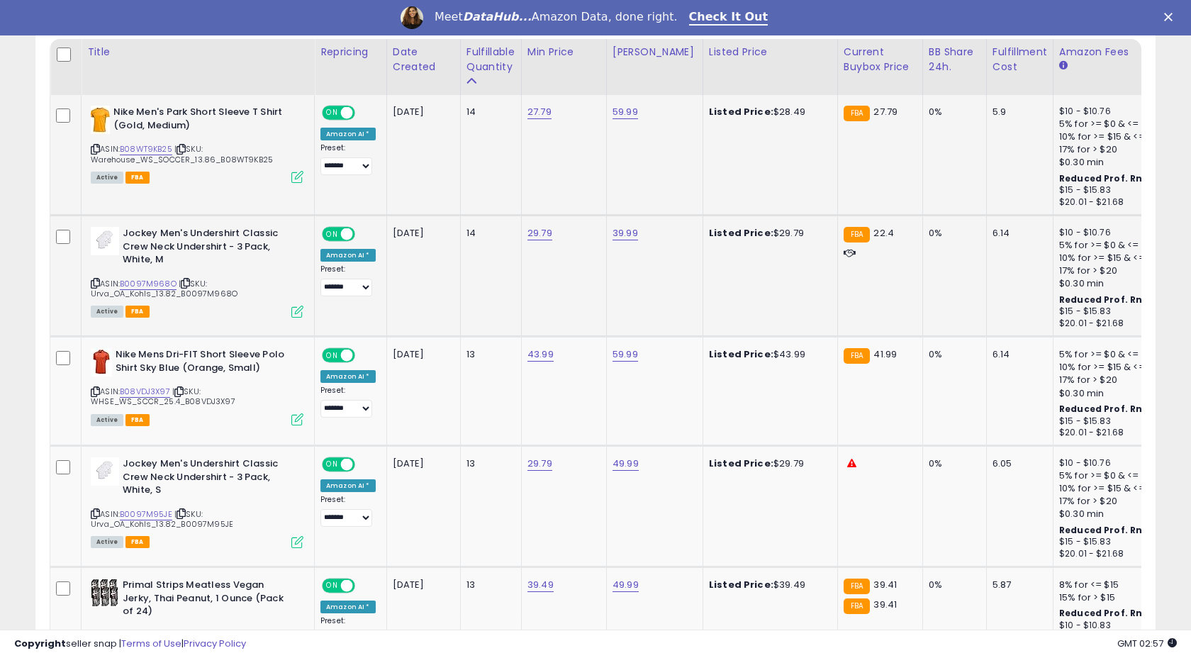
scroll to position [701, 0]
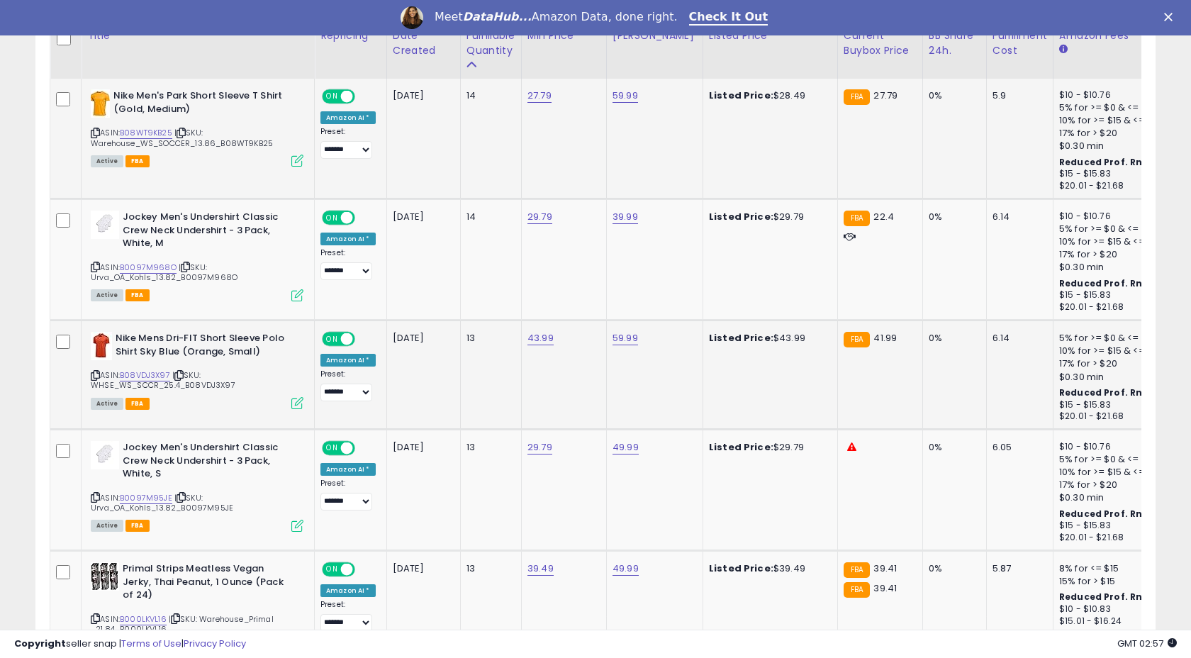
click at [146, 367] on div "ASIN: B08VDJ3X97 | SKU: WHSE_WS_SCCR_25.4_B08VDJ3X97 Active FBA" at bounding box center [197, 370] width 213 height 76
click at [146, 369] on div "ASIN: B08VDJ3X97 | SKU: WHSE_WS_SCCR_25.4_B08VDJ3X97 Active FBA" at bounding box center [197, 370] width 213 height 76
click at [146, 371] on link "B08VDJ3X97" at bounding box center [145, 375] width 50 height 12
click at [543, 336] on link "43.99" at bounding box center [540, 338] width 26 height 14
type input "*****"
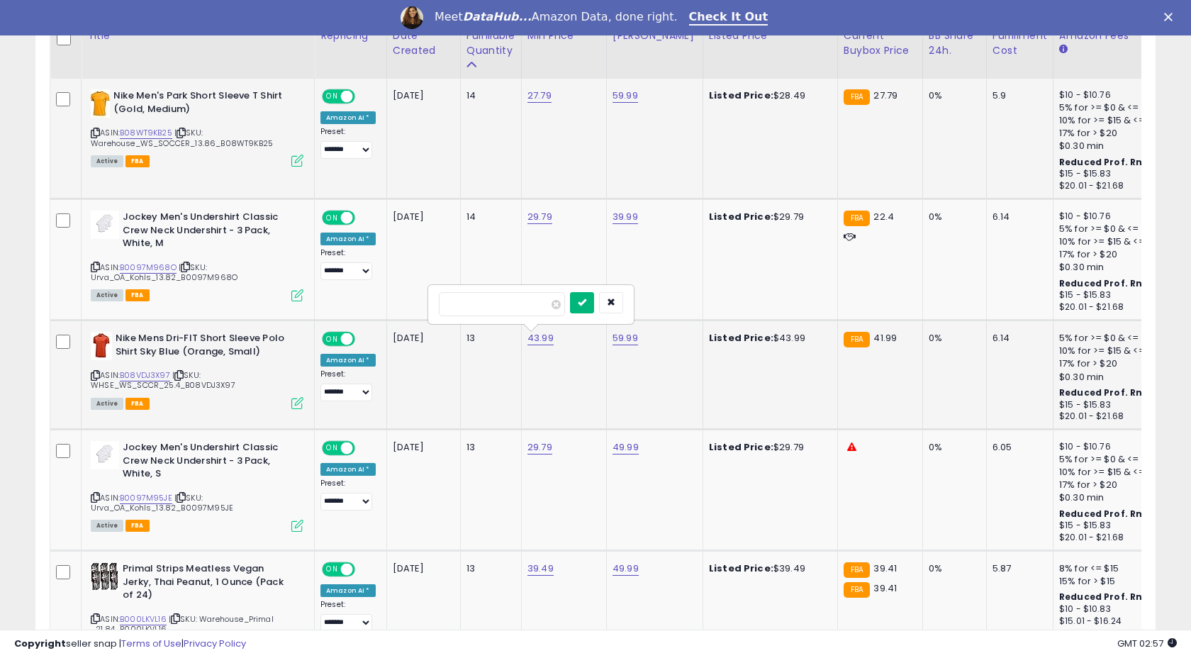
click at [586, 306] on icon "submit" at bounding box center [582, 302] width 9 height 9
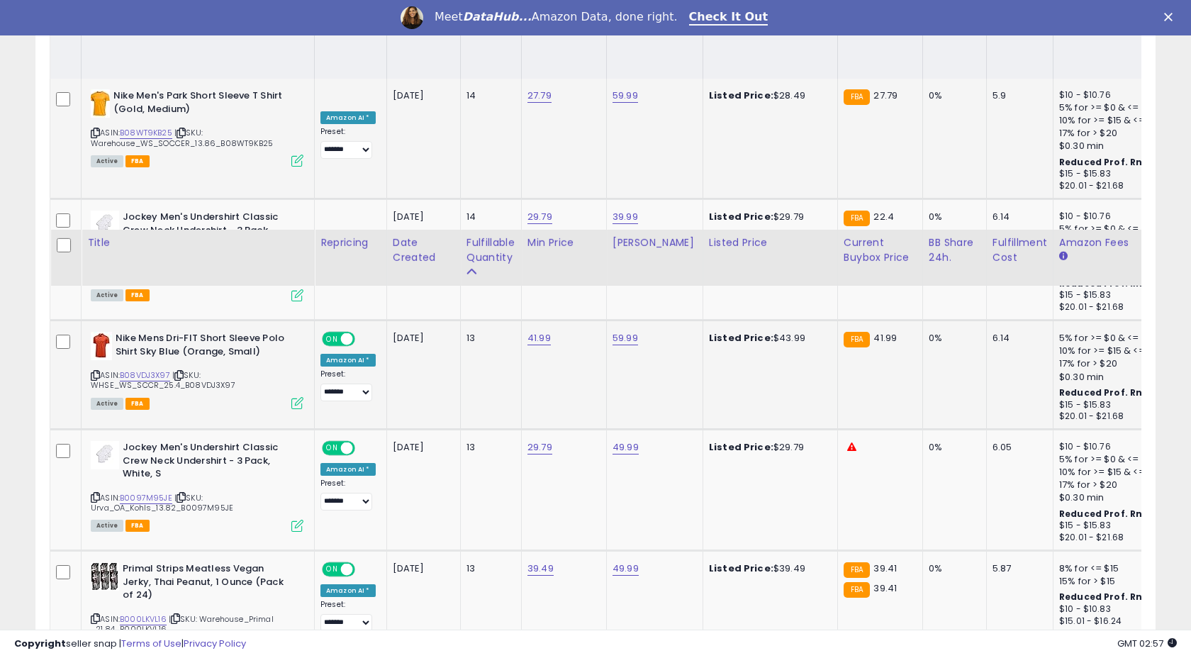
scroll to position [931, 0]
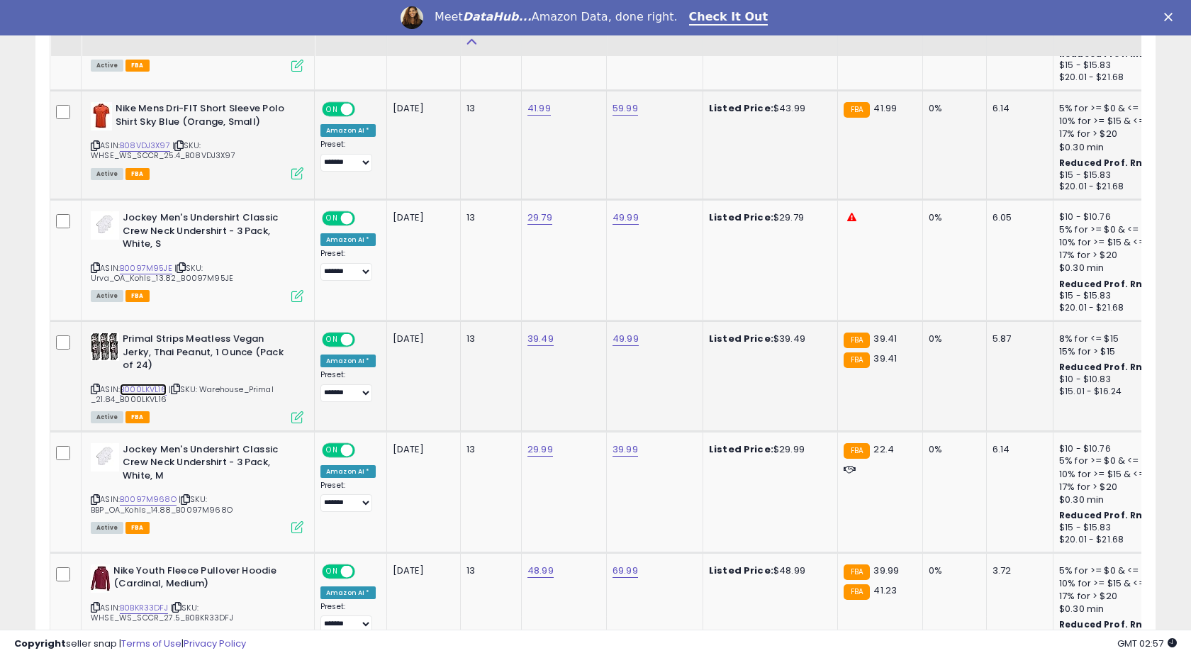
click at [135, 384] on link "B000LKVL16" at bounding box center [143, 390] width 47 height 12
click at [537, 335] on link "39.49" at bounding box center [540, 339] width 26 height 14
type input "*****"
click at [587, 303] on button "submit" at bounding box center [582, 303] width 24 height 21
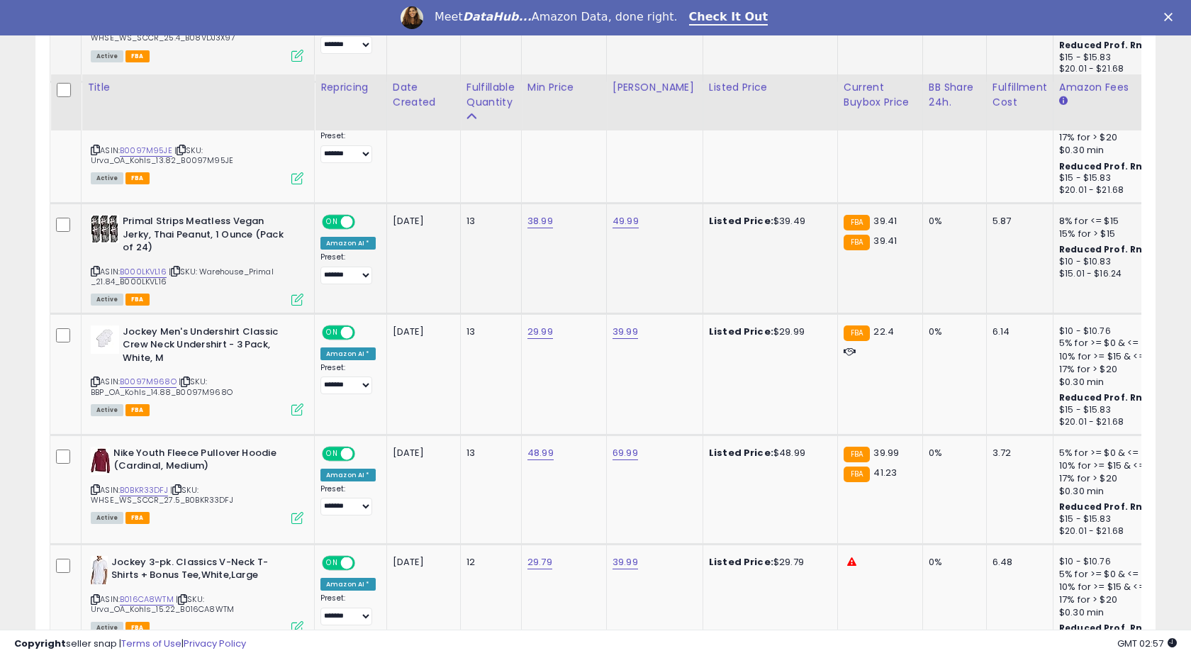
scroll to position [1166, 0]
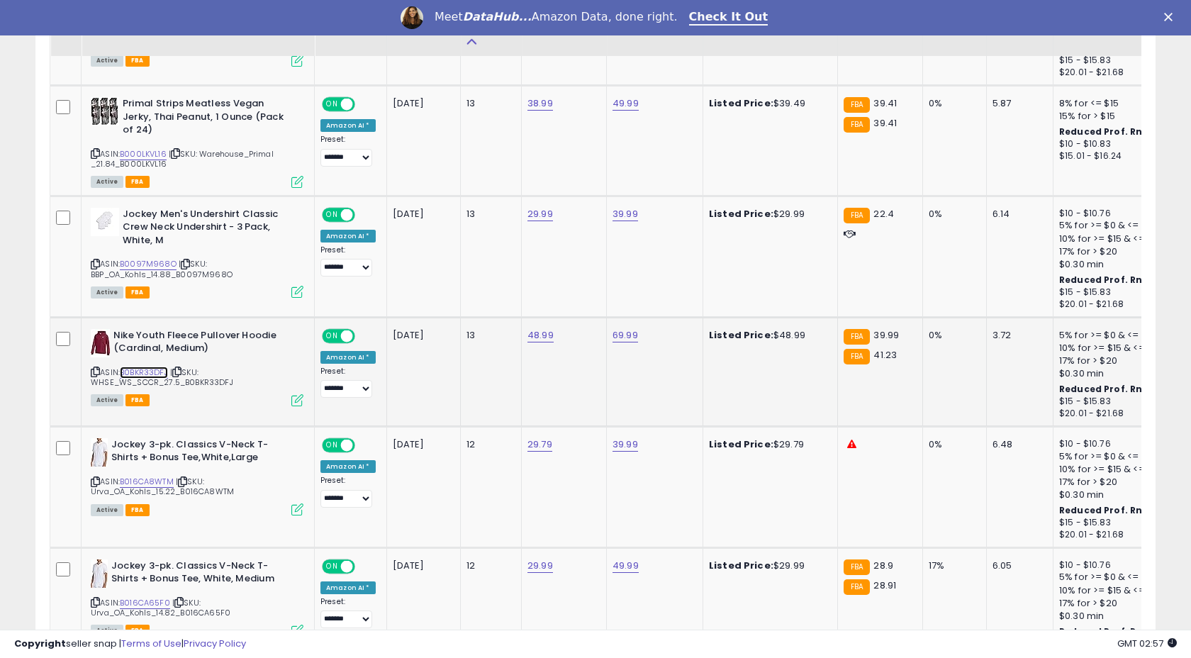
click at [147, 367] on link "B0BKR33DFJ" at bounding box center [144, 373] width 48 height 12
click at [541, 328] on link "48.99" at bounding box center [540, 335] width 26 height 14
type input "*"
type input "*****"
click at [595, 289] on button "submit" at bounding box center [583, 286] width 24 height 21
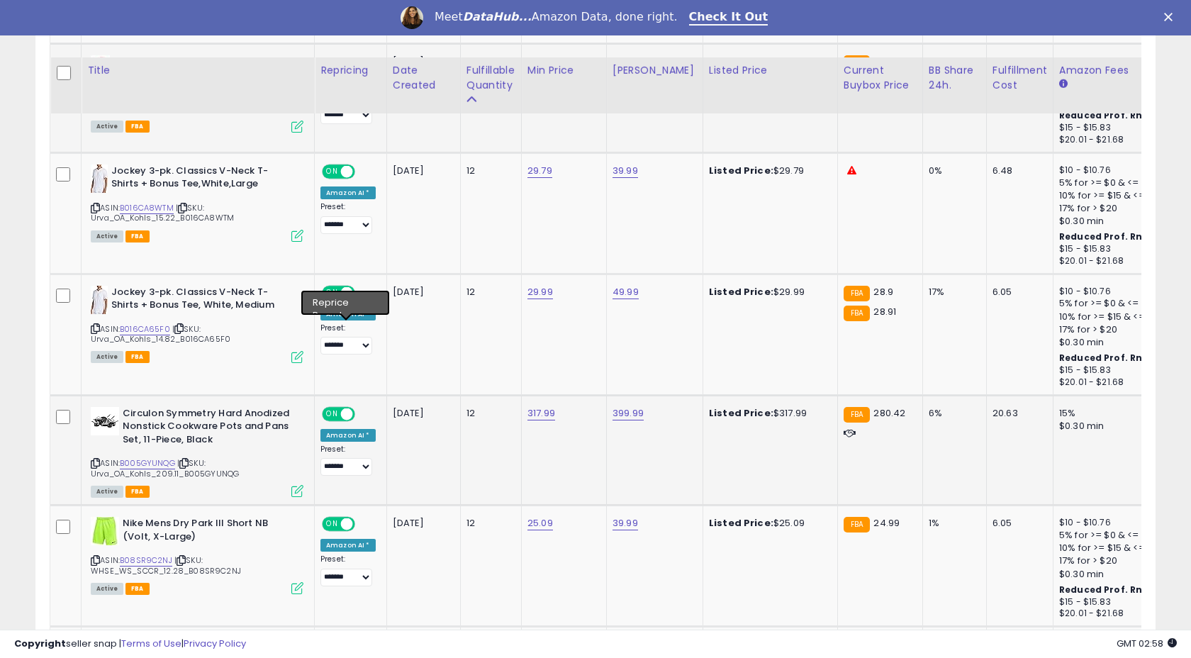
scroll to position [1511, 0]
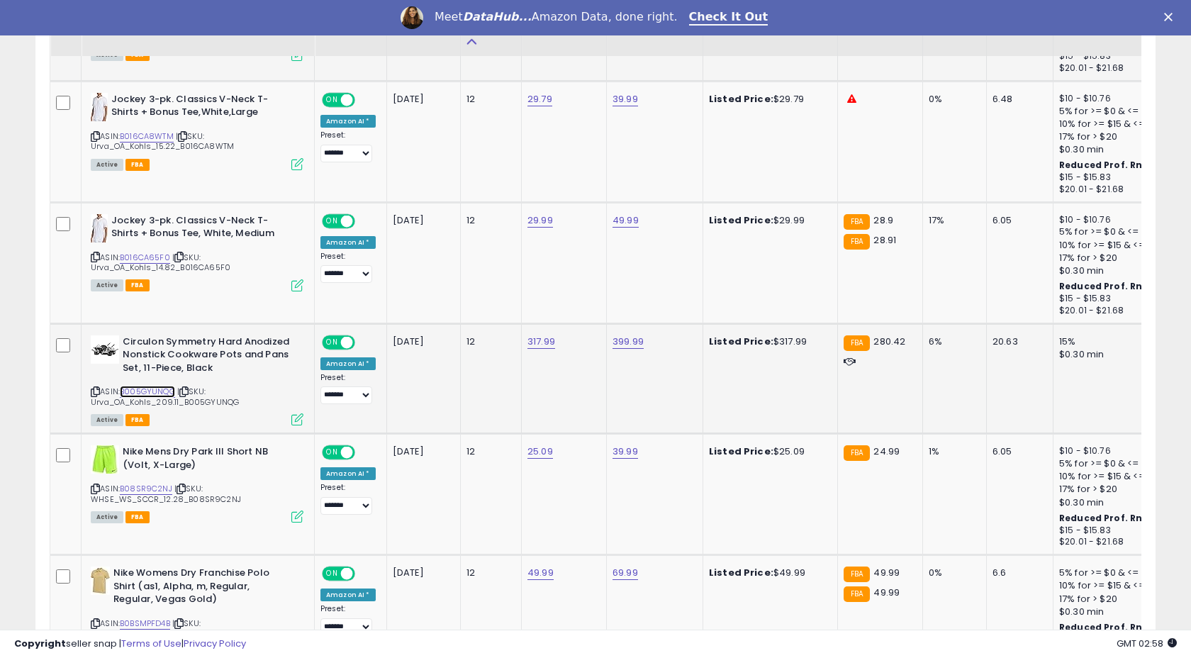
click at [151, 386] on link "B005GYUNQG" at bounding box center [147, 392] width 55 height 12
click at [535, 335] on link "317.99" at bounding box center [541, 342] width 28 height 14
type input "******"
click at [588, 295] on icon "submit" at bounding box center [583, 292] width 9 height 9
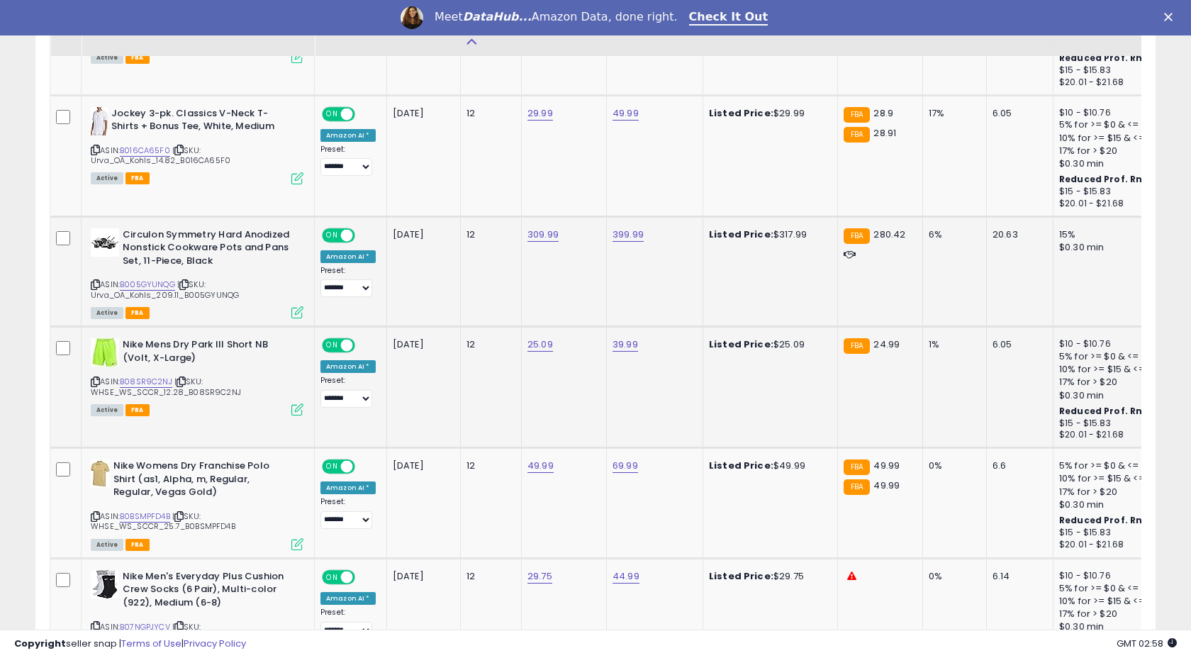
click at [146, 376] on span "| SKU: WHSE_WS_SCCR_12.28_B08SR9C2NJ" at bounding box center [166, 386] width 150 height 21
click at [146, 376] on link "B08SR9C2NJ" at bounding box center [146, 382] width 52 height 12
click at [536, 327] on td "25.09" at bounding box center [563, 387] width 85 height 121
click at [538, 337] on link "25.09" at bounding box center [540, 344] width 26 height 14
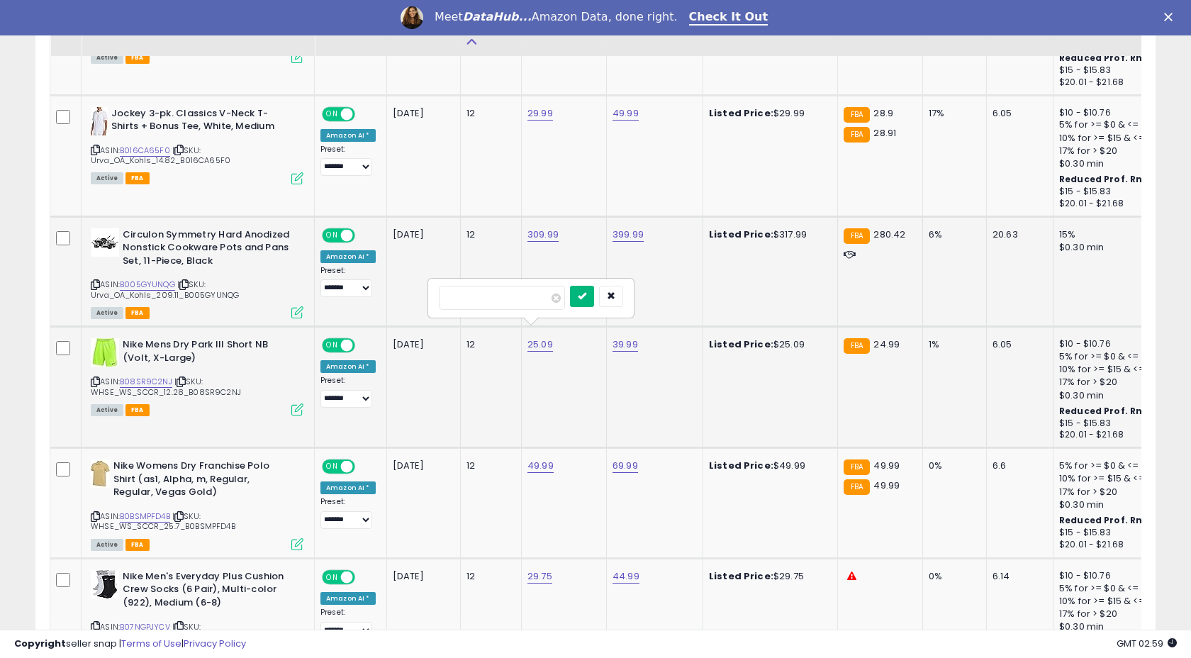
type input "*****"
click at [587, 299] on button "submit" at bounding box center [582, 296] width 24 height 21
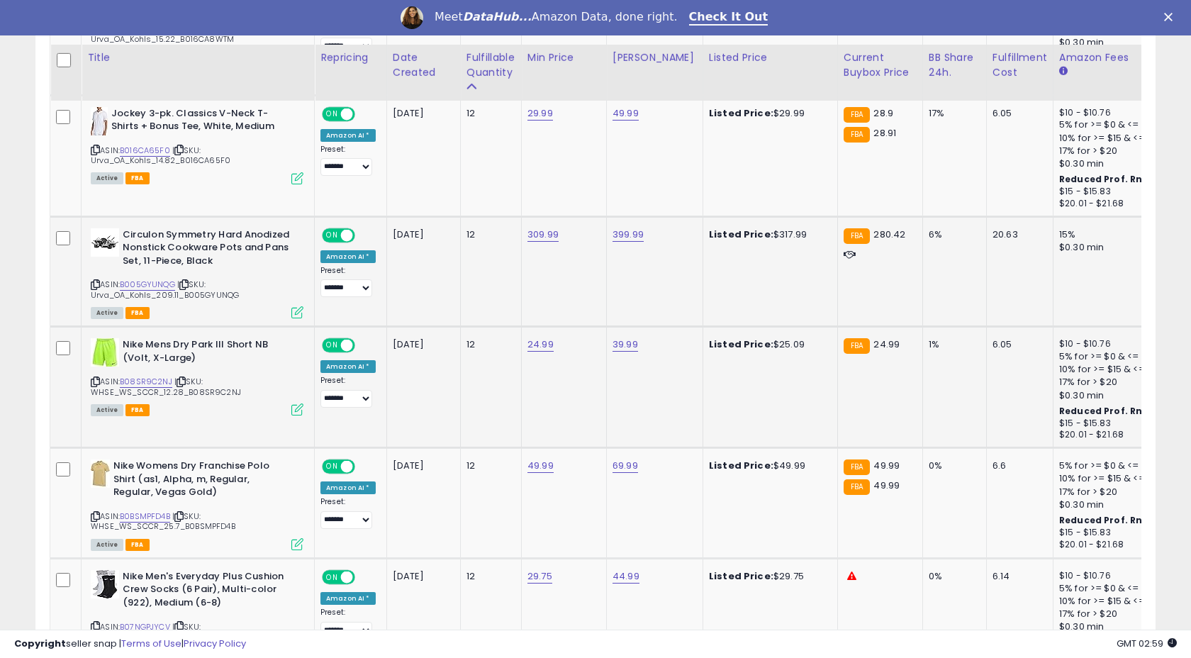
scroll to position [1783, 0]
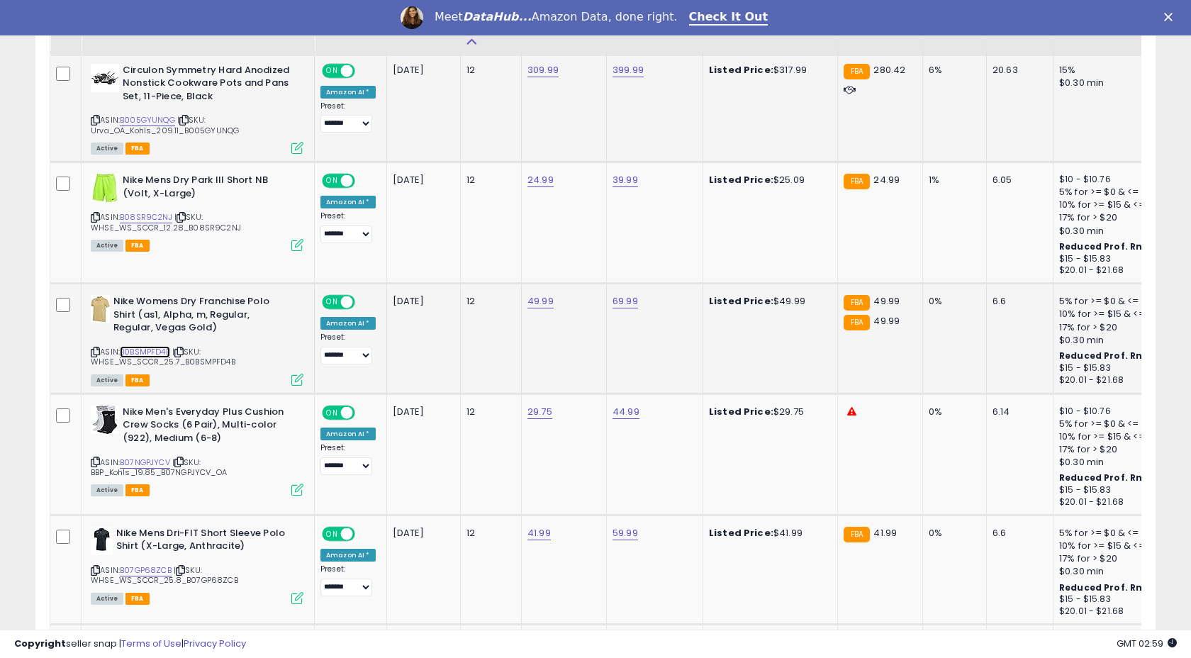
click at [137, 346] on link "B0BSMPFD4B" at bounding box center [145, 352] width 50 height 12
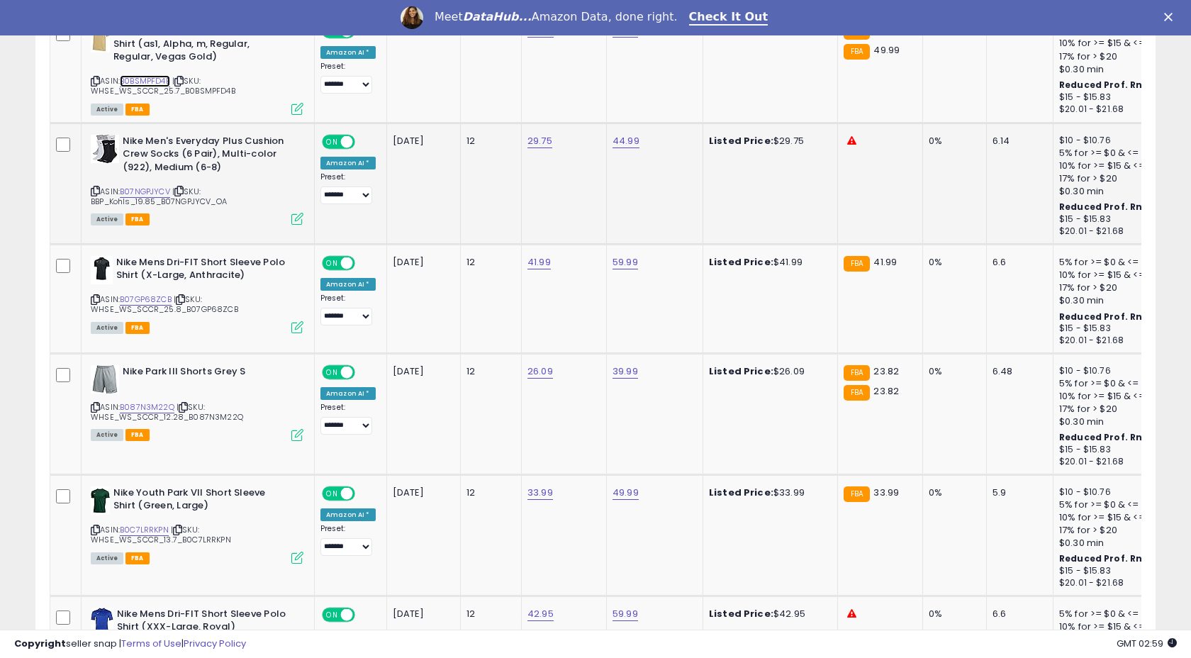
scroll to position [1951, 0]
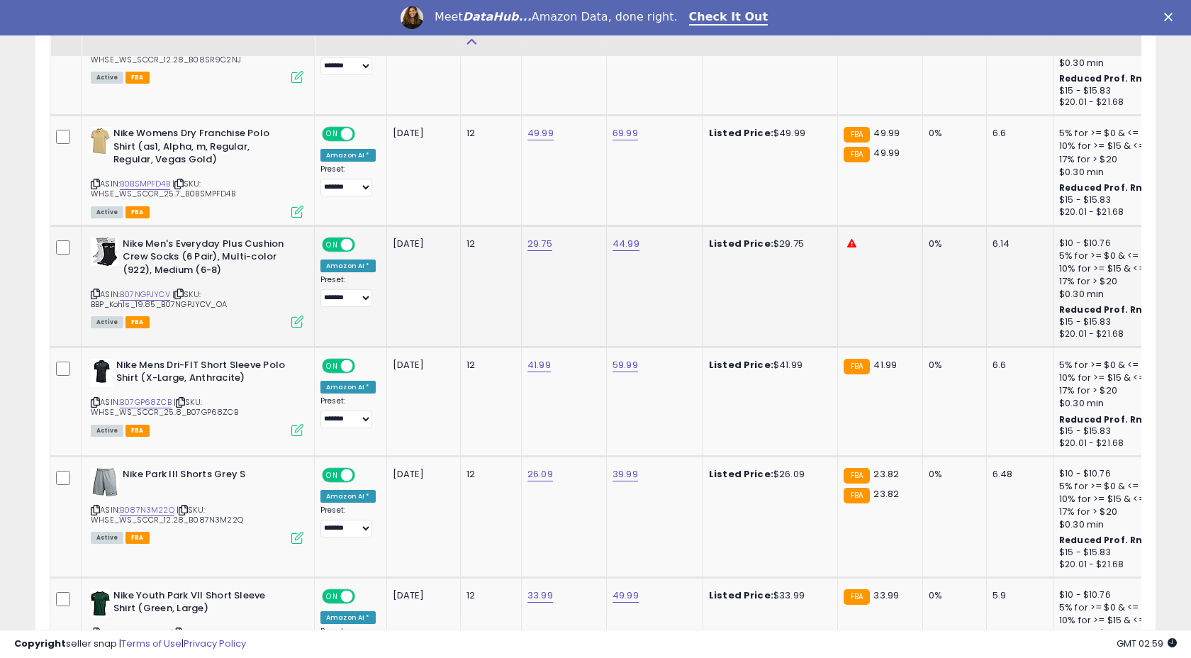
click at [142, 274] on div "ASIN: B07NGPJYCV | SKU: BBP_Kohls_19.85_B07NGPJYCV_OA Active FBA" at bounding box center [197, 281] width 213 height 89
click at [140, 289] on link "B07NGPJYCV" at bounding box center [145, 295] width 50 height 12
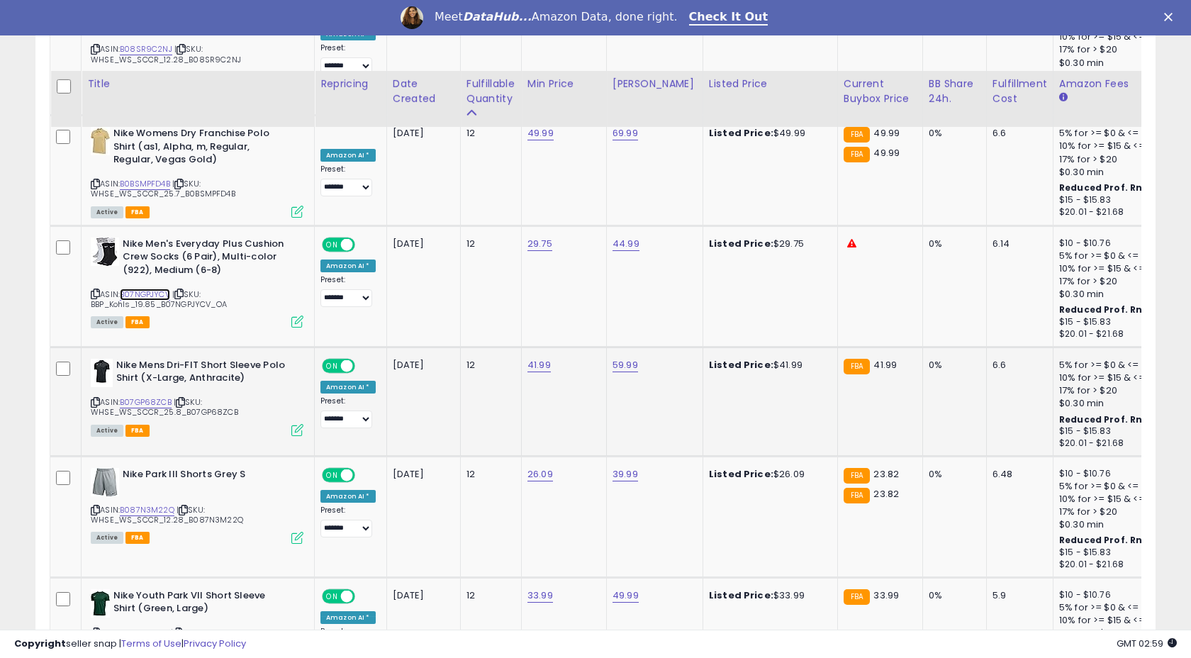
scroll to position [2040, 0]
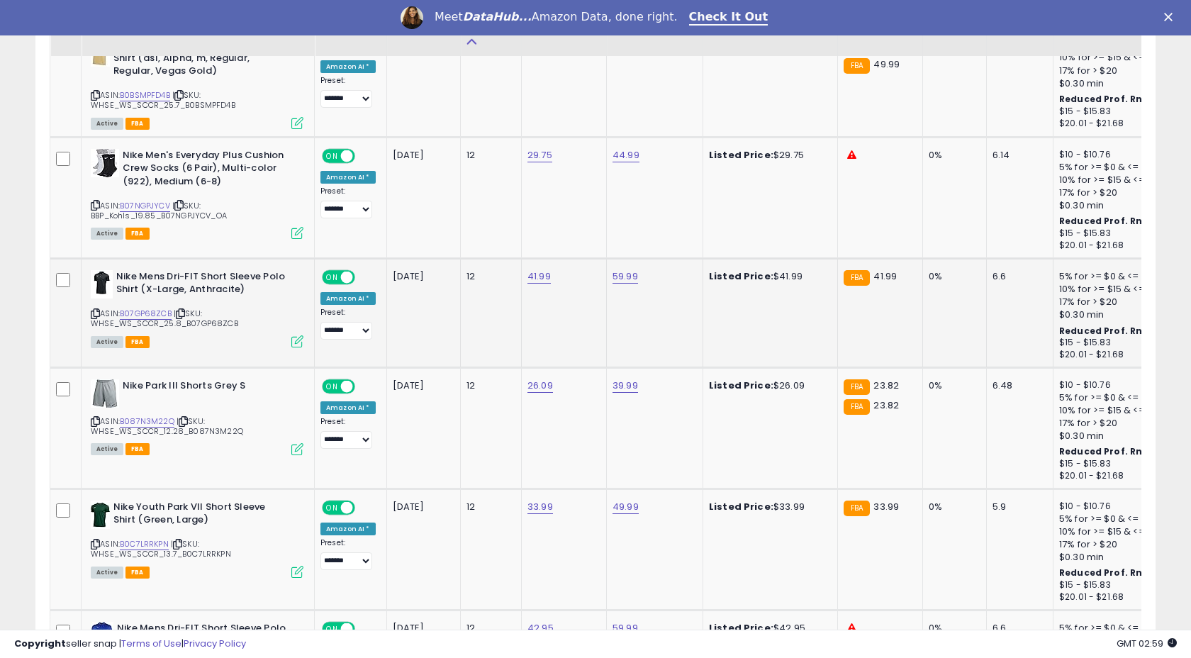
click at [141, 314] on span "| SKU: WHSE_WS_SCCR_25.8_B07GP68ZCB" at bounding box center [164, 318] width 147 height 21
click at [145, 308] on span "| SKU: WHSE_WS_SCCR_25.8_B07GP68ZCB" at bounding box center [164, 318] width 147 height 21
click at [150, 292] on div "ASIN: B07GP68ZCB | SKU: WHSE_WS_SCCR_25.8_B07GP68ZCB Active FBA" at bounding box center [197, 308] width 213 height 76
click at [157, 308] on link "B07GP68ZCB" at bounding box center [146, 314] width 52 height 12
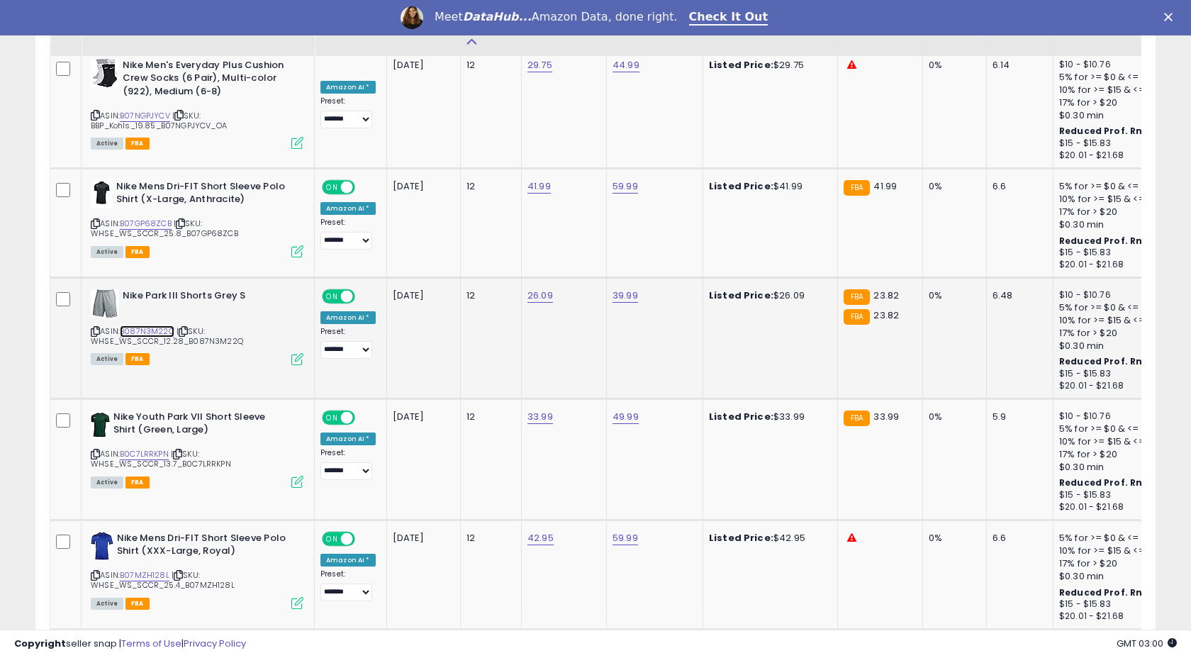
click at [150, 325] on link "B087N3M22Q" at bounding box center [147, 331] width 55 height 12
click at [530, 289] on link "26.09" at bounding box center [540, 296] width 26 height 14
type input "*****"
click at [594, 255] on button "submit" at bounding box center [582, 247] width 24 height 21
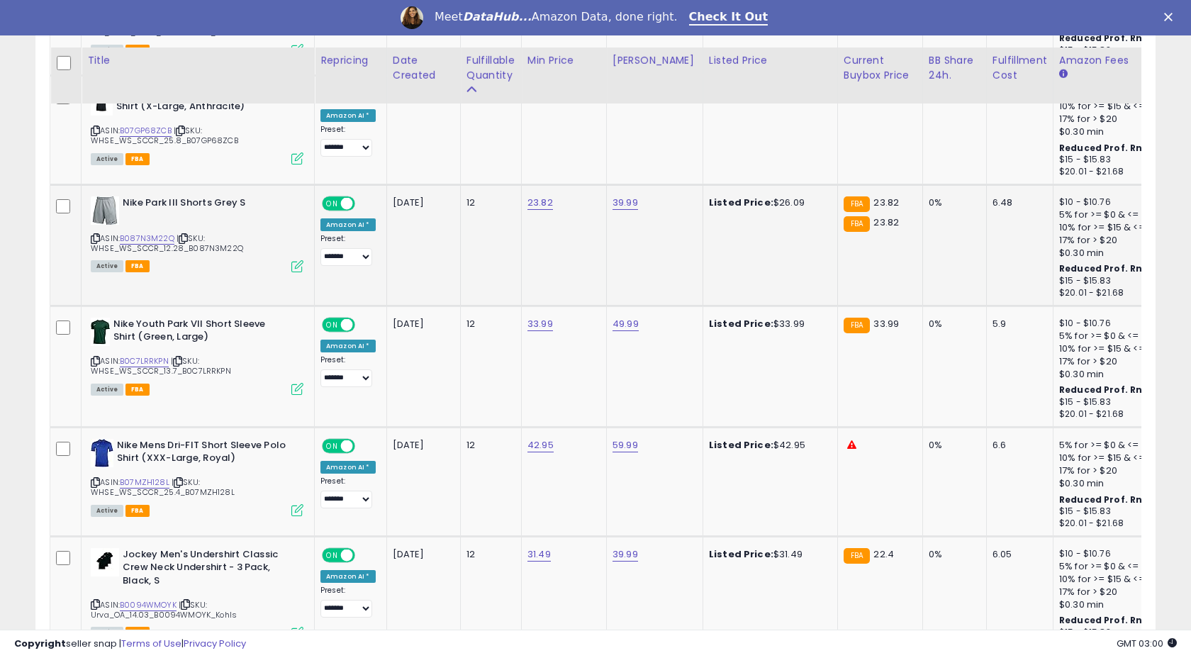
scroll to position [2270, 0]
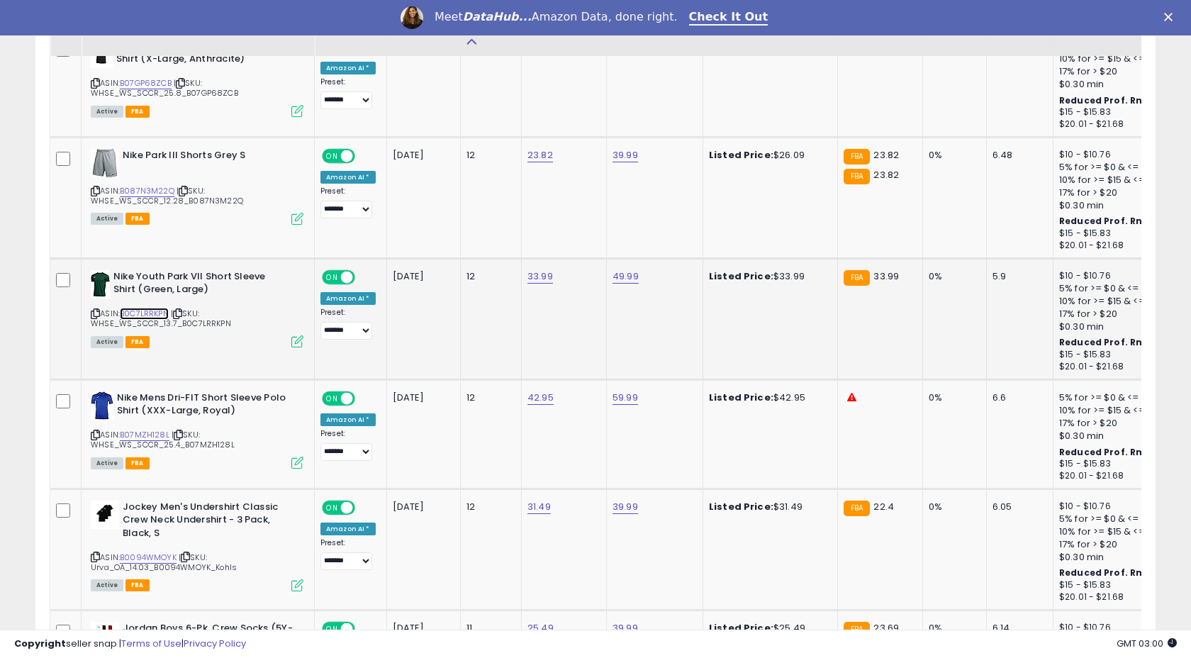
click at [157, 308] on link "B0C7LRRKPN" at bounding box center [144, 314] width 49 height 12
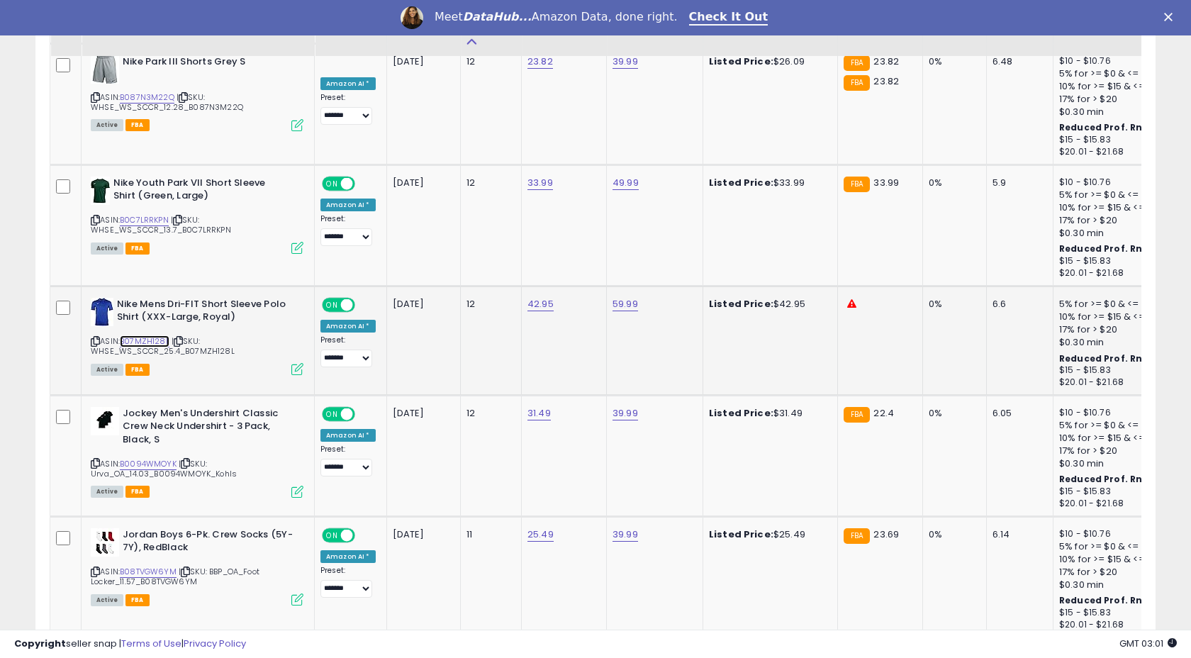
click at [157, 335] on link "B07MZH128L" at bounding box center [145, 341] width 50 height 12
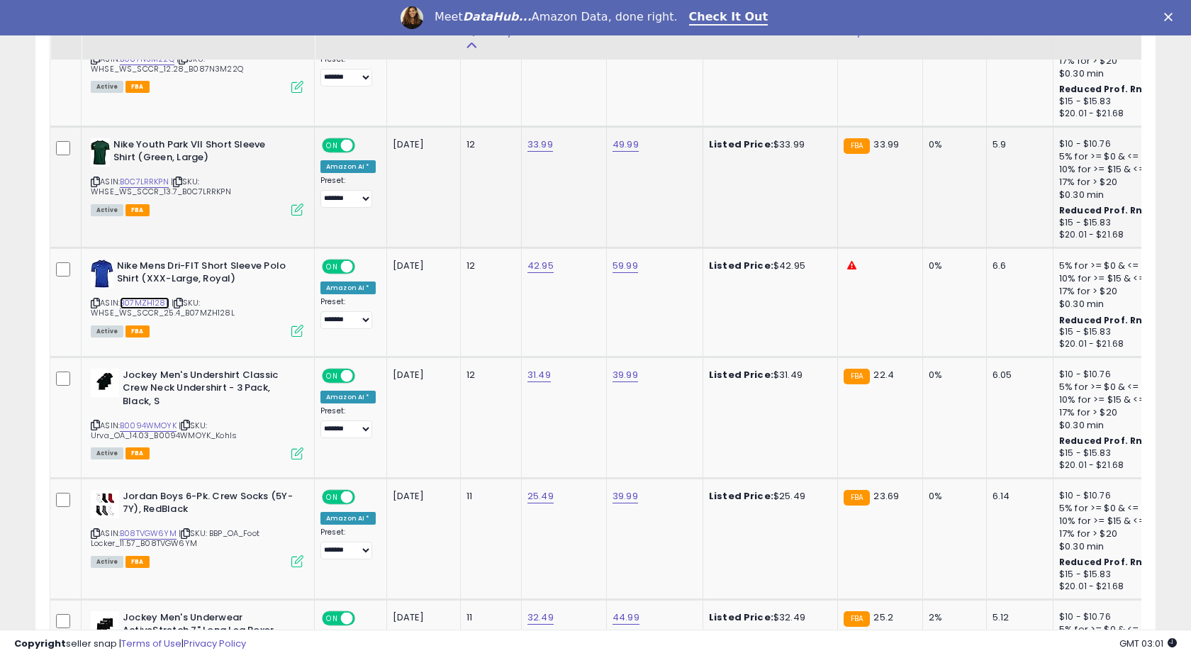
scroll to position [2570, 0]
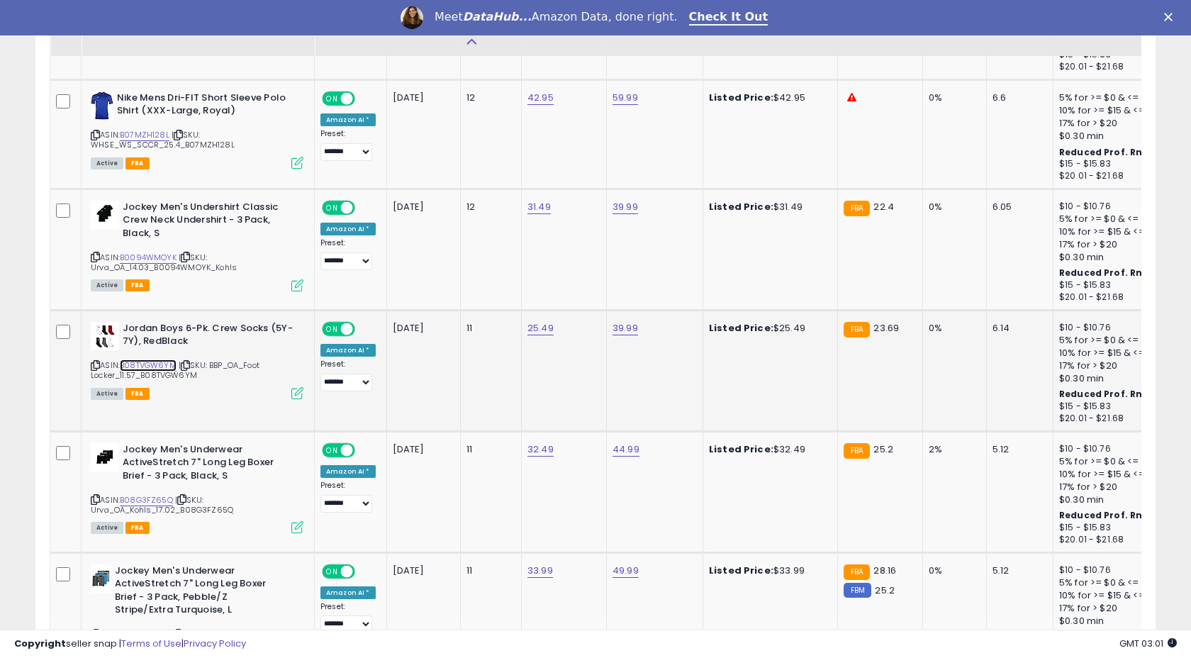
click at [147, 359] on link "B08TVGW6YM" at bounding box center [148, 365] width 57 height 12
click at [529, 321] on link "25.49" at bounding box center [540, 328] width 26 height 14
type input "*****"
click at [592, 269] on div "*****" at bounding box center [531, 282] width 204 height 38
click at [586, 275] on icon "submit" at bounding box center [582, 279] width 9 height 9
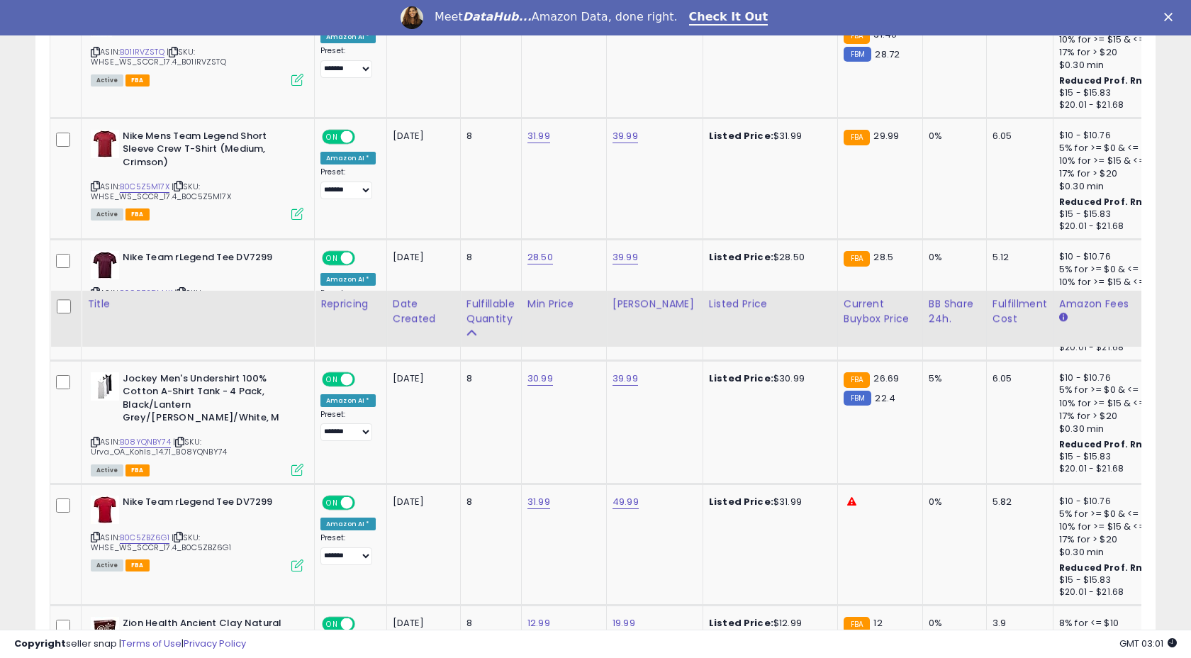
scroll to position [6102, 0]
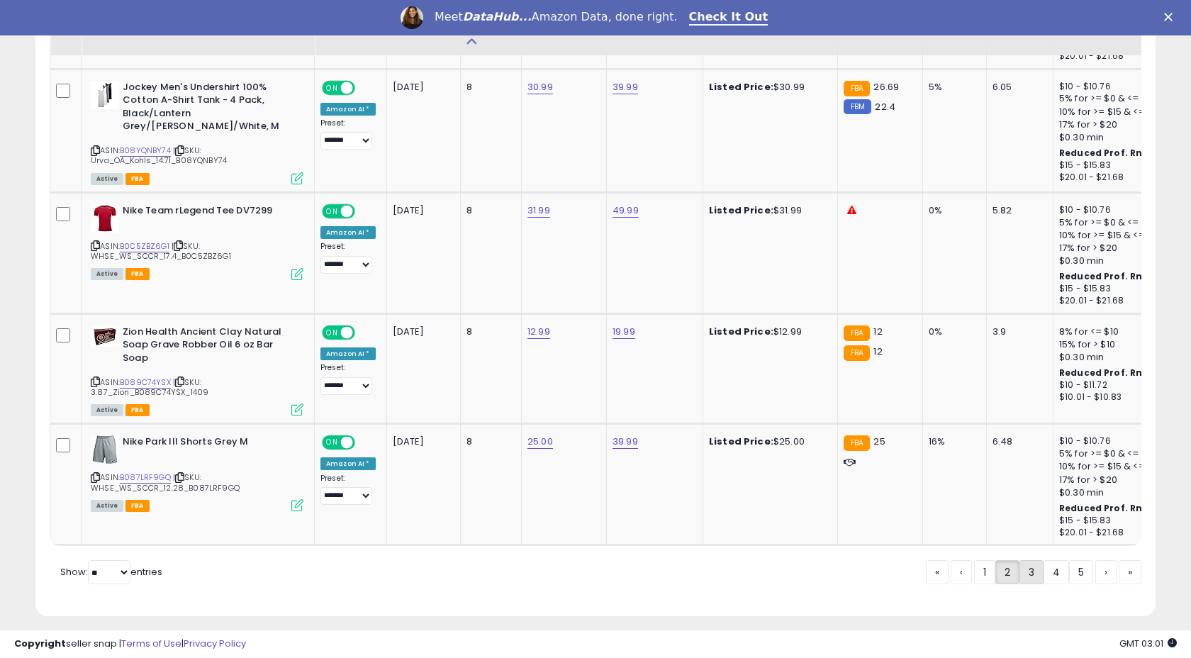
click at [1031, 569] on link "3" at bounding box center [1031, 572] width 24 height 24
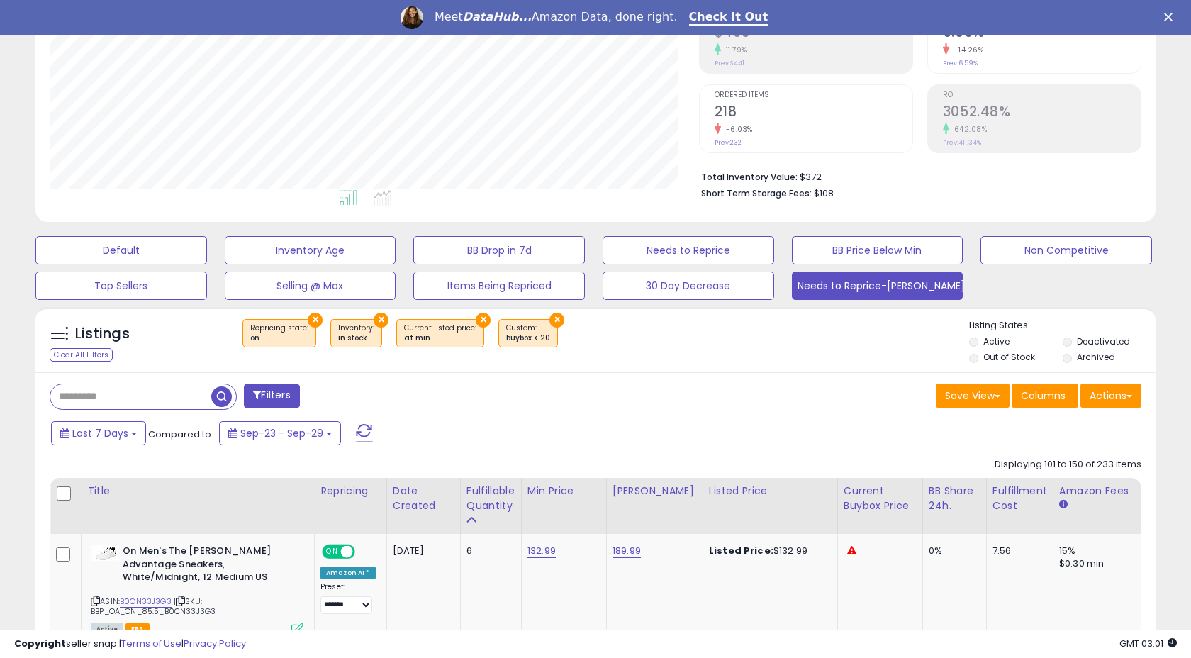
scroll to position [848, 0]
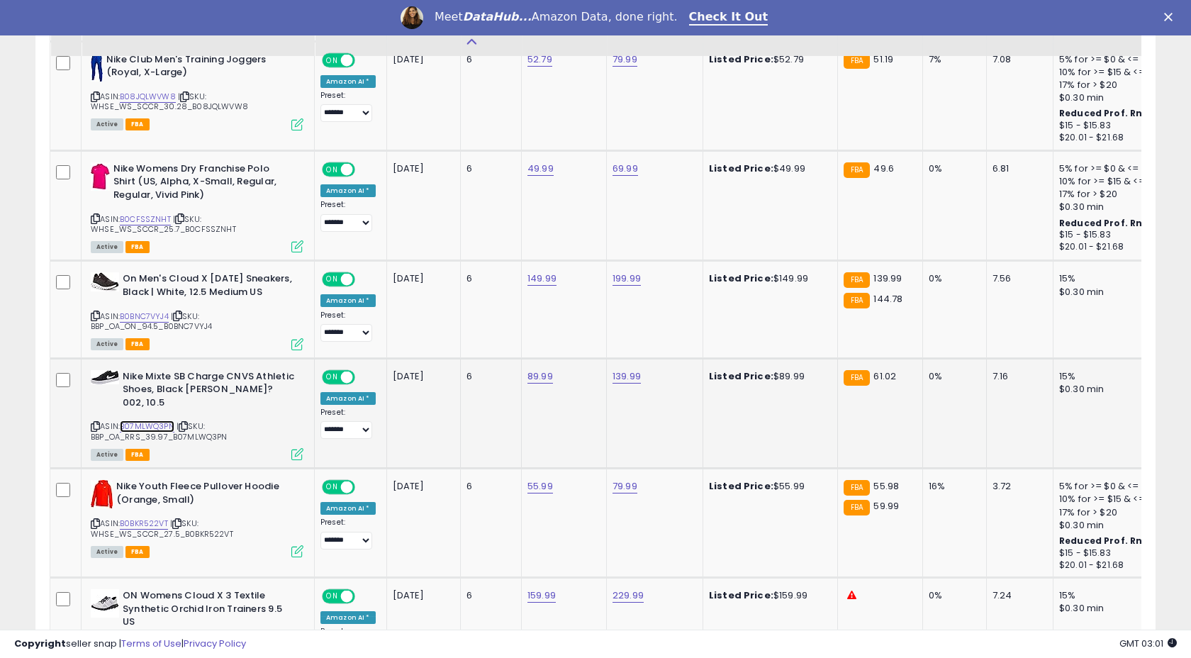
click at [145, 420] on link "B07MLWQ3PN" at bounding box center [147, 426] width 55 height 12
click at [140, 317] on link "B0BNC7VYJ4" at bounding box center [144, 317] width 49 height 12
click at [539, 276] on link "149.99" at bounding box center [541, 279] width 29 height 14
type input "******"
click at [586, 248] on button "submit" at bounding box center [584, 243] width 24 height 21
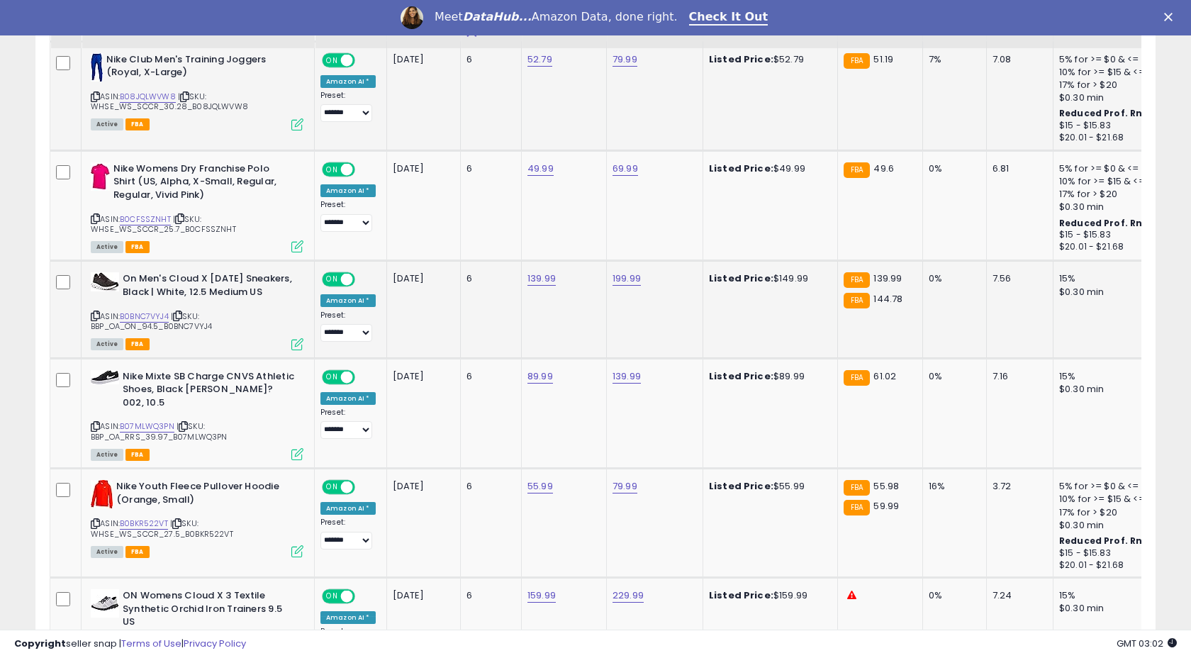
scroll to position [732, 0]
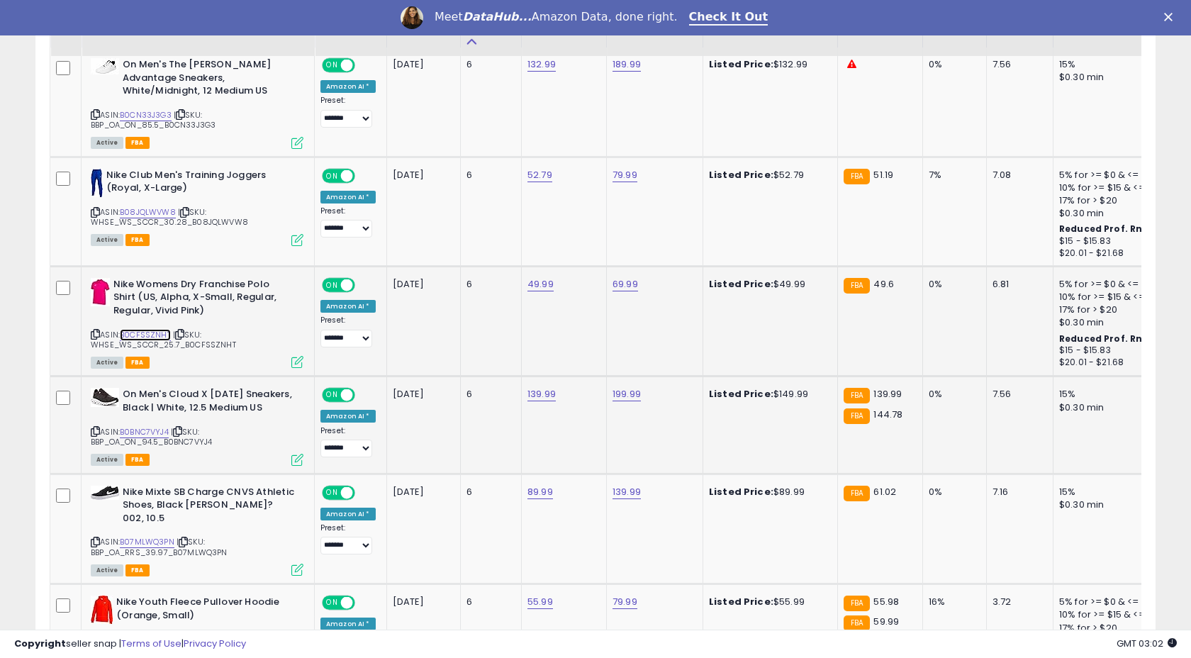
click at [146, 335] on link "B0CFSSZNHT" at bounding box center [145, 335] width 51 height 12
click at [540, 281] on link "49.99" at bounding box center [540, 284] width 26 height 14
type input "*****"
click at [587, 247] on icon "submit" at bounding box center [582, 248] width 9 height 9
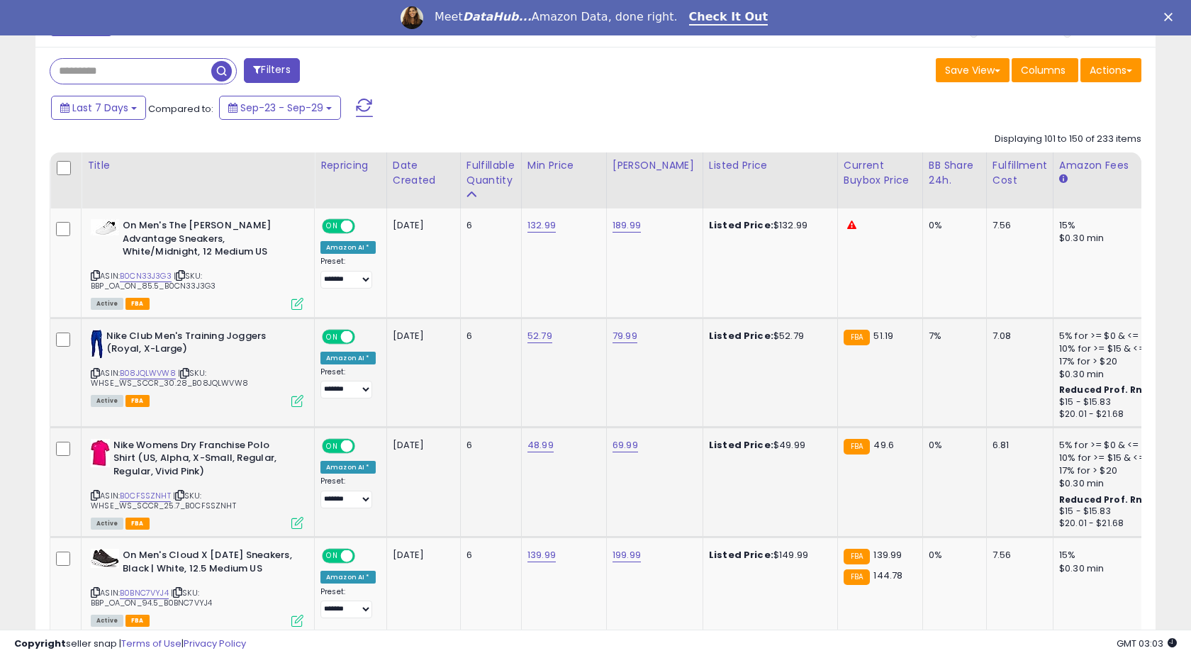
click at [155, 377] on span "| SKU: WHSE_WS_SCCR_30.28_B08JQLWVW8" at bounding box center [169, 377] width 157 height 21
click at [160, 370] on link "B08JQLWVW8" at bounding box center [148, 373] width 56 height 12
click at [530, 334] on link "52.79" at bounding box center [539, 336] width 25 height 14
type input "*****"
click at [586, 301] on icon "submit" at bounding box center [582, 300] width 9 height 9
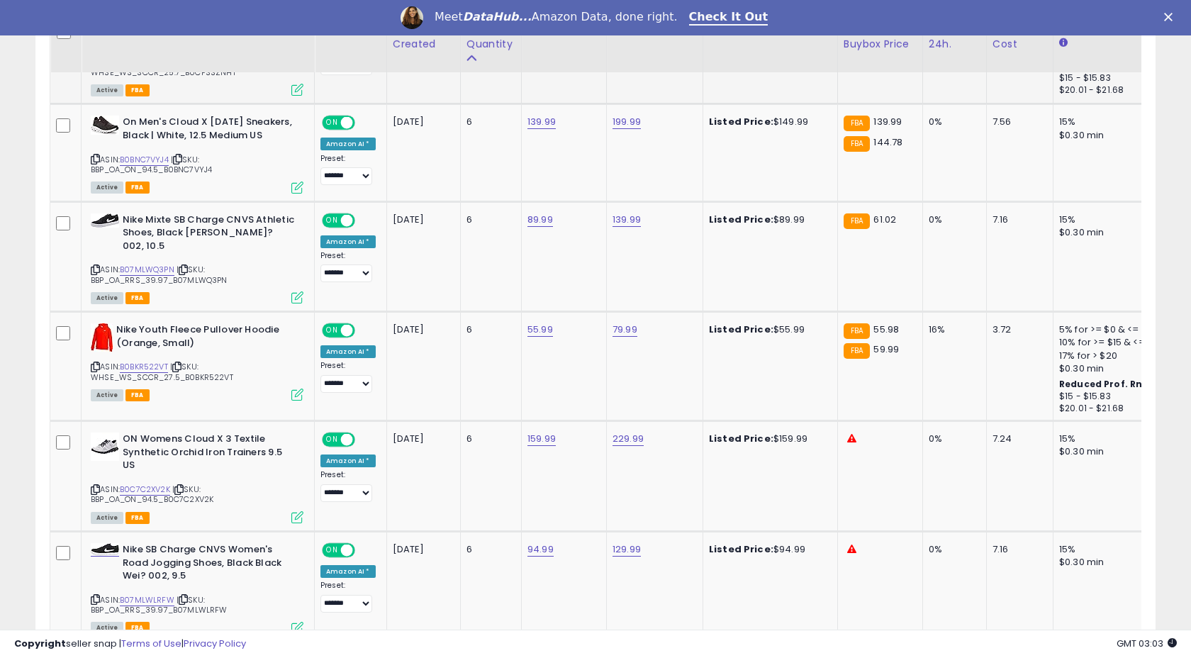
scroll to position [1136, 0]
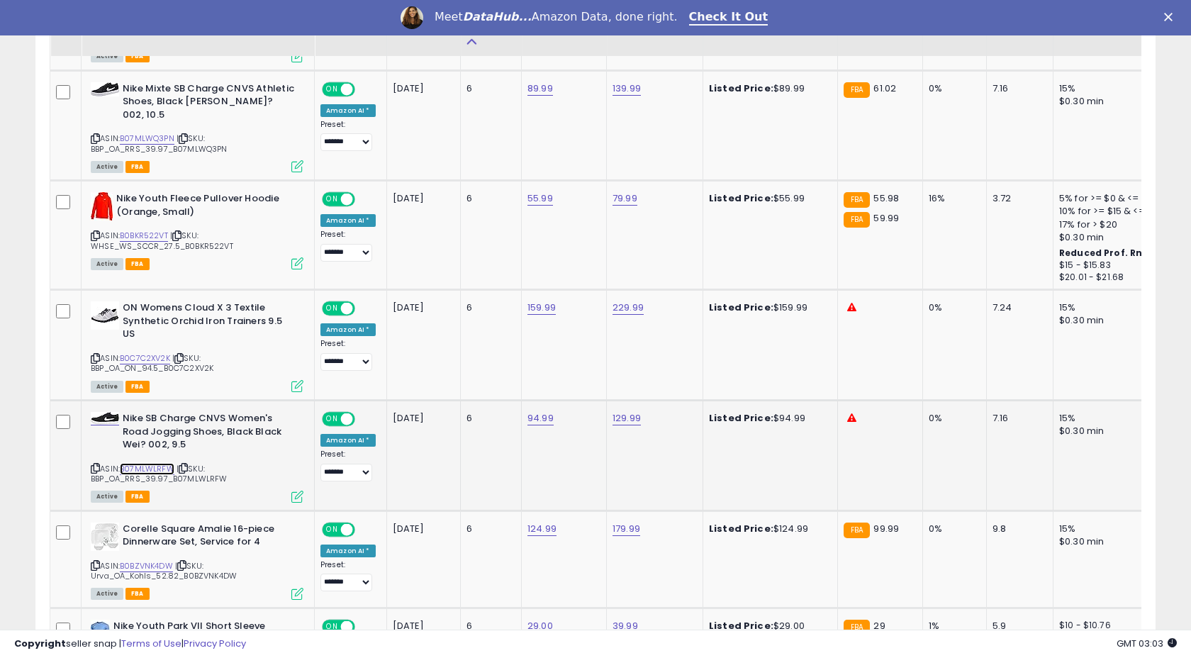
click at [157, 463] on link "B07MLWLRFW" at bounding box center [147, 469] width 55 height 12
click at [535, 411] on link "94.99" at bounding box center [540, 418] width 26 height 14
type input "*"
type input "*****"
click at [595, 374] on button "submit" at bounding box center [583, 369] width 24 height 21
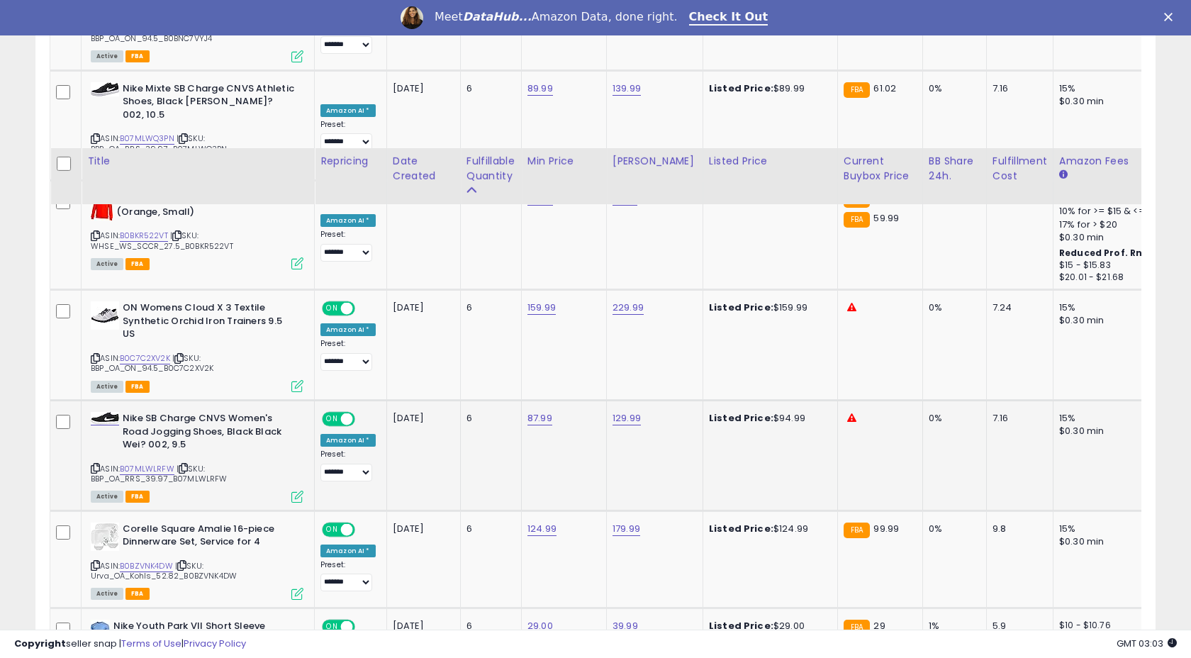
scroll to position [1284, 0]
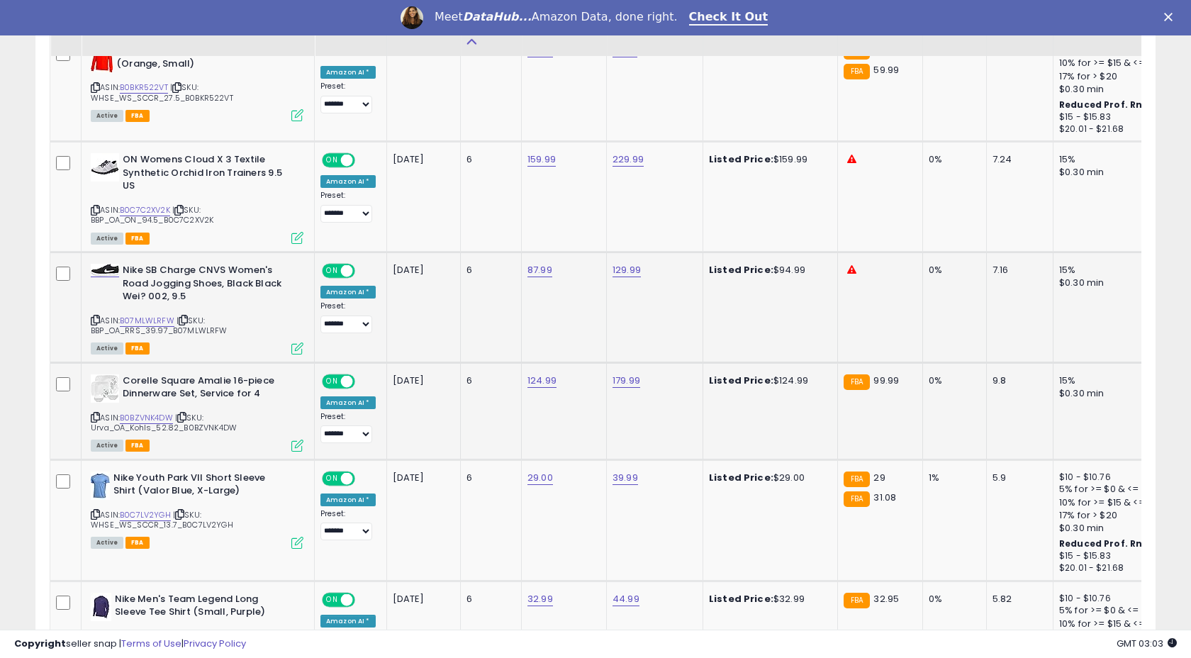
click at [143, 412] on span "| SKU: Urva_OA_Kohls_52.82_B0BZVNK4DW" at bounding box center [164, 422] width 146 height 21
click at [152, 412] on link "B0BZVNK4DW" at bounding box center [146, 418] width 53 height 12
click at [531, 374] on link "124.99" at bounding box center [541, 381] width 29 height 14
click at [497, 337] on input "******" at bounding box center [503, 333] width 126 height 24
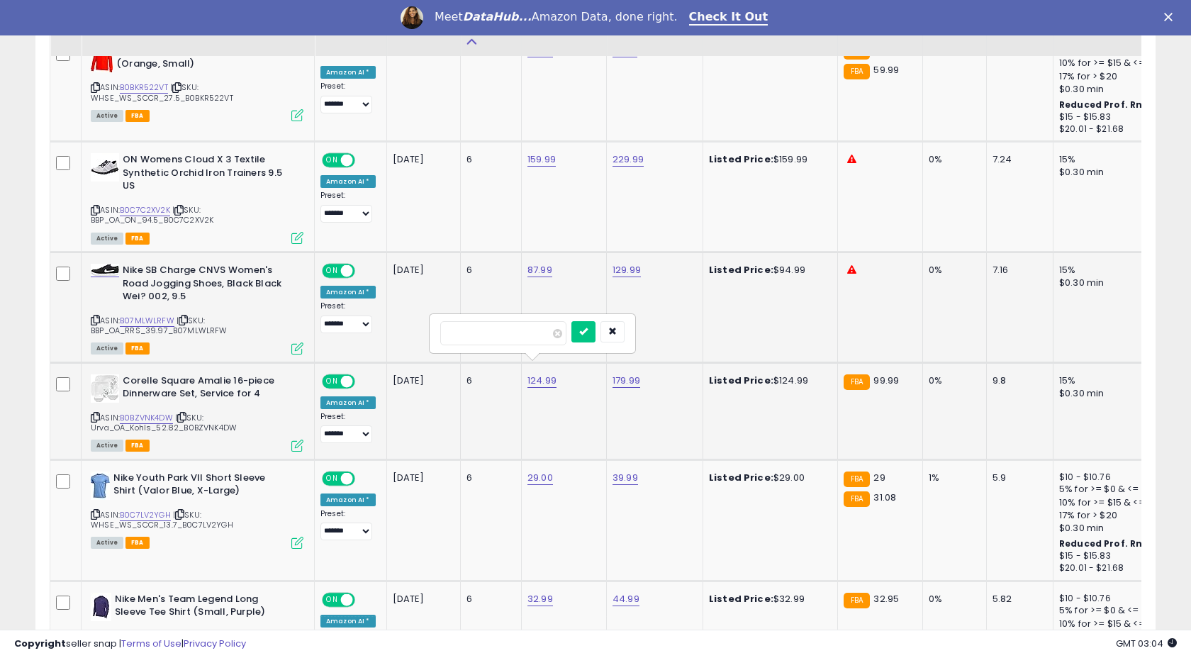
click at [497, 337] on input "******" at bounding box center [503, 333] width 126 height 24
type input "*****"
click at [594, 325] on button "submit" at bounding box center [583, 331] width 24 height 21
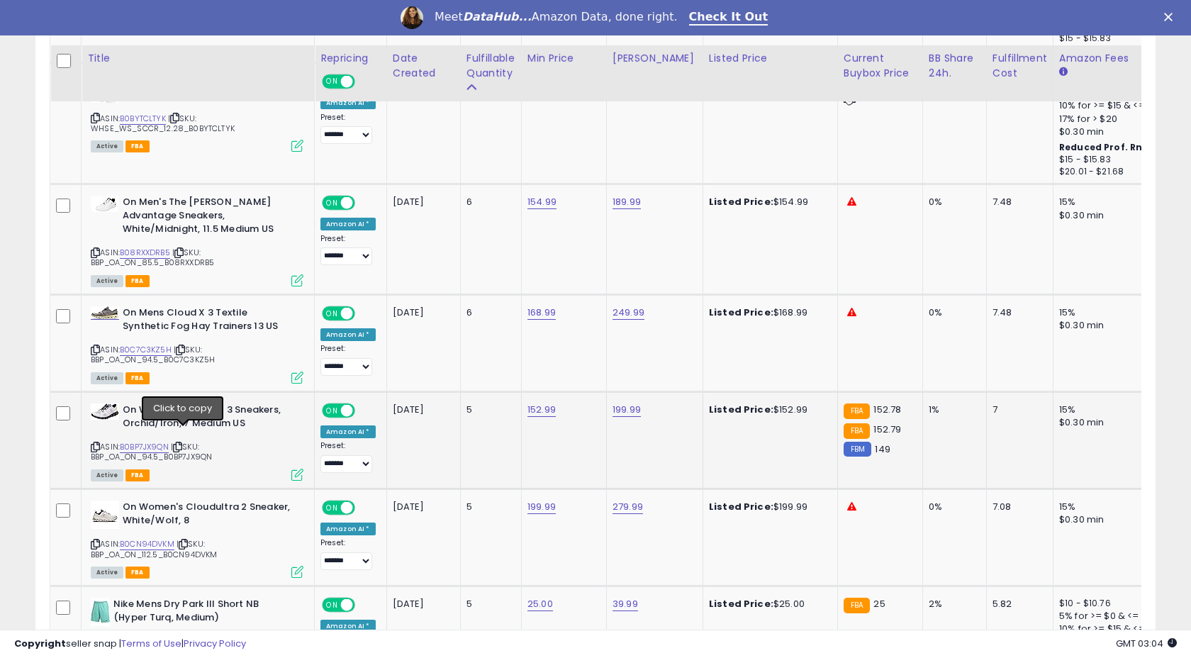
scroll to position [2094, 0]
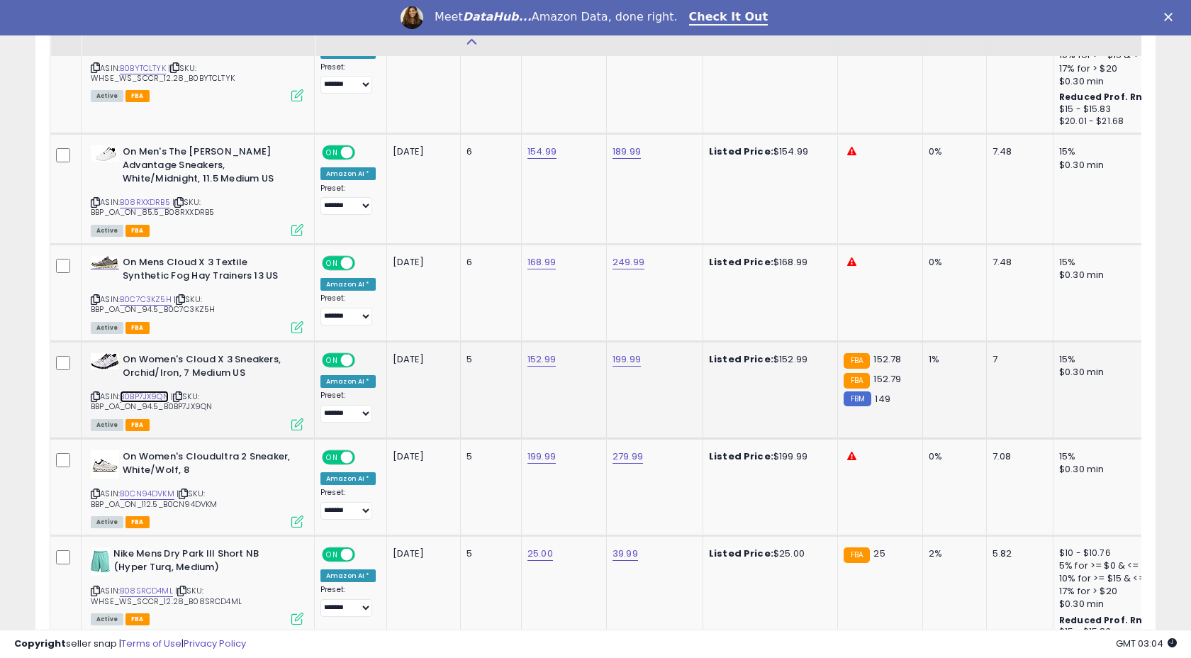
click at [149, 391] on link "B0BP7JX9QN" at bounding box center [144, 397] width 49 height 12
click at [547, 342] on td "152.99" at bounding box center [563, 390] width 85 height 97
click at [539, 352] on link "152.99" at bounding box center [541, 359] width 28 height 14
type input "******"
click at [588, 315] on icon "submit" at bounding box center [583, 310] width 9 height 9
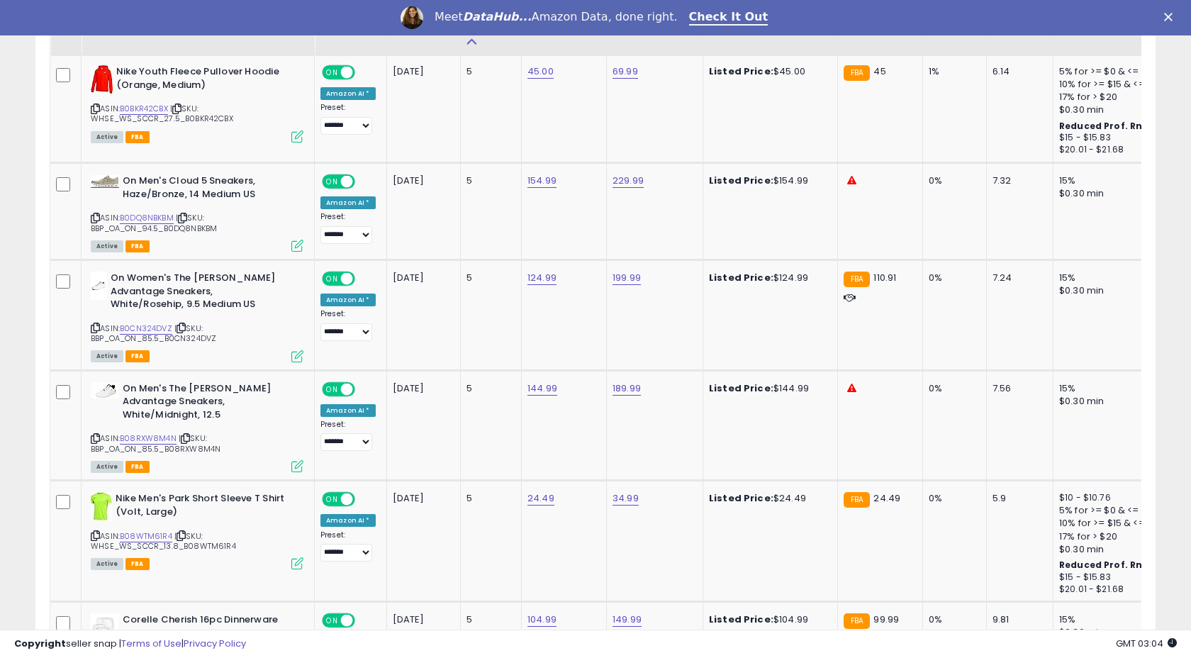
scroll to position [3477, 0]
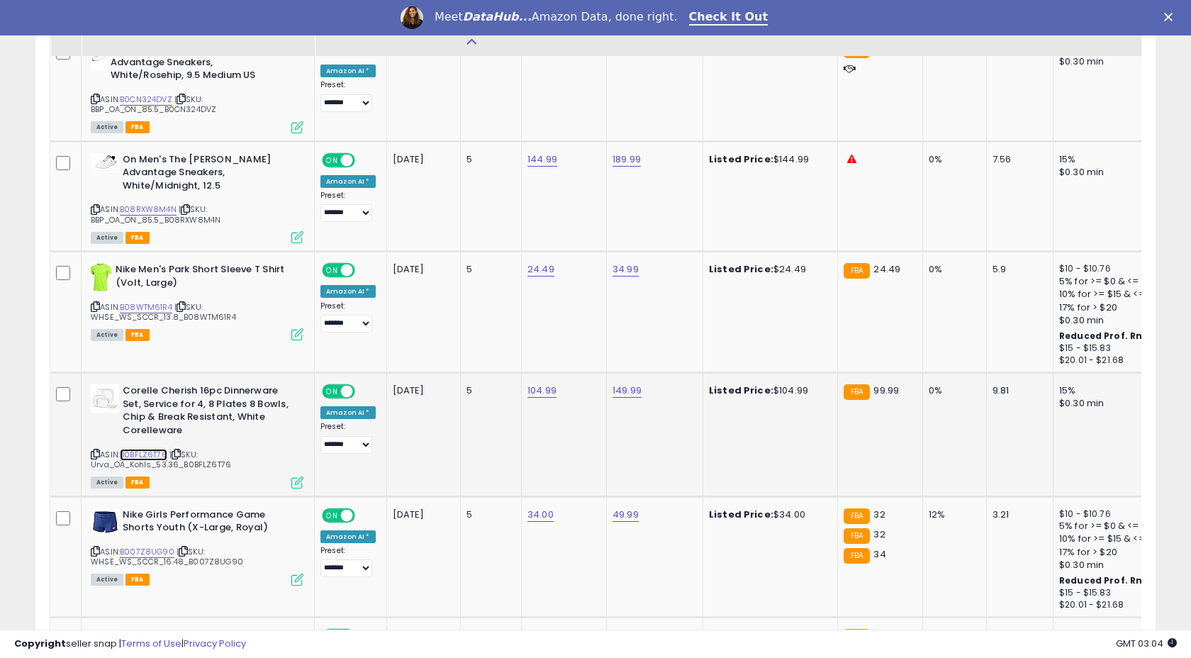
click at [142, 449] on link "B0BFLZ6T76" at bounding box center [143, 455] width 47 height 12
click at [534, 384] on link "104.99" at bounding box center [541, 391] width 29 height 14
type input "*"
type input "*****"
click at [590, 328] on button "submit" at bounding box center [584, 329] width 24 height 21
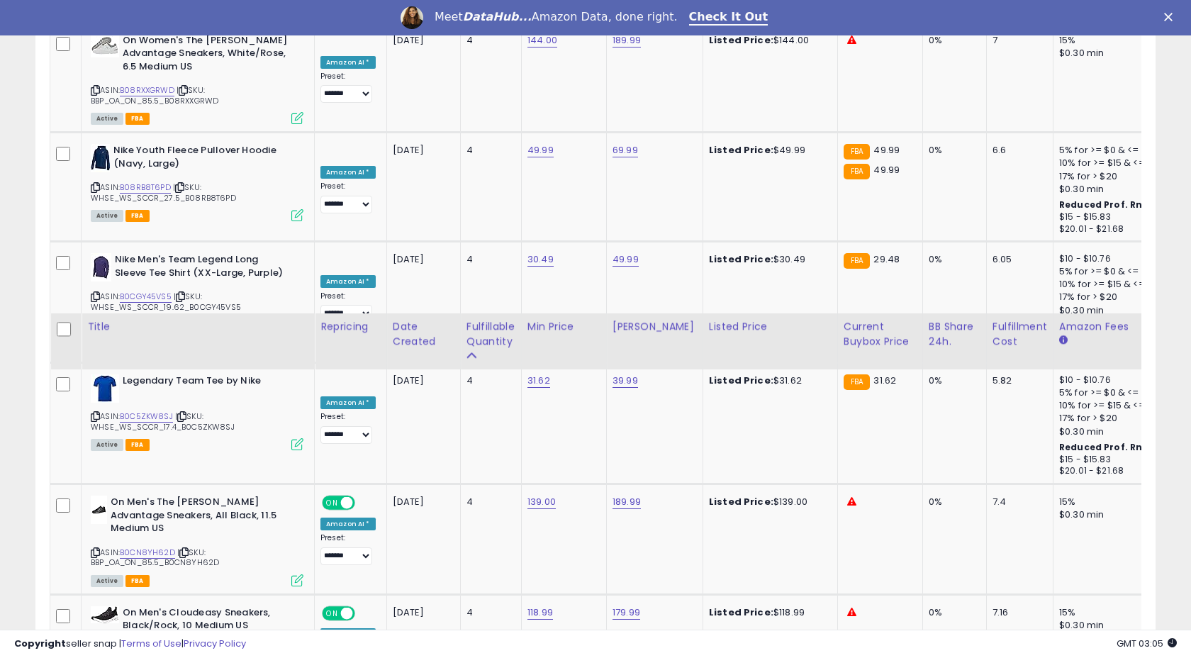
scroll to position [5768, 0]
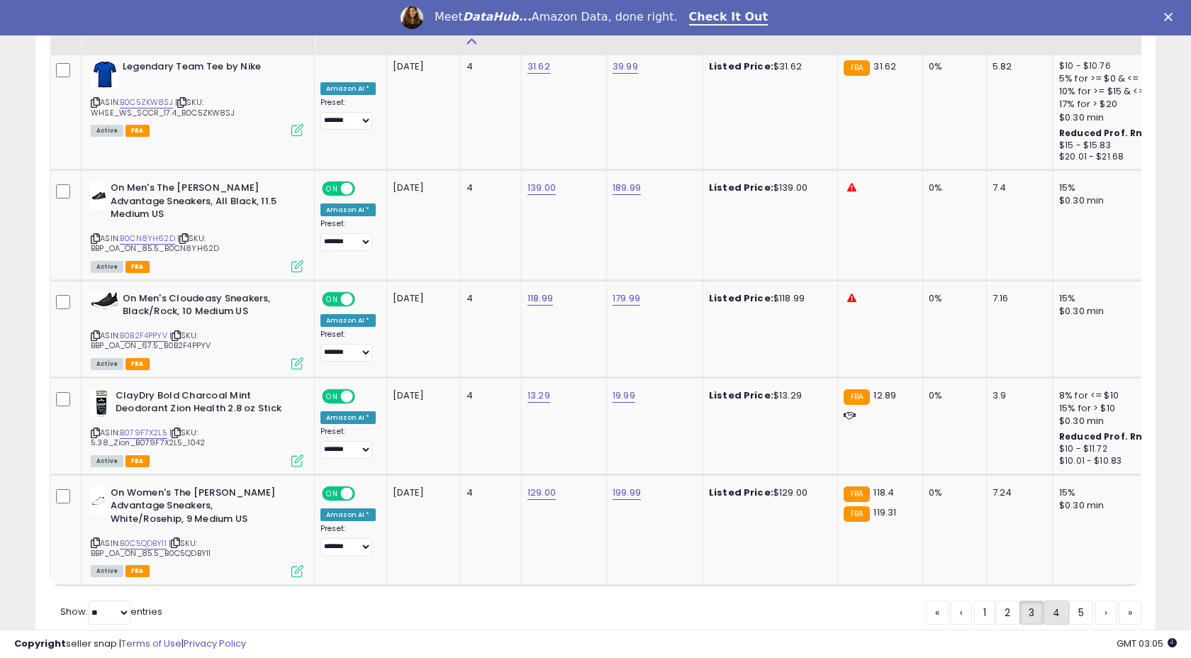
click at [1050, 600] on link "4" at bounding box center [1057, 612] width 26 height 24
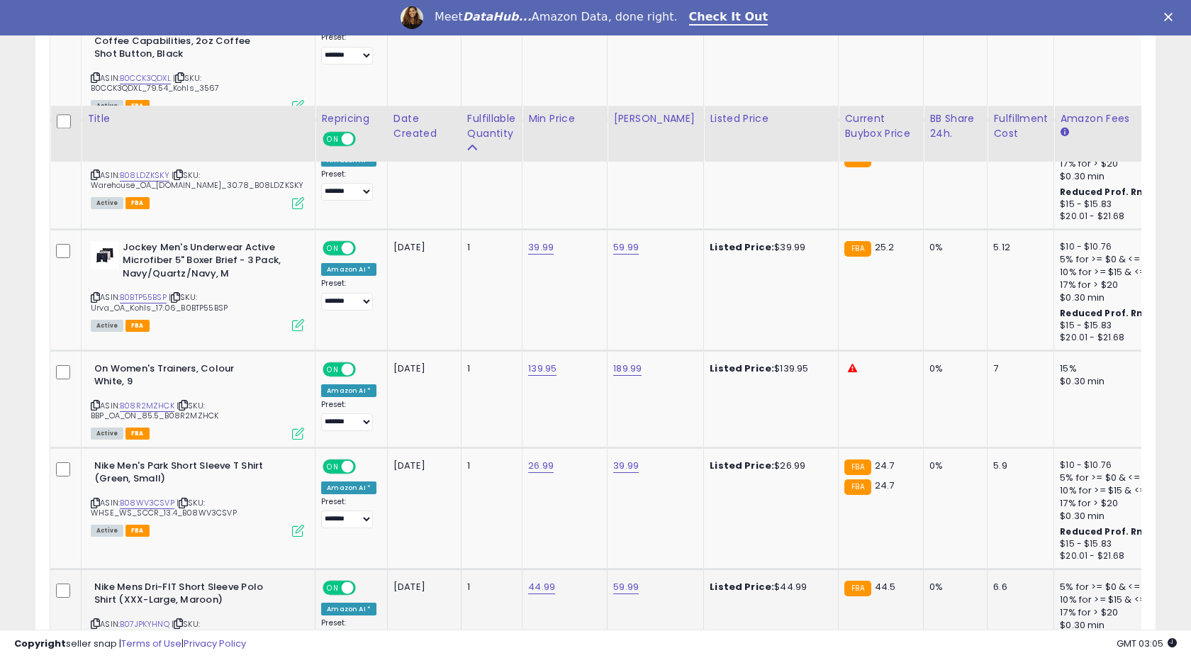
scroll to position [5921, 0]
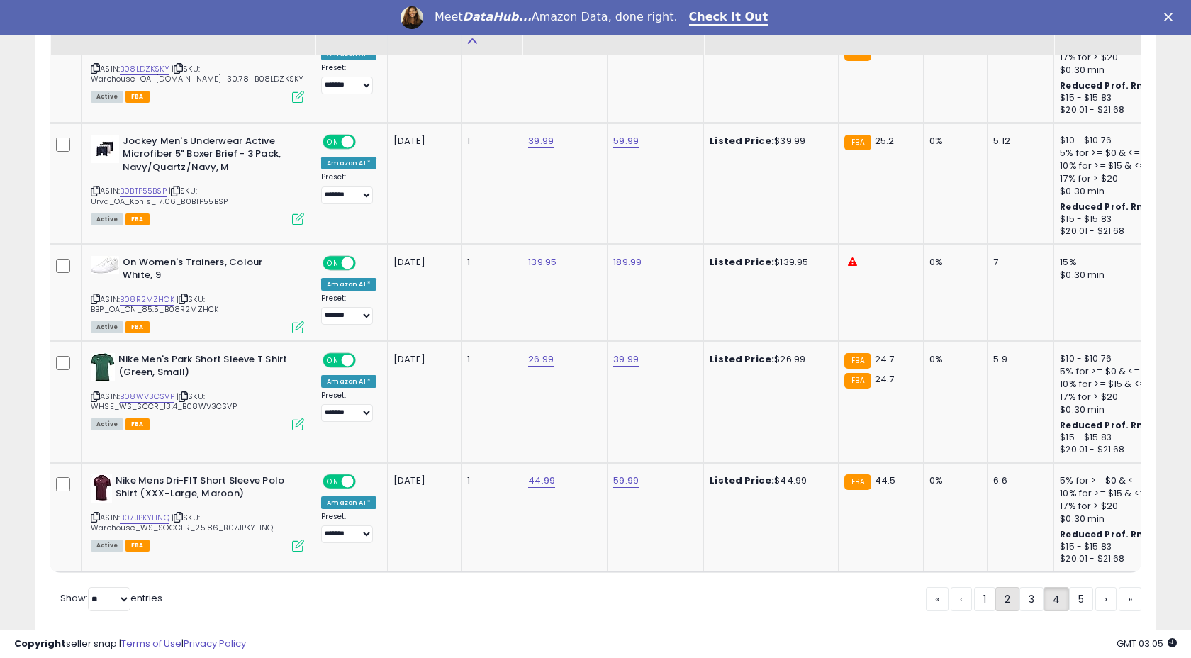
click at [1004, 587] on link "2" at bounding box center [1007, 599] width 24 height 24
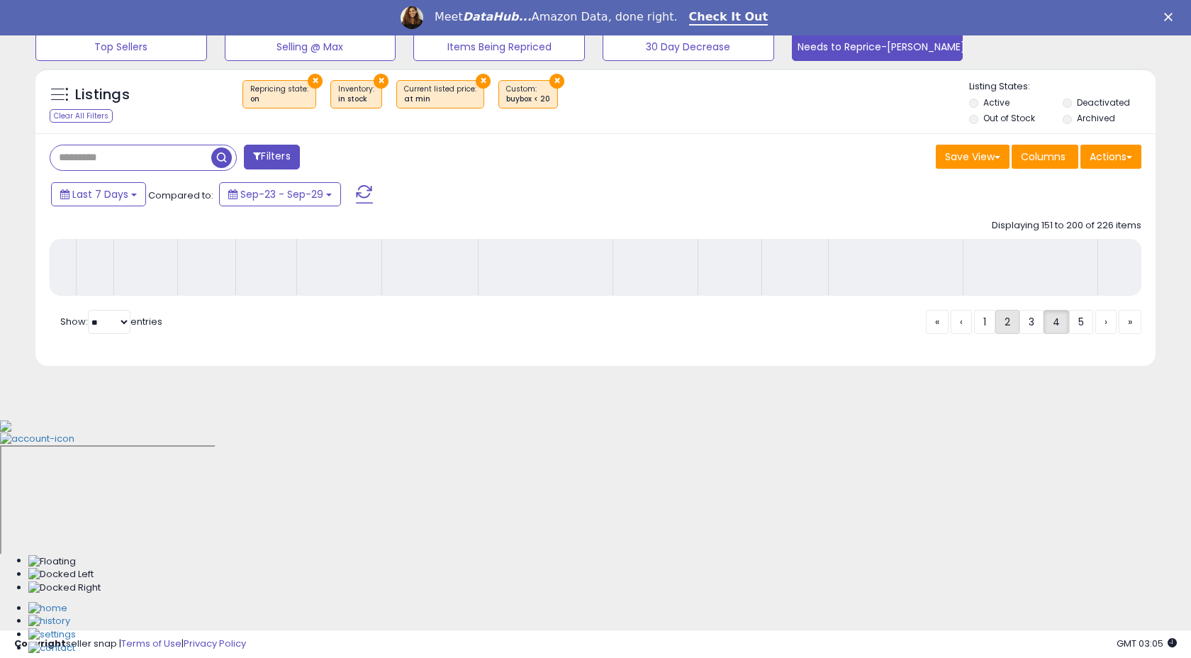
scroll to position [246, 0]
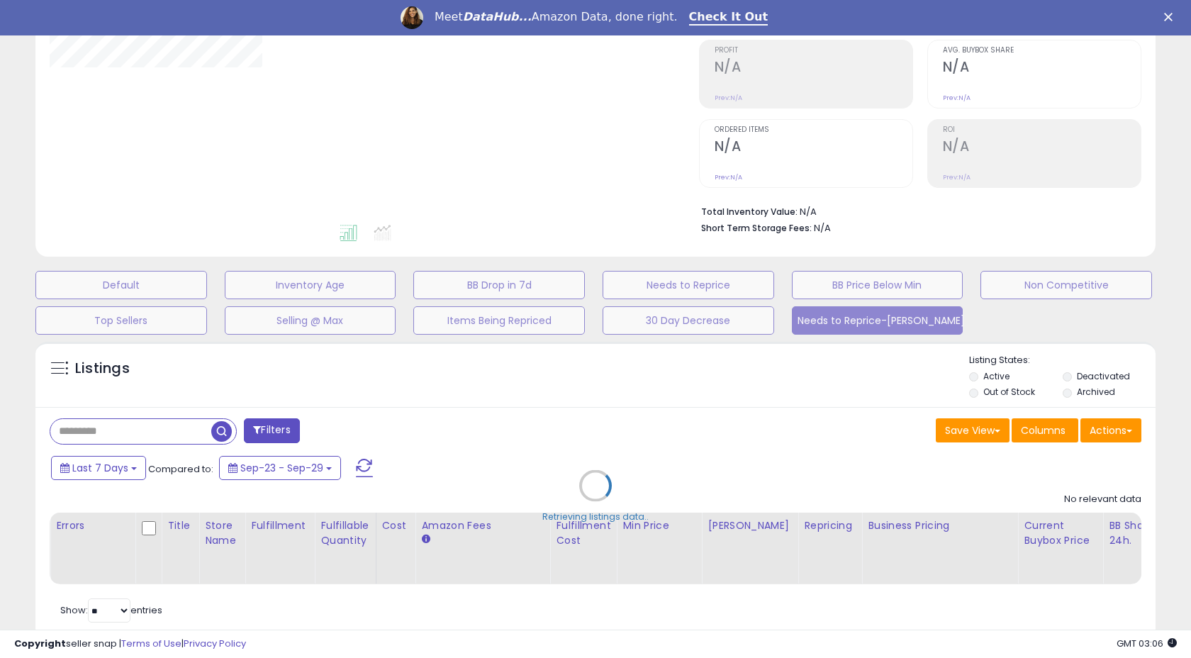
select select "**"
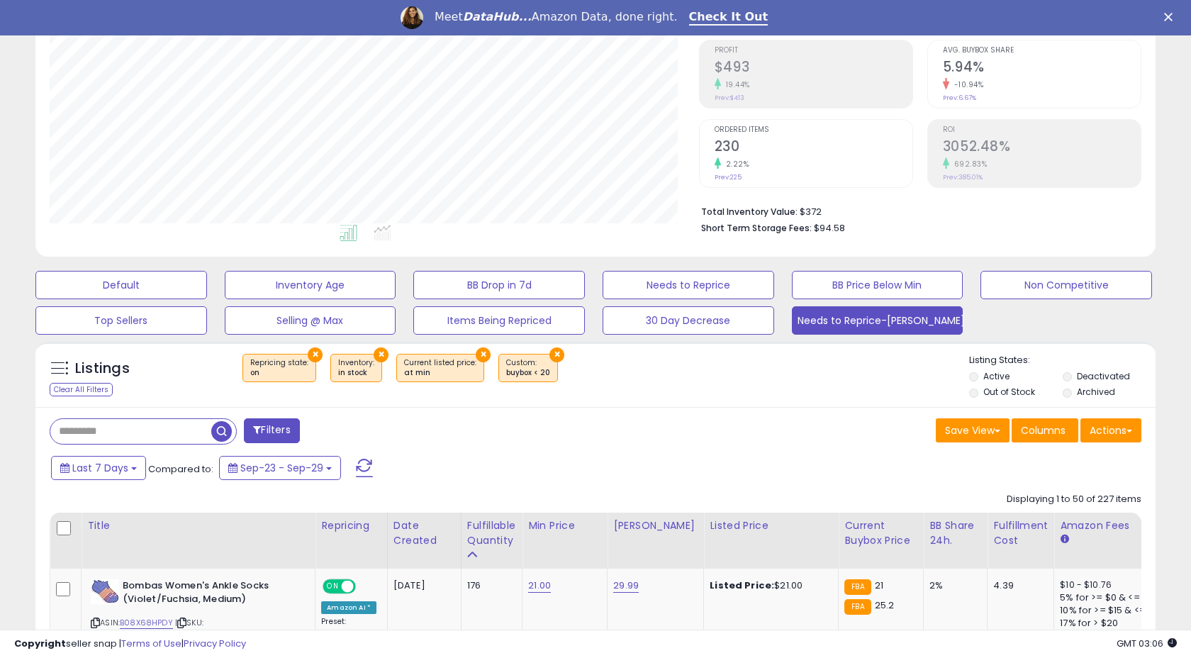
scroll to position [291, 649]
